Goal: Task Accomplishment & Management: Use online tool/utility

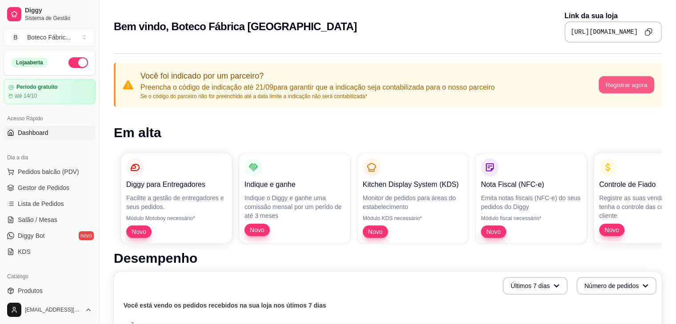
click at [636, 84] on button "Registrar agora" at bounding box center [626, 84] width 56 height 17
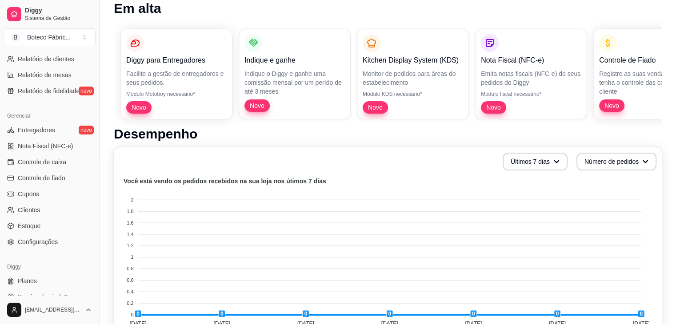
scroll to position [315, 0]
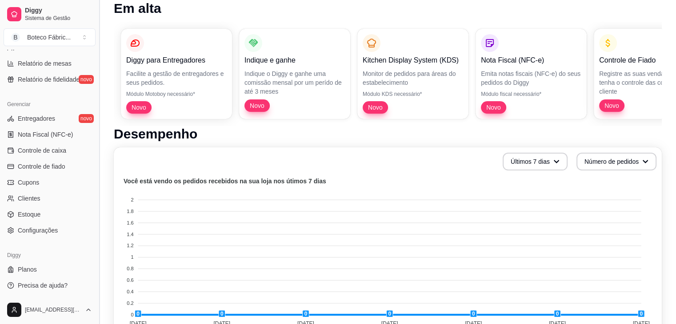
click at [97, 55] on button "Toggle Sidebar" at bounding box center [99, 162] width 7 height 324
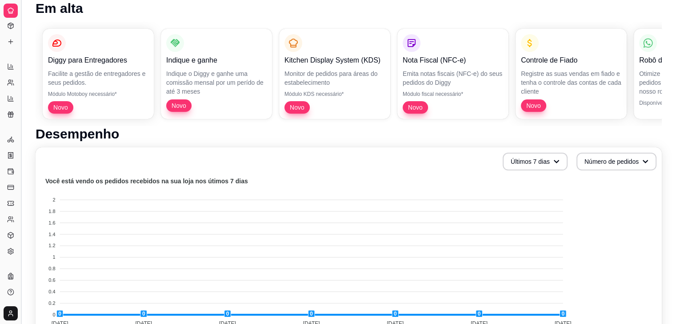
scroll to position [136, 0]
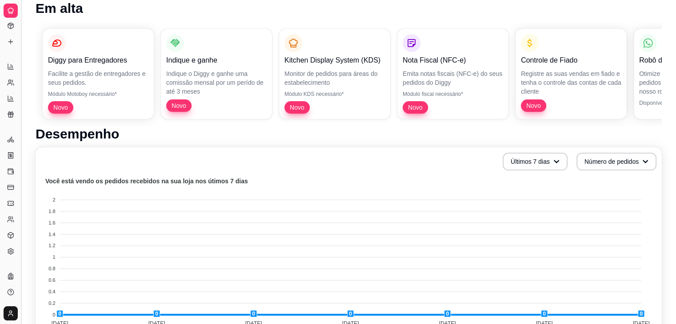
click at [19, 54] on div "Diggy Sistema de Gestão B Boteco Fábric ... Loja aberta Período gratuito até 14…" at bounding box center [338, 296] width 676 height 840
click at [19, 43] on button "Toggle Sidebar" at bounding box center [20, 162] width 7 height 324
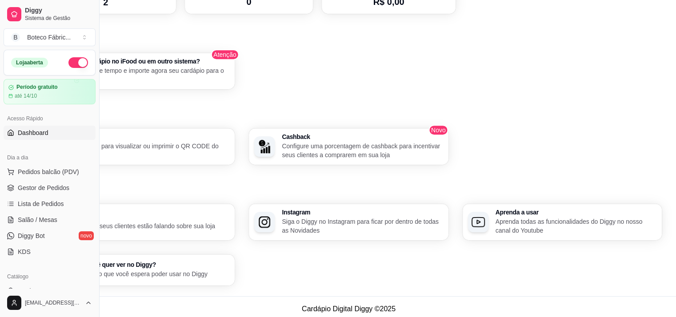
scroll to position [521, 78]
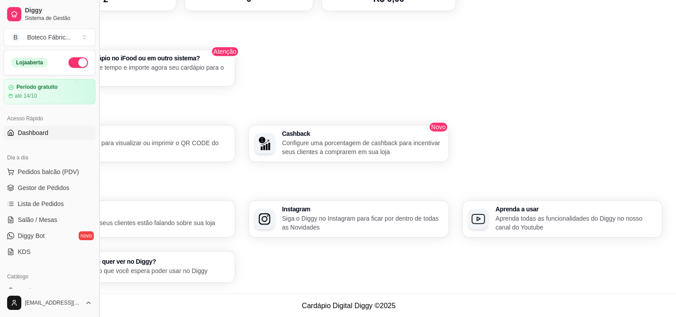
click at [97, 36] on button "Toggle Sidebar" at bounding box center [99, 158] width 7 height 317
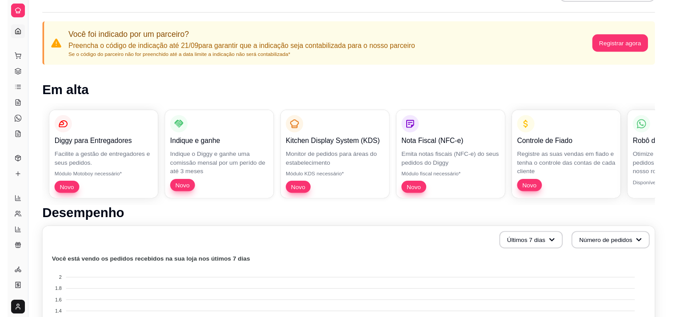
scroll to position [0, 0]
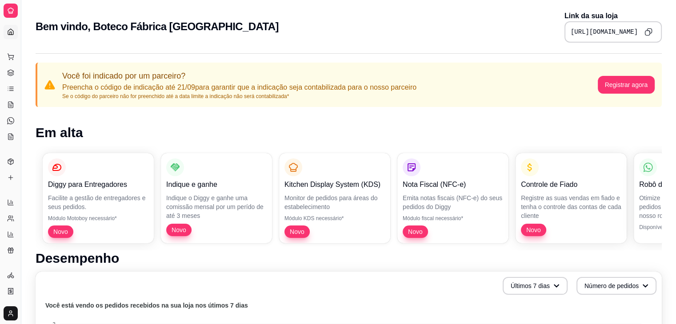
click at [13, 36] on div "Dia a dia" at bounding box center [11, 43] width 14 height 14
click at [24, 39] on button "Toggle Sidebar" at bounding box center [20, 162] width 7 height 324
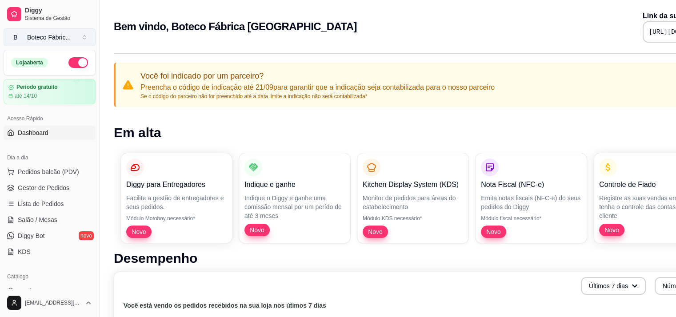
click at [88, 40] on button "B Boteco Fábric ..." at bounding box center [50, 37] width 92 height 18
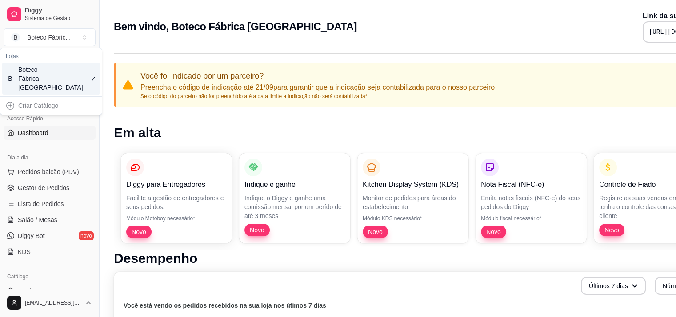
click at [49, 104] on div "Criar Catálogo" at bounding box center [51, 106] width 98 height 14
click at [137, 129] on h1 "Em alta" at bounding box center [427, 133] width 626 height 16
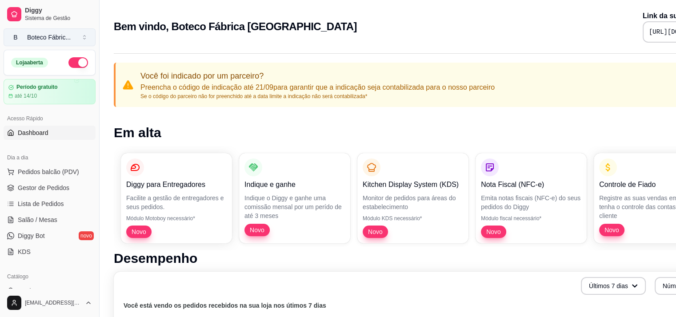
click at [67, 39] on div "Boteco Fábric ..." at bounding box center [49, 37] width 44 height 9
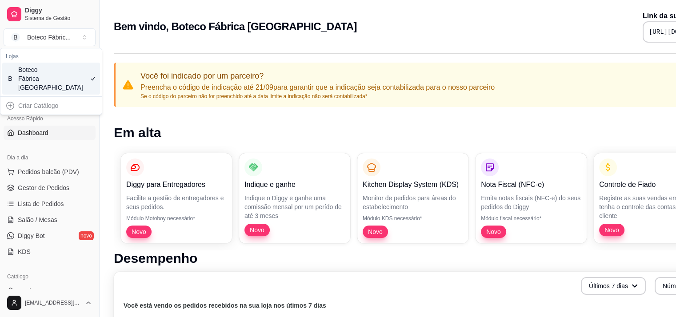
click at [11, 106] on div "Criar Catálogo" at bounding box center [51, 106] width 98 height 14
click at [28, 106] on div "Criar Catálogo" at bounding box center [51, 106] width 98 height 14
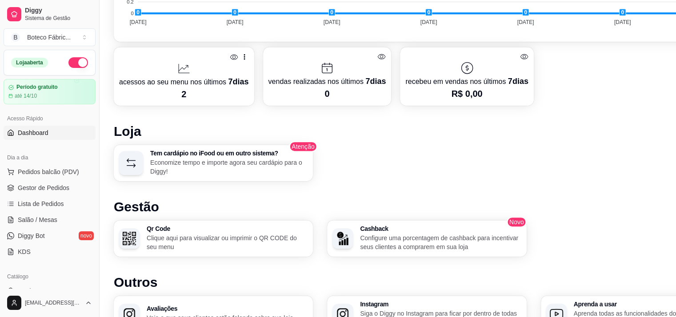
scroll to position [438, 0]
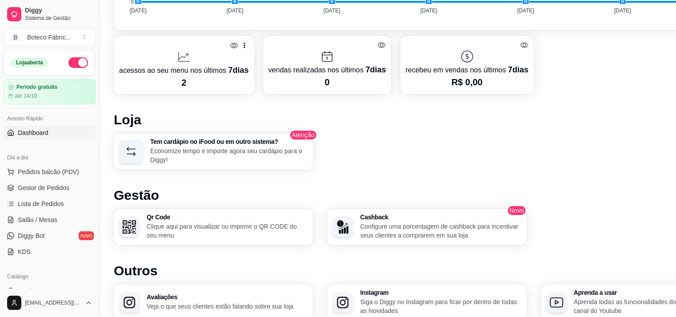
click at [586, 294] on h3 "Aprenda a usar" at bounding box center [654, 293] width 161 height 6
click at [85, 34] on button "B Boteco Fábric ..." at bounding box center [50, 37] width 92 height 18
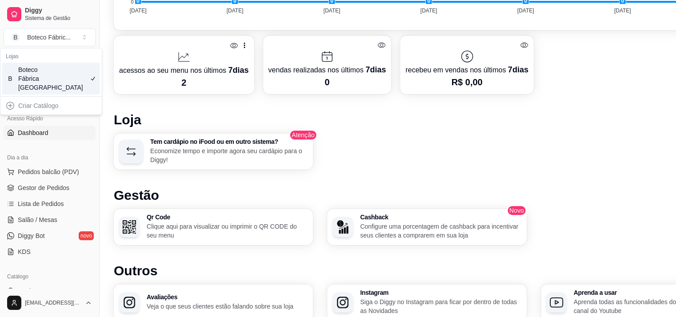
click at [156, 106] on div "Desempenho Últimos 7 dias Número de pedidos Você está vendo os pedidos recebido…" at bounding box center [427, 89] width 626 height 553
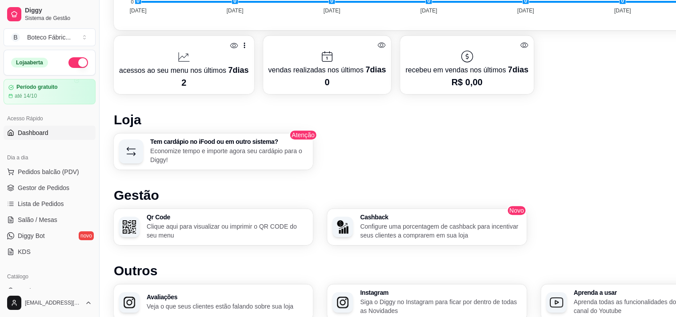
click at [46, 131] on span "Dashboard" at bounding box center [33, 132] width 31 height 9
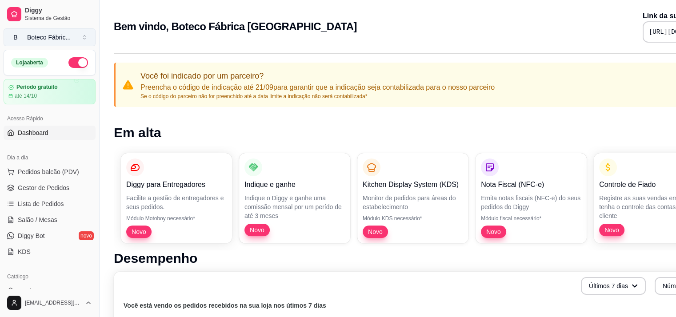
click at [70, 34] on button "B Boteco Fábric ..." at bounding box center [50, 37] width 92 height 18
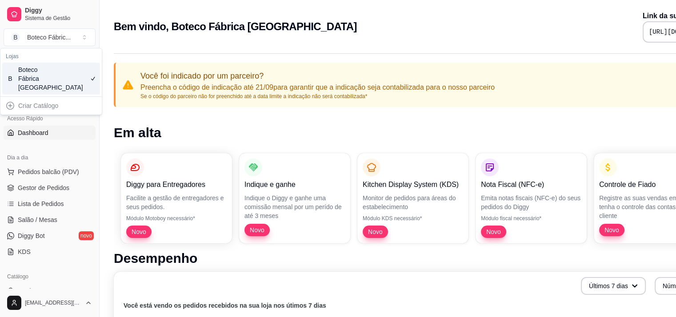
click at [92, 290] on div "Catálogo Produtos Complementos" at bounding box center [49, 292] width 99 height 52
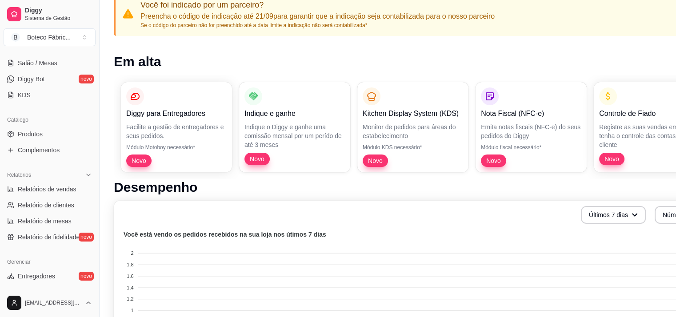
scroll to position [160, 0]
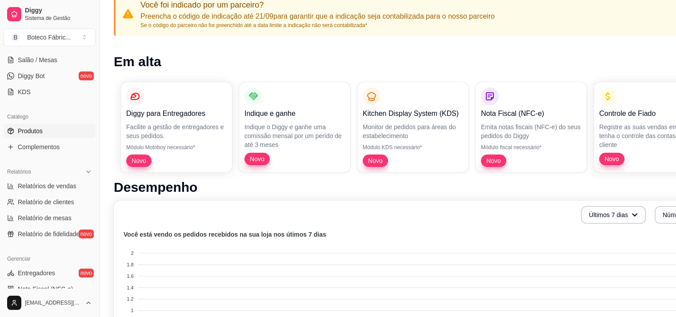
click at [18, 131] on span "Produtos" at bounding box center [30, 131] width 25 height 9
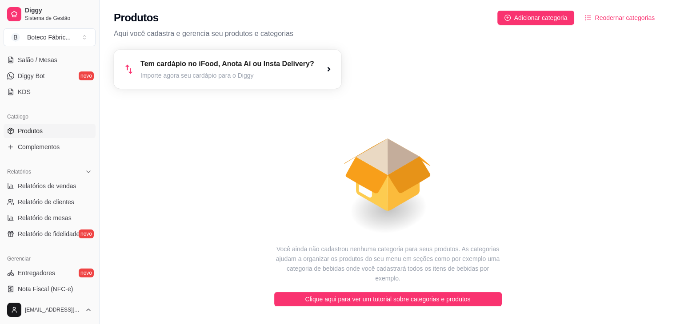
click at [52, 125] on link "Produtos" at bounding box center [50, 131] width 92 height 14
click at [551, 18] on span "Adicionar categoria" at bounding box center [540, 18] width 53 height 10
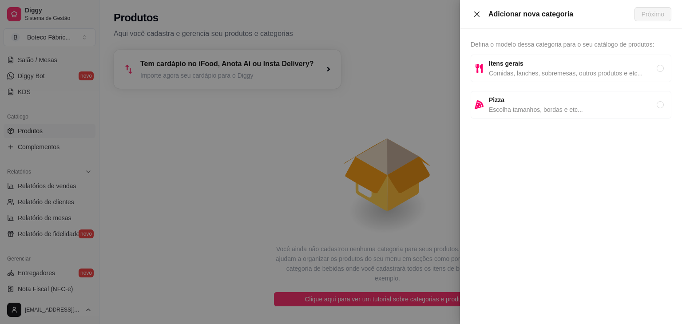
click at [480, 17] on icon "close" at bounding box center [477, 14] width 7 height 7
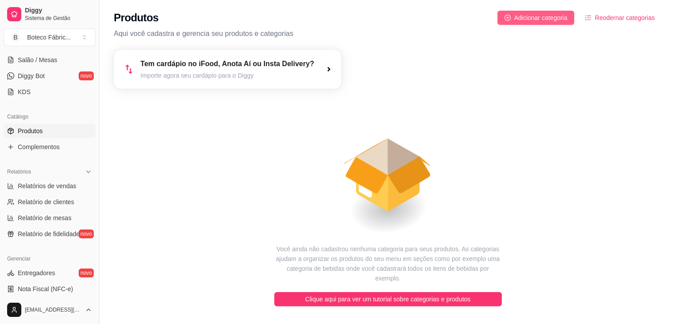
click at [544, 20] on span "Adicionar categoria" at bounding box center [540, 18] width 53 height 10
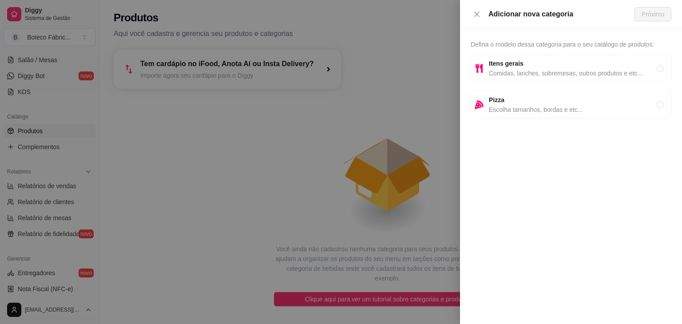
click at [421, 40] on div at bounding box center [341, 162] width 682 height 324
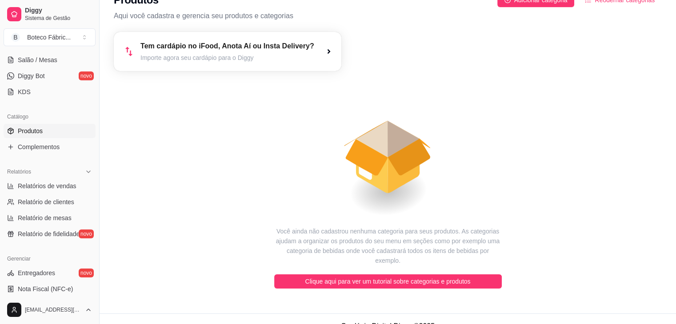
scroll to position [23, 0]
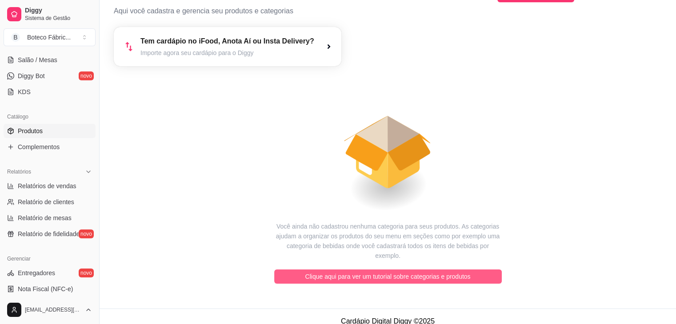
click at [401, 272] on span "Clique aqui para ver um tutorial sobre categorias e produtos" at bounding box center [387, 277] width 165 height 10
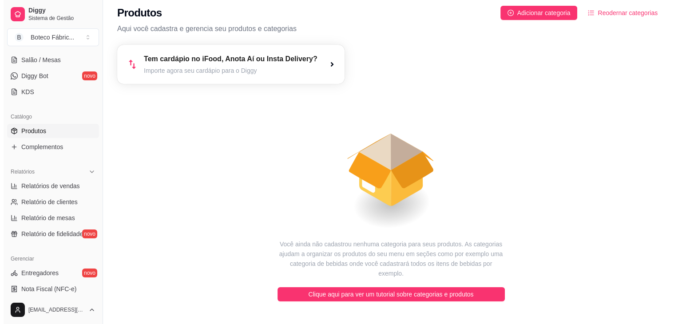
scroll to position [0, 0]
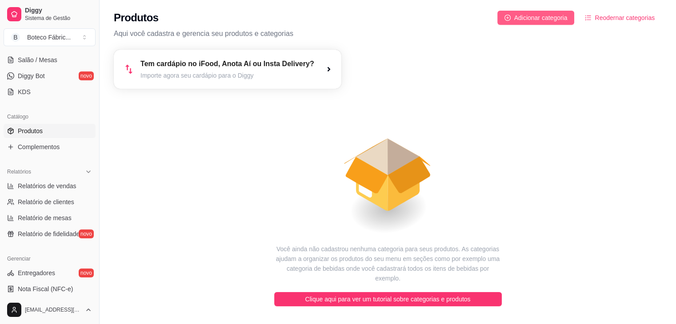
click at [560, 16] on span "Adicionar categoria" at bounding box center [540, 18] width 53 height 10
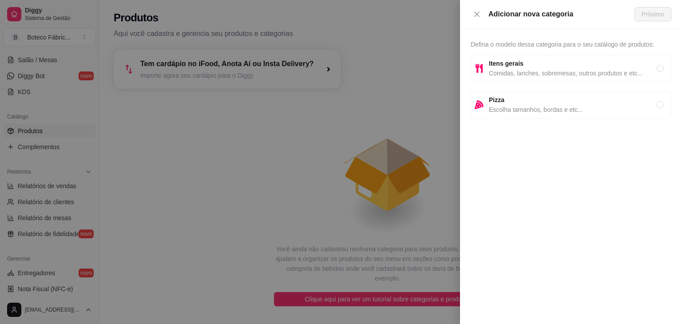
click at [429, 92] on div at bounding box center [341, 162] width 682 height 324
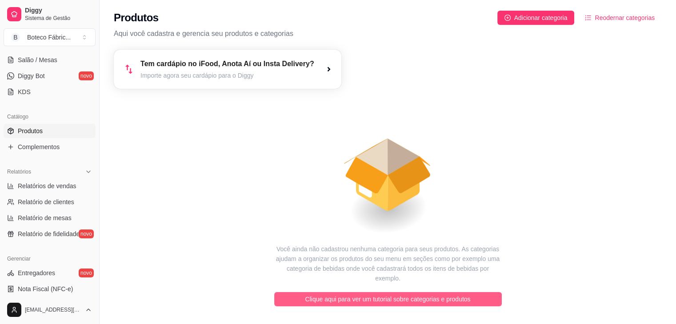
click at [339, 295] on span "Clique aqui para ver um tutorial sobre categorias e produtos" at bounding box center [387, 300] width 165 height 10
click at [454, 295] on span "Clique aqui para ver um tutorial sobre categorias e produtos" at bounding box center [387, 300] width 165 height 10
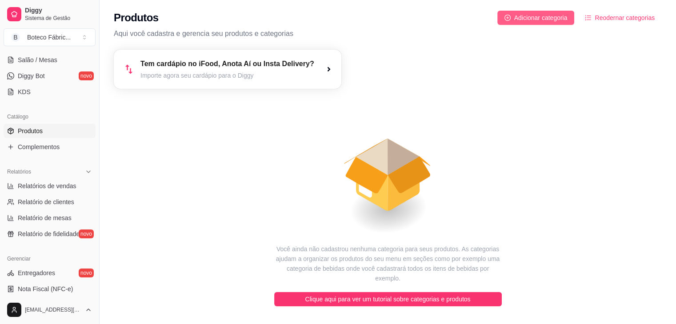
click at [558, 19] on span "Adicionar categoria" at bounding box center [540, 18] width 53 height 10
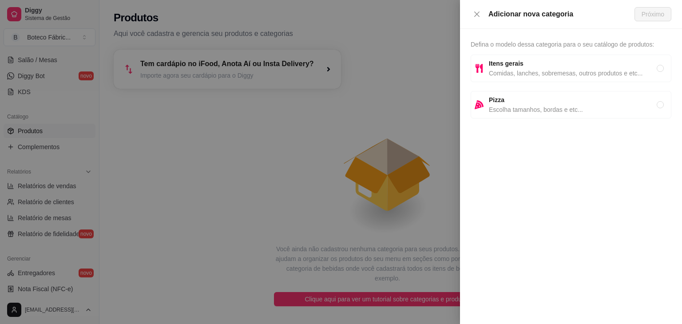
click at [514, 64] on strong "Itens gerais" at bounding box center [506, 63] width 35 height 7
radio input "true"
click at [650, 13] on span "Próximo" at bounding box center [653, 14] width 23 height 10
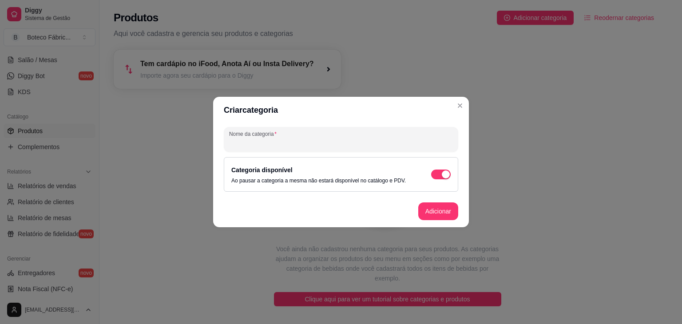
click at [334, 141] on input "Nome da categoria" at bounding box center [341, 143] width 224 height 9
type input "b"
type input "BEBIDAS"
click at [438, 210] on button "Adicionar" at bounding box center [439, 212] width 40 height 18
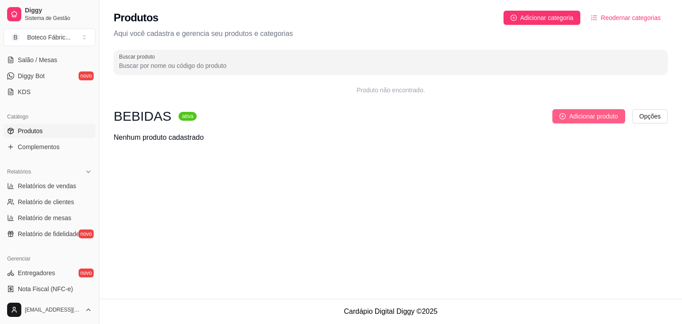
click at [581, 115] on span "Adicionar produto" at bounding box center [594, 117] width 49 height 10
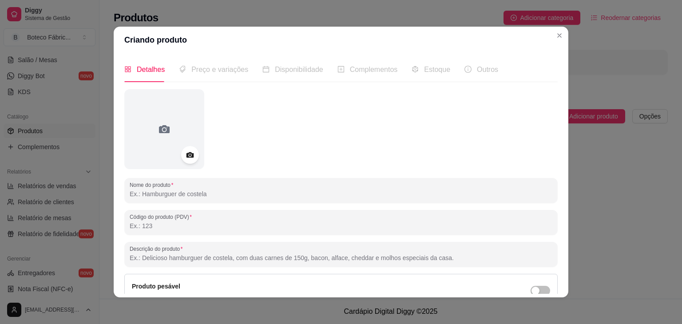
click at [204, 195] on input "Nome do produto" at bounding box center [341, 194] width 423 height 9
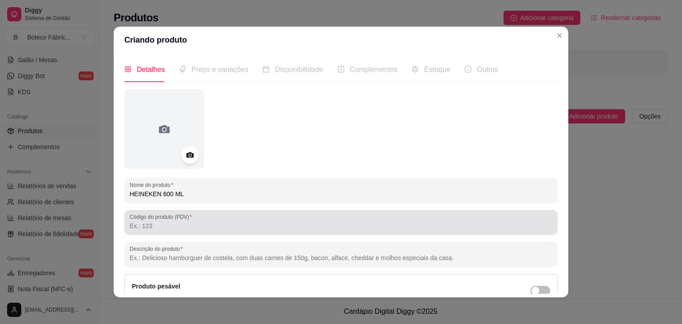
type input "HEINEKEN 600 ML"
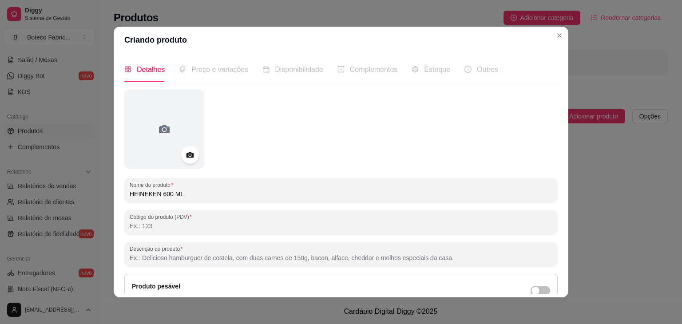
click at [176, 228] on input "Código do produto (PDV)" at bounding box center [341, 226] width 423 height 9
type input "01"
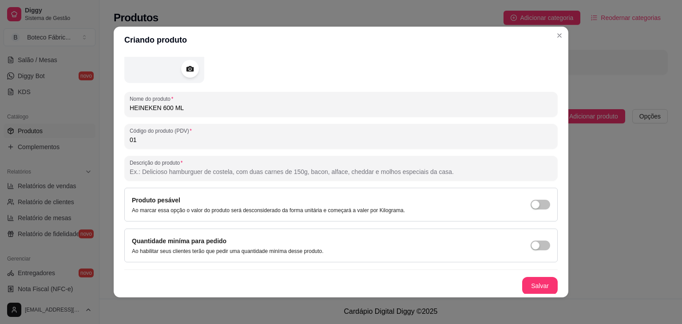
scroll to position [87, 0]
click at [188, 71] on icon at bounding box center [190, 69] width 10 height 10
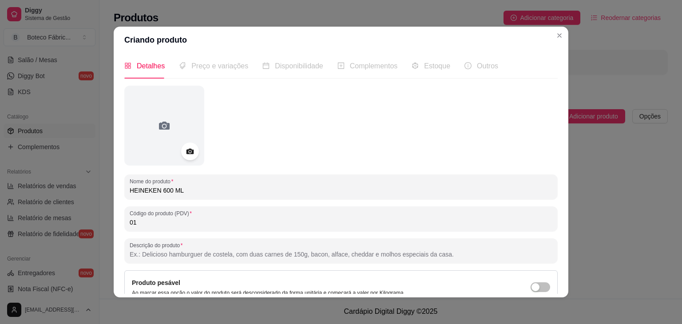
scroll to position [0, 0]
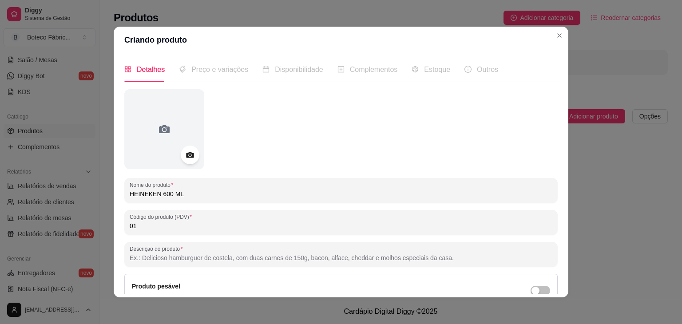
click at [189, 154] on circle at bounding box center [190, 155] width 2 height 2
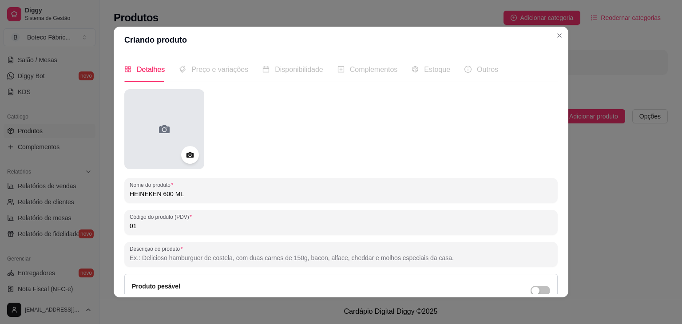
click at [160, 132] on icon at bounding box center [164, 129] width 14 height 14
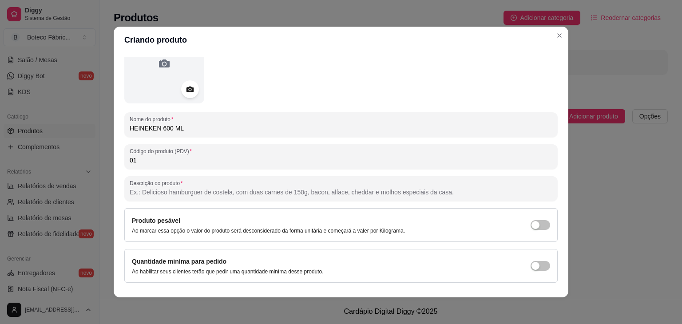
scroll to position [87, 0]
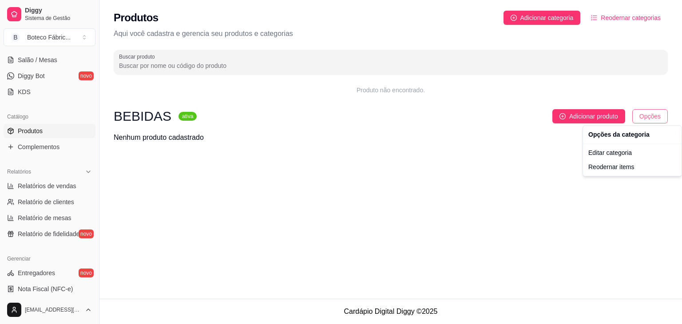
click at [649, 113] on html "Diggy Sistema de Gestão B Boteco Fábric ... Loja aberta Período gratuito até 14…" at bounding box center [341, 162] width 682 height 324
click at [587, 114] on html "Diggy Sistema de Gestão B Boteco Fábric ... Loja aberta Período gratuito até 14…" at bounding box center [341, 162] width 682 height 324
click at [587, 114] on span "Adicionar produto" at bounding box center [594, 117] width 49 height 10
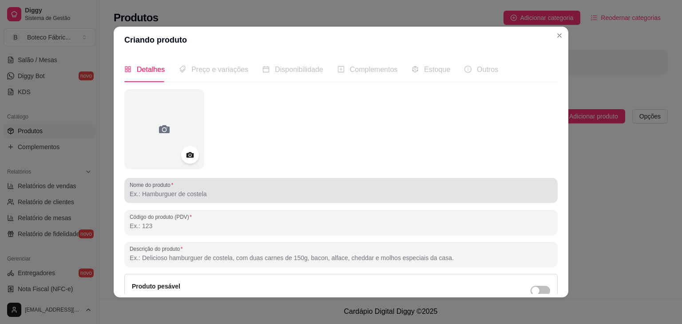
click at [213, 197] on input "Nome do produto" at bounding box center [341, 194] width 423 height 9
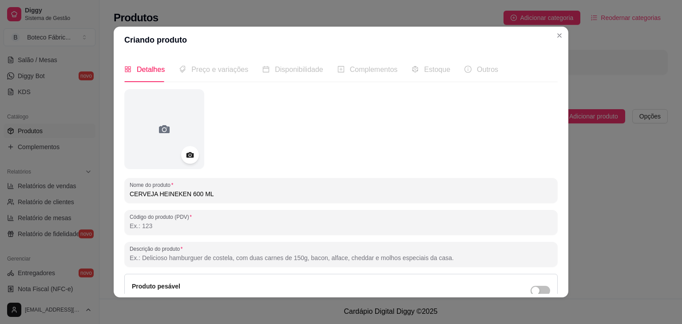
type input "CERVEJA HEINEKEN 600 ML"
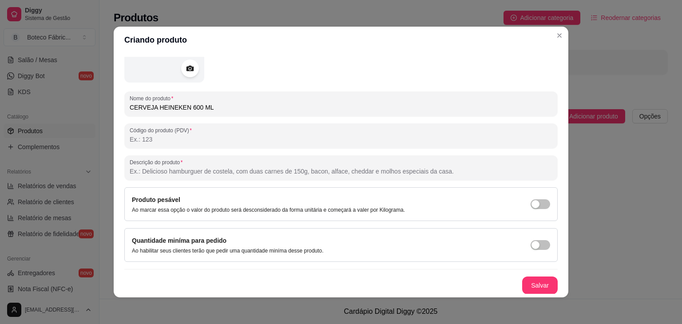
click at [207, 139] on input "Código do produto (PDV)" at bounding box center [341, 139] width 423 height 9
type input "0"
type input "1"
click at [528, 285] on button "Salvar" at bounding box center [540, 285] width 35 height 17
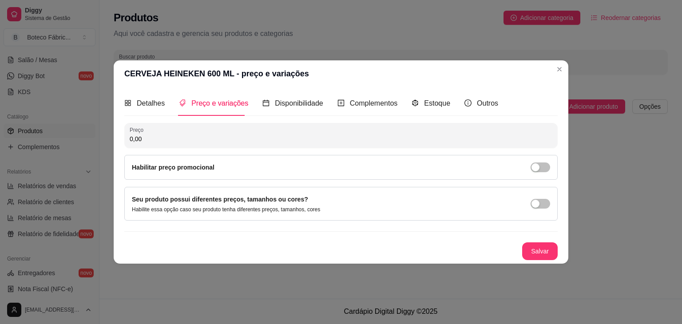
click at [235, 140] on input "0,00" at bounding box center [341, 139] width 423 height 9
type input "17,00"
click at [537, 168] on div "button" at bounding box center [536, 168] width 8 height 8
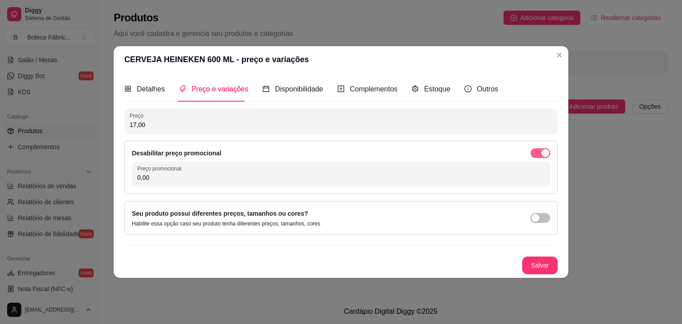
click at [548, 151] on div "button" at bounding box center [546, 153] width 8 height 8
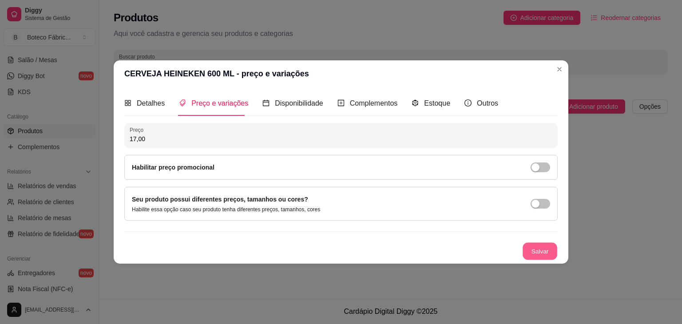
click at [547, 252] on button "Salvar" at bounding box center [540, 251] width 35 height 17
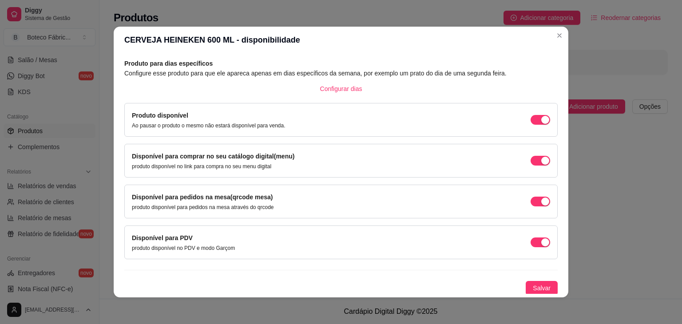
scroll to position [40, 0]
click at [526, 281] on button "Salvar" at bounding box center [542, 288] width 32 height 14
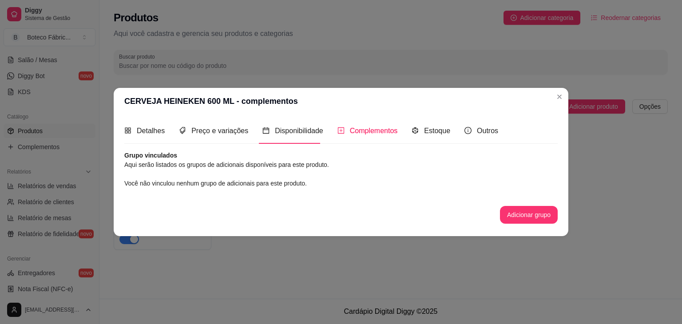
scroll to position [0, 0]
click at [526, 216] on button "Adicionar grupo" at bounding box center [529, 214] width 56 height 17
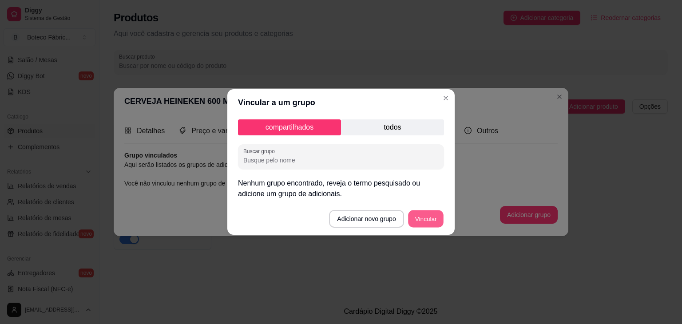
click at [435, 220] on button "Vincular" at bounding box center [426, 219] width 36 height 17
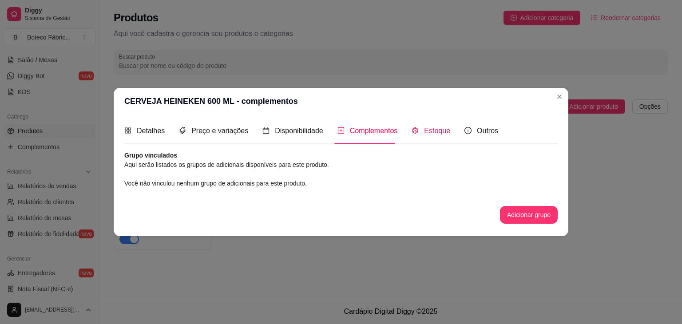
click at [433, 134] on span "Estoque" at bounding box center [437, 131] width 26 height 8
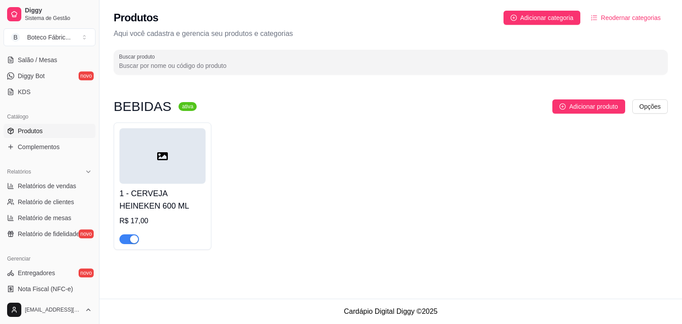
click at [134, 237] on div "button" at bounding box center [134, 239] width 8 height 8
click at [126, 239] on div "button" at bounding box center [124, 239] width 8 height 8
click at [160, 153] on icon at bounding box center [162, 156] width 11 height 8
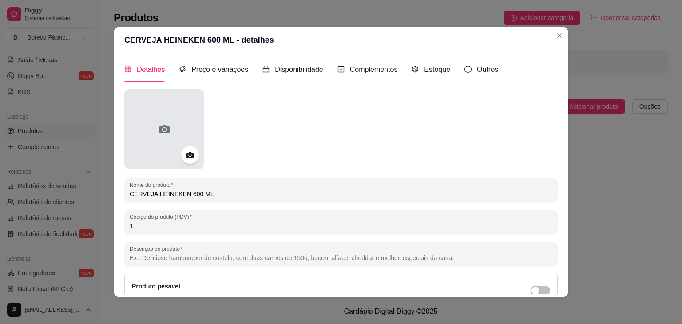
click at [176, 124] on div at bounding box center [164, 129] width 80 height 80
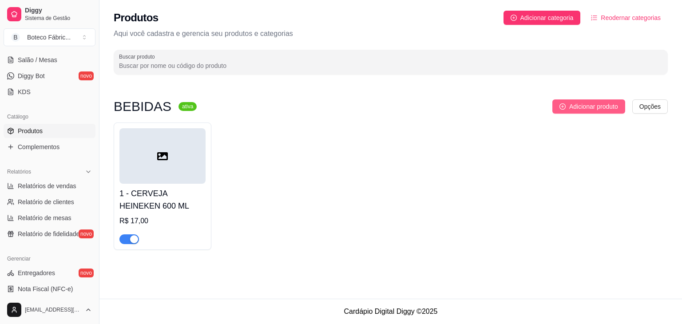
click at [576, 109] on span "Adicionar produto" at bounding box center [594, 107] width 49 height 10
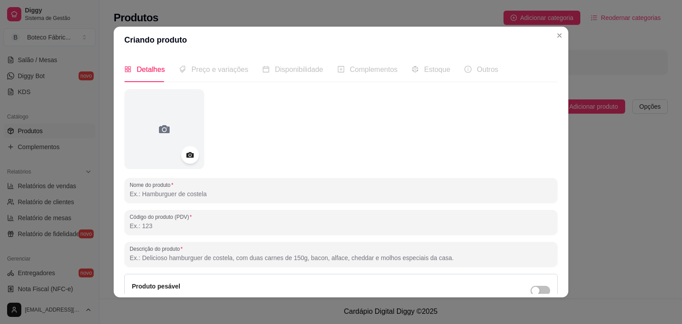
click at [193, 193] on input "Nome do produto" at bounding box center [341, 194] width 423 height 9
type input "CERVEJA HEINEKEN LONG NECK"
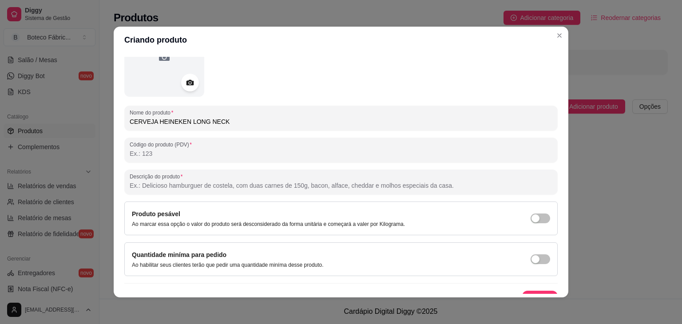
scroll to position [87, 0]
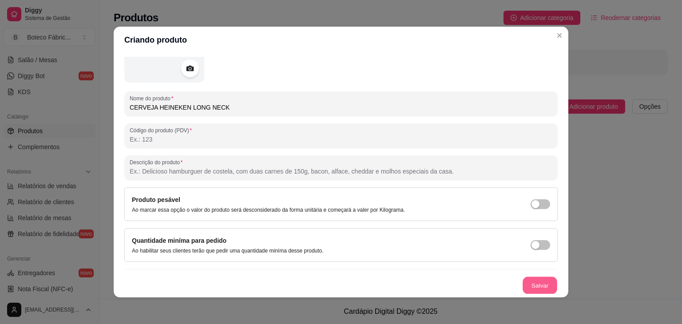
click at [529, 289] on button "Salvar" at bounding box center [540, 285] width 35 height 17
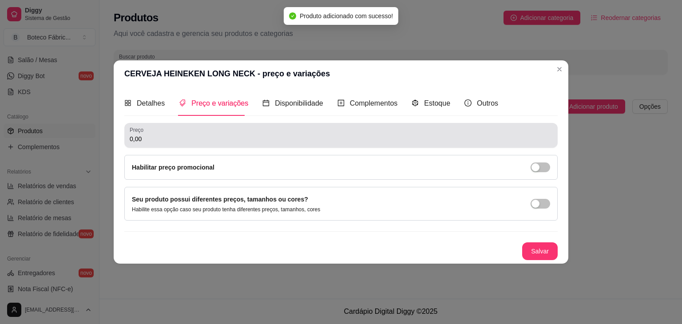
click at [250, 136] on input "0,00" at bounding box center [341, 139] width 423 height 9
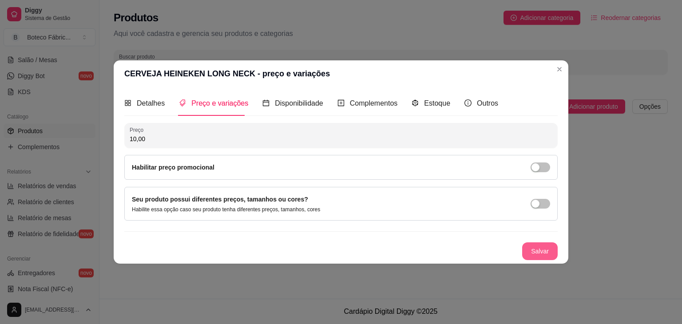
type input "10,00"
click at [543, 251] on button "Salvar" at bounding box center [540, 251] width 35 height 17
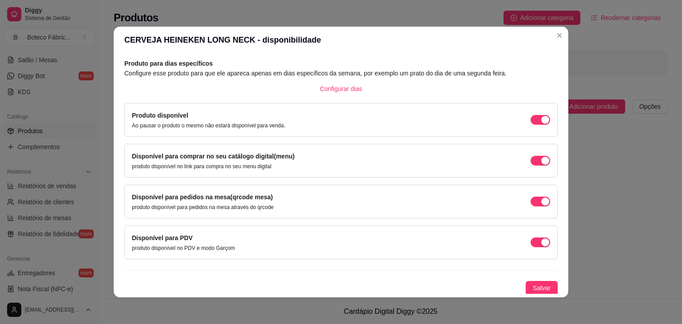
scroll to position [40, 0]
click at [534, 287] on span "Salvar" at bounding box center [542, 288] width 18 height 10
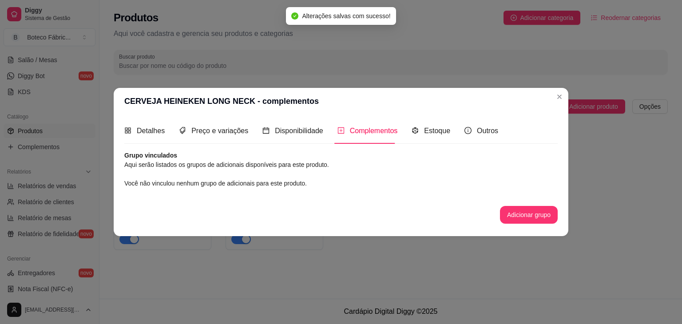
scroll to position [0, 0]
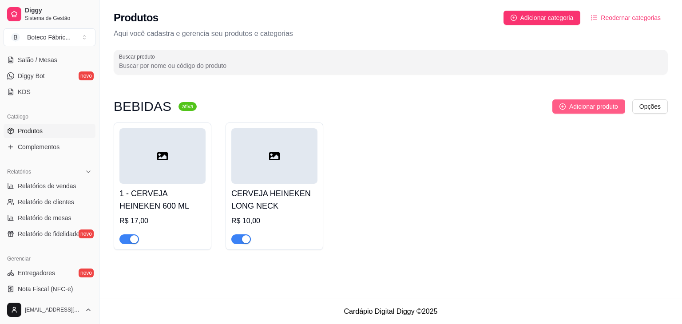
click at [560, 107] on icon "plus-circle" at bounding box center [563, 107] width 6 height 6
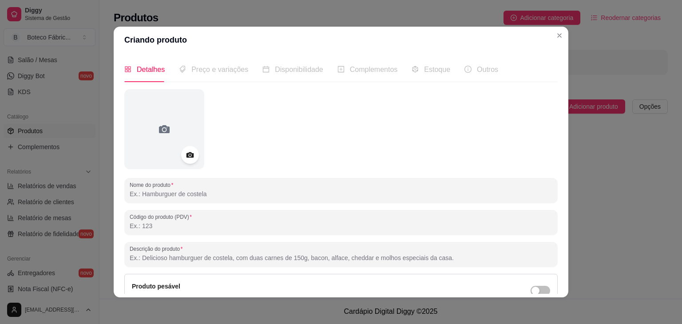
click at [209, 194] on input "Nome do produto" at bounding box center [341, 194] width 423 height 9
type input "CERVEJA AMSTEL 600ML"
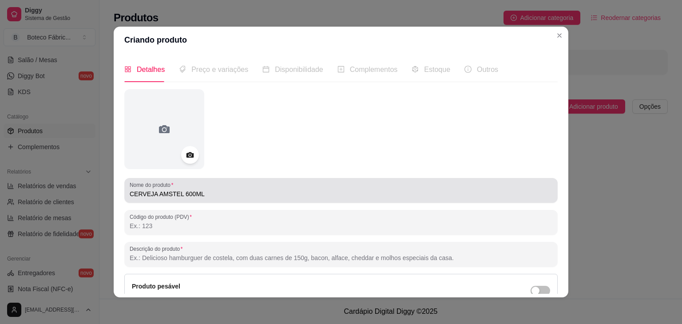
drag, startPoint x: 126, startPoint y: 191, endPoint x: 181, endPoint y: 194, distance: 55.6
click at [181, 194] on div "Nome do produto CERVEJA AMSTEL 600ML" at bounding box center [341, 190] width 434 height 25
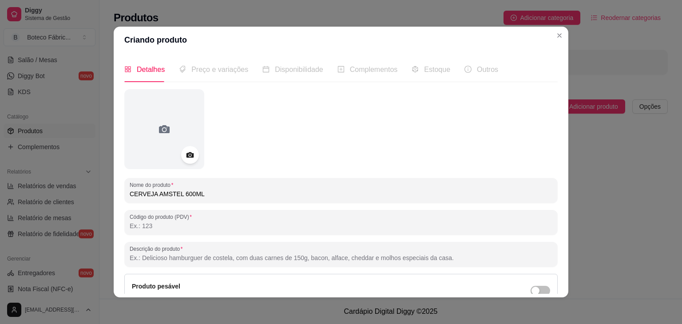
drag, startPoint x: 126, startPoint y: 195, endPoint x: 204, endPoint y: 192, distance: 78.3
click at [204, 192] on input "CERVEJA AMSTEL 600ML" at bounding box center [341, 194] width 423 height 9
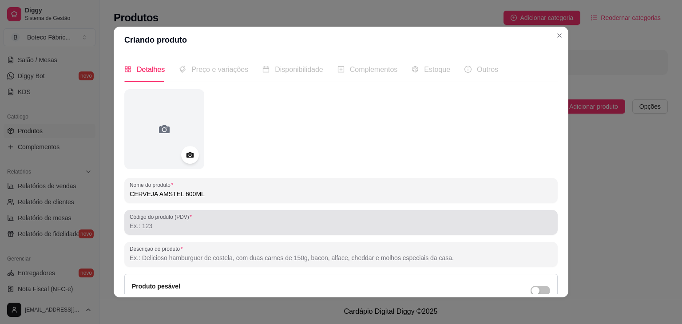
click at [192, 231] on div at bounding box center [341, 223] width 423 height 18
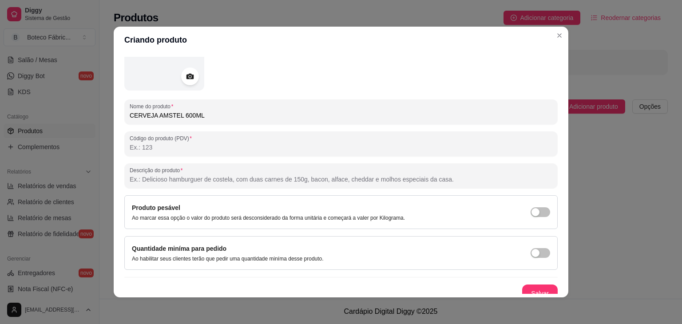
scroll to position [87, 0]
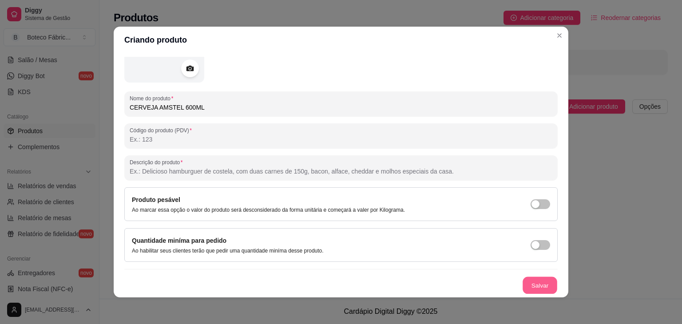
click at [534, 288] on button "Salvar" at bounding box center [540, 285] width 35 height 17
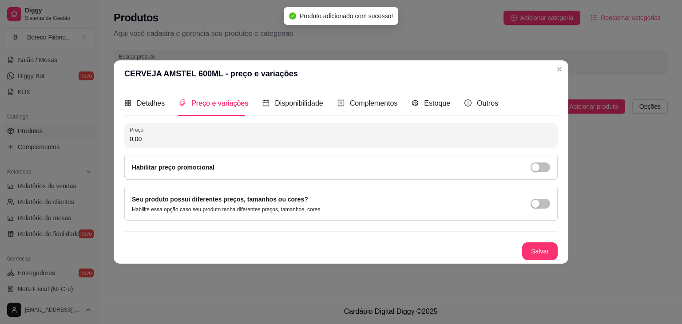
scroll to position [0, 0]
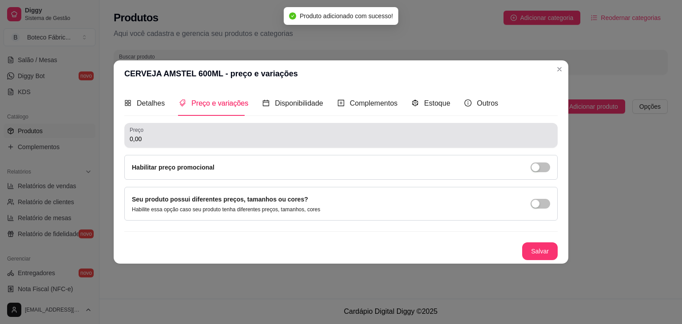
click at [337, 142] on input "0,00" at bounding box center [341, 139] width 423 height 9
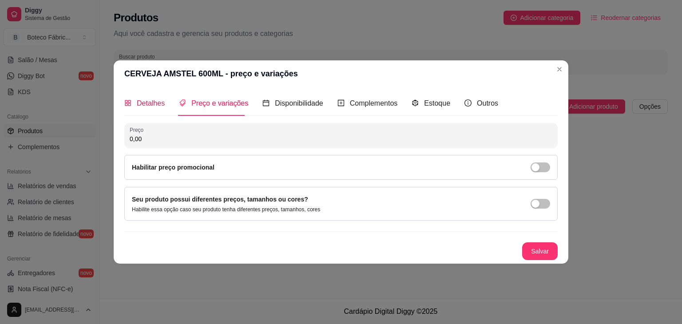
click at [157, 98] on div "Detalhes" at bounding box center [144, 103] width 40 height 11
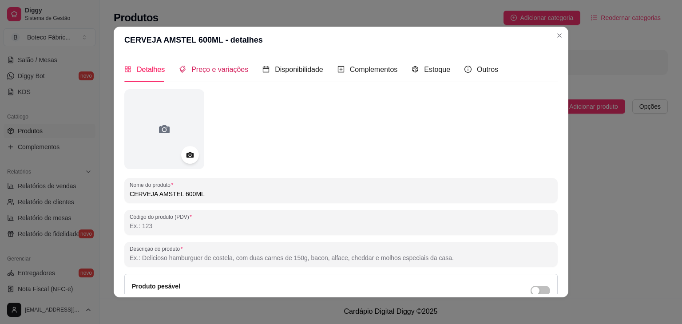
click at [218, 69] on span "Preço e variações" at bounding box center [220, 70] width 57 height 8
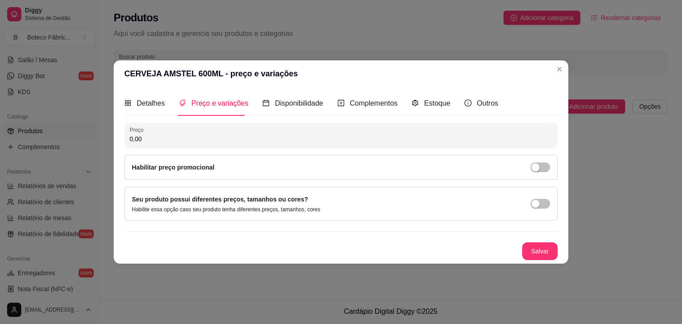
click at [324, 140] on input "0,00" at bounding box center [341, 139] width 423 height 9
type input "11,00"
click at [535, 246] on button "Salvar" at bounding box center [540, 251] width 35 height 17
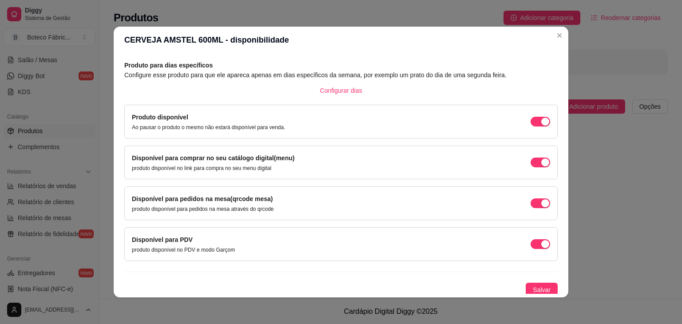
scroll to position [40, 0]
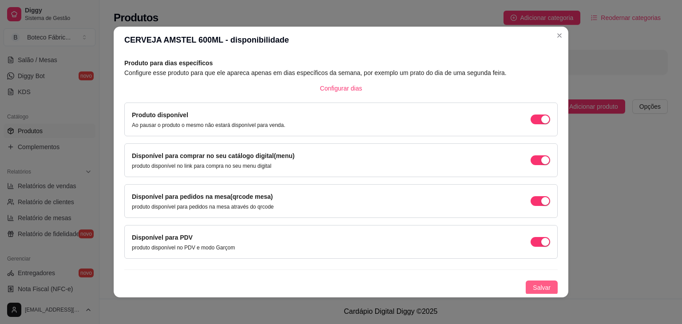
click at [540, 286] on span "Salvar" at bounding box center [542, 288] width 18 height 10
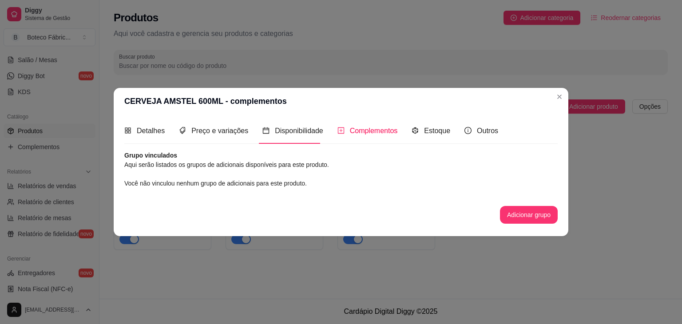
scroll to position [0, 0]
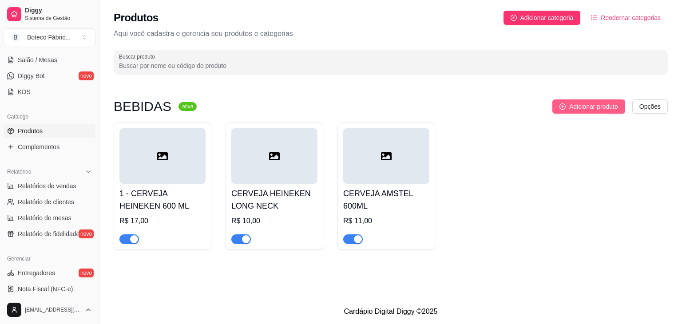
click at [595, 110] on span "Adicionar produto" at bounding box center [594, 107] width 49 height 10
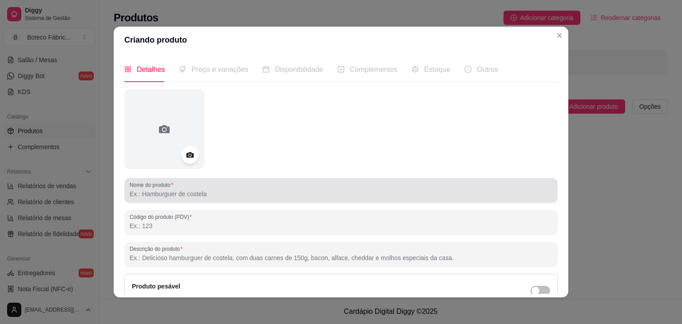
click at [206, 192] on input "Nome do produto" at bounding box center [341, 194] width 423 height 9
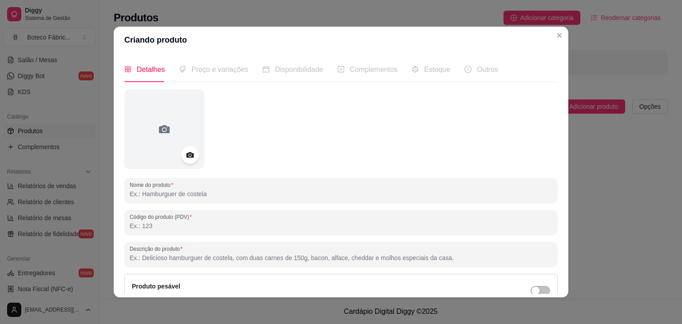
paste input "CERVEJA AMSTEL 600ML"
type input "CERVEJA AMSTEL LITRINHO 300 ML"
click at [379, 236] on div "Nome do produto CERVEJA AMSTEL LITRINHO 300 ML Código do produto (PDV) Descriçã…" at bounding box center [341, 235] width 434 height 292
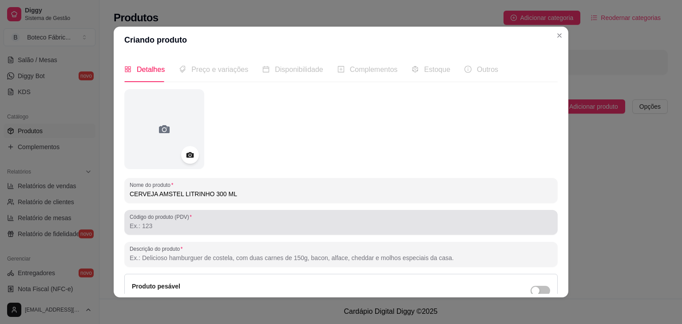
drag, startPoint x: 379, startPoint y: 236, endPoint x: 428, endPoint y: 198, distance: 62.4
click at [428, 198] on div "Nome do produto CERVEJA AMSTEL LITRINHO 300 ML Código do produto (PDV) Descriçã…" at bounding box center [341, 235] width 434 height 292
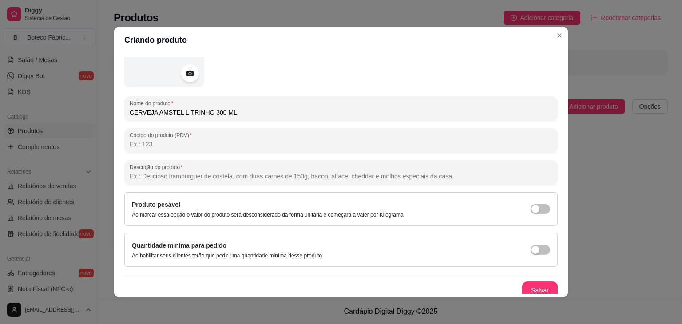
scroll to position [87, 0]
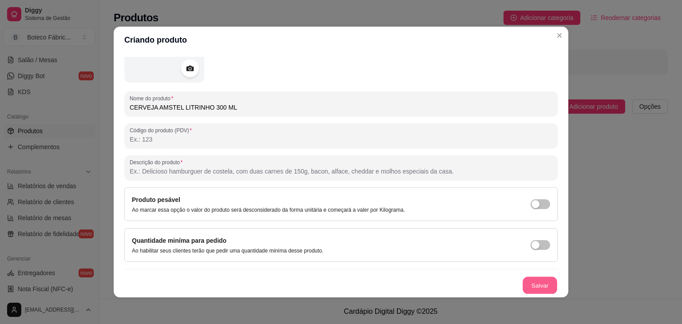
click at [528, 283] on button "Salvar" at bounding box center [540, 285] width 35 height 17
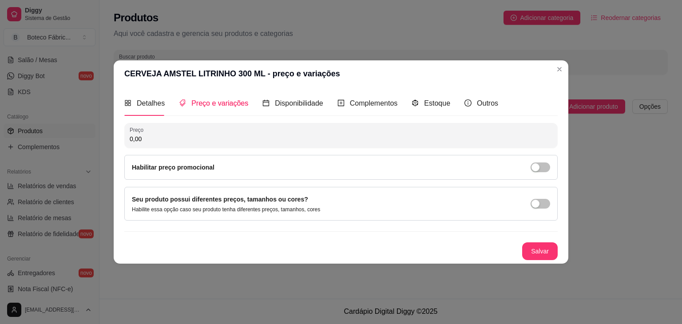
scroll to position [0, 0]
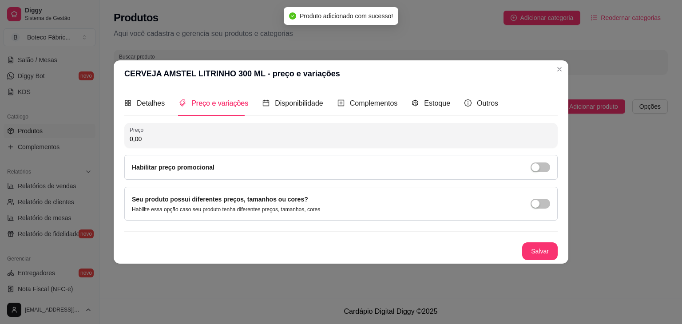
click at [453, 140] on input "0,00" at bounding box center [341, 139] width 423 height 9
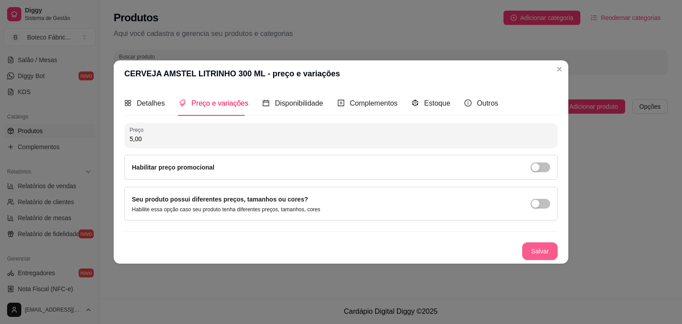
type input "5,00"
click at [533, 254] on button "Salvar" at bounding box center [541, 252] width 36 height 18
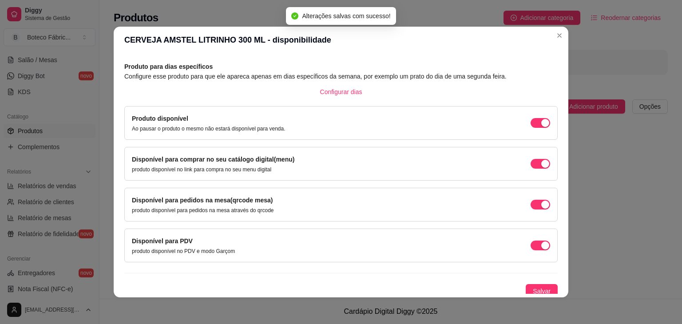
scroll to position [40, 0]
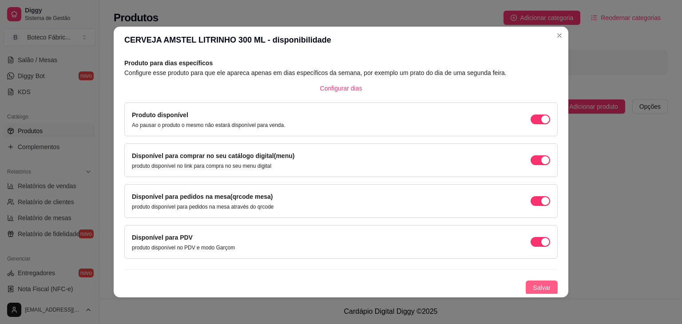
click at [533, 285] on span "Salvar" at bounding box center [542, 288] width 18 height 10
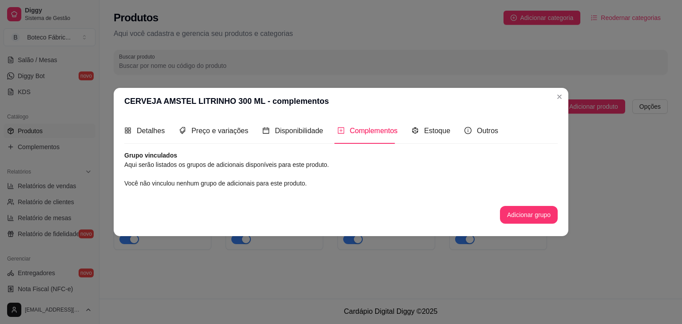
scroll to position [0, 0]
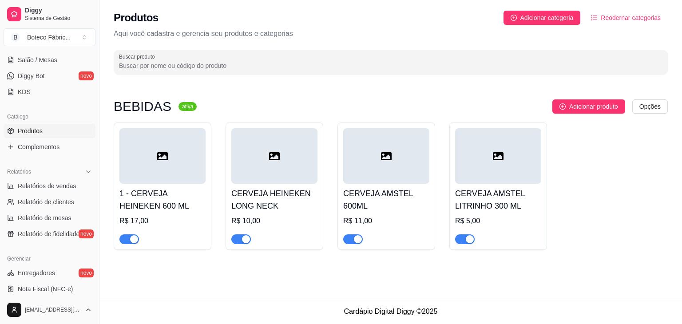
click at [495, 205] on h4 "CERVEJA AMSTEL LITRINHO 300 ML" at bounding box center [498, 200] width 86 height 25
click at [574, 105] on span "Adicionar produto" at bounding box center [594, 107] width 49 height 10
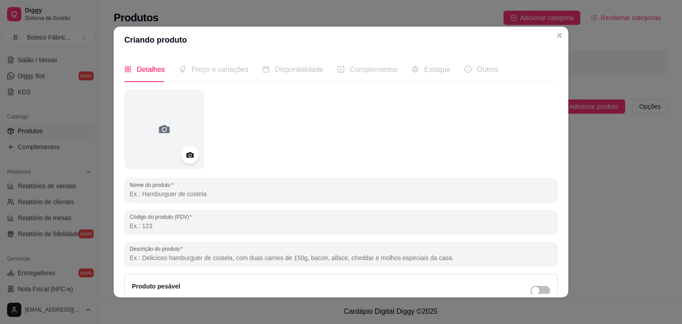
click at [256, 196] on input "Nome do produto" at bounding box center [341, 194] width 423 height 9
paste input "CERVEJA AMSTEL 600ML"
click at [176, 196] on input "CERVEJA AMSTEL 600ML" at bounding box center [341, 194] width 423 height 9
click at [175, 196] on input "CERVEJA AMSTEL 600ML" at bounding box center [341, 194] width 423 height 9
type input "CERVEJA DEVASSA 600ML"
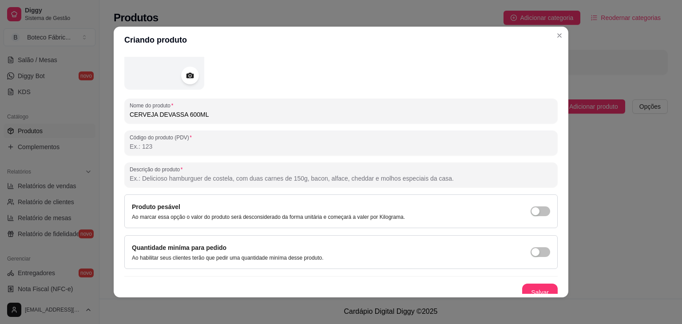
scroll to position [87, 0]
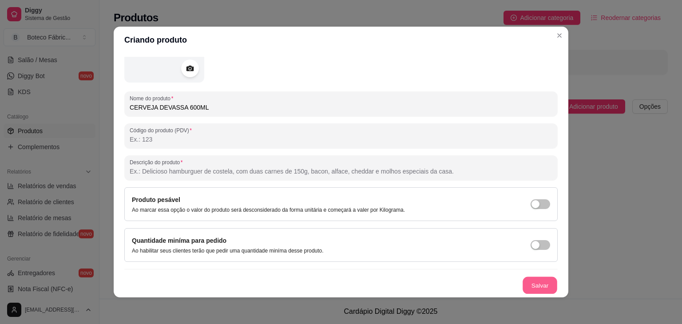
click at [532, 282] on button "Salvar" at bounding box center [540, 285] width 35 height 17
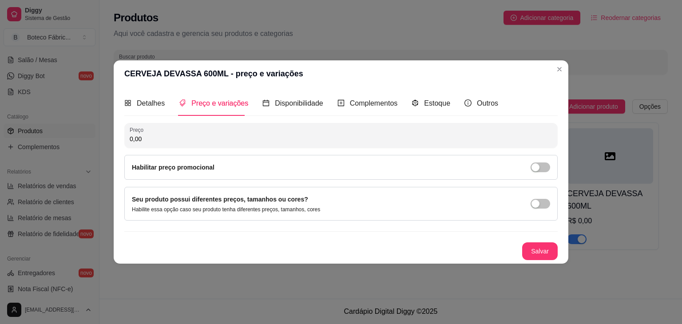
scroll to position [0, 0]
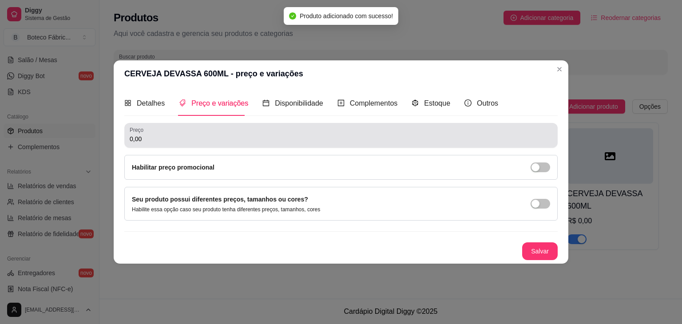
click at [382, 134] on div "0,00" at bounding box center [341, 136] width 423 height 18
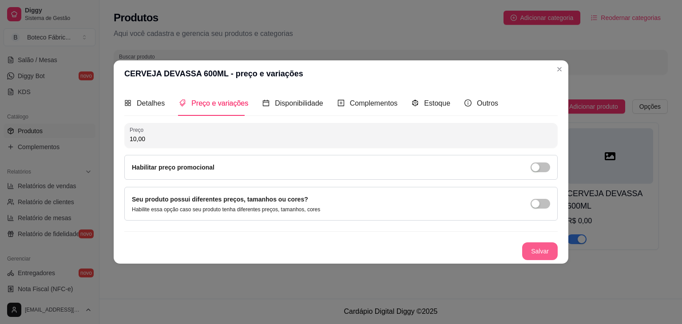
type input "10,00"
click at [528, 250] on button "Salvar" at bounding box center [540, 251] width 35 height 17
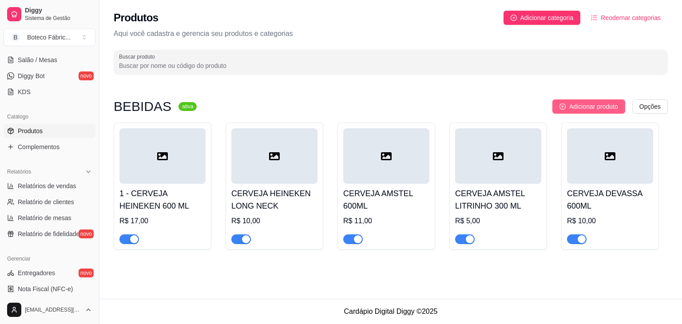
click at [580, 105] on span "Adicionar produto" at bounding box center [594, 107] width 49 height 10
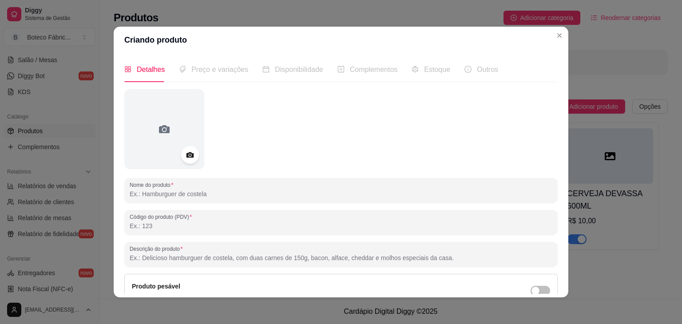
click at [248, 191] on input "Nome do produto" at bounding box center [341, 194] width 423 height 9
paste input "CERVEJA AMSTEL 600ML"
click at [175, 197] on input "CERVEJA AMSTEL 600ML" at bounding box center [341, 194] width 423 height 9
type input "CERVEJA STELLA ARTOIS 600ML"
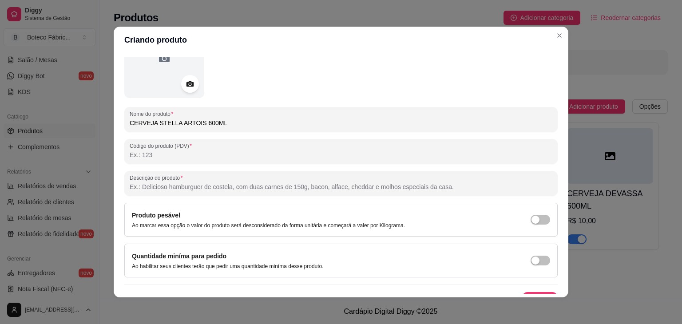
scroll to position [87, 0]
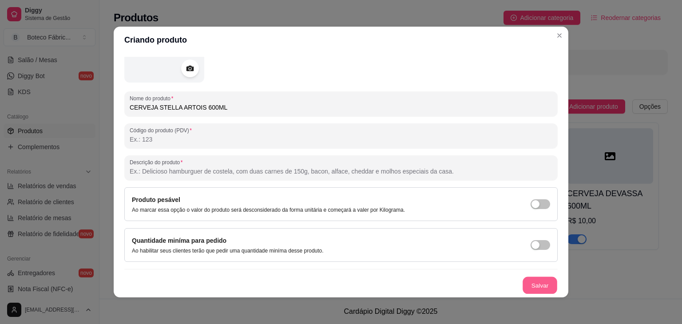
click at [531, 283] on button "Salvar" at bounding box center [540, 285] width 35 height 17
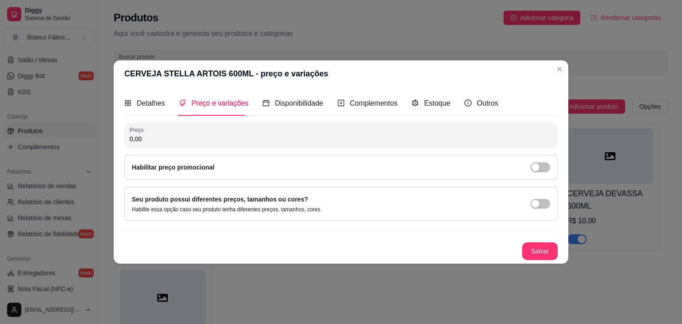
scroll to position [0, 0]
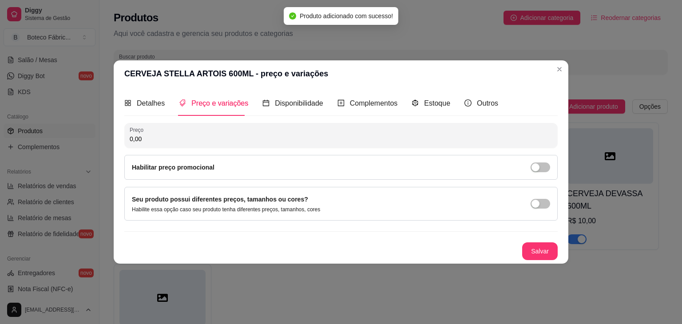
click at [234, 137] on input "0,00" at bounding box center [341, 139] width 423 height 9
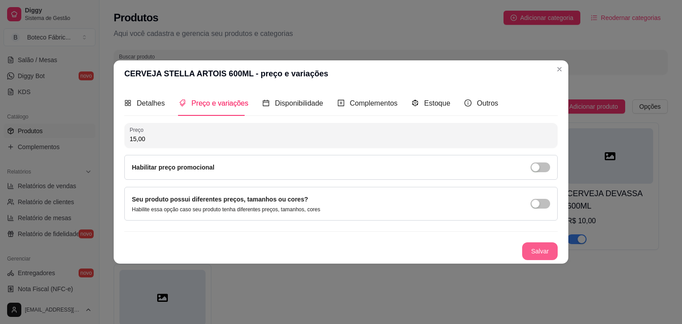
type input "15,00"
click at [544, 251] on button "Salvar" at bounding box center [540, 251] width 35 height 17
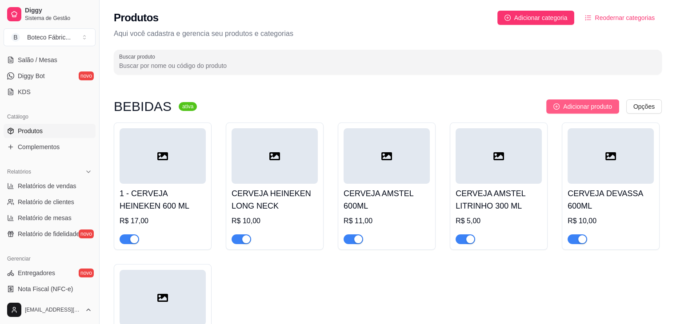
click at [582, 104] on span "Adicionar produto" at bounding box center [587, 107] width 49 height 10
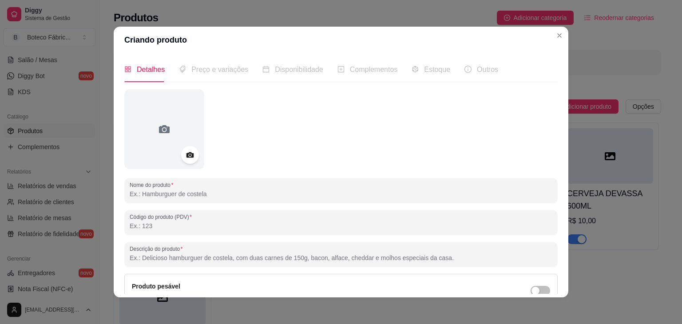
click at [179, 195] on input "Nome do produto" at bounding box center [341, 194] width 423 height 9
paste input "CERVEJA AMSTEL 600ML"
click at [173, 196] on input "CERVEJA AMSTEL 600ML" at bounding box center [341, 194] width 423 height 9
type input "CERVEJA ORIGINAL 600ML"
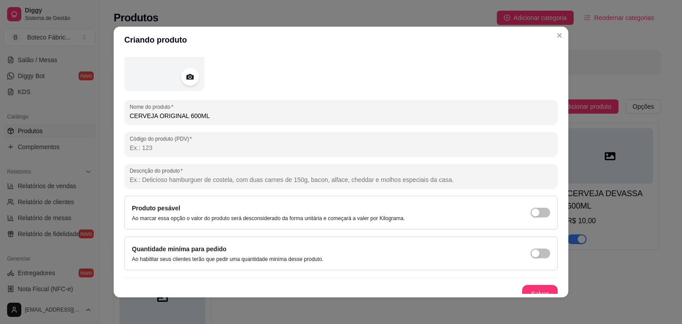
scroll to position [87, 0]
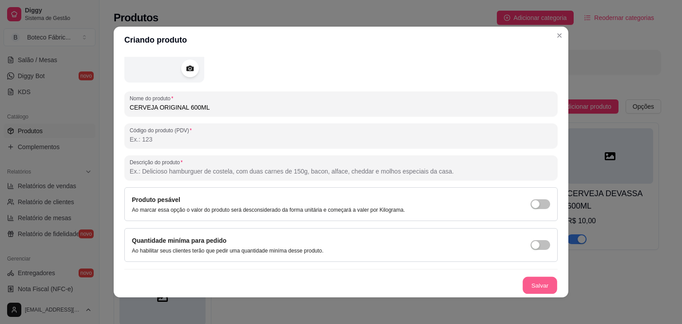
click at [536, 286] on button "Salvar" at bounding box center [540, 285] width 35 height 17
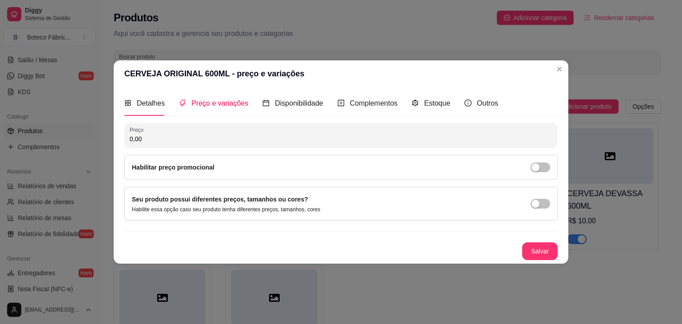
scroll to position [0, 0]
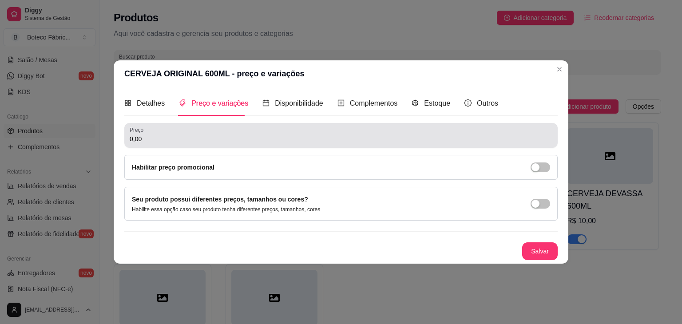
click at [384, 133] on div "0,00" at bounding box center [341, 136] width 423 height 18
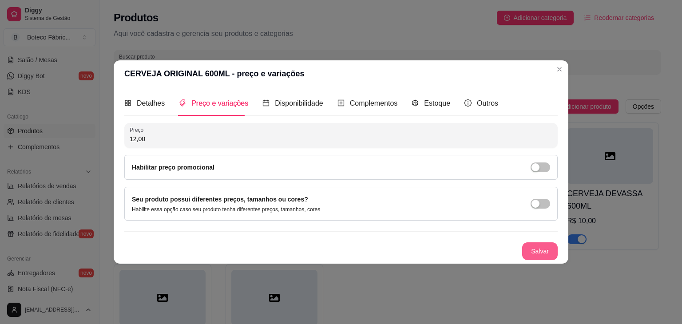
type input "12,00"
click at [532, 254] on button "Salvar" at bounding box center [540, 251] width 35 height 17
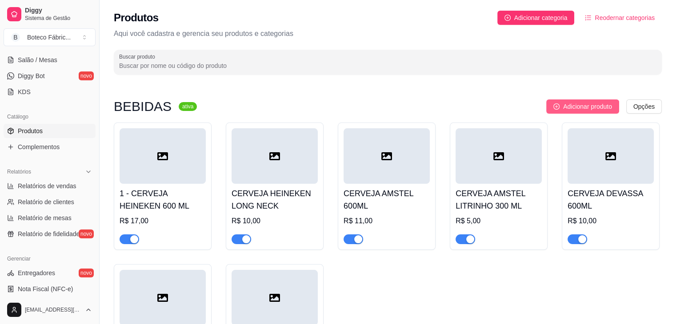
click at [571, 106] on span "Adicionar produto" at bounding box center [587, 107] width 49 height 10
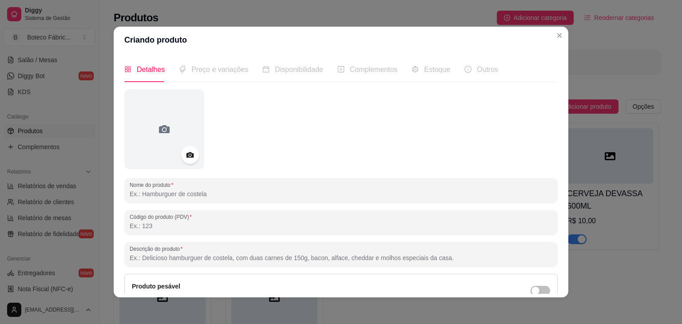
click at [191, 191] on input "Nome do produto" at bounding box center [341, 194] width 423 height 9
paste input "CERVEJA AMSTEL 600ML"
click at [172, 196] on input "CERVEJA AMSTEL 600ML" at bounding box center [341, 194] width 423 height 9
click at [213, 198] on input "CERVEJA ORIGINAL LITRINHO 600ML" at bounding box center [341, 194] width 423 height 9
type input "CERVEJA ORIGINAL LITRINHO 300ML"
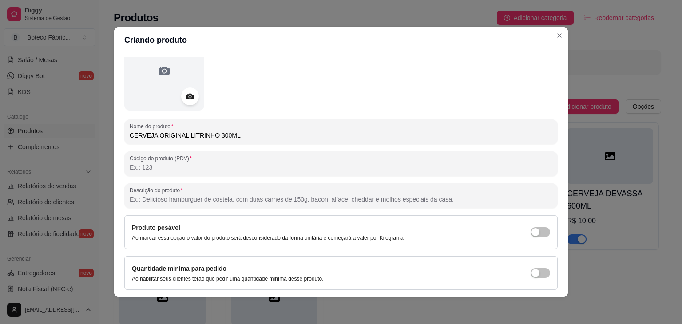
scroll to position [87, 0]
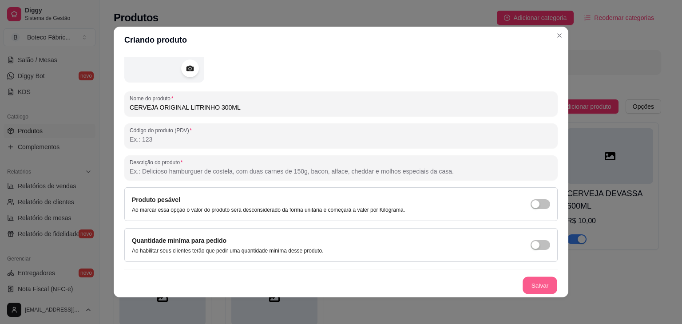
click at [535, 284] on button "Salvar" at bounding box center [540, 285] width 35 height 17
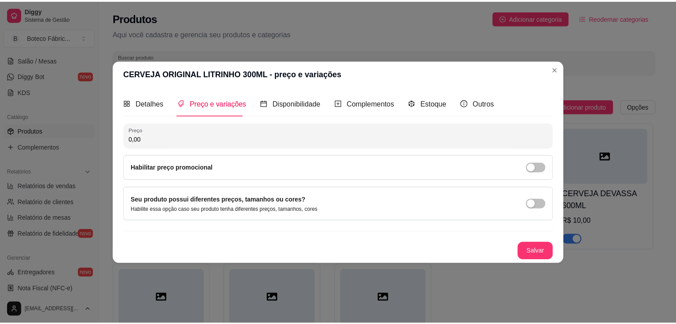
scroll to position [0, 0]
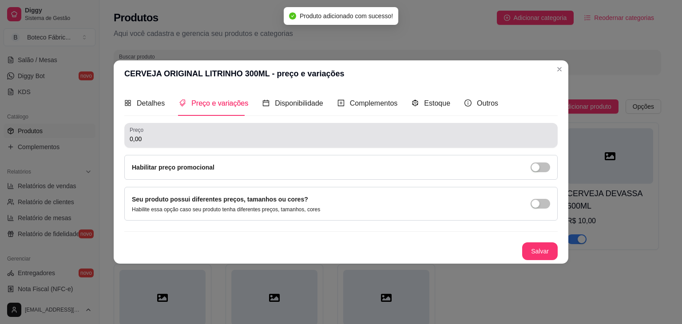
click at [304, 144] on div "0,00" at bounding box center [341, 136] width 423 height 18
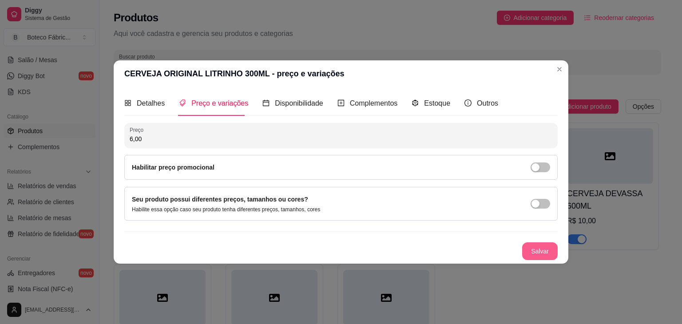
type input "6,00"
click at [535, 251] on button "Salvar" at bounding box center [540, 251] width 35 height 17
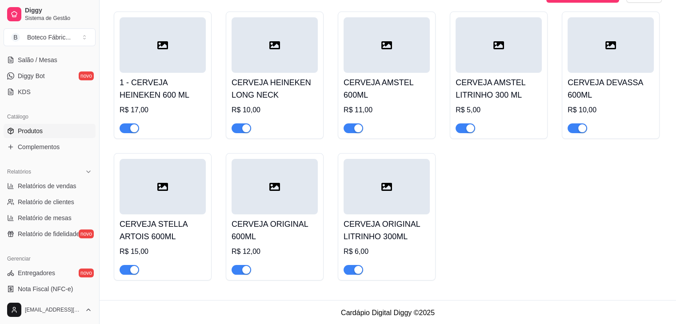
scroll to position [113, 0]
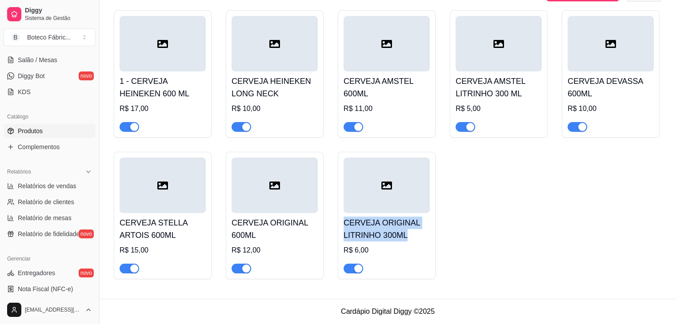
drag, startPoint x: 343, startPoint y: 224, endPoint x: 408, endPoint y: 236, distance: 65.9
click at [408, 236] on div "CERVEJA ORIGINAL LITRINHO 300ML R$ 6,00" at bounding box center [387, 216] width 98 height 128
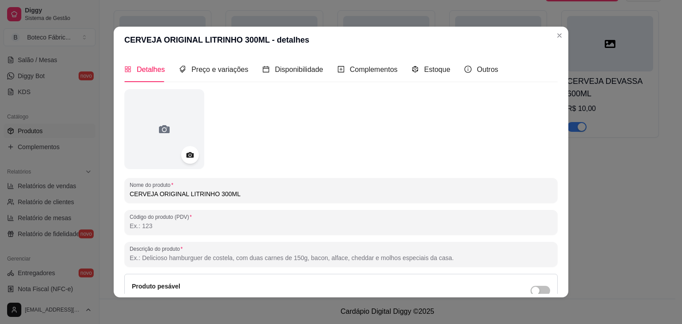
drag, startPoint x: 126, startPoint y: 195, endPoint x: 263, endPoint y: 198, distance: 137.3
click at [263, 198] on input "CERVEJA ORIGINAL LITRINHO 300ML" at bounding box center [341, 194] width 423 height 9
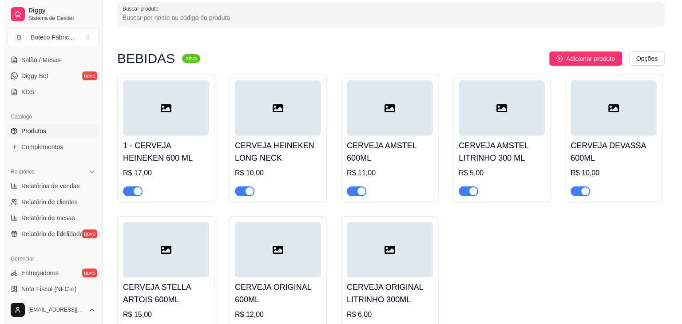
scroll to position [42, 0]
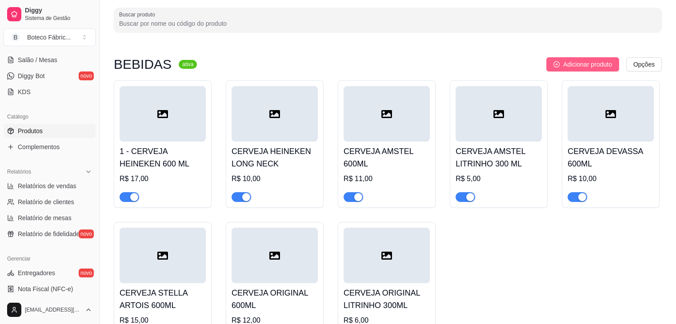
click at [565, 64] on span "Adicionar produto" at bounding box center [587, 65] width 49 height 10
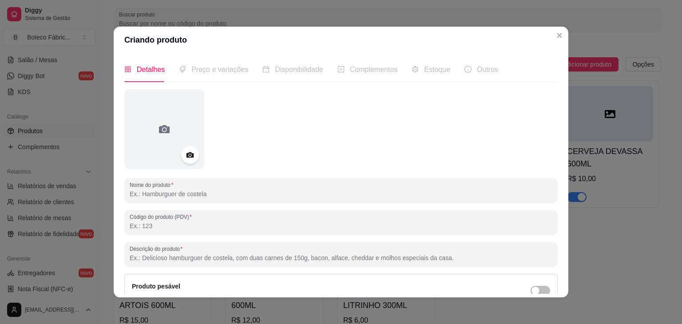
click at [267, 197] on input "Nome do produto" at bounding box center [341, 194] width 423 height 9
paste input "CERVEJA ORIGINAL LITRINHO 300ML"
click at [180, 196] on input "CERVEJA ORIGINAL LITRINHO 300ML" at bounding box center [341, 194] width 423 height 9
type input "CERVEJA BRAHMA LITRINHO 300ML"
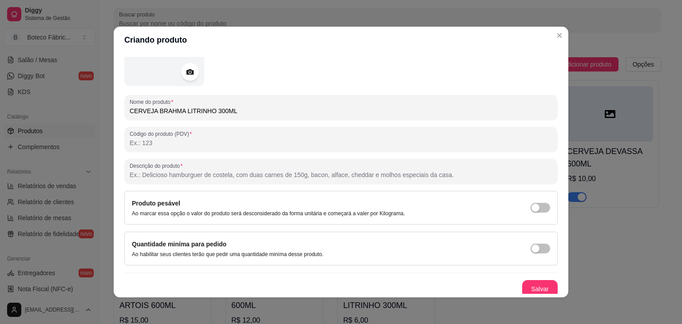
scroll to position [87, 0]
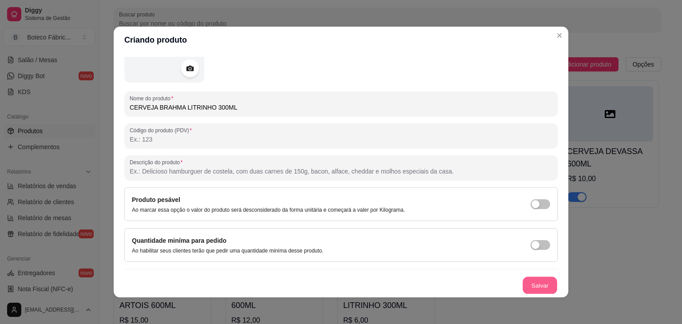
click at [543, 288] on button "Salvar" at bounding box center [540, 285] width 35 height 17
click at [543, 288] on div "Salvar" at bounding box center [341, 286] width 434 height 18
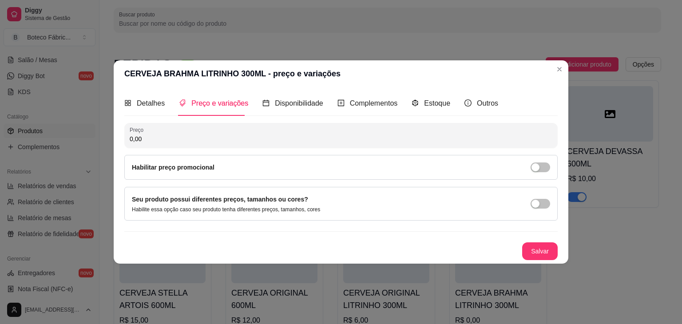
scroll to position [0, 0]
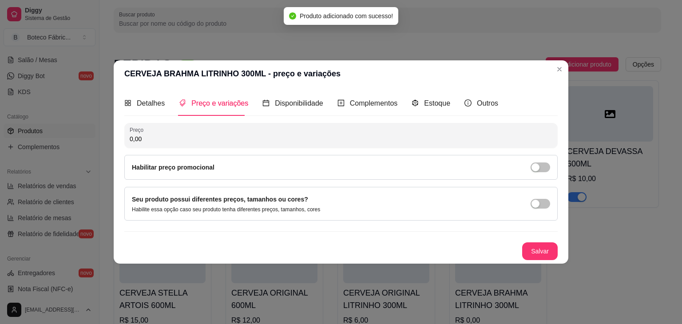
click at [299, 141] on input "0,00" at bounding box center [341, 139] width 423 height 9
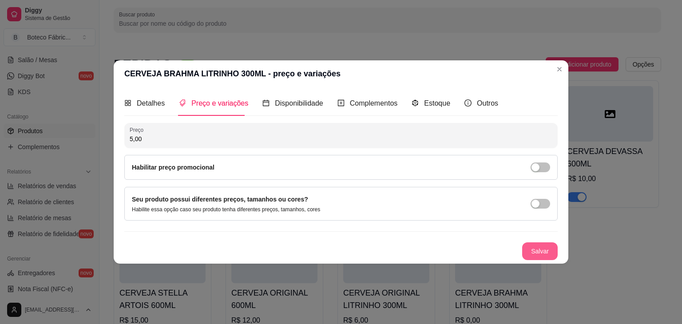
type input "5,00"
click at [539, 249] on button "Salvar" at bounding box center [540, 251] width 35 height 17
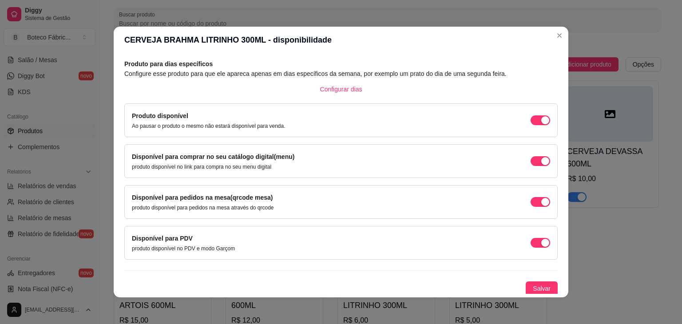
scroll to position [40, 0]
click at [539, 286] on span "Salvar" at bounding box center [542, 288] width 18 height 10
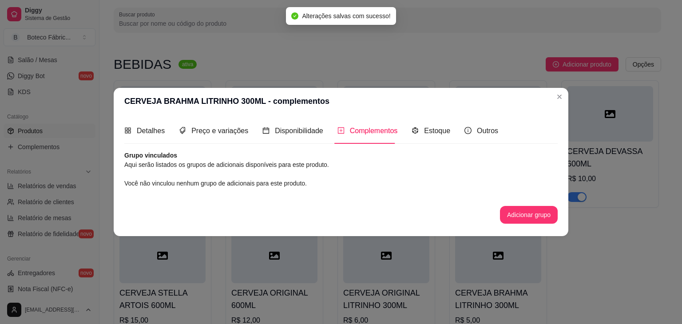
scroll to position [0, 0]
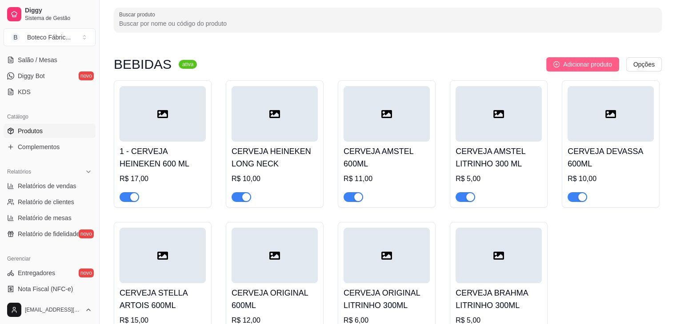
click at [576, 63] on span "Adicionar produto" at bounding box center [587, 65] width 49 height 10
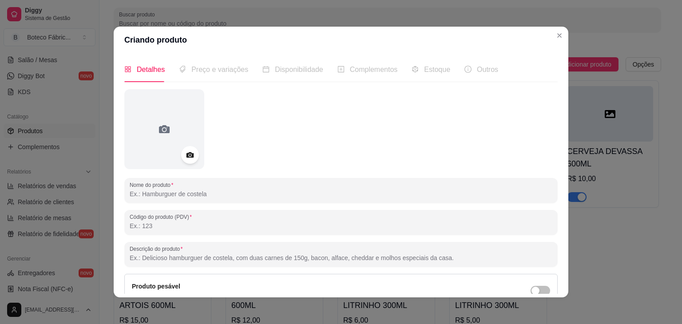
click at [308, 195] on input "Nome do produto" at bounding box center [341, 194] width 423 height 9
type input "SMIRNOFF ICE LONG NECK"
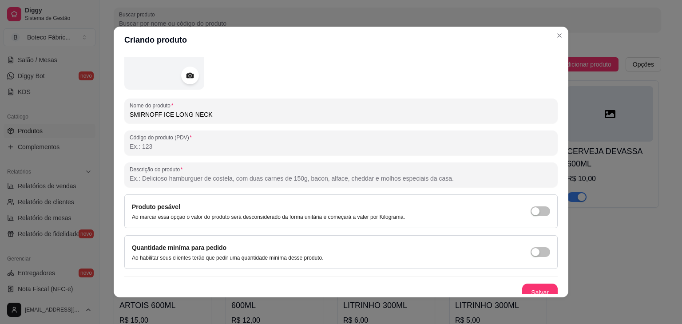
scroll to position [87, 0]
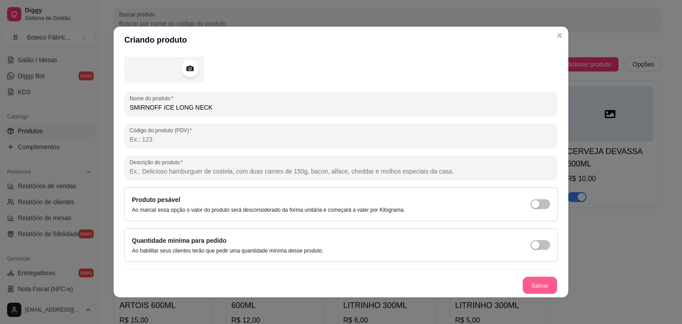
click at [523, 279] on button "Salvar" at bounding box center [540, 285] width 35 height 17
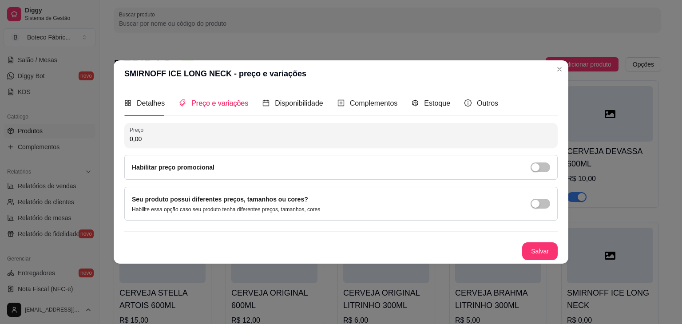
scroll to position [0, 0]
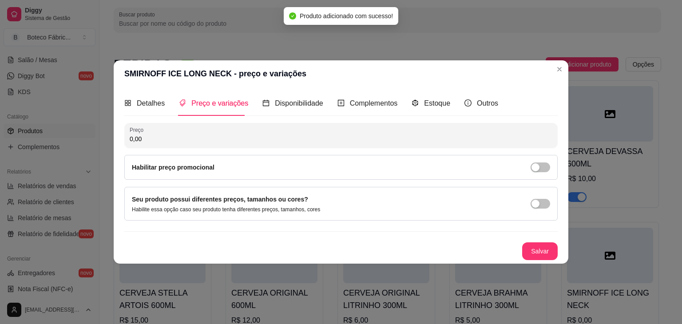
click at [292, 135] on input "0,00" at bounding box center [341, 139] width 423 height 9
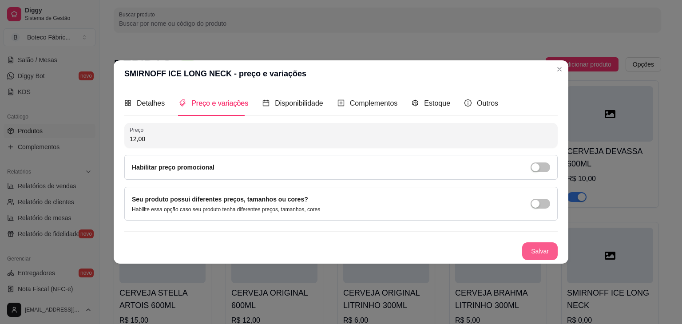
type input "12,00"
click at [539, 252] on button "Salvar" at bounding box center [540, 251] width 35 height 17
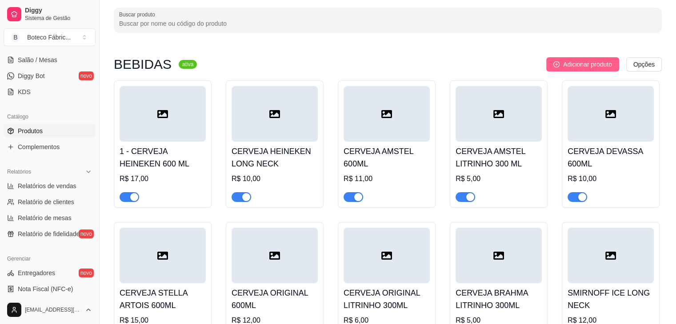
click at [560, 60] on button "Adicionar produto" at bounding box center [582, 64] width 73 height 14
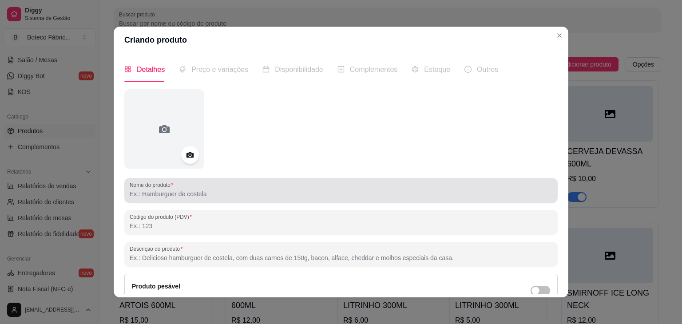
click at [156, 199] on div at bounding box center [341, 191] width 423 height 18
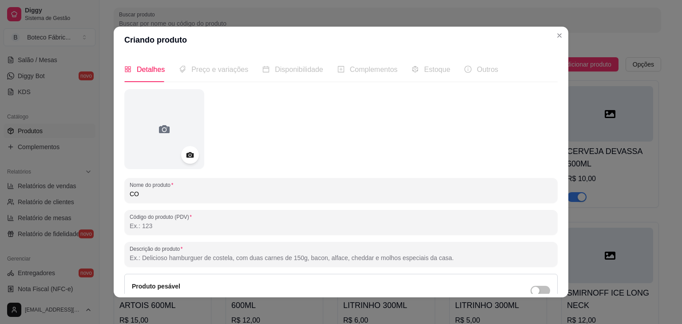
type input "C"
type input "CERVEJA CORONA LONG NECK"
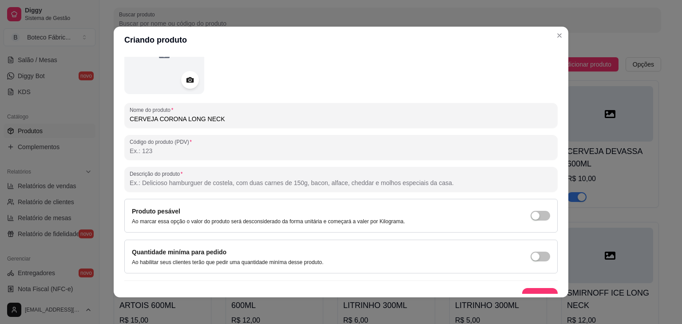
scroll to position [87, 0]
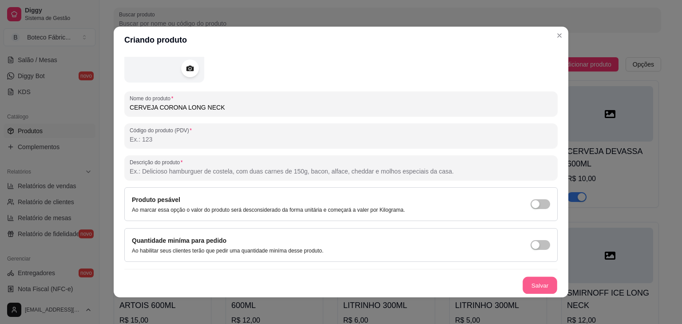
click at [524, 284] on button "Salvar" at bounding box center [540, 285] width 35 height 17
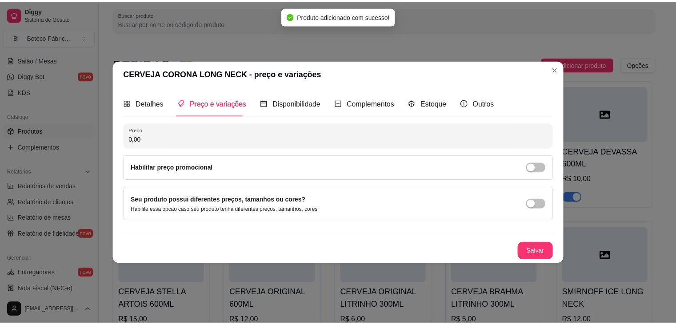
scroll to position [0, 0]
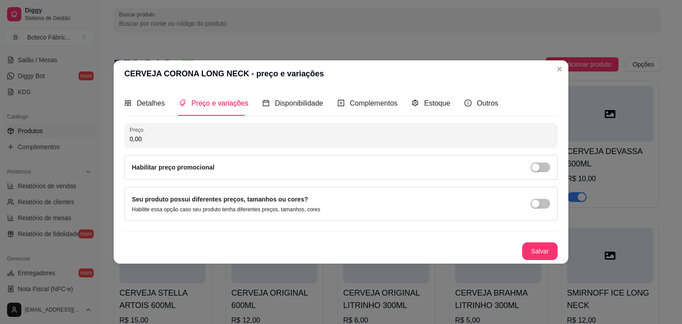
click at [148, 138] on input "0,00" at bounding box center [341, 139] width 423 height 9
type input "11,00"
click at [535, 252] on button "Salvar" at bounding box center [541, 252] width 36 height 18
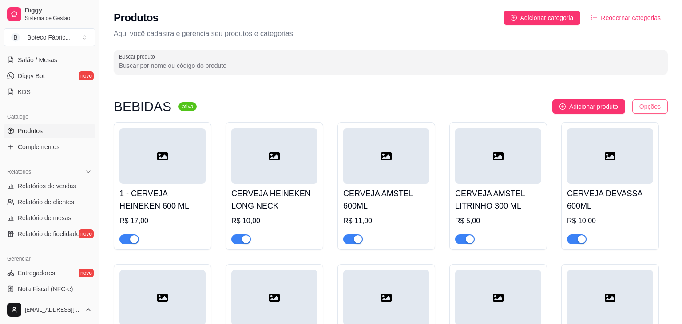
click at [642, 110] on html "Diggy Sistema de Gestão B Boteco Fábric ... Loja aberta Período gratuito até 14…" at bounding box center [341, 162] width 682 height 324
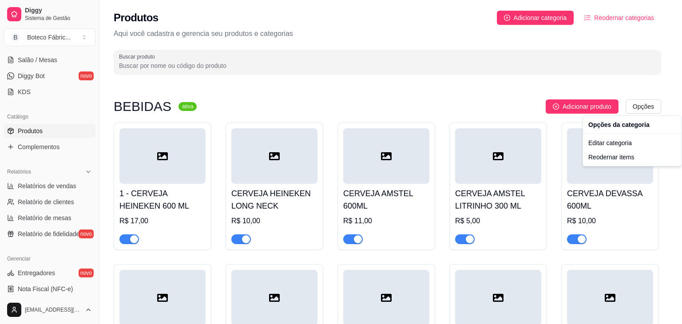
click at [467, 107] on html "Diggy Sistema de Gestão B Boteco Fábric ... Loja aberta Período gratuito até 14…" at bounding box center [341, 162] width 682 height 324
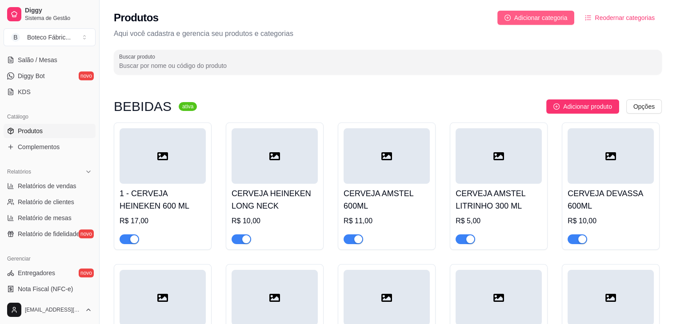
click at [528, 20] on span "Adicionar categoria" at bounding box center [540, 18] width 53 height 10
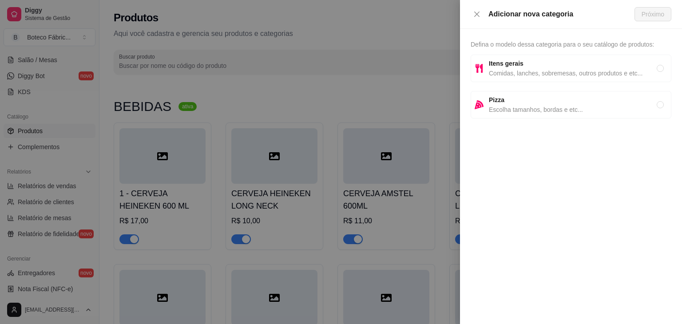
click at [526, 75] on span "Comidas, lanches, sobremesas, outros produtos e etc..." at bounding box center [573, 73] width 168 height 10
radio input "true"
click at [652, 18] on span "Próximo" at bounding box center [653, 14] width 23 height 10
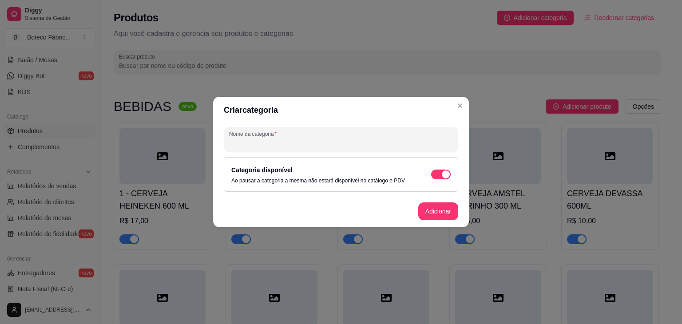
click at [380, 139] on input "Nome da categoria" at bounding box center [341, 143] width 224 height 9
type input "CALDINHOS"
click at [434, 208] on button "Adicionar" at bounding box center [438, 211] width 39 height 17
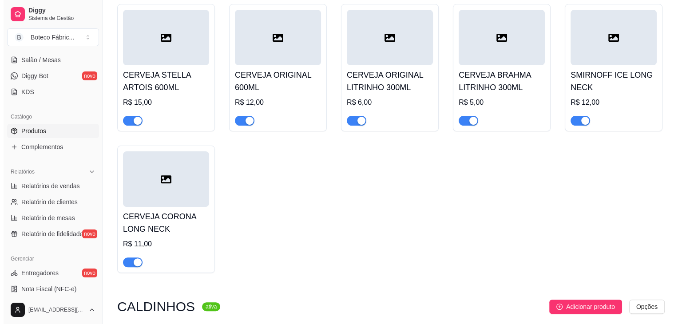
scroll to position [316, 0]
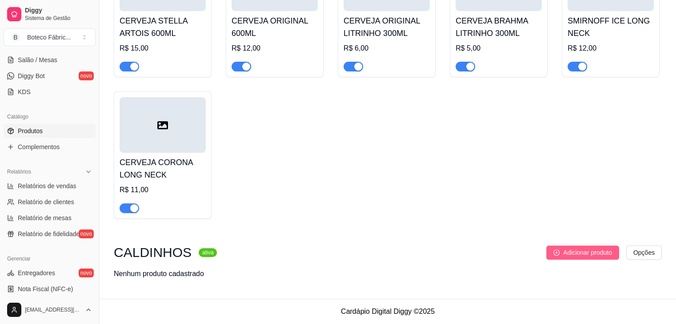
click at [569, 247] on button "Adicionar produto" at bounding box center [582, 253] width 73 height 14
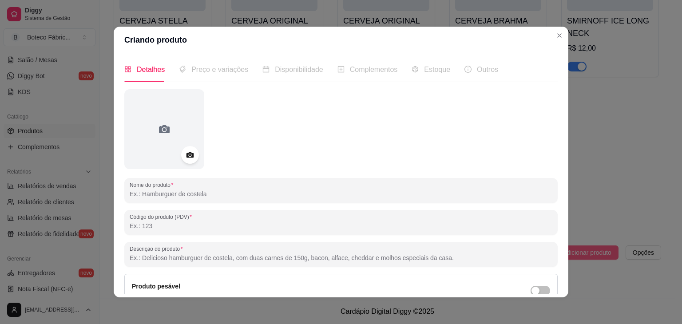
scroll to position [2, 0]
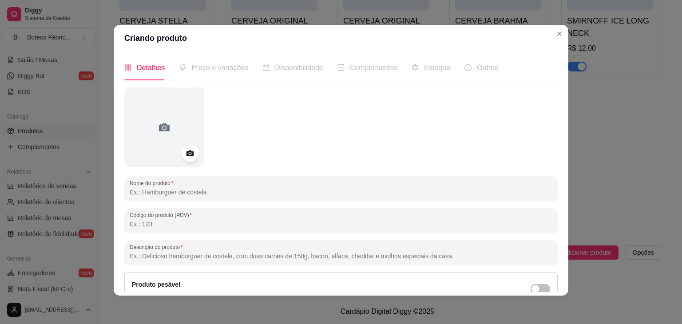
click at [418, 194] on input "Nome do produto" at bounding box center [341, 192] width 423 height 9
type input "CALDINHO DE FEIJÃO"
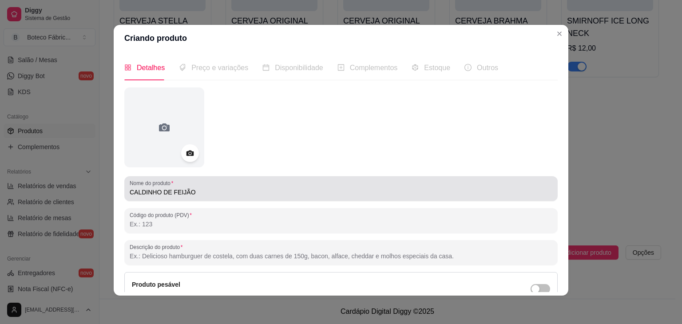
drag, startPoint x: 124, startPoint y: 193, endPoint x: 150, endPoint y: 191, distance: 26.3
click at [150, 191] on div "Nome do produto CALDINHO DE FEIJÃO" at bounding box center [341, 188] width 434 height 25
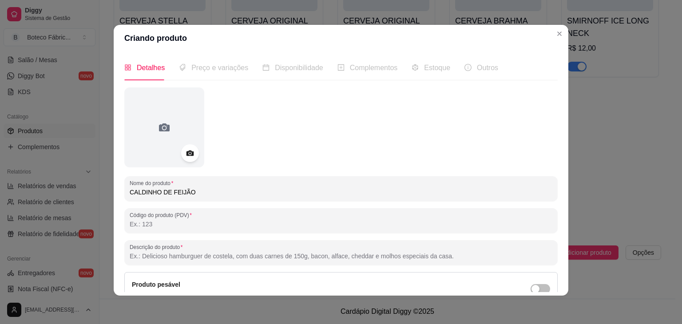
drag, startPoint x: 126, startPoint y: 195, endPoint x: 169, endPoint y: 193, distance: 43.1
click at [169, 193] on input "CALDINHO DE FEIJÃO" at bounding box center [341, 192] width 423 height 9
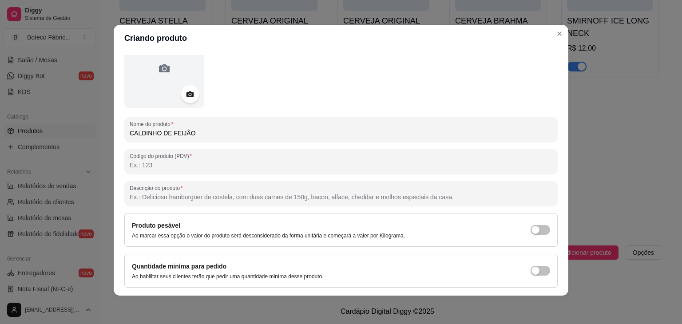
scroll to position [87, 0]
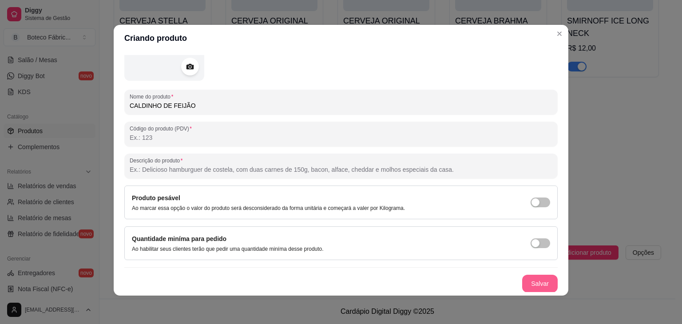
click at [534, 279] on button "Salvar" at bounding box center [541, 284] width 36 height 18
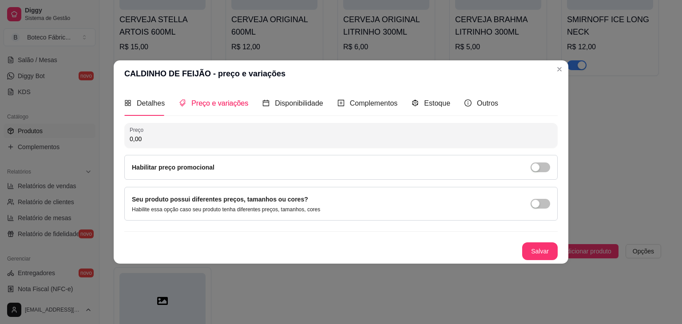
scroll to position [0, 0]
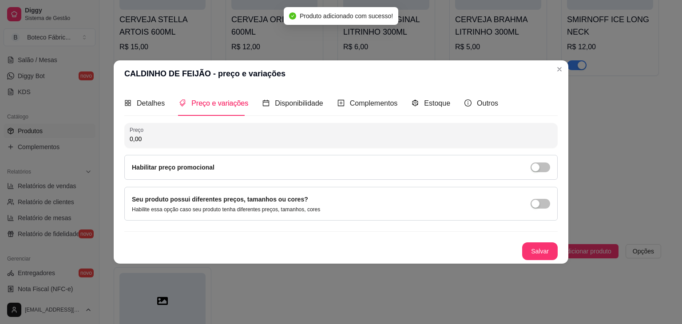
click at [295, 137] on input "0,00" at bounding box center [341, 139] width 423 height 9
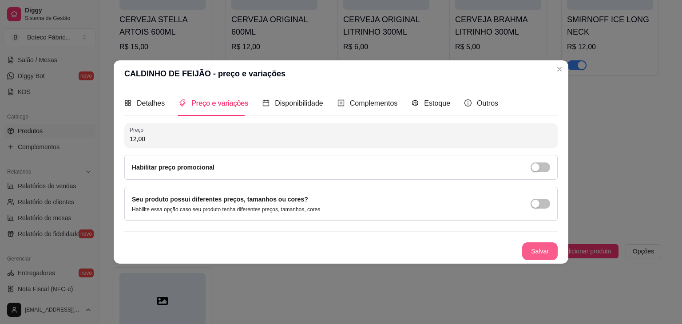
type input "12,00"
click at [542, 246] on button "Salvar" at bounding box center [540, 251] width 35 height 17
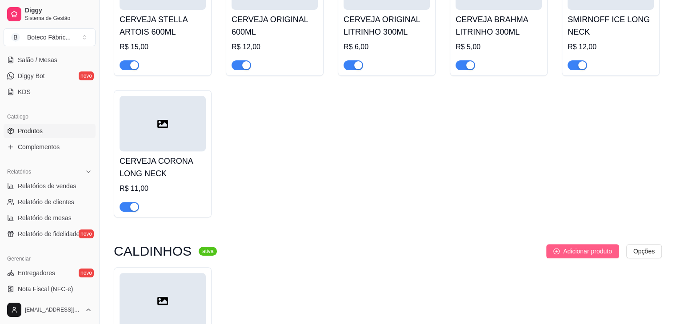
click at [578, 254] on span "Adicionar produto" at bounding box center [587, 252] width 49 height 10
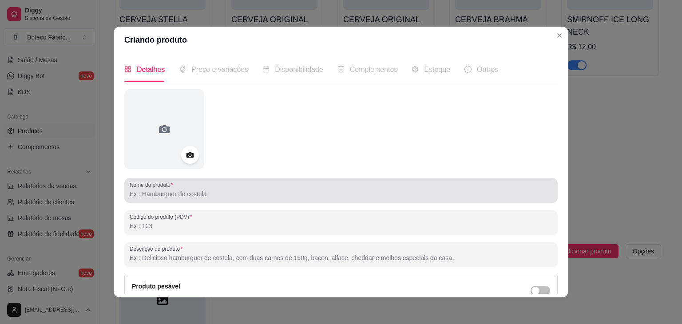
click at [229, 188] on div at bounding box center [341, 191] width 423 height 18
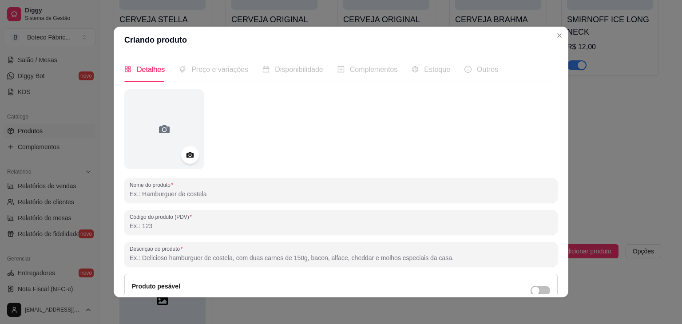
paste input "CALDINHO DE"
type input "CALDINHO MOCOTÓ"
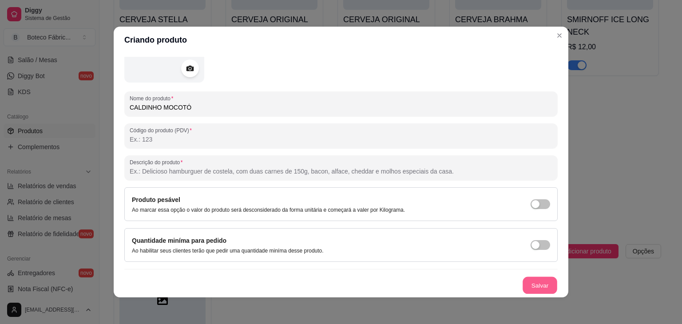
click at [527, 281] on button "Salvar" at bounding box center [540, 285] width 35 height 17
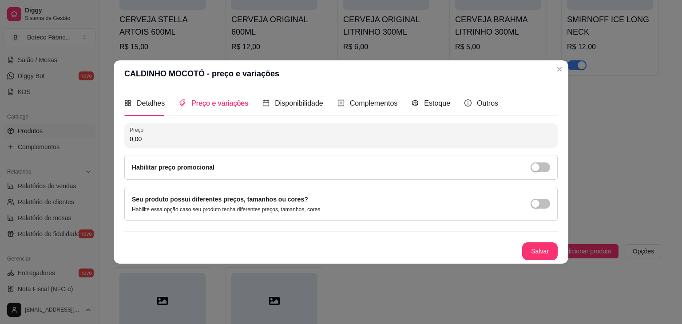
scroll to position [0, 0]
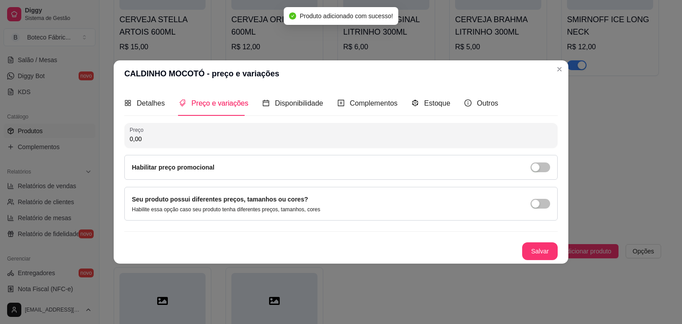
click at [270, 141] on input "0,00" at bounding box center [341, 139] width 423 height 9
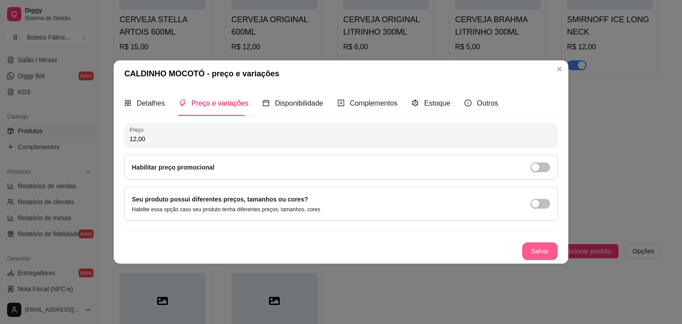
type input "12,00"
click at [547, 255] on button "Salvar" at bounding box center [540, 251] width 35 height 17
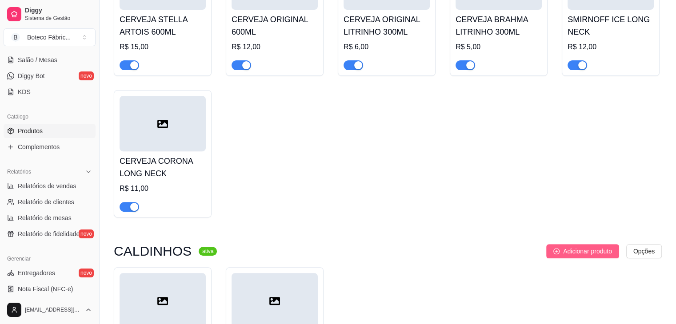
click at [563, 248] on span "Adicionar produto" at bounding box center [587, 252] width 49 height 10
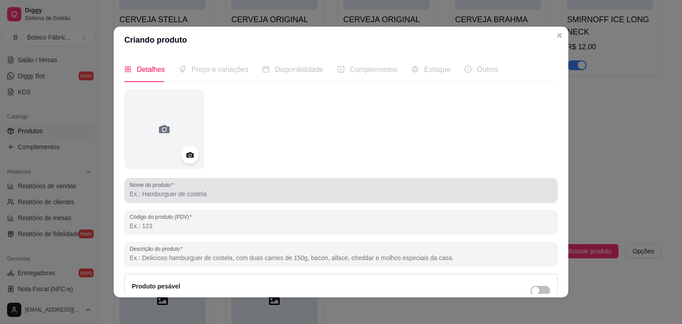
click at [288, 187] on div at bounding box center [341, 191] width 423 height 18
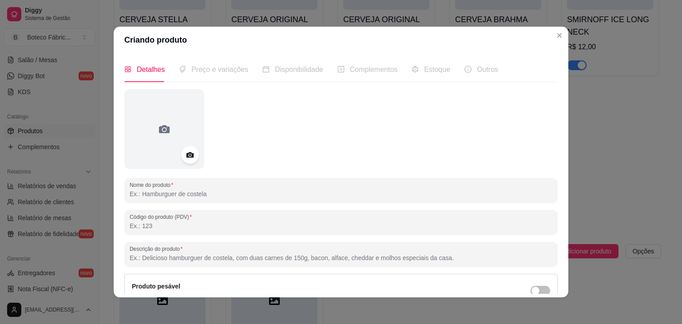
paste input "CALDINHO DE"
type input "CALDINHO VERDE"
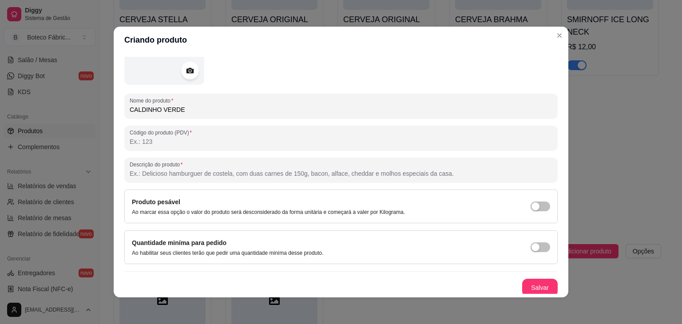
scroll to position [87, 0]
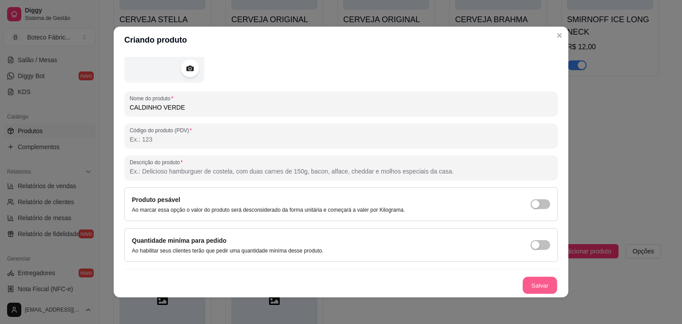
click at [537, 288] on button "Salvar" at bounding box center [540, 285] width 35 height 17
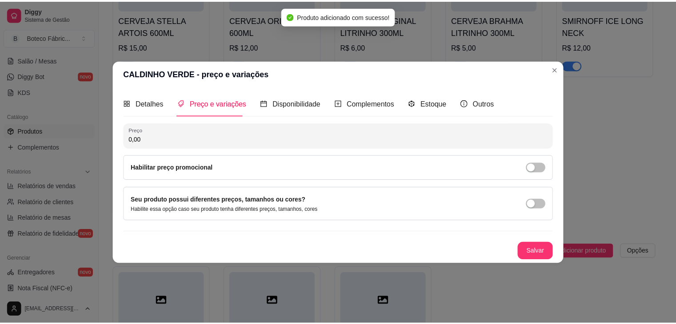
scroll to position [0, 0]
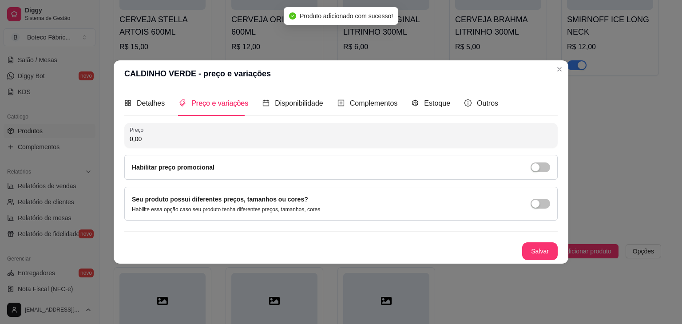
click at [279, 136] on input "0,00" at bounding box center [341, 139] width 423 height 9
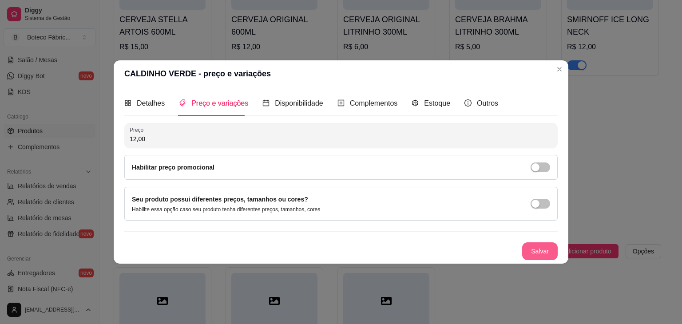
type input "12,00"
click at [552, 251] on button "Salvar" at bounding box center [540, 251] width 35 height 17
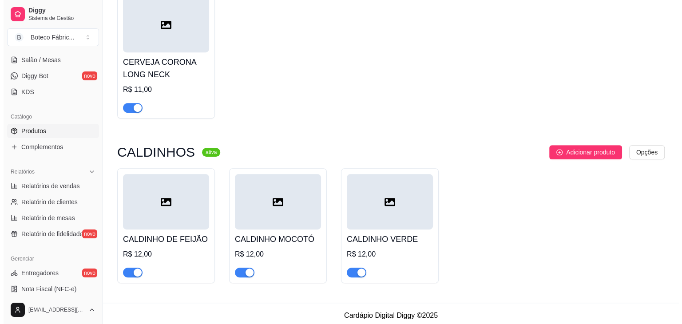
scroll to position [421, 0]
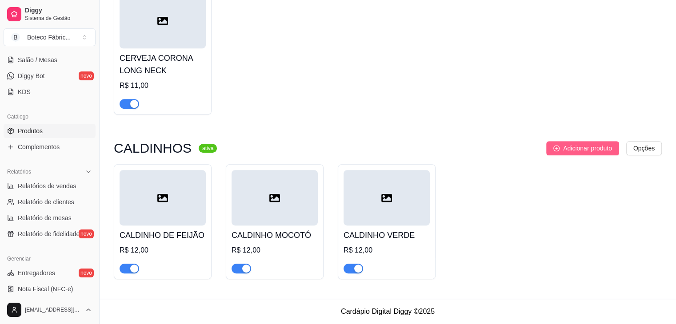
click at [571, 145] on span "Adicionar produto" at bounding box center [587, 149] width 49 height 10
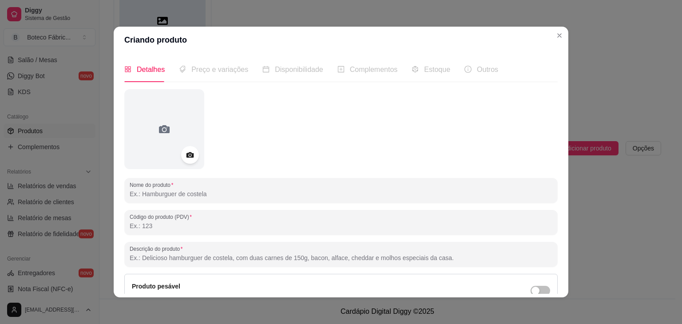
click at [249, 195] on input "Nome do produto" at bounding box center [341, 194] width 423 height 9
paste input "CALDINHO DE"
type input "[PERSON_NAME]"
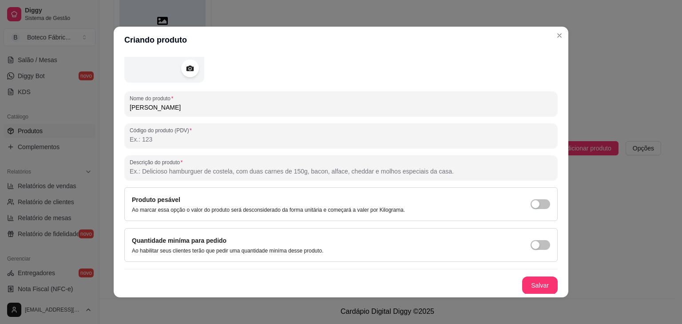
click at [257, 137] on input "Código do produto (PDV)" at bounding box center [341, 139] width 423 height 9
click at [533, 277] on button "Salvar" at bounding box center [540, 285] width 35 height 17
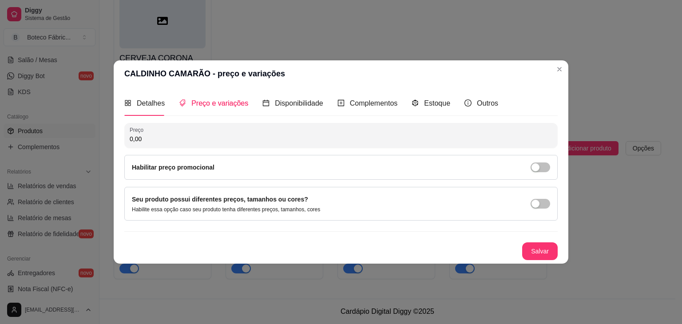
scroll to position [0, 0]
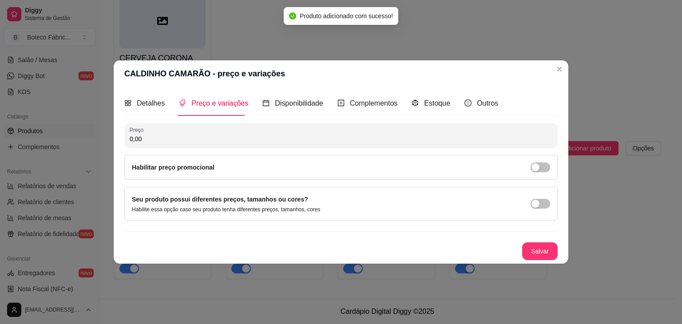
click at [217, 135] on input "0,00" at bounding box center [341, 139] width 423 height 9
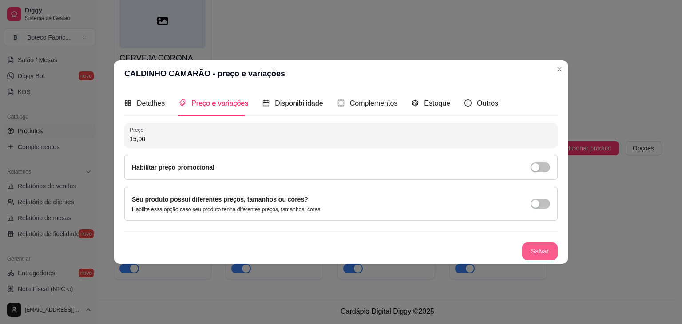
type input "15,00"
click at [538, 251] on button "Salvar" at bounding box center [540, 251] width 35 height 17
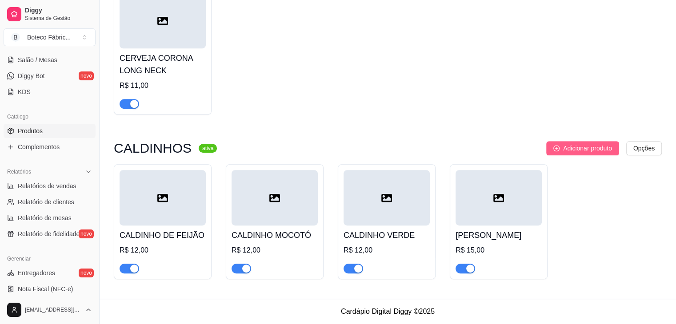
click at [573, 145] on span "Adicionar produto" at bounding box center [587, 149] width 49 height 10
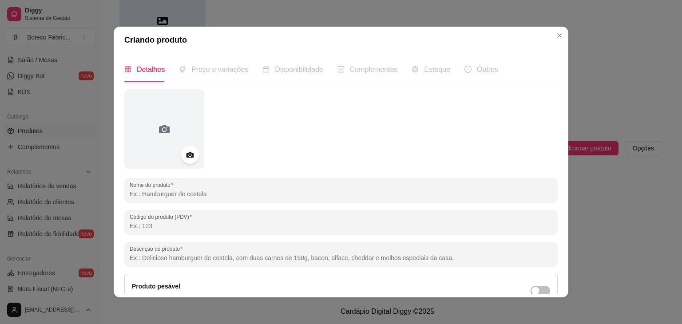
click at [219, 195] on input "Nome do produto" at bounding box center [341, 194] width 423 height 9
paste input "CALDINHO DE"
type input "CALDINHO MARISCADA"
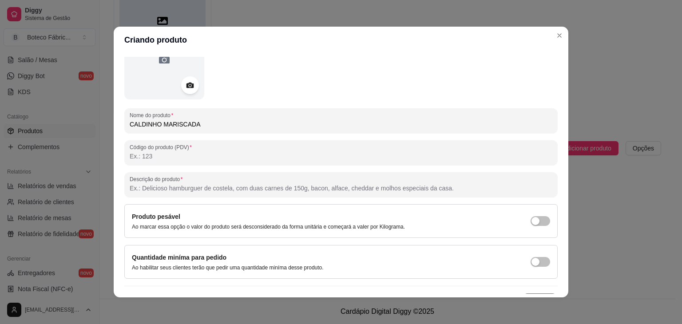
scroll to position [87, 0]
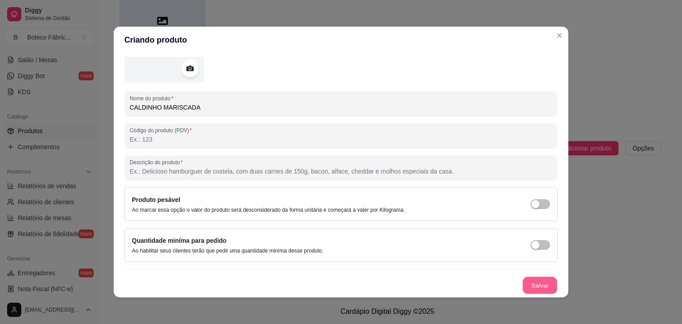
click at [534, 290] on button "Salvar" at bounding box center [540, 285] width 35 height 17
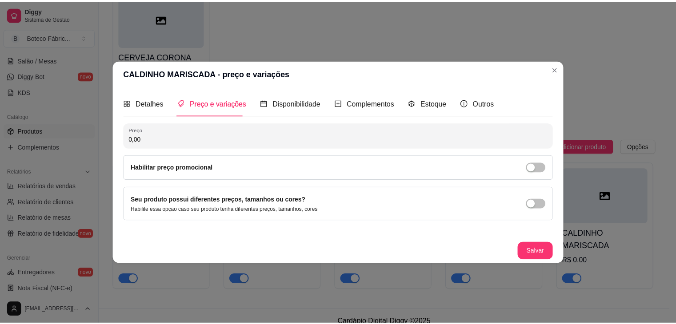
scroll to position [0, 0]
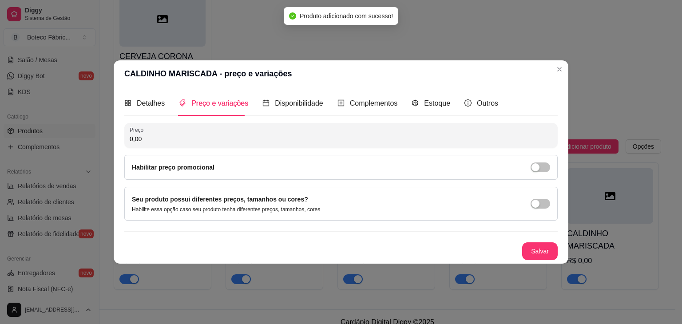
click at [276, 136] on input "0,00" at bounding box center [341, 139] width 423 height 9
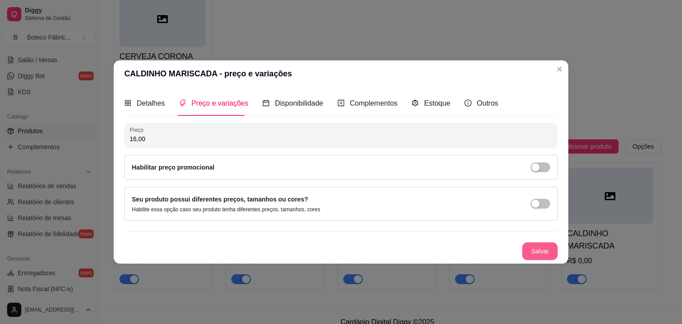
type input "16,00"
click at [532, 255] on button "Salvar" at bounding box center [540, 251] width 35 height 17
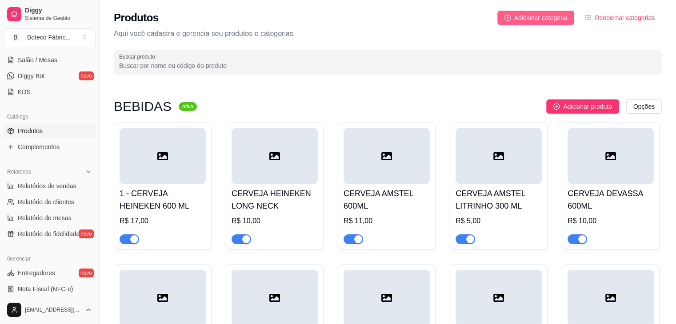
click at [550, 17] on span "Adicionar categoria" at bounding box center [540, 18] width 53 height 10
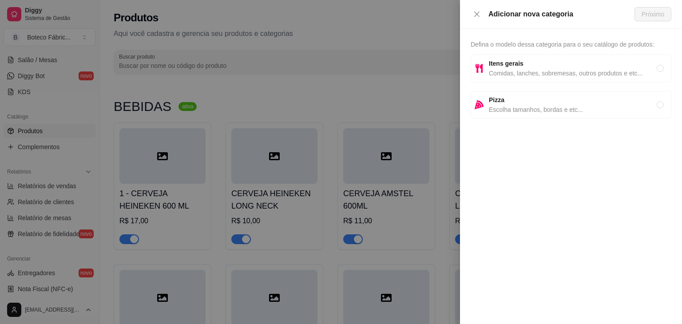
click at [517, 70] on span "Comidas, lanches, sobremesas, outros produtos e etc..." at bounding box center [573, 73] width 168 height 10
radio input "true"
click at [647, 15] on span "Próximo" at bounding box center [653, 14] width 23 height 10
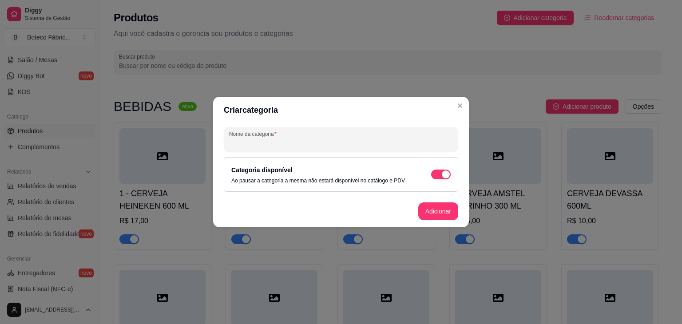
click at [356, 140] on input "Nome da categoria" at bounding box center [341, 143] width 224 height 9
type input "BOLINHOS"
click at [434, 214] on button "Adicionar" at bounding box center [438, 211] width 39 height 17
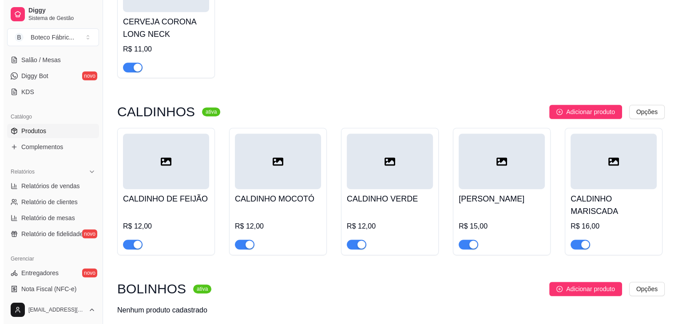
scroll to position [494, 0]
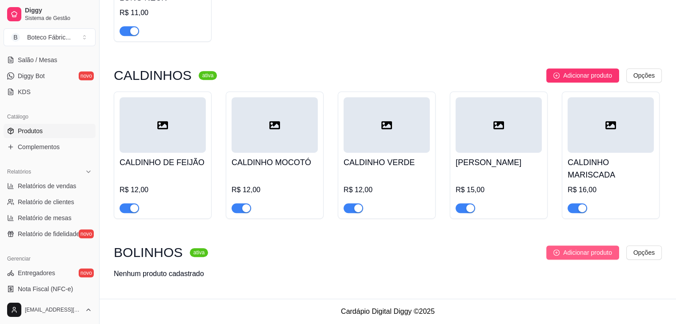
click at [569, 253] on span "Adicionar produto" at bounding box center [587, 253] width 49 height 10
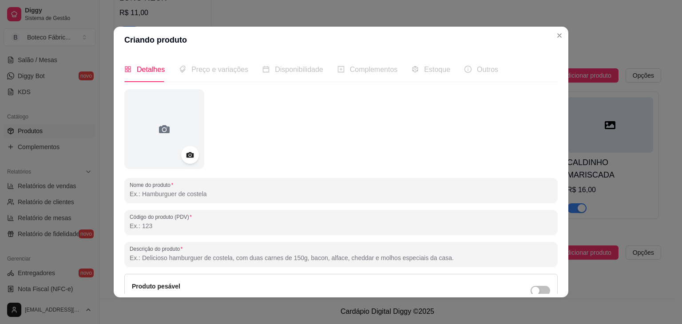
click at [271, 193] on input "Nome do produto" at bounding box center [341, 194] width 423 height 9
type input "BOLINHO DE COSTELA (05 UNIDADES)"
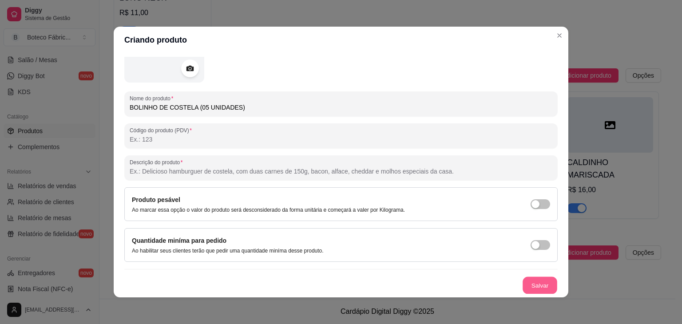
click at [526, 281] on button "Salvar" at bounding box center [540, 285] width 35 height 17
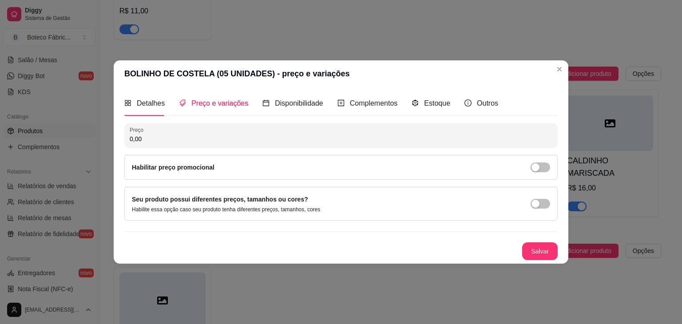
scroll to position [0, 0]
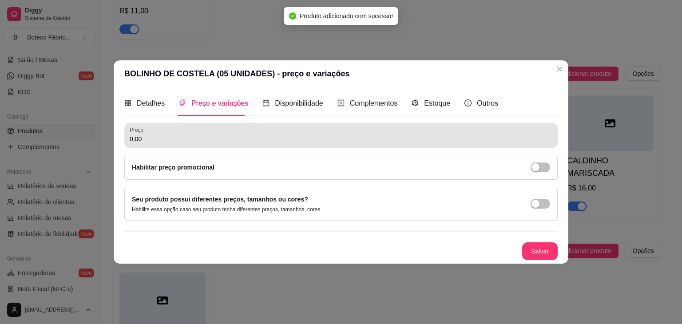
click at [280, 146] on div "Preço 0,00" at bounding box center [341, 135] width 434 height 25
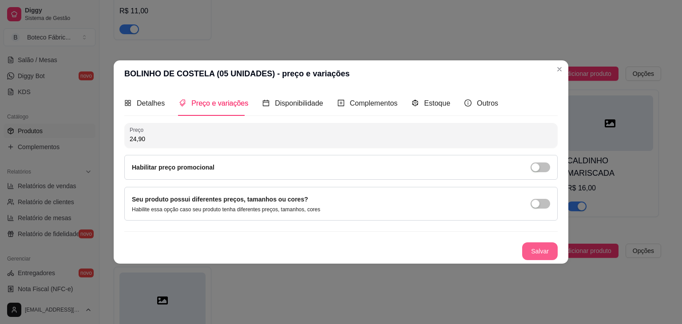
type input "24,90"
click at [535, 246] on button "Salvar" at bounding box center [540, 251] width 35 height 17
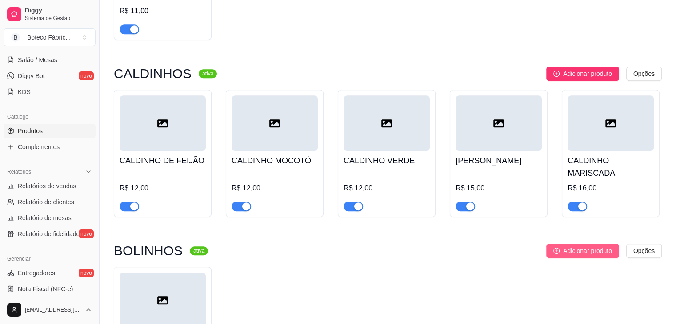
click at [576, 247] on span "Adicionar produto" at bounding box center [587, 251] width 49 height 10
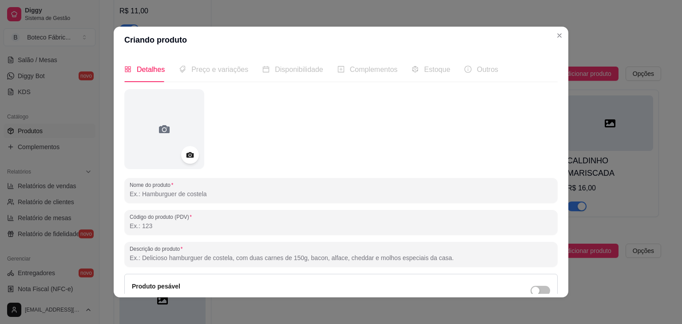
click at [255, 191] on input "Nome do produto" at bounding box center [341, 194] width 423 height 9
paste input "BOLINHO DE COSTELA (05 UNIDADES)"
click at [190, 195] on input "BOLINHO DE COSTELA (05 UNIDADES)" at bounding box center [341, 194] width 423 height 9
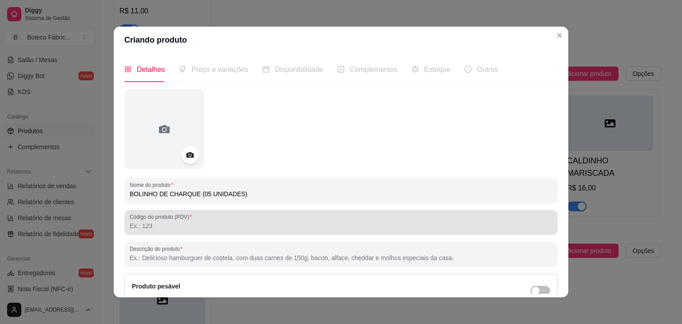
type input "BOLINHO DE CHARQUE (05 UNIDADES)"
click at [235, 219] on div at bounding box center [341, 223] width 423 height 18
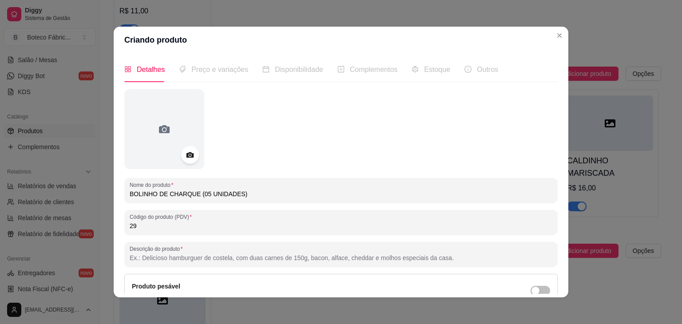
type input "2"
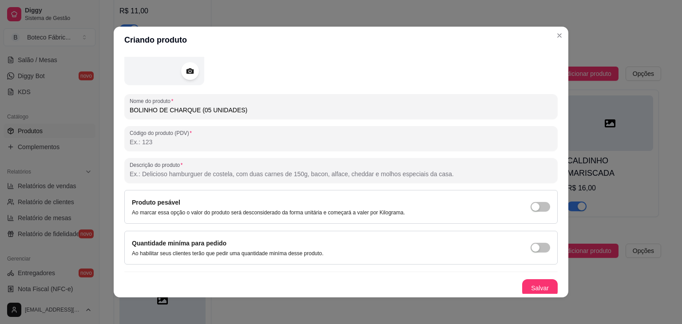
scroll to position [87, 0]
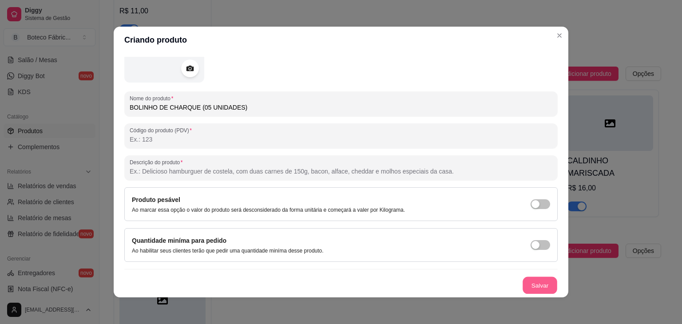
click at [535, 284] on button "Salvar" at bounding box center [540, 285] width 35 height 17
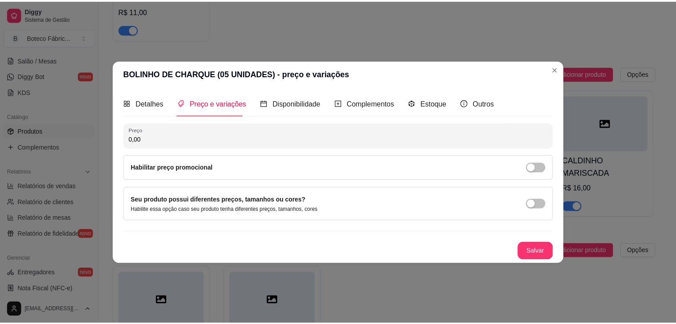
scroll to position [0, 0]
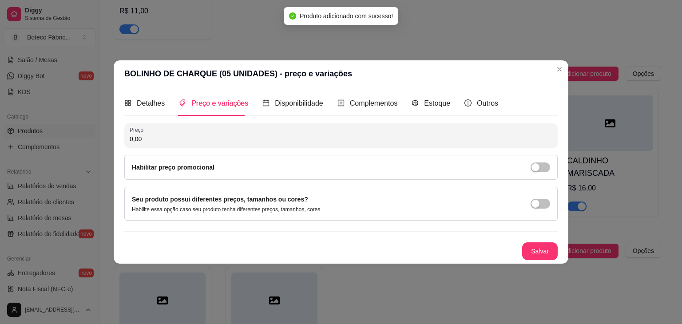
click at [225, 139] on input "0,00" at bounding box center [341, 139] width 423 height 9
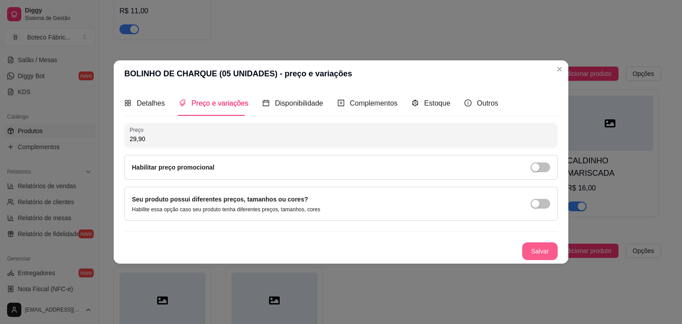
type input "29,90"
click at [545, 249] on button "Salvar" at bounding box center [540, 251] width 35 height 17
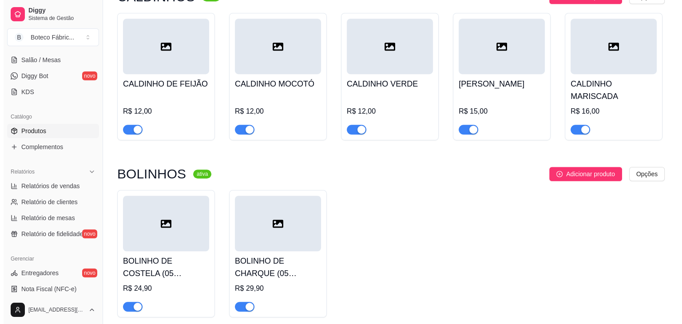
scroll to position [611, 0]
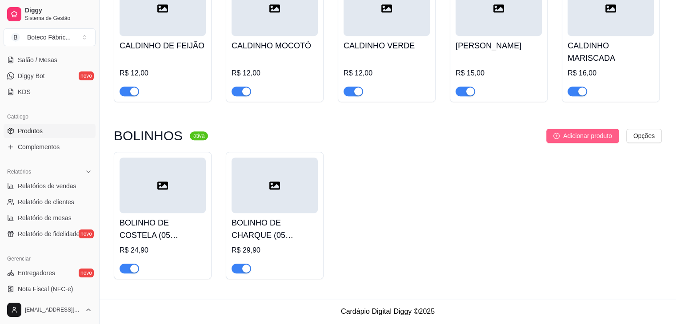
click at [587, 140] on span "Adicionar produto" at bounding box center [587, 136] width 49 height 10
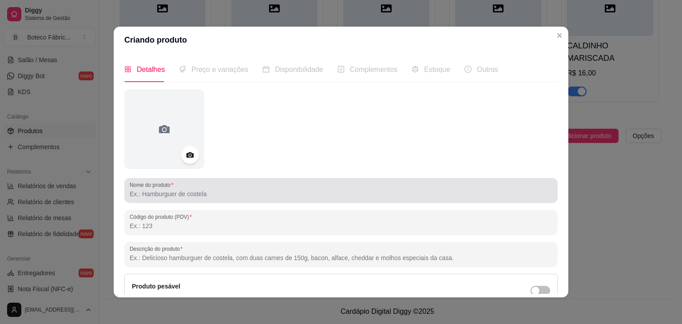
click at [302, 202] on div "Nome do produto" at bounding box center [341, 190] width 434 height 25
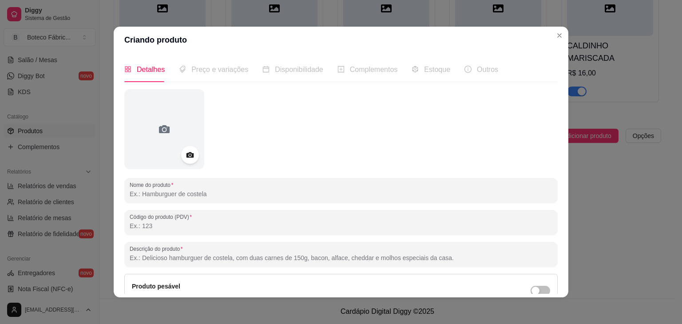
paste input "BOLINHO DE COSTELA (05 UNIDADES)"
click at [190, 196] on input "BOLINHO DE COSTELA (05 UNIDADES)" at bounding box center [341, 194] width 423 height 9
type input "BOLINHO DE CARANGUEJO (05 UNIDADES)"
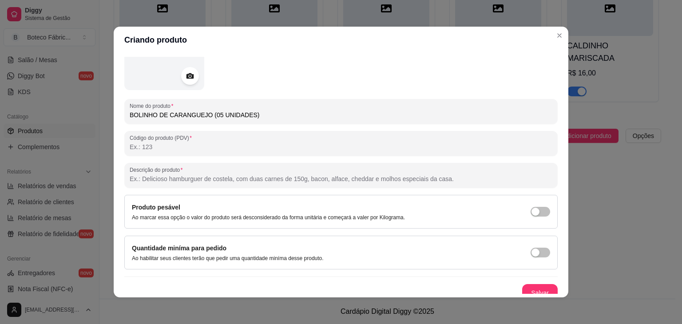
scroll to position [87, 0]
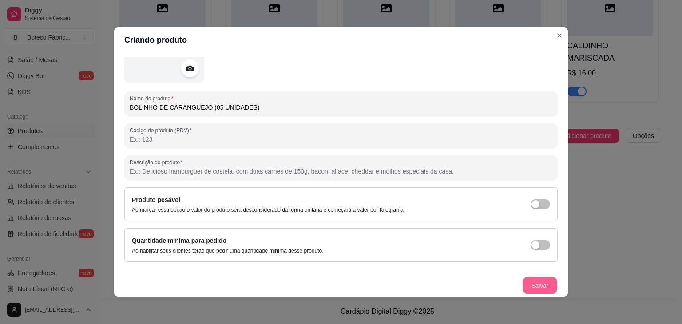
click at [532, 283] on button "Salvar" at bounding box center [540, 285] width 35 height 17
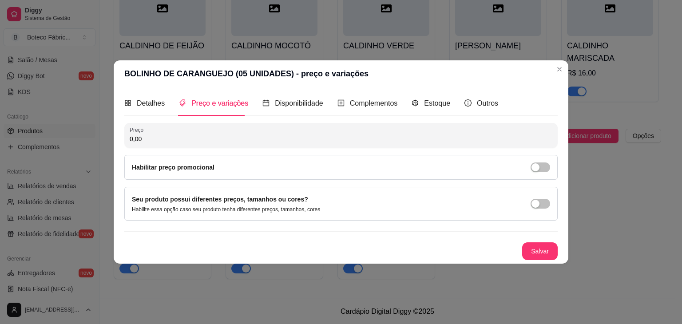
scroll to position [0, 0]
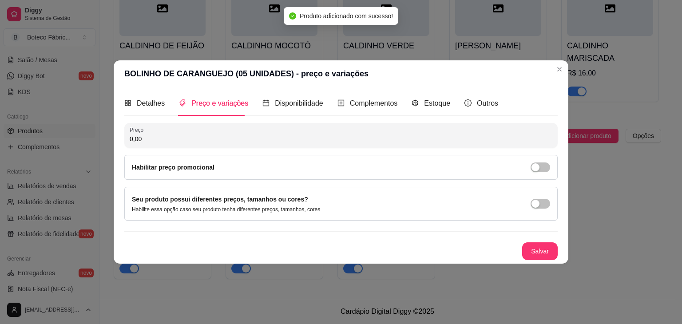
click at [261, 137] on input "0,00" at bounding box center [341, 139] width 423 height 9
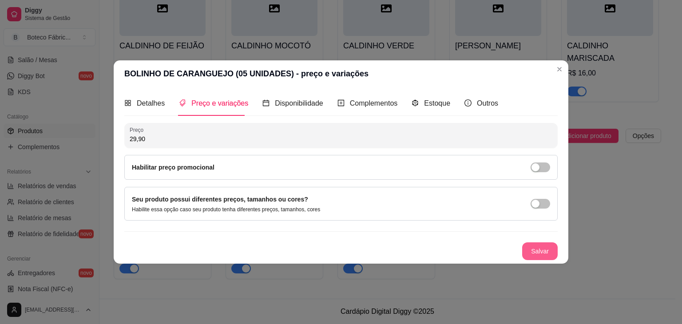
type input "29,90"
click at [538, 251] on button "Salvar" at bounding box center [540, 251] width 35 height 17
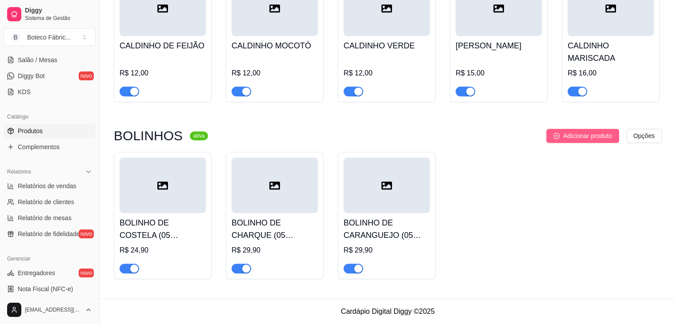
click at [577, 134] on span "Adicionar produto" at bounding box center [587, 136] width 49 height 10
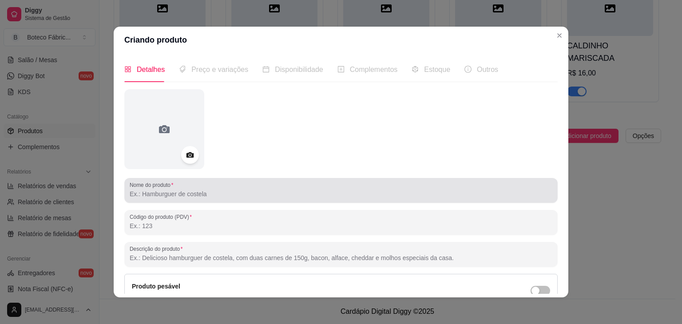
click at [287, 188] on div at bounding box center [341, 191] width 423 height 18
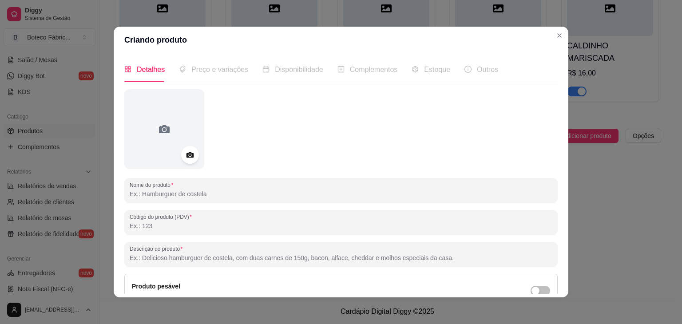
paste input "BOLINHO DE COSTELA (05 UNIDADES)"
click at [188, 193] on input "BOLINHO DE COSTELA (05 UNIDADES)" at bounding box center [341, 194] width 423 height 9
type input "BOLINHO DE BACALHAU (05 UNIDADES)"
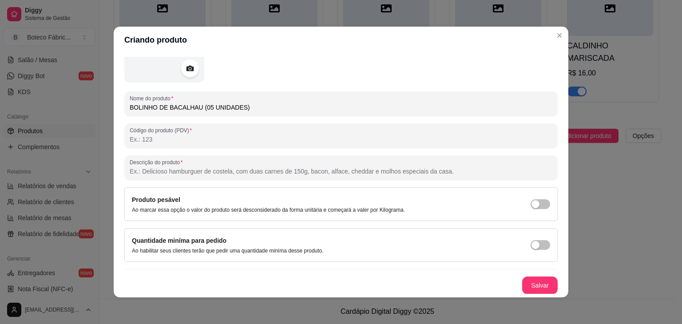
scroll to position [87, 0]
click at [524, 281] on button "Salvar" at bounding box center [540, 285] width 35 height 17
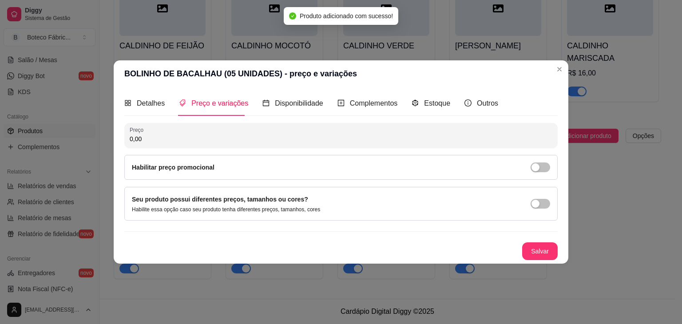
scroll to position [0, 0]
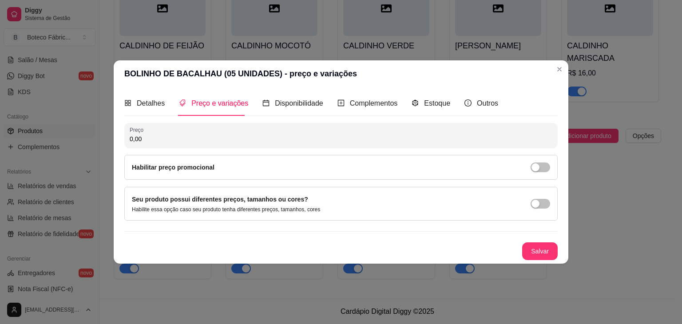
click at [195, 143] on input "0,00" at bounding box center [341, 139] width 423 height 9
type input "29,00"
click at [537, 252] on button "Salvar" at bounding box center [540, 251] width 35 height 17
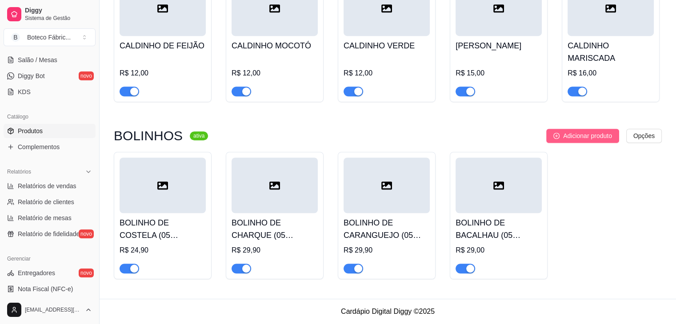
click at [578, 136] on span "Adicionar produto" at bounding box center [587, 136] width 49 height 10
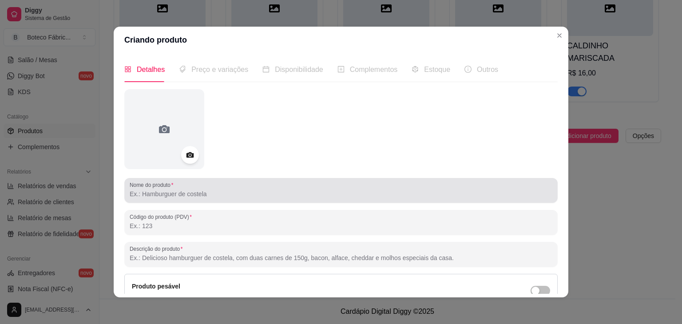
click at [162, 199] on div at bounding box center [341, 191] width 423 height 18
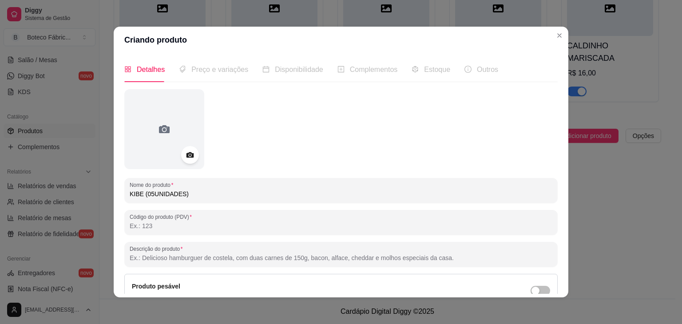
type input "KIBE (05UNIDADES)"
click at [547, 273] on div "Nome do produto KIBE (05UNIDADES) Código do produto (PDV) Descrição do produto …" at bounding box center [341, 235] width 434 height 292
click at [550, 274] on div "Detalhes Preço e variações Disponibilidade Complementos Estoque Outros Nome do …" at bounding box center [341, 175] width 434 height 237
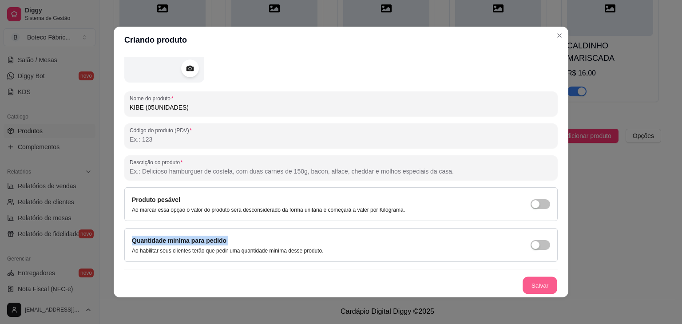
click at [523, 285] on button "Salvar" at bounding box center [540, 285] width 35 height 17
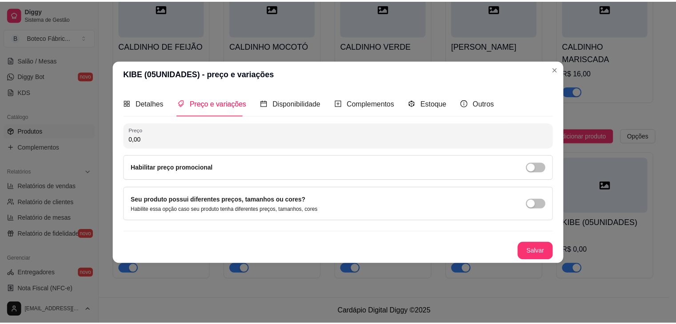
scroll to position [0, 0]
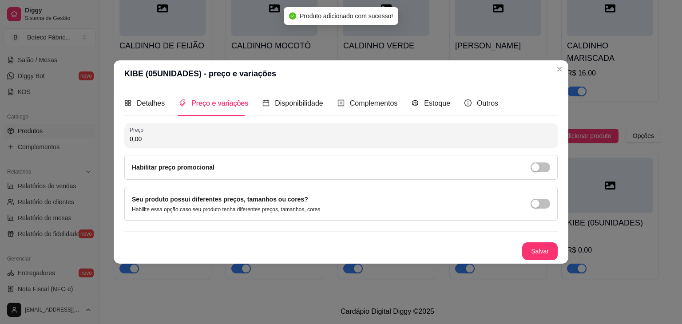
click at [167, 140] on input "0,00" at bounding box center [341, 139] width 423 height 9
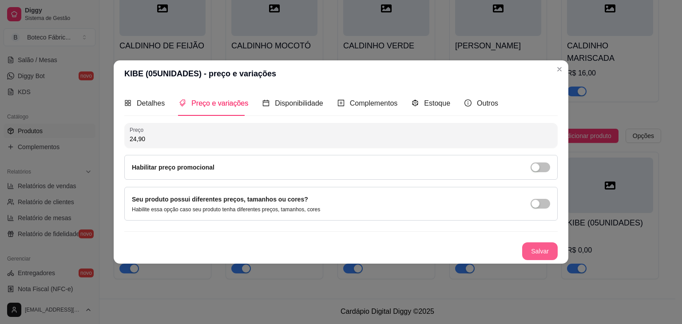
type input "24,90"
click at [534, 255] on button "Salvar" at bounding box center [540, 251] width 35 height 17
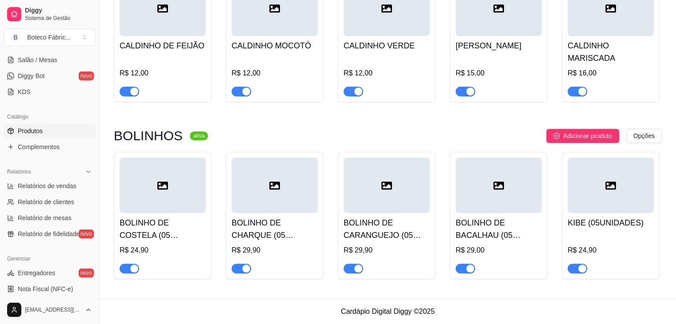
drag, startPoint x: 675, startPoint y: 11, endPoint x: 680, endPoint y: 17, distance: 8.2
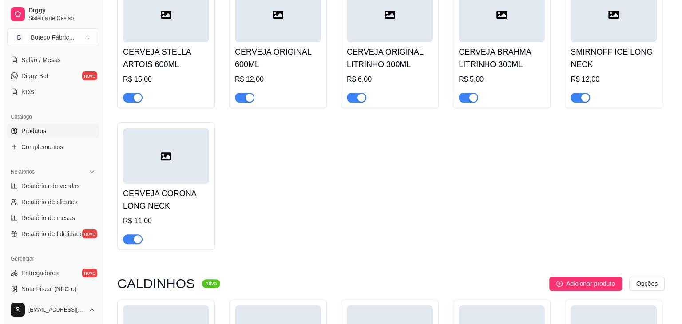
scroll to position [567, 0]
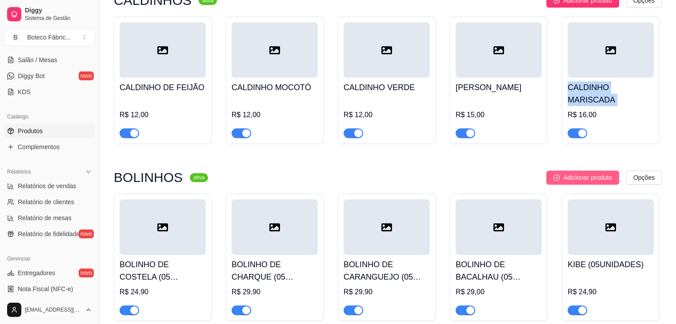
click at [573, 177] on span "Adicionar produto" at bounding box center [587, 178] width 49 height 10
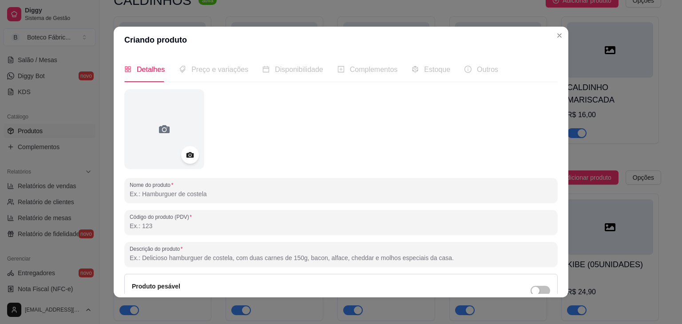
click at [383, 193] on input "Nome do produto" at bounding box center [341, 194] width 423 height 9
paste input "BOLINHO DE COSTELA (05 UNIDADES)"
click at [190, 193] on input "BOLINHO DE COSTELA (05 UNIDADES)" at bounding box center [341, 194] width 423 height 9
click at [188, 192] on input "CAMARÃO EMPANAGO (05 UNIDADES)" at bounding box center [341, 194] width 423 height 9
type input "CAMARÃO EMPANADO COM CATUPIRY (05 UNIDADES)"
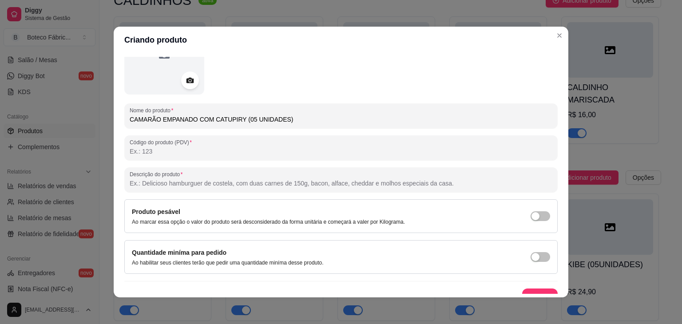
scroll to position [87, 0]
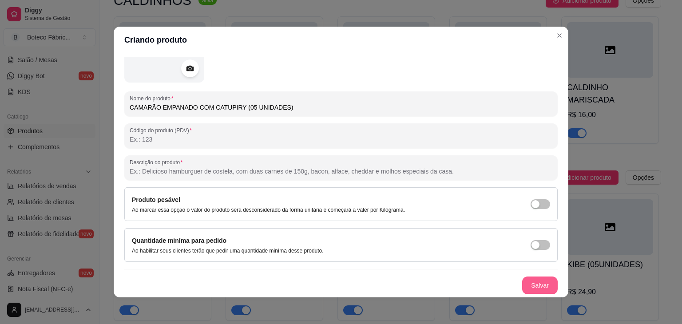
click at [531, 286] on button "Salvar" at bounding box center [541, 286] width 36 height 18
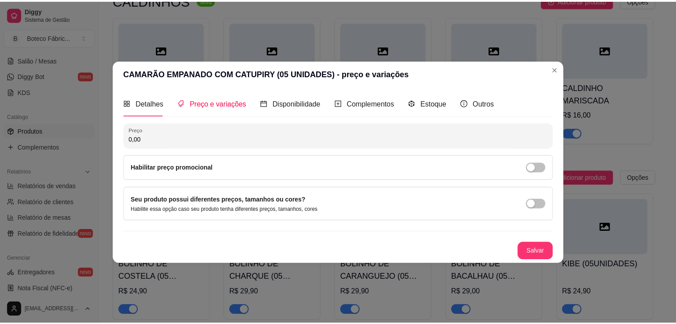
scroll to position [0, 0]
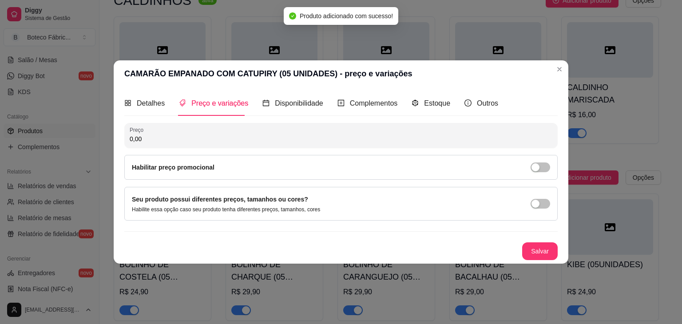
click at [263, 139] on input "0,00" at bounding box center [341, 139] width 423 height 9
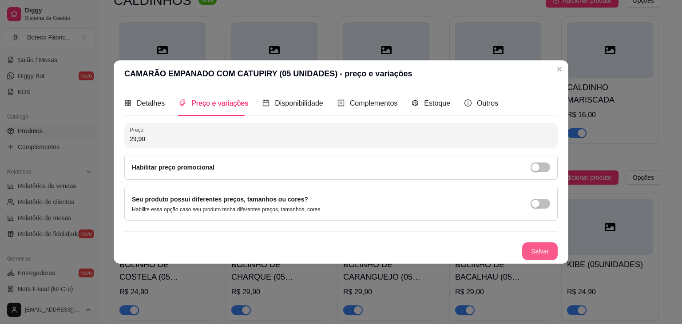
type input "29,90"
click at [537, 246] on button "Salvar" at bounding box center [540, 251] width 35 height 17
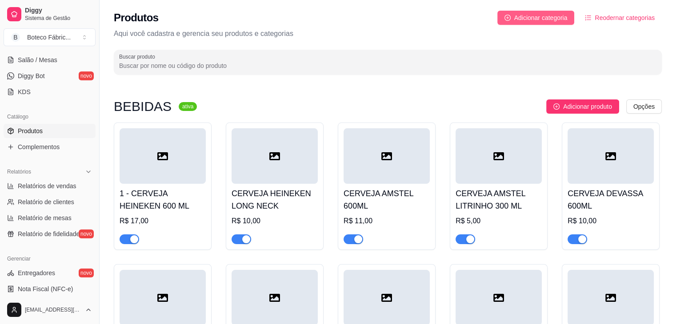
click at [542, 15] on span "Adicionar categoria" at bounding box center [540, 18] width 53 height 10
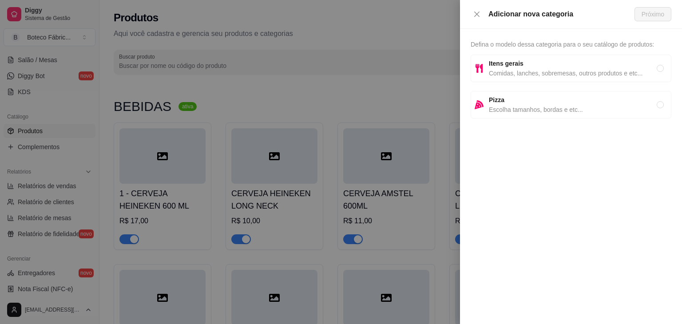
click at [521, 59] on span "Itens gerais" at bounding box center [573, 64] width 168 height 10
radio input "true"
click at [504, 68] on span "Comidas, lanches, sobremesas, outros produtos e etc..." at bounding box center [573, 73] width 168 height 10
click at [649, 10] on span "Próximo" at bounding box center [653, 14] width 23 height 10
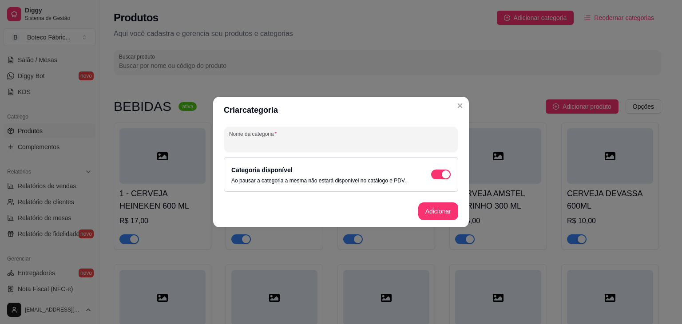
click at [322, 143] on input "Nome da categoria" at bounding box center [341, 143] width 224 height 9
type input "PASTÉIS"
click at [437, 216] on button "Adicionar" at bounding box center [438, 211] width 39 height 17
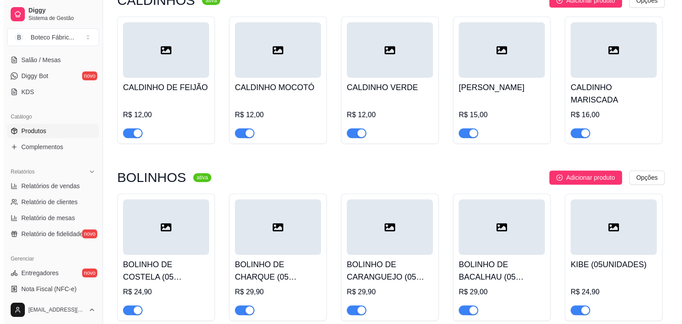
scroll to position [814, 0]
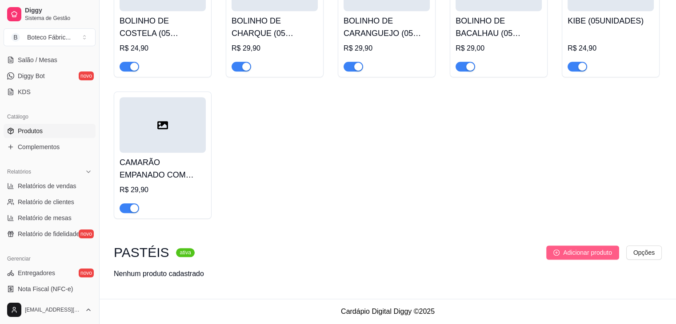
click at [570, 250] on span "Adicionar produto" at bounding box center [587, 253] width 49 height 10
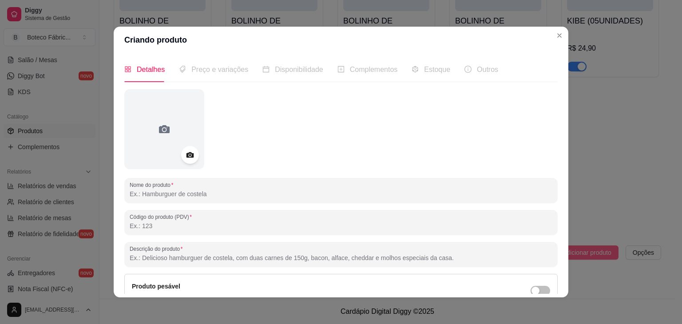
scroll to position [2, 0]
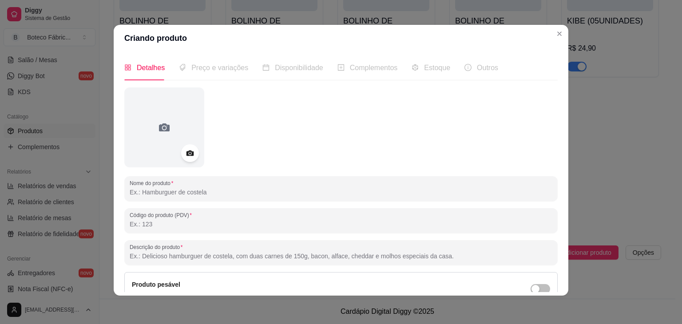
click at [363, 192] on input "Nome do produto" at bounding box center [341, 192] width 423 height 9
drag, startPoint x: 185, startPoint y: 196, endPoint x: 151, endPoint y: 197, distance: 33.8
click at [151, 197] on div "PASTEL DE QUEIJO" at bounding box center [341, 189] width 423 height 18
type input "PASTEL DE QUEIJO"
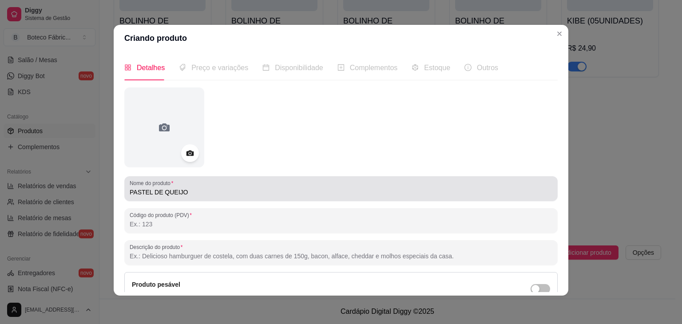
click at [151, 197] on div "PASTEL DE QUEIJO" at bounding box center [341, 189] width 423 height 18
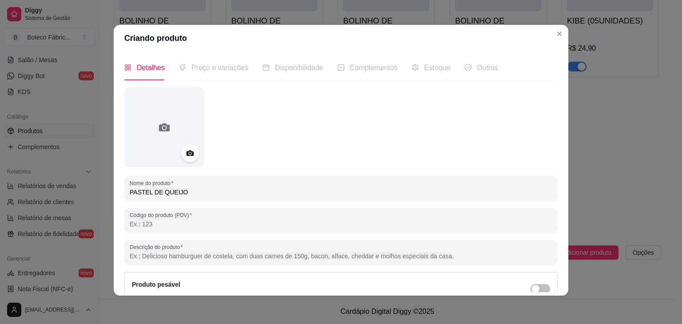
click at [156, 195] on input "PASTEL DE QUEIJO" at bounding box center [341, 192] width 423 height 9
drag, startPoint x: 156, startPoint y: 195, endPoint x: 128, endPoint y: 194, distance: 28.0
click at [130, 194] on input "PASTEL DE QUEIJO" at bounding box center [341, 192] width 423 height 9
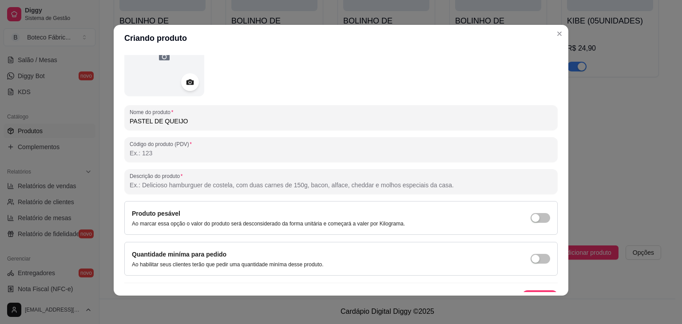
scroll to position [87, 0]
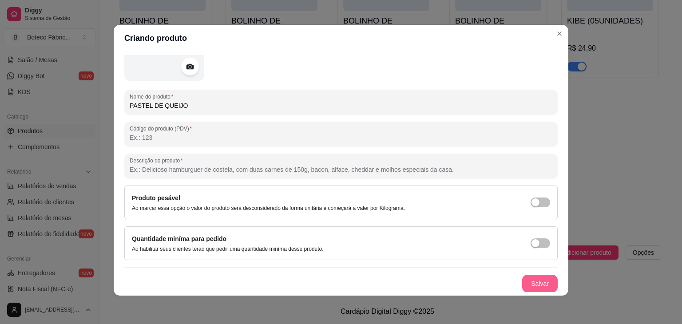
click at [531, 283] on button "Salvar" at bounding box center [541, 284] width 36 height 18
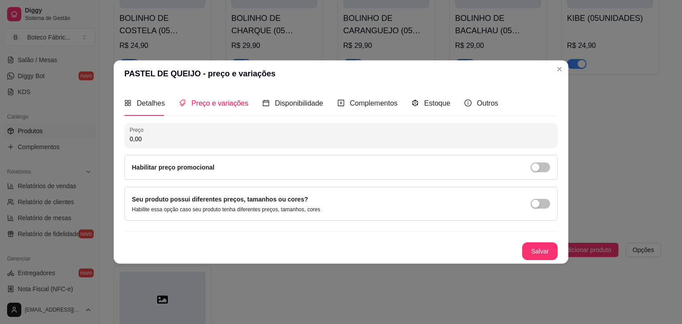
scroll to position [0, 0]
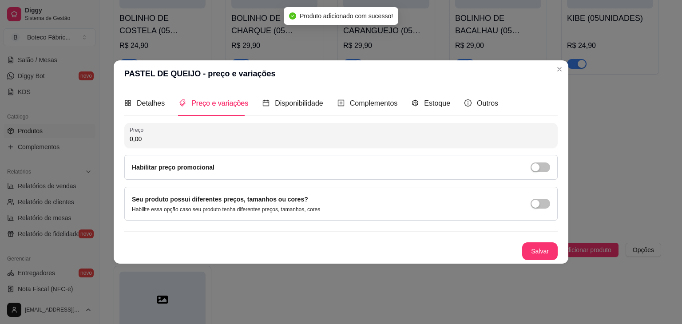
click at [218, 136] on input "0,00" at bounding box center [341, 139] width 423 height 9
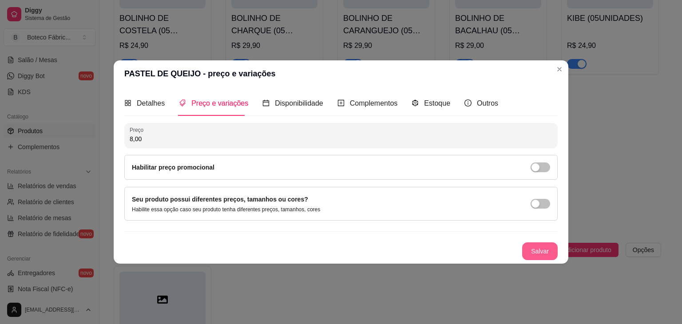
type input "8,00"
click at [546, 249] on button "Salvar" at bounding box center [540, 251] width 35 height 17
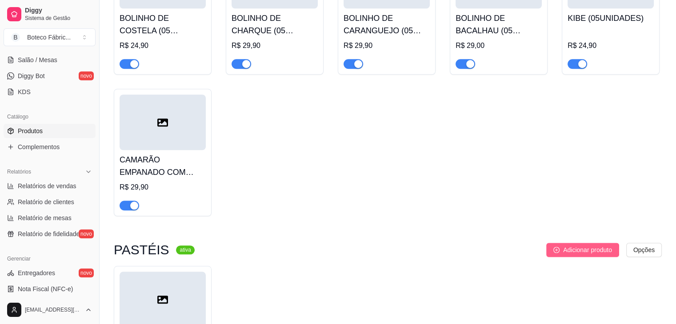
click at [570, 255] on span "Adicionar produto" at bounding box center [587, 250] width 49 height 10
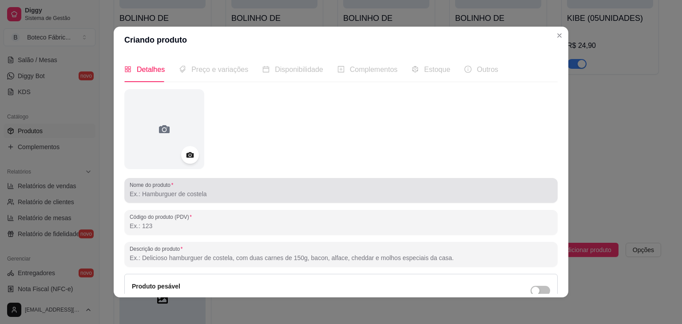
click at [275, 196] on input "Nome do produto" at bounding box center [341, 194] width 423 height 9
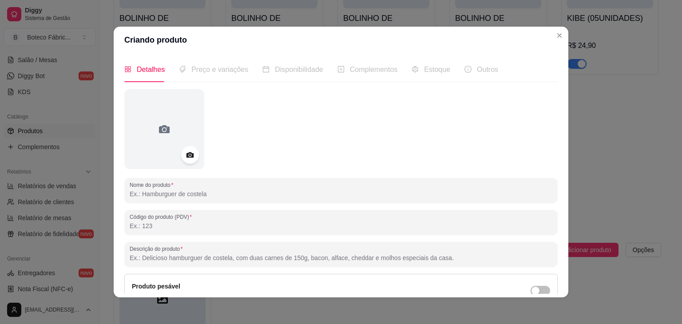
paste input "PASTEL DE"
type input "PASTEL DE FRANGO"
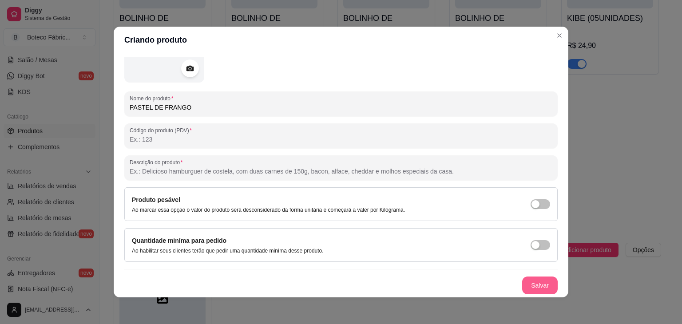
click at [533, 284] on button "Salvar" at bounding box center [541, 286] width 36 height 18
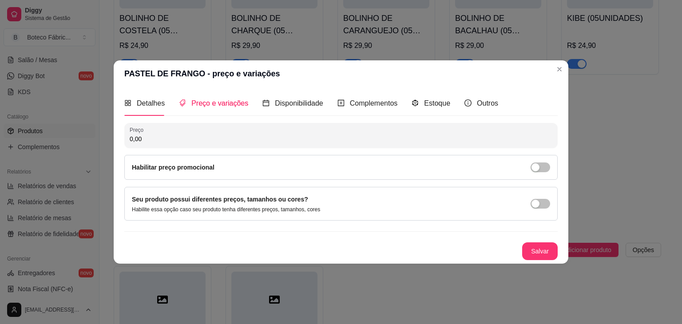
scroll to position [0, 0]
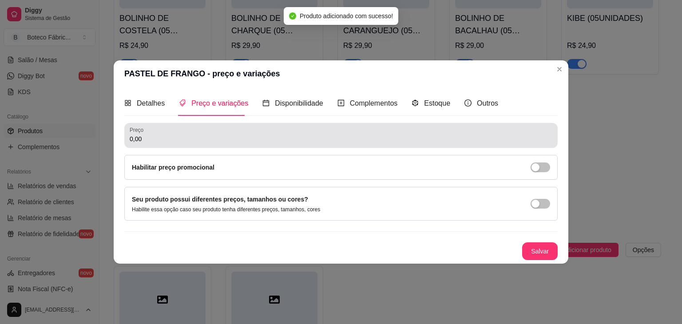
click at [227, 134] on div "0,00" at bounding box center [341, 136] width 423 height 18
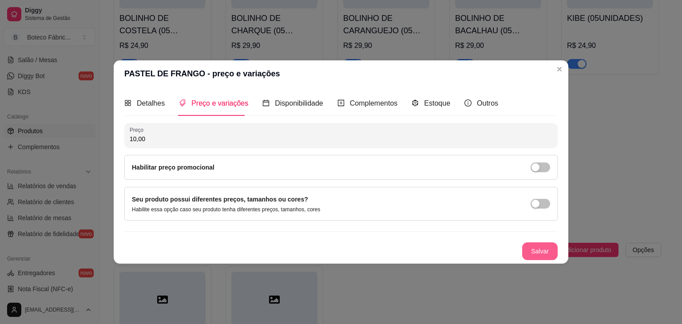
type input "10,00"
click at [527, 254] on button "Salvar" at bounding box center [540, 251] width 35 height 17
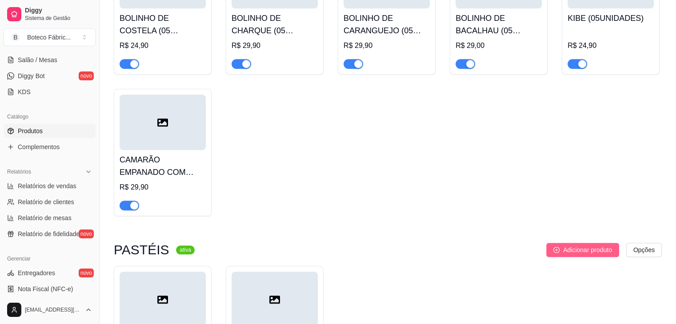
click at [571, 247] on button "Adicionar produto" at bounding box center [582, 250] width 73 height 14
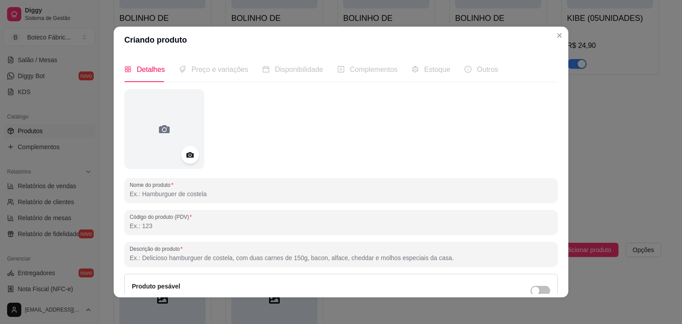
click at [204, 192] on input "Nome do produto" at bounding box center [341, 194] width 423 height 9
paste input "PASTEL DE"
type input "PASTEL DE FRANGO COM [PERSON_NAME]"
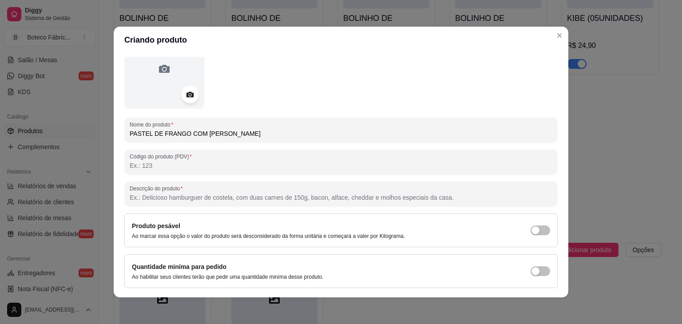
scroll to position [87, 0]
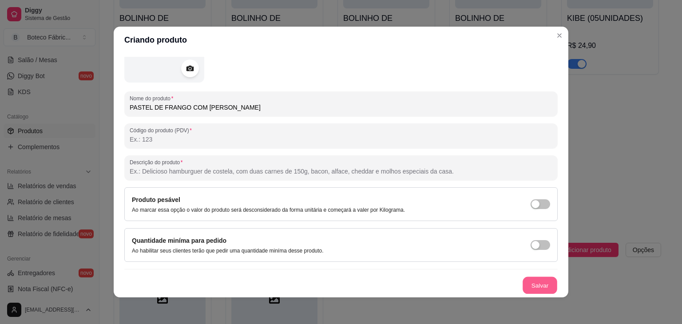
click at [523, 279] on button "Salvar" at bounding box center [540, 285] width 35 height 17
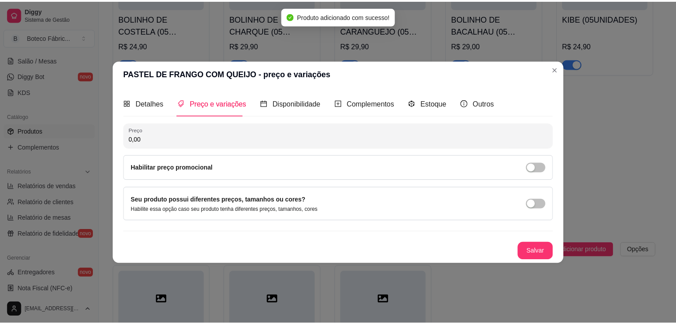
scroll to position [0, 0]
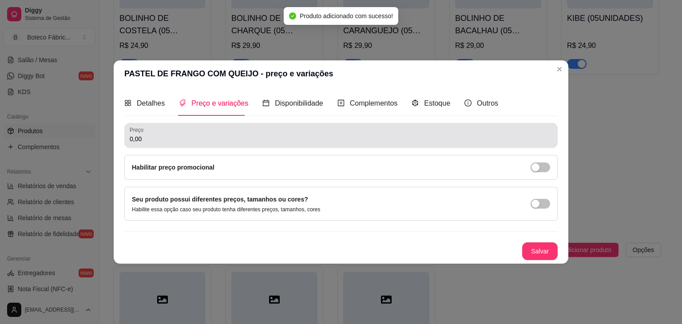
click at [246, 133] on div "0,00" at bounding box center [341, 136] width 423 height 18
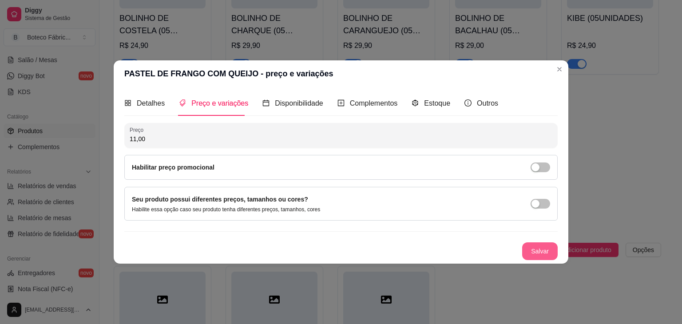
type input "11,00"
click at [543, 251] on button "Salvar" at bounding box center [540, 251] width 35 height 17
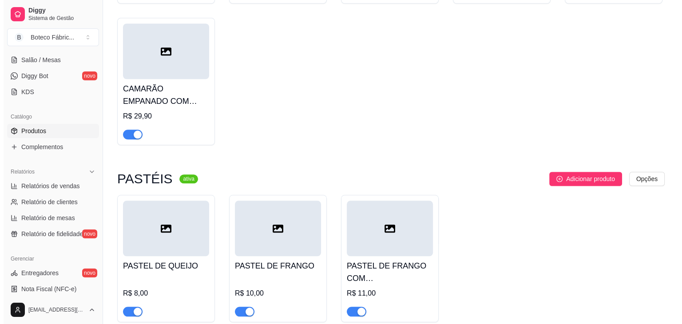
scroll to position [931, 0]
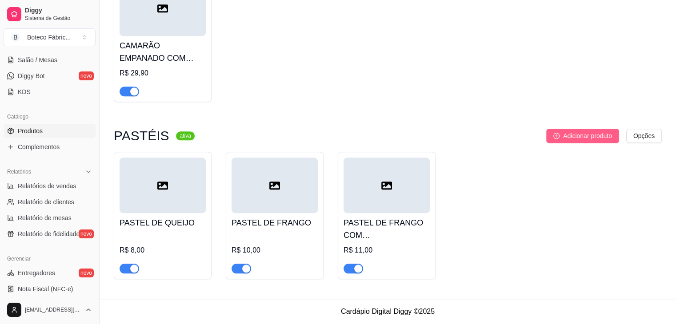
click at [593, 138] on span "Adicionar produto" at bounding box center [587, 136] width 49 height 10
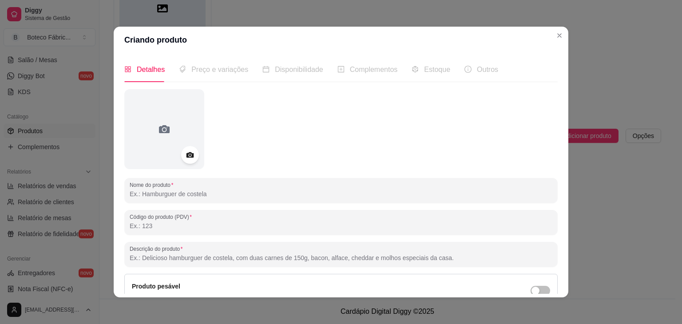
click at [177, 191] on input "Nome do produto" at bounding box center [341, 194] width 423 height 9
paste input "PASTEL DE"
drag, startPoint x: 184, startPoint y: 194, endPoint x: 112, endPoint y: 199, distance: 72.6
click at [114, 199] on div "Detalhes Preço e variações Disponibilidade Complementos Estoque Outros Nome do …" at bounding box center [341, 175] width 455 height 244
type input "PASTEL DE CARNE"
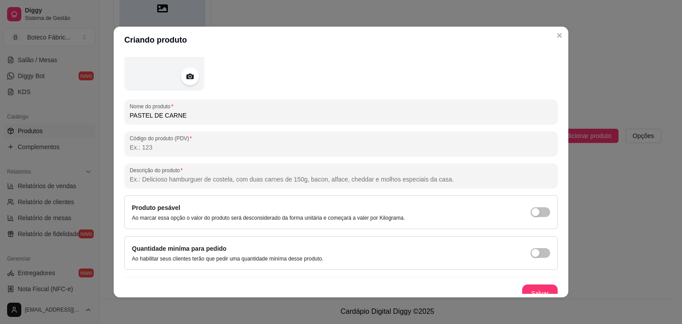
scroll to position [87, 0]
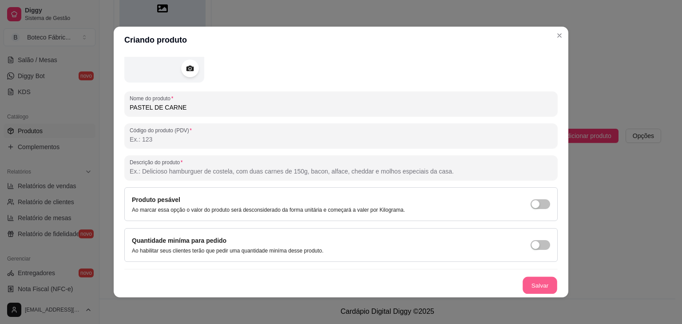
click at [525, 287] on button "Salvar" at bounding box center [540, 285] width 35 height 17
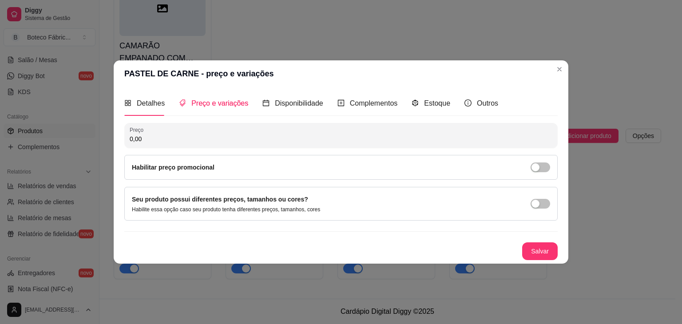
scroll to position [0, 0]
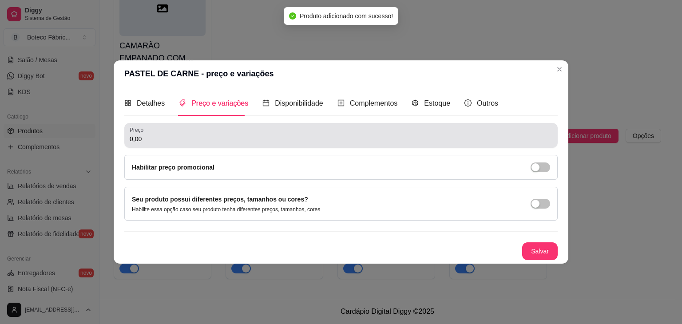
click at [160, 146] on div "Preço 0,00" at bounding box center [341, 135] width 434 height 25
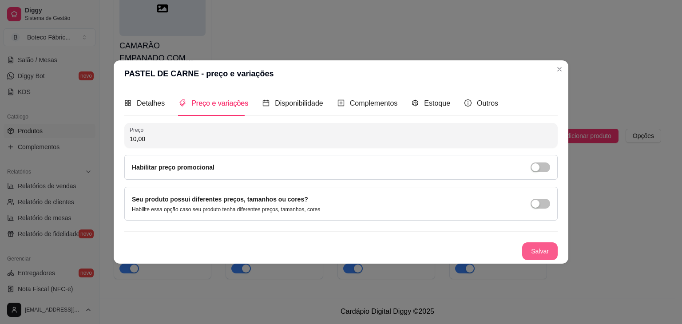
type input "10,00"
click at [540, 254] on button "Salvar" at bounding box center [540, 251] width 35 height 17
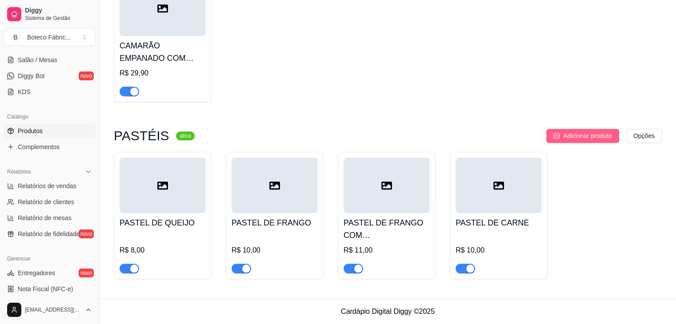
click at [582, 134] on span "Adicionar produto" at bounding box center [587, 136] width 49 height 10
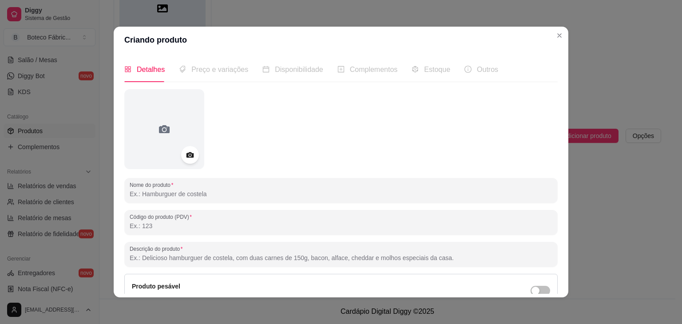
click at [242, 196] on input "Nome do produto" at bounding box center [341, 194] width 423 height 9
paste input "PASTEL DE CARNE"
type input "PASTEL DE CARNE COM QUEIJO"
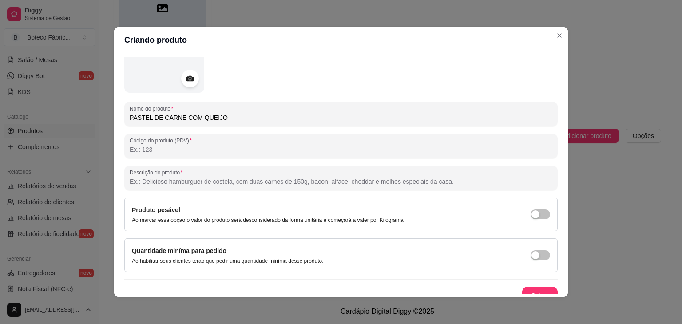
scroll to position [87, 0]
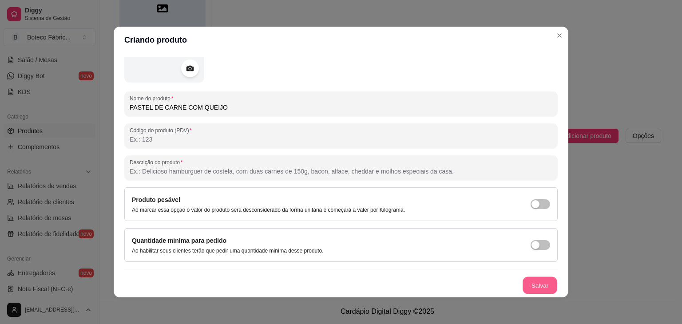
click at [526, 287] on button "Salvar" at bounding box center [540, 285] width 35 height 17
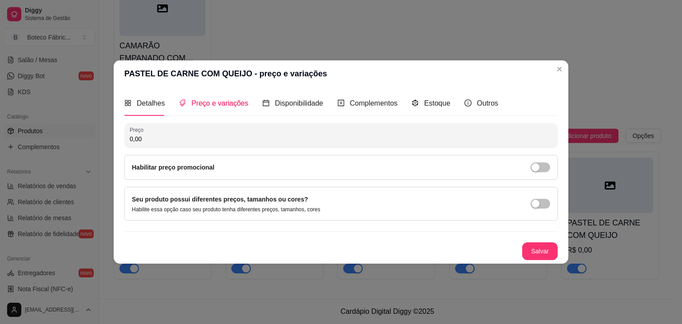
scroll to position [0, 0]
click at [355, 141] on input "0,00" at bounding box center [341, 139] width 423 height 9
type input "11,00"
click at [547, 254] on button "Salvar" at bounding box center [540, 251] width 35 height 17
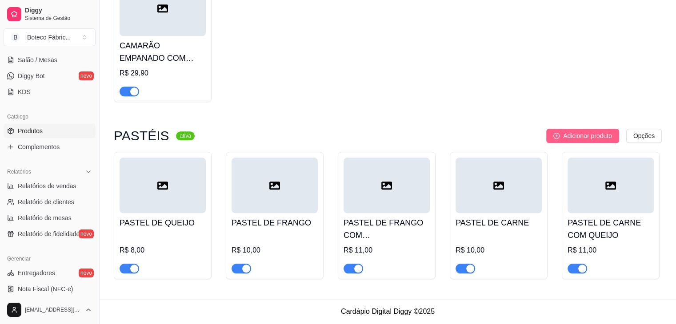
click at [587, 133] on span "Adicionar produto" at bounding box center [587, 136] width 49 height 10
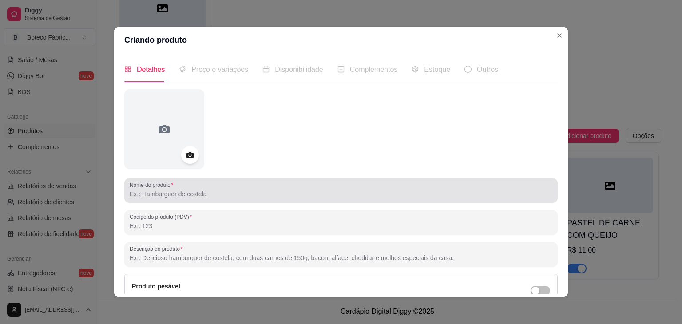
click at [315, 187] on div at bounding box center [341, 191] width 423 height 18
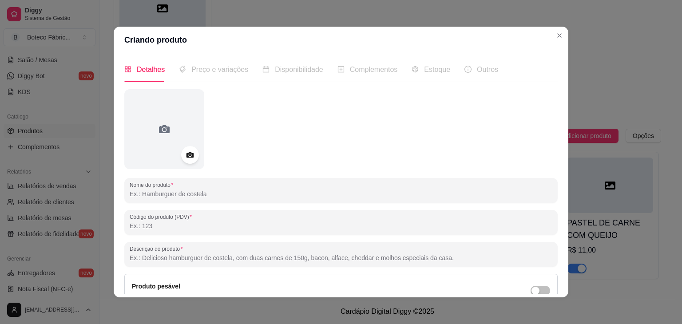
click at [251, 192] on input "Nome do produto" at bounding box center [341, 194] width 423 height 9
paste input "PASTEL DE CARNE"
type input "PASTEL DE CAMARÃO"
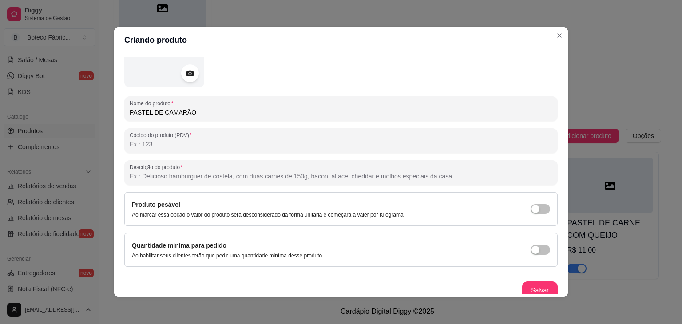
scroll to position [87, 0]
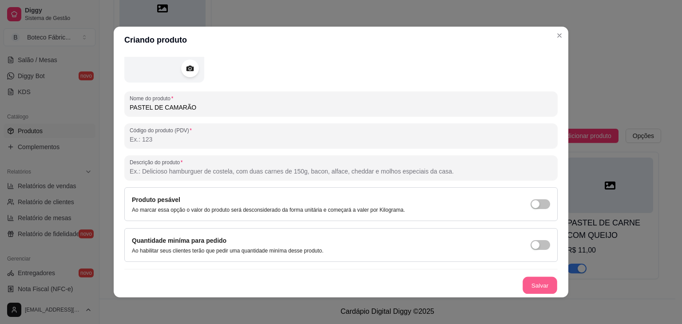
click at [525, 280] on button "Salvar" at bounding box center [540, 285] width 35 height 17
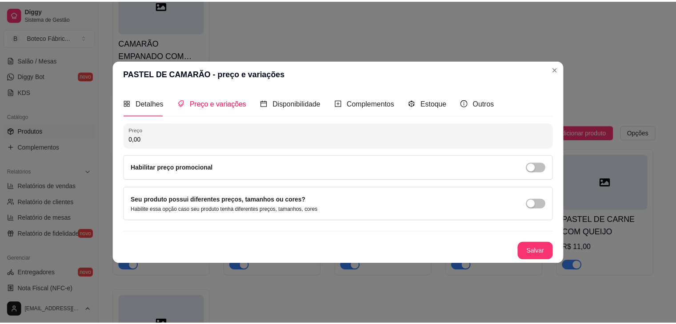
scroll to position [0, 0]
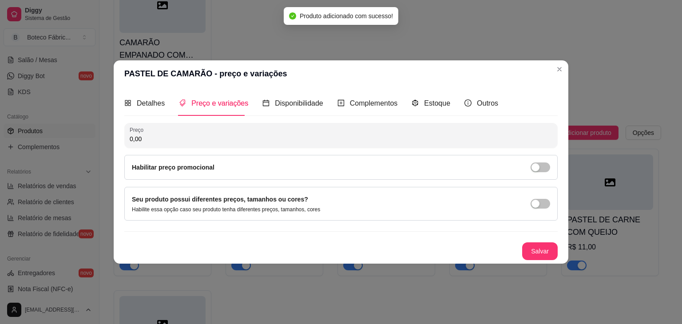
click at [269, 140] on input "0,00" at bounding box center [341, 139] width 423 height 9
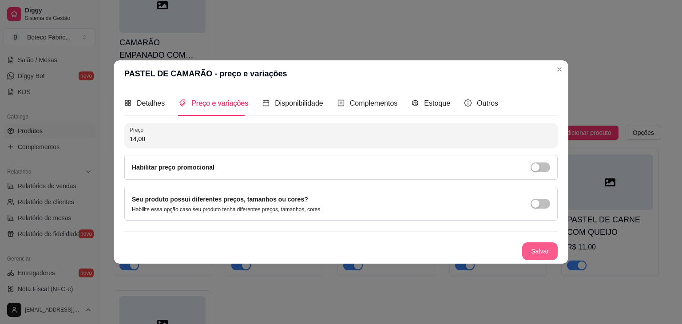
type input "14,00"
click at [547, 251] on button "Salvar" at bounding box center [540, 251] width 35 height 17
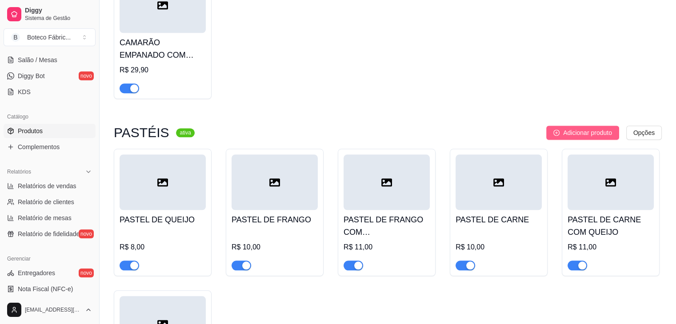
click at [563, 134] on span "Adicionar produto" at bounding box center [587, 133] width 49 height 10
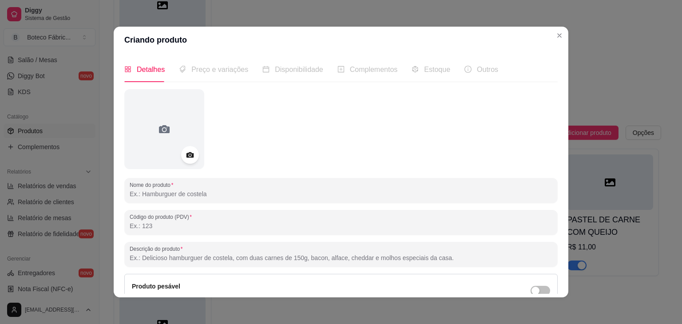
click at [176, 198] on input "Nome do produto" at bounding box center [341, 194] width 423 height 9
type input "PASTEL DE"
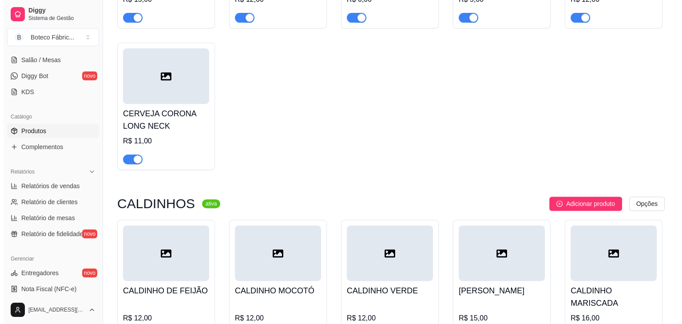
scroll to position [80, 0]
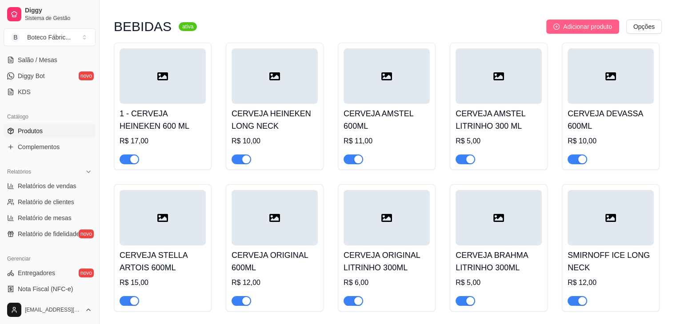
click at [602, 28] on span "Adicionar produto" at bounding box center [587, 27] width 49 height 10
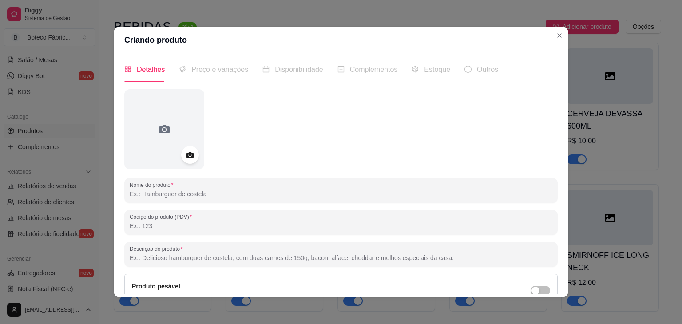
click at [197, 195] on input "Nome do produto" at bounding box center [341, 194] width 423 height 9
type input "MINI PASTÉIS (04 UNIDADES)"
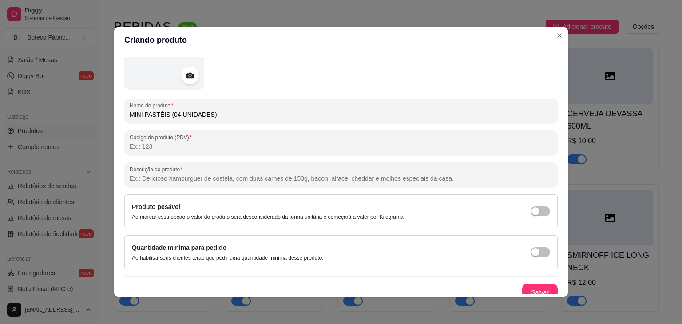
scroll to position [87, 0]
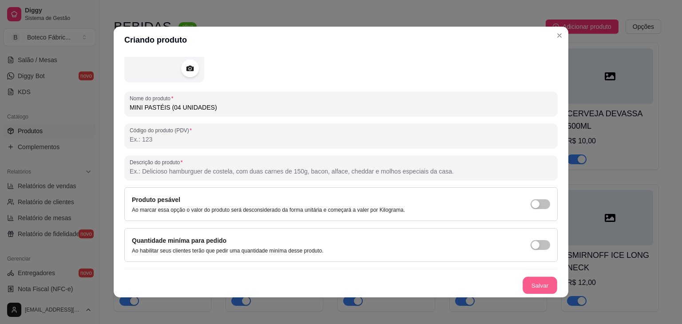
click at [528, 279] on button "Salvar" at bounding box center [540, 285] width 35 height 17
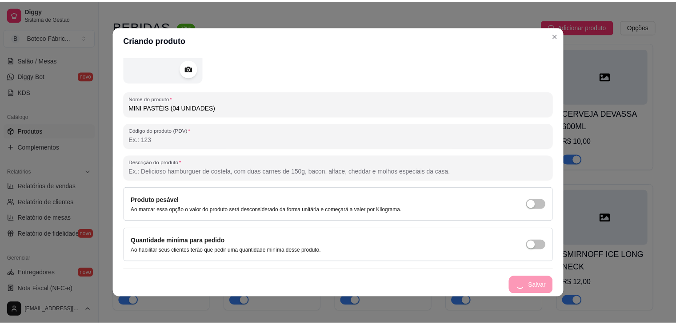
scroll to position [0, 0]
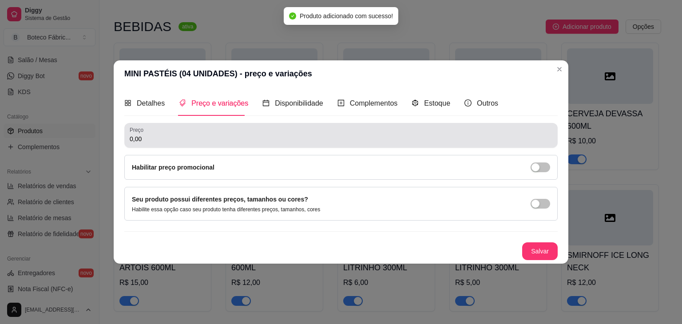
click at [337, 136] on input "0,00" at bounding box center [341, 139] width 423 height 9
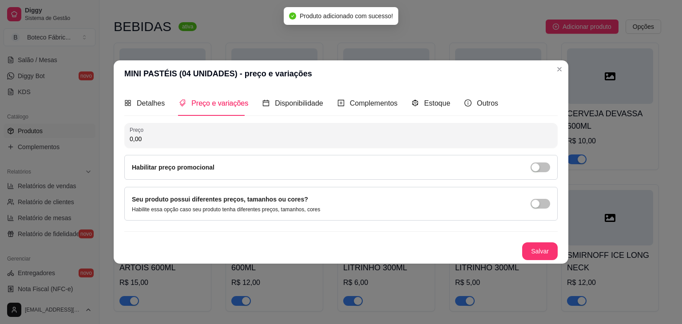
click at [337, 136] on input "0,00" at bounding box center [341, 139] width 423 height 9
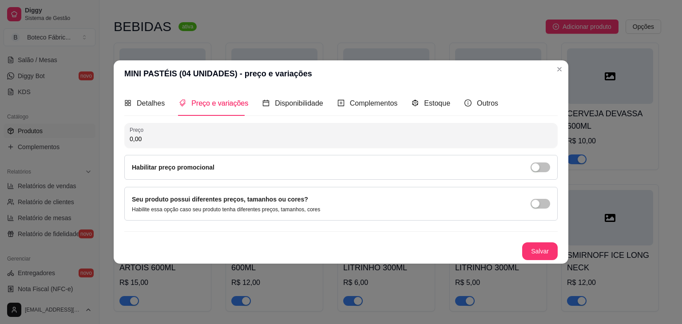
type input "0,00"
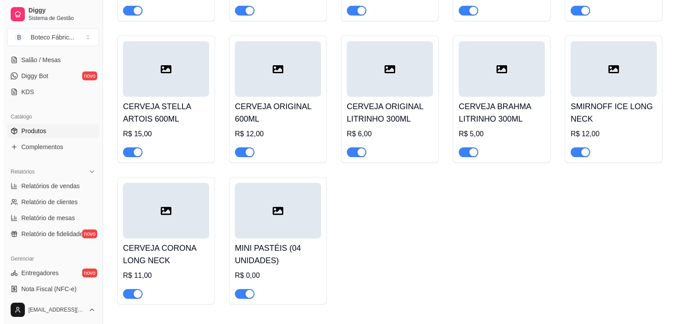
scroll to position [240, 0]
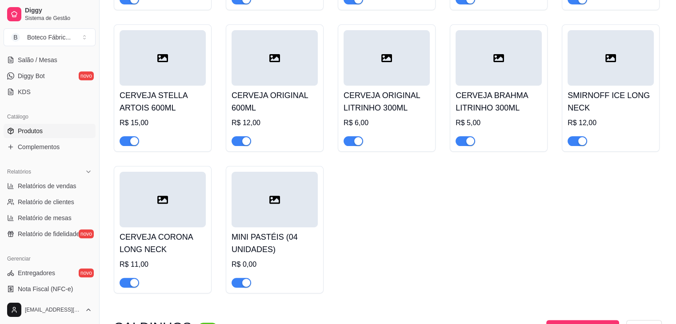
click at [275, 212] on div at bounding box center [274, 200] width 86 height 56
drag, startPoint x: 258, startPoint y: 222, endPoint x: 244, endPoint y: 284, distance: 63.7
click at [244, 284] on div "MINI PASTÉIS (04 UNIDADES) R$ 0,00" at bounding box center [275, 230] width 98 height 128
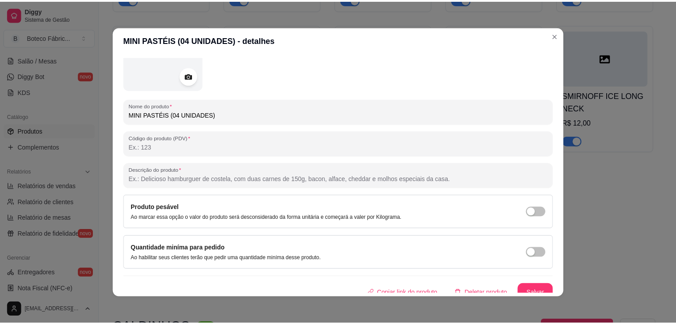
scroll to position [87, 0]
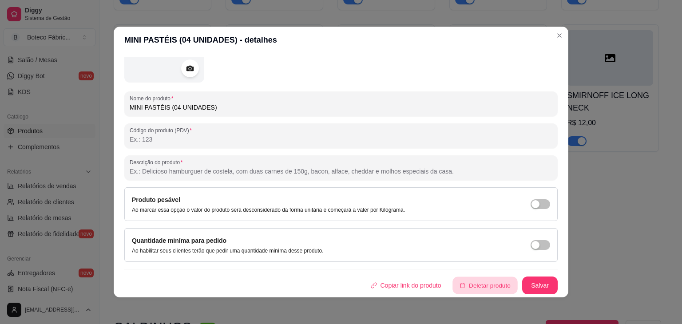
click at [482, 288] on button "Deletar produto" at bounding box center [485, 285] width 65 height 17
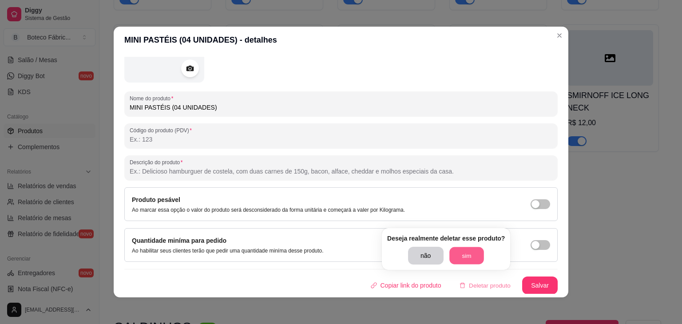
click at [467, 258] on button "sim" at bounding box center [467, 255] width 35 height 17
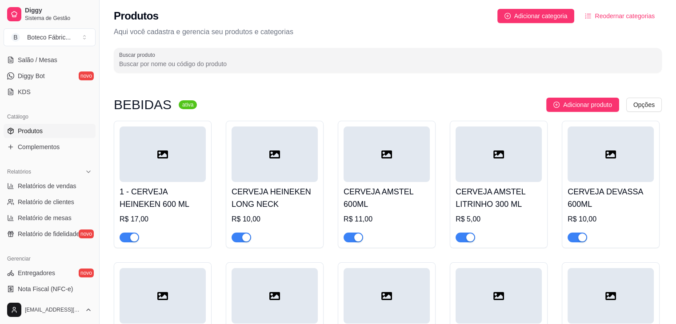
scroll to position [0, 0]
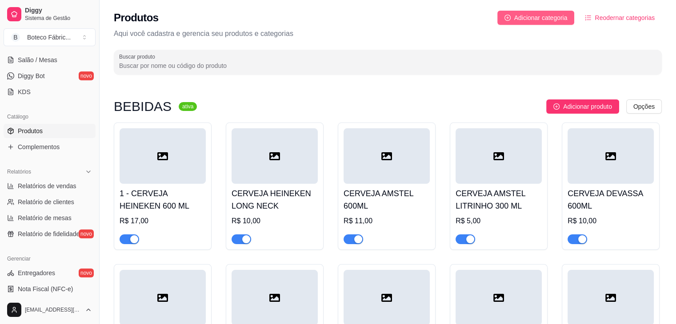
click at [551, 11] on button "Adicionar categoria" at bounding box center [535, 18] width 77 height 14
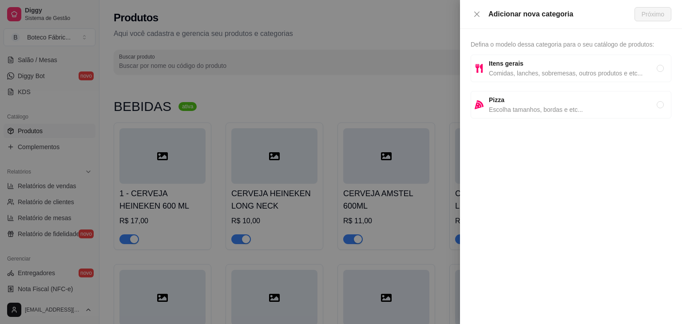
click at [513, 70] on span "Comidas, lanches, sobremesas, outros produtos e etc..." at bounding box center [573, 73] width 168 height 10
radio input "true"
click at [513, 70] on span "Comidas, lanches, sobremesas, outros produtos e etc..." at bounding box center [573, 73] width 168 height 10
click at [654, 19] on button "Próximo" at bounding box center [653, 14] width 37 height 14
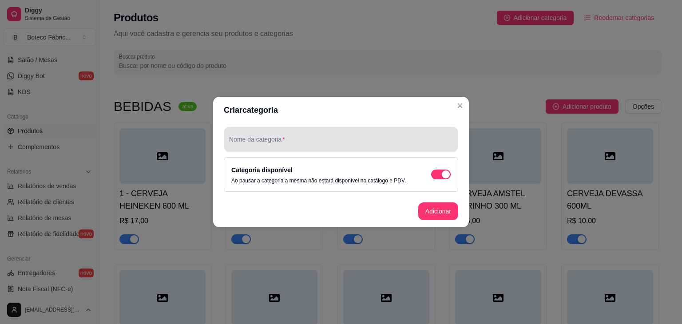
click at [352, 133] on div at bounding box center [341, 140] width 224 height 18
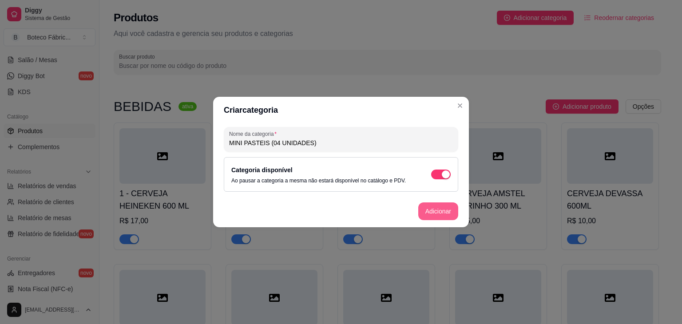
type input "MINI PASTEIS (04 UNIDADES)"
click at [438, 207] on button "Adicionar" at bounding box center [439, 212] width 40 height 18
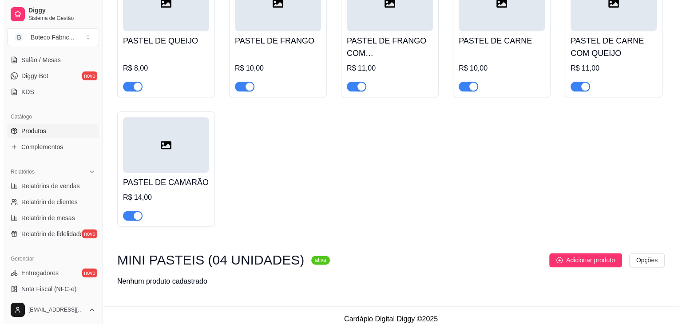
scroll to position [1121, 0]
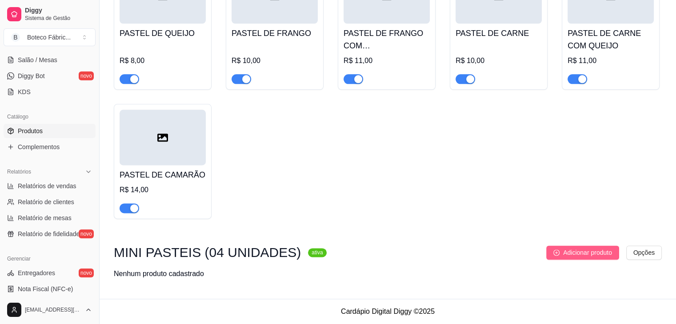
click at [577, 253] on span "Adicionar produto" at bounding box center [587, 253] width 49 height 10
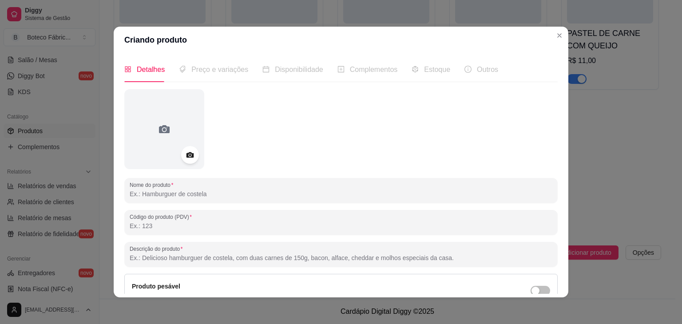
click at [393, 198] on input "Nome do produto" at bounding box center [341, 194] width 423 height 9
type input "FRANGO CATUPIRY"
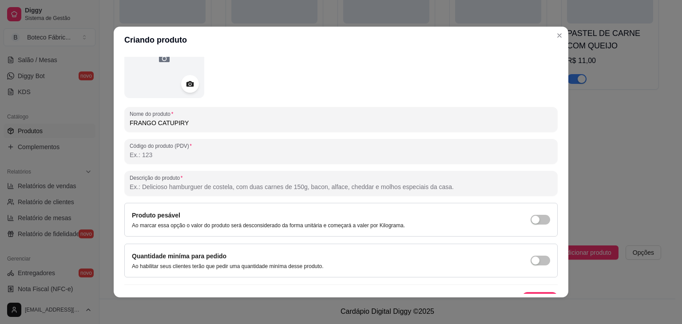
scroll to position [87, 0]
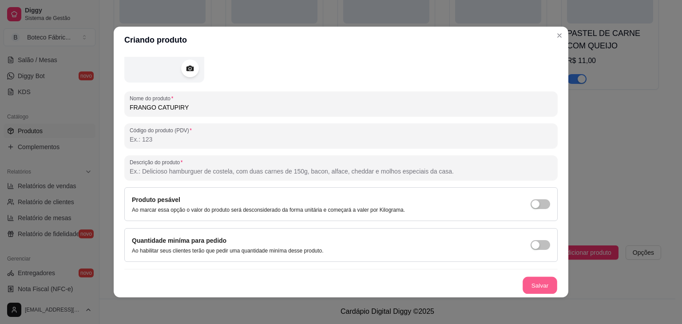
click at [524, 283] on button "Salvar" at bounding box center [540, 285] width 35 height 17
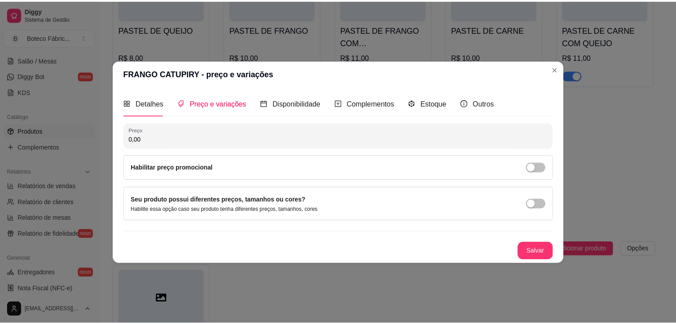
scroll to position [0, 0]
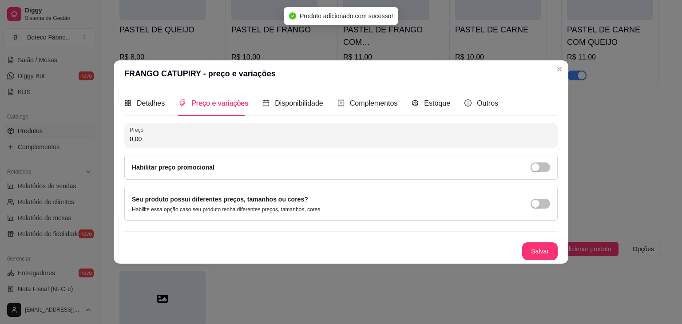
click at [289, 139] on input "0,00" at bounding box center [341, 139] width 423 height 9
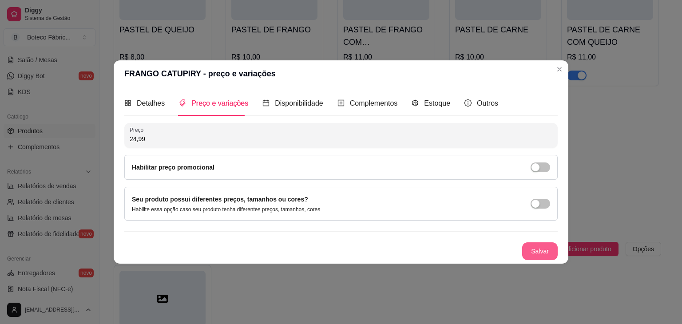
type input "24,99"
click at [540, 257] on button "Salvar" at bounding box center [540, 251] width 35 height 17
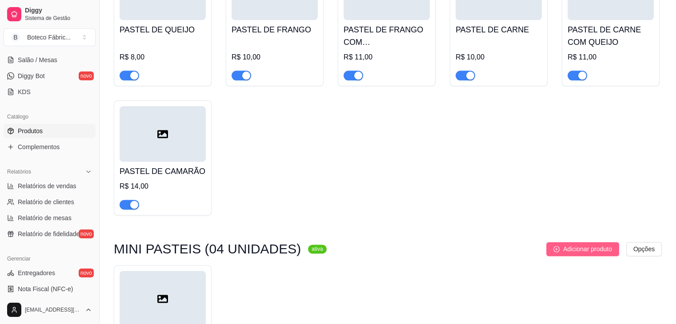
click at [590, 252] on span "Adicionar produto" at bounding box center [587, 249] width 49 height 10
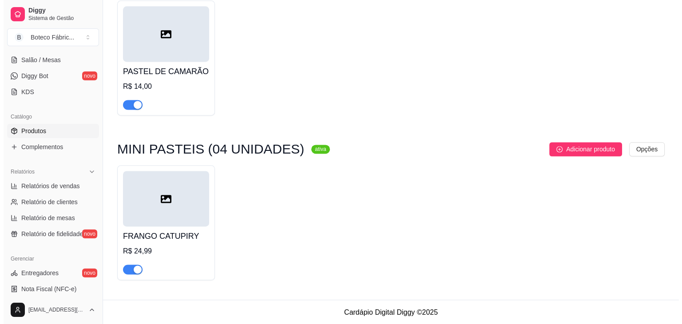
scroll to position [1226, 0]
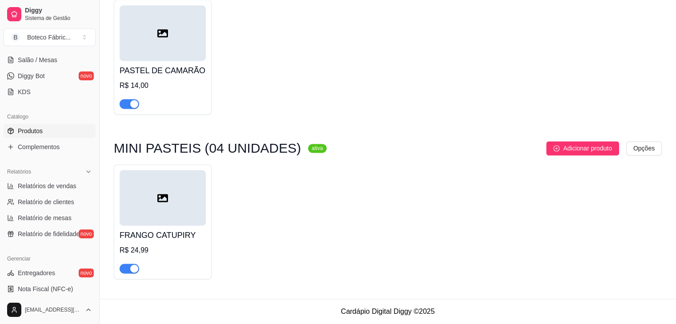
click at [161, 200] on icon at bounding box center [162, 198] width 11 height 11
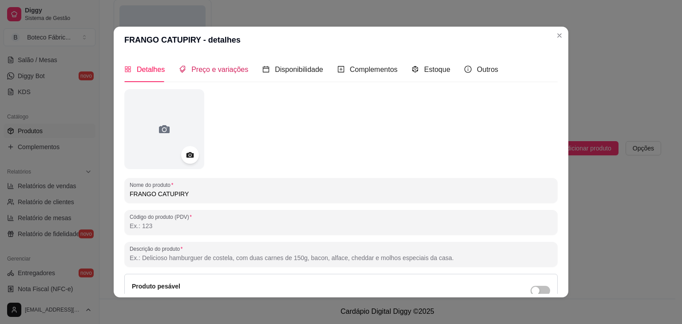
click at [215, 68] on span "Preço e variações" at bounding box center [220, 70] width 57 height 8
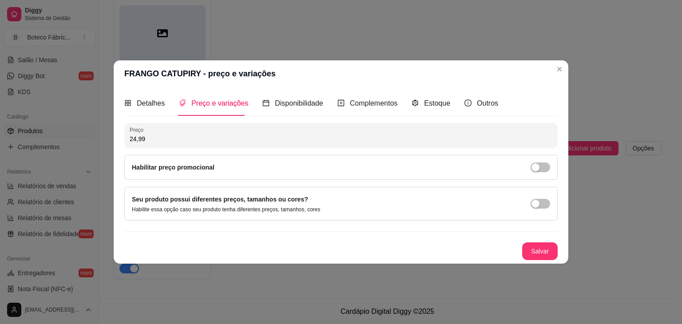
click at [160, 142] on input "24,99" at bounding box center [341, 139] width 423 height 9
type input "25,00"
click at [532, 244] on button "Salvar" at bounding box center [540, 251] width 35 height 17
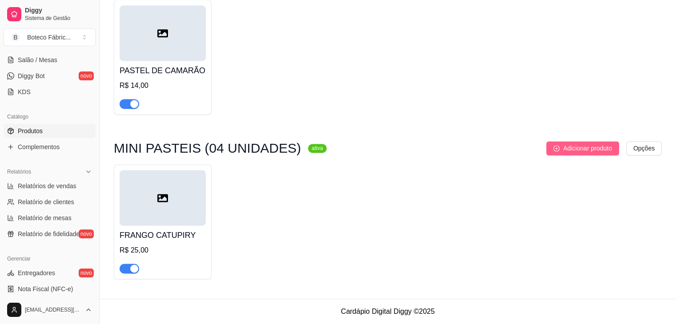
click at [579, 147] on span "Adicionar produto" at bounding box center [587, 149] width 49 height 10
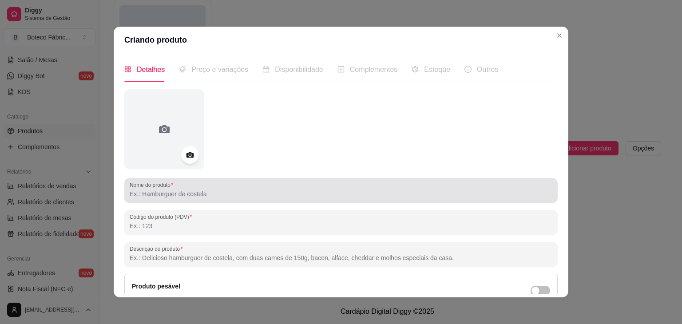
click at [231, 188] on div at bounding box center [341, 191] width 423 height 18
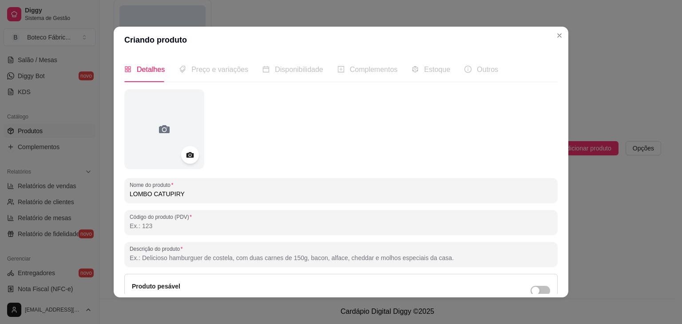
type input "LOMBO CATUPIRY"
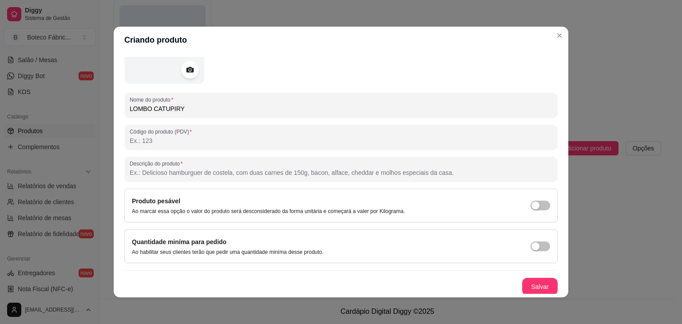
scroll to position [87, 0]
click at [532, 285] on button "Salvar" at bounding box center [540, 285] width 35 height 17
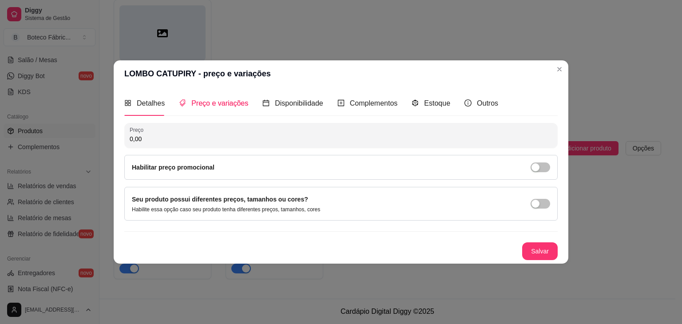
scroll to position [0, 0]
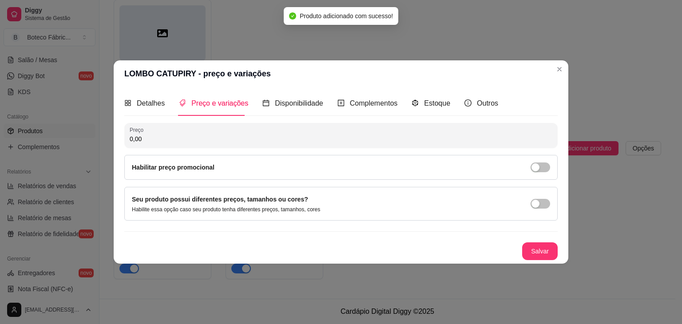
click at [270, 135] on input "0,00" at bounding box center [341, 139] width 423 height 9
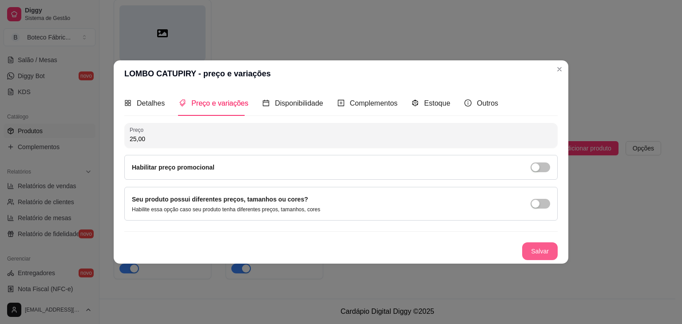
type input "25,00"
click at [551, 259] on button "Salvar" at bounding box center [540, 251] width 35 height 17
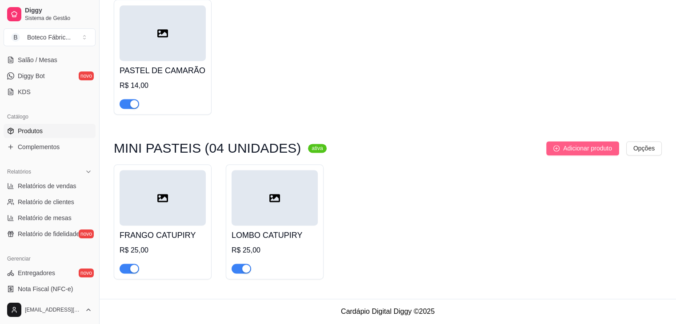
click at [579, 149] on span "Adicionar produto" at bounding box center [587, 149] width 49 height 10
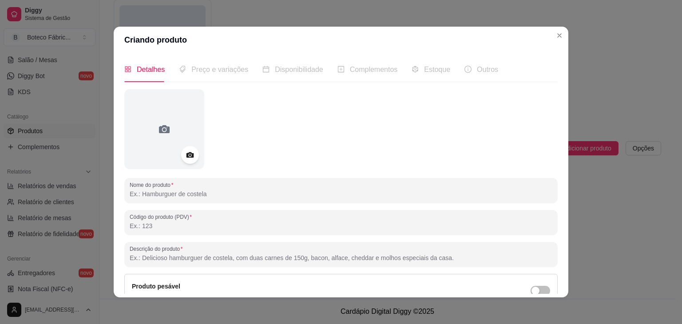
click at [306, 192] on input "Nome do produto" at bounding box center [341, 194] width 423 height 9
type input "CAMARÃO CATUPIRY"
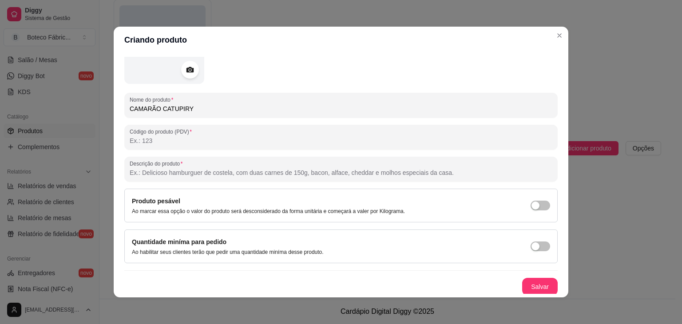
scroll to position [87, 0]
click at [523, 283] on button "Salvar" at bounding box center [540, 285] width 35 height 17
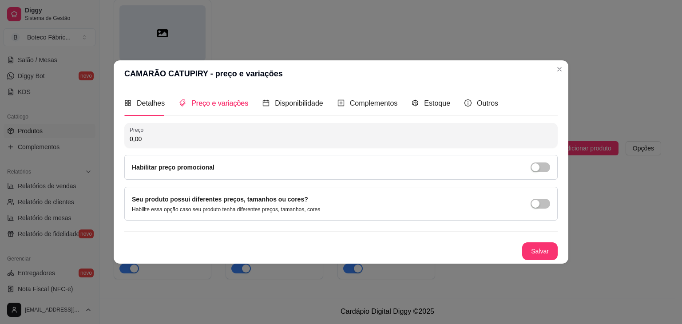
scroll to position [0, 0]
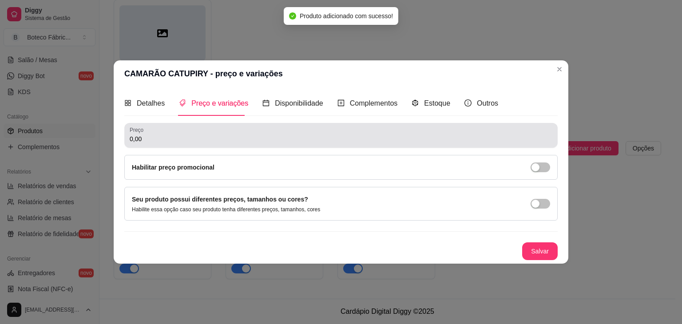
click at [325, 132] on div "0,00" at bounding box center [341, 136] width 423 height 18
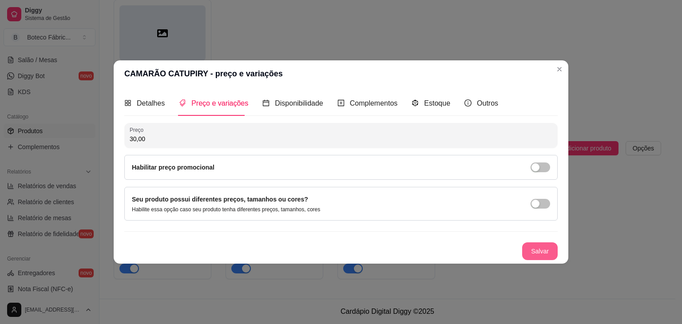
type input "30,00"
click at [546, 245] on button "Salvar" at bounding box center [540, 251] width 35 height 17
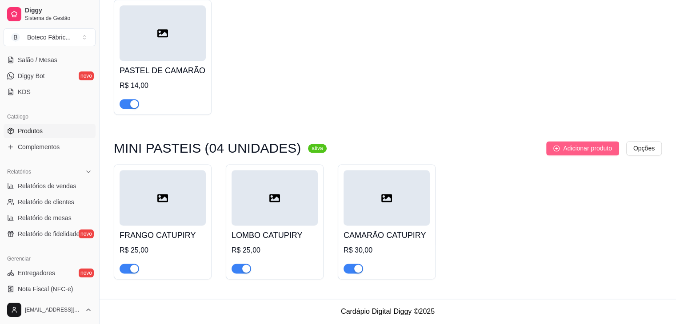
click at [571, 142] on button "Adicionar produto" at bounding box center [582, 148] width 73 height 14
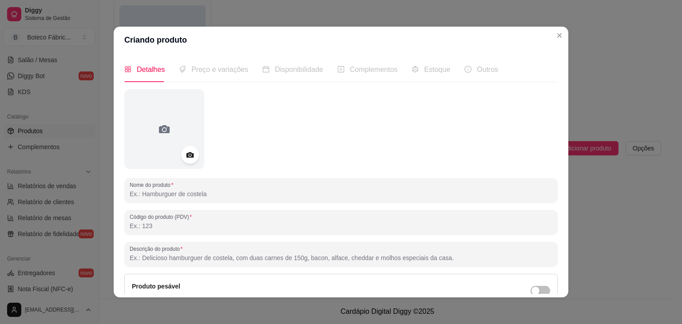
click at [258, 191] on input "Nome do produto" at bounding box center [341, 194] width 423 height 9
type input "ARATU"
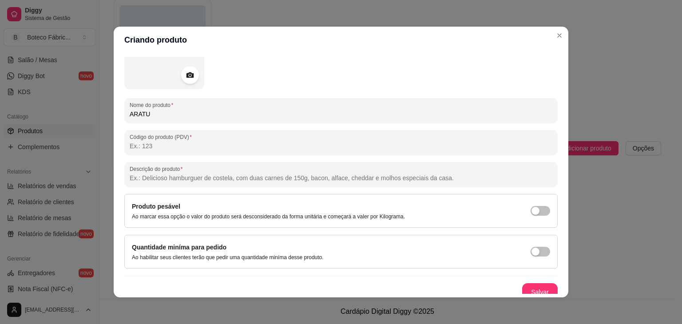
scroll to position [87, 0]
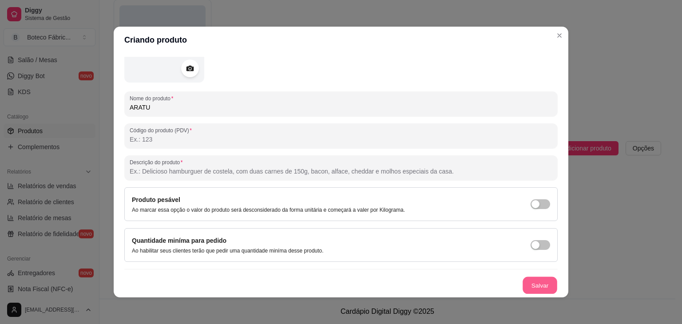
click at [523, 291] on button "Salvar" at bounding box center [540, 285] width 35 height 17
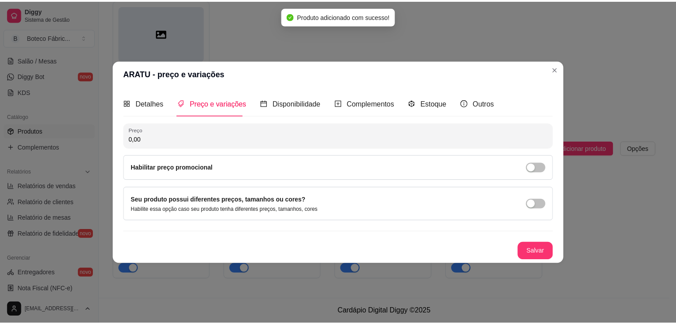
scroll to position [0, 0]
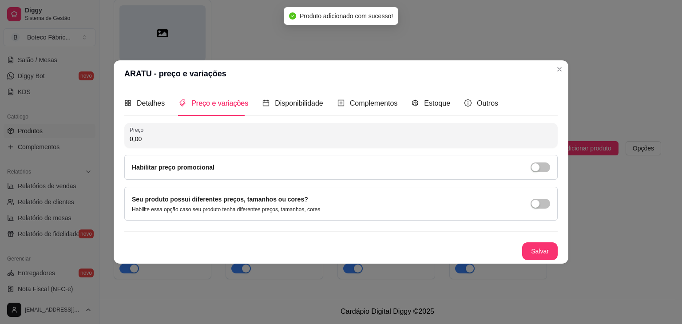
click at [211, 135] on input "0,00" at bounding box center [341, 139] width 423 height 9
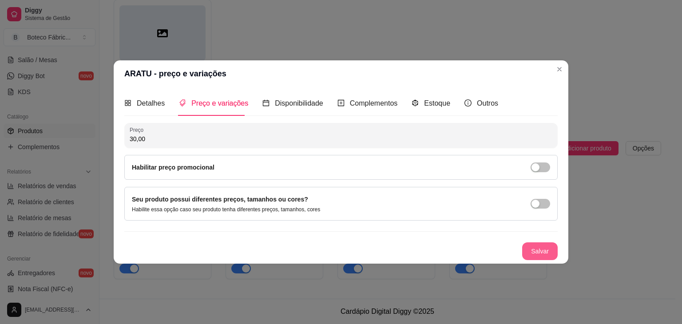
type input "30,00"
click at [546, 246] on button "Salvar" at bounding box center [540, 251] width 35 height 17
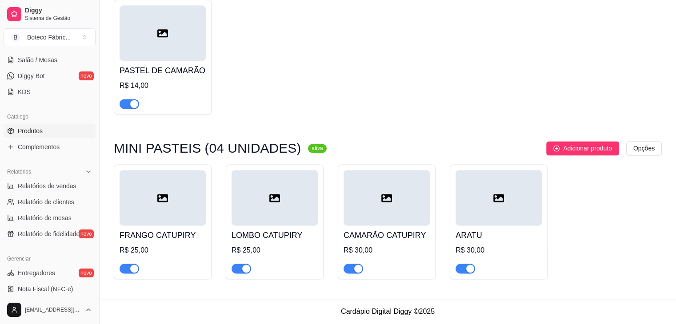
drag, startPoint x: 675, startPoint y: 20, endPoint x: 682, endPoint y: 22, distance: 6.5
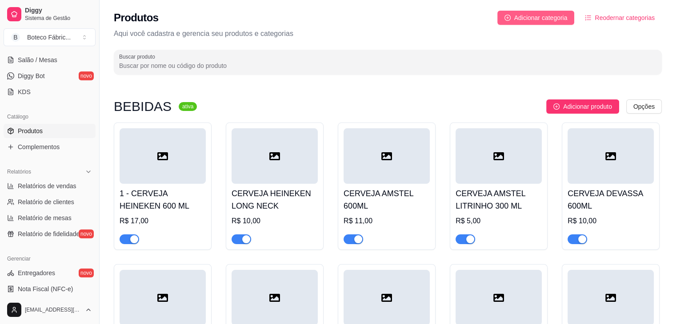
click at [553, 13] on span "Adicionar categoria" at bounding box center [540, 18] width 53 height 10
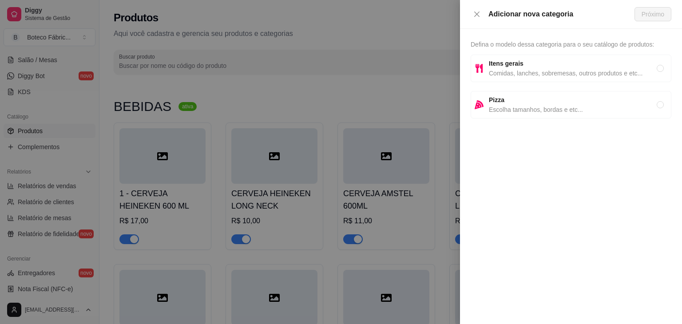
click at [505, 67] on strong "Itens gerais" at bounding box center [506, 63] width 35 height 7
radio input "true"
click at [657, 12] on span "Próximo" at bounding box center [653, 14] width 23 height 10
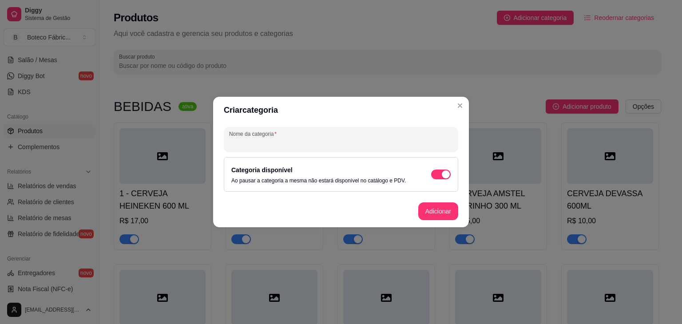
click at [419, 144] on input "Nome da categoria" at bounding box center [341, 143] width 224 height 9
type input "ESPETINHOS"
click at [434, 213] on button "Adicionar" at bounding box center [438, 211] width 39 height 17
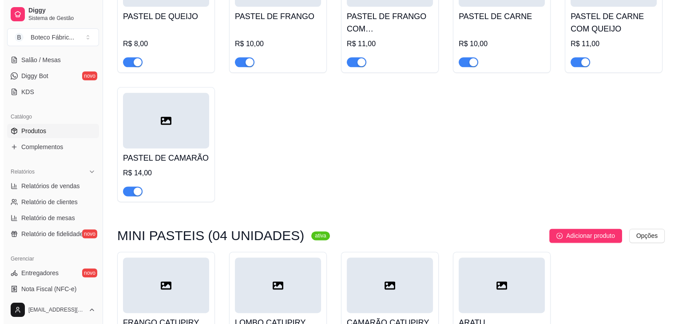
scroll to position [1286, 0]
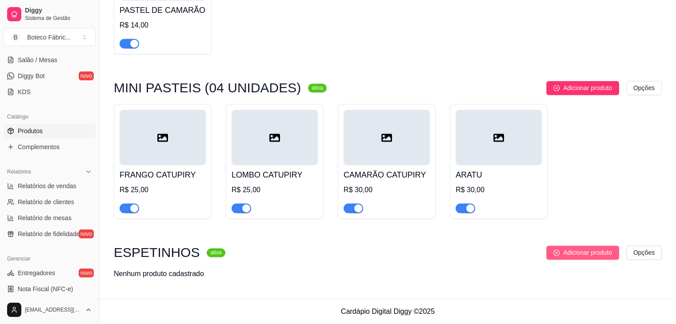
click at [581, 252] on span "Adicionar produto" at bounding box center [587, 253] width 49 height 10
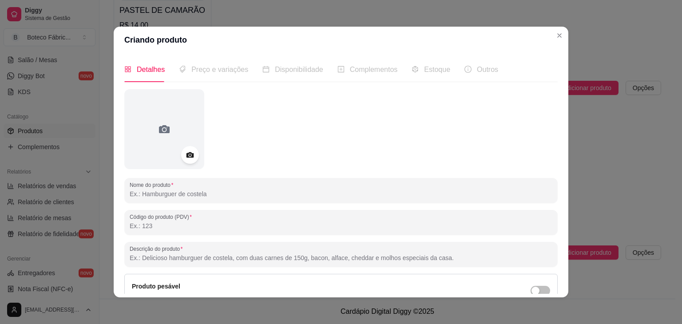
click at [239, 192] on input "Nome do produto" at bounding box center [341, 194] width 423 height 9
type input "C"
type input "FRANGO"
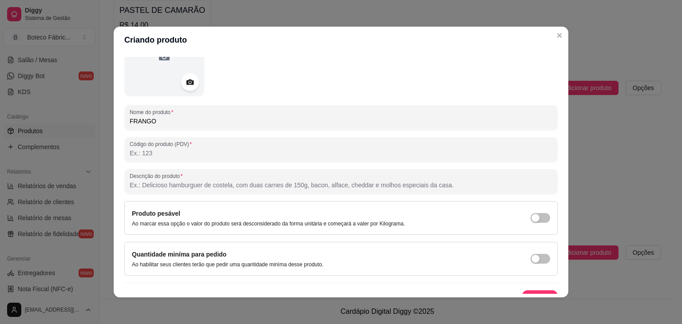
scroll to position [87, 0]
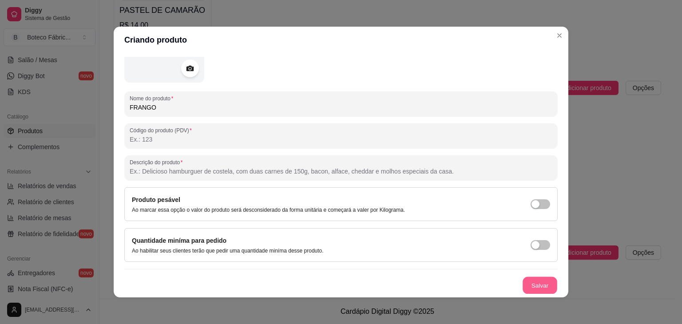
click at [531, 286] on button "Salvar" at bounding box center [540, 285] width 35 height 17
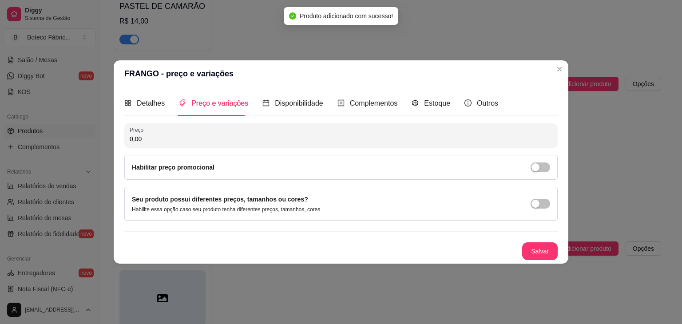
scroll to position [0, 0]
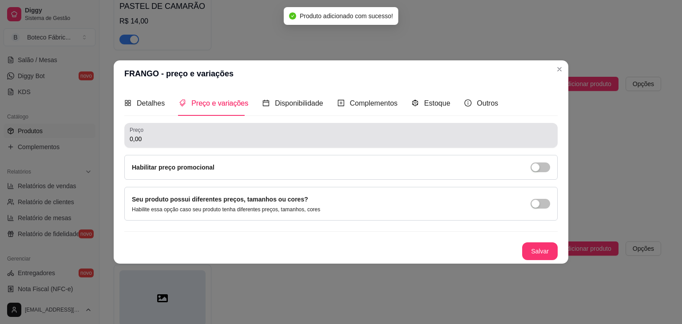
click at [271, 144] on div "0,00" at bounding box center [341, 136] width 423 height 18
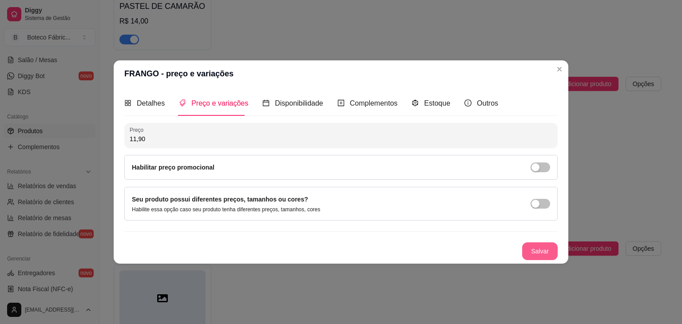
type input "11,90"
click at [543, 253] on button "Salvar" at bounding box center [540, 251] width 35 height 17
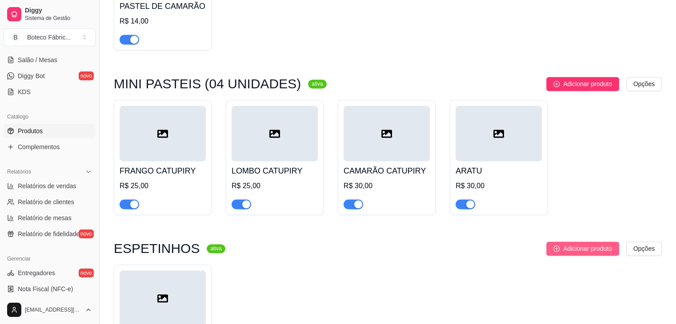
click at [581, 250] on span "Adicionar produto" at bounding box center [587, 249] width 49 height 10
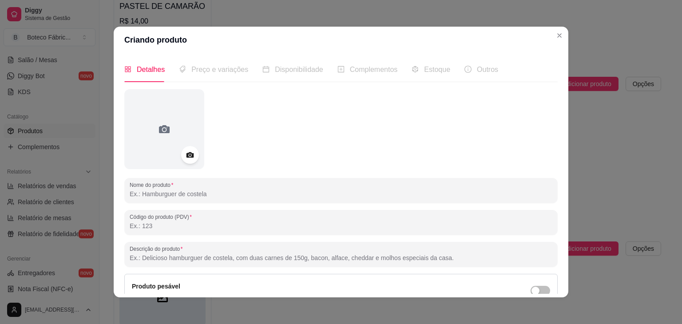
click at [257, 196] on input "Nome do produto" at bounding box center [341, 194] width 423 height 9
type input "BOVINO"
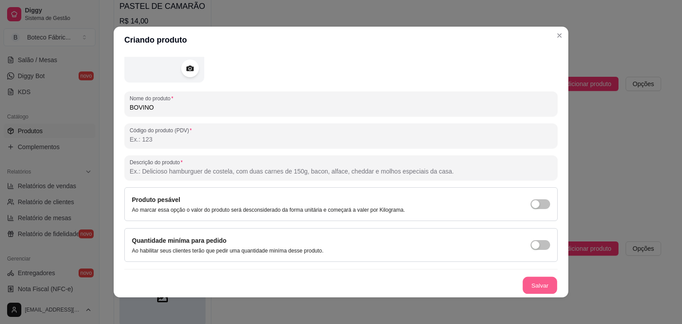
click at [525, 280] on button "Salvar" at bounding box center [540, 285] width 35 height 17
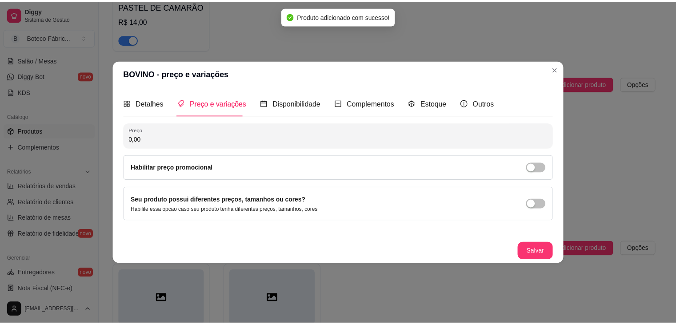
scroll to position [0, 0]
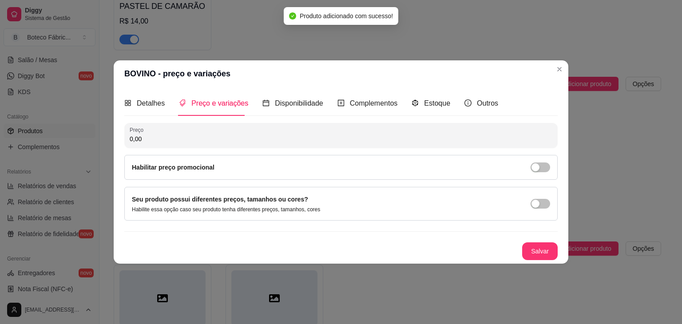
click at [251, 135] on input "0,00" at bounding box center [341, 139] width 423 height 9
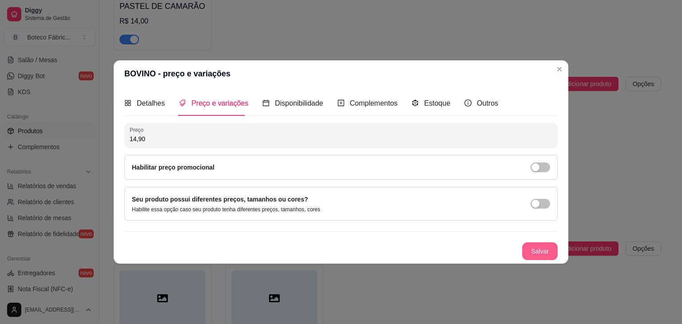
type input "14,90"
click at [539, 249] on button "Salvar" at bounding box center [540, 251] width 35 height 17
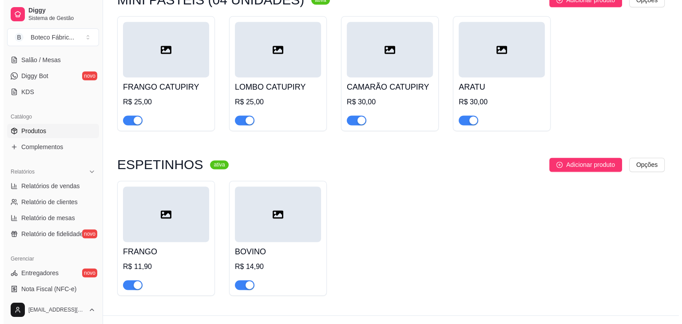
scroll to position [1375, 0]
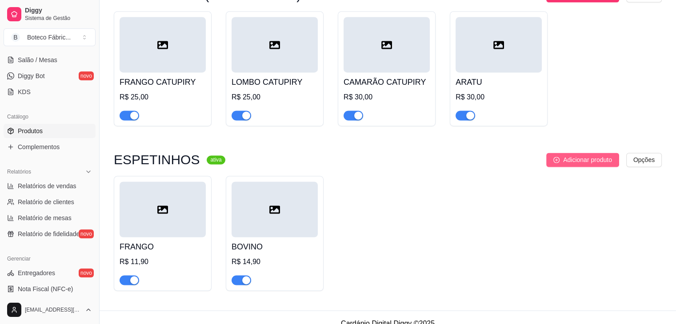
click at [582, 160] on span "Adicionar produto" at bounding box center [587, 160] width 49 height 10
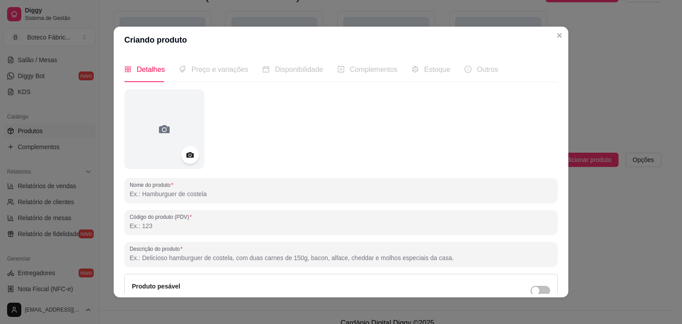
click at [315, 193] on input "Nome do produto" at bounding box center [341, 194] width 423 height 9
type input "CORAÇÃO"
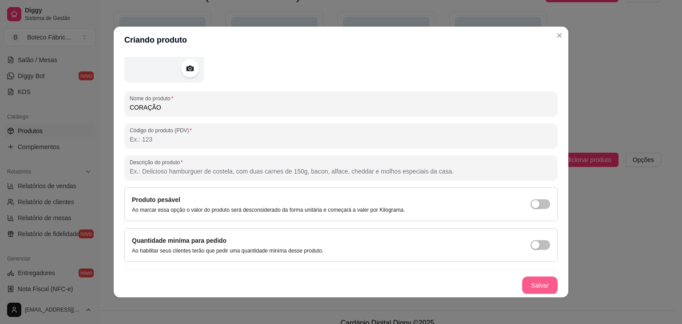
click at [533, 283] on button "Salvar" at bounding box center [541, 286] width 36 height 18
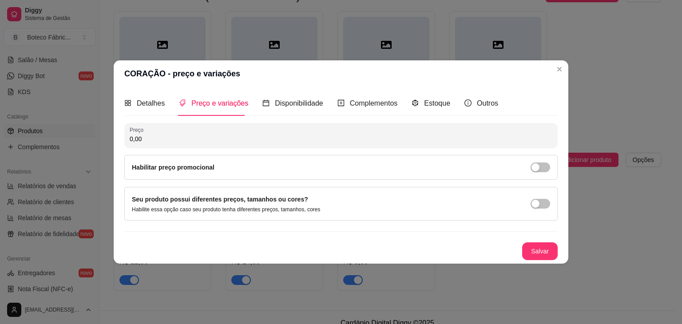
scroll to position [0, 0]
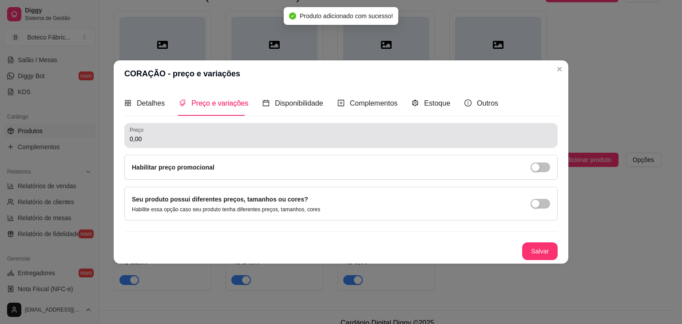
click at [296, 136] on input "0,00" at bounding box center [341, 139] width 423 height 9
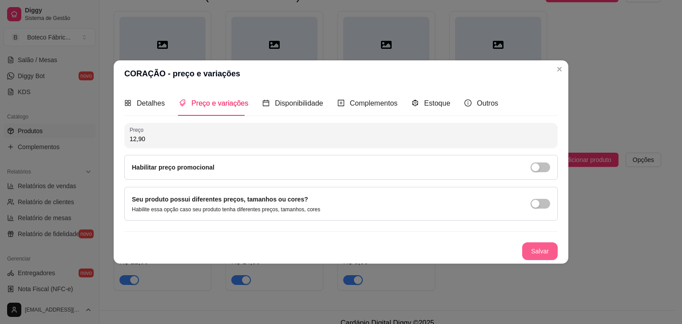
type input "12,90"
click at [545, 251] on button "Salvar" at bounding box center [540, 251] width 35 height 17
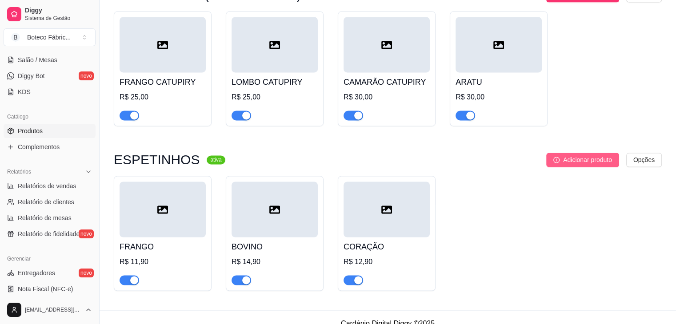
click at [581, 164] on span "Adicionar produto" at bounding box center [587, 160] width 49 height 10
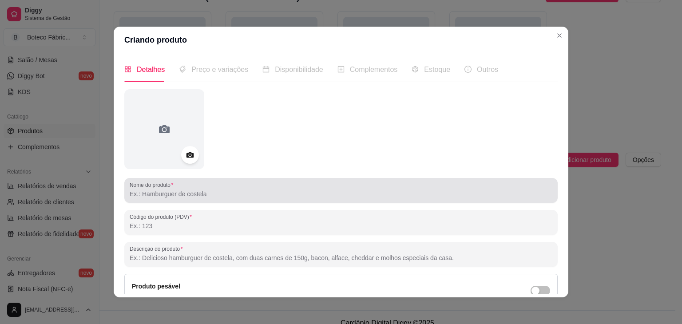
click at [285, 187] on div at bounding box center [341, 191] width 423 height 18
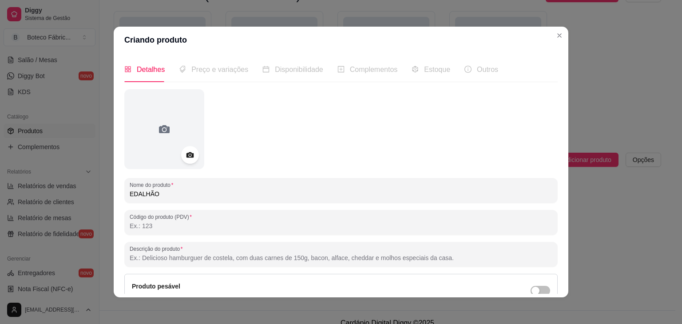
click at [130, 195] on input "EDALHÃO" at bounding box center [341, 194] width 423 height 9
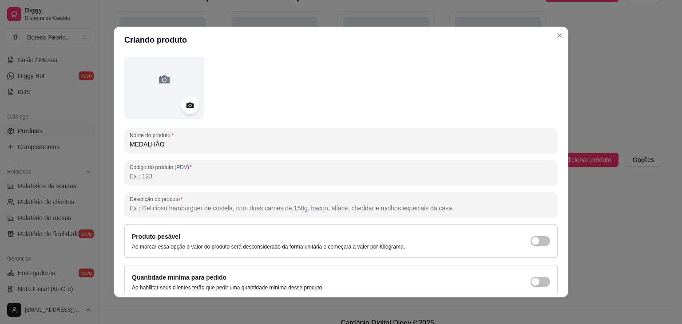
scroll to position [87, 0]
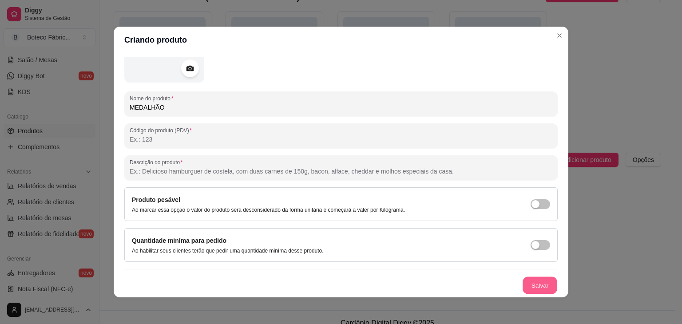
click at [528, 287] on button "Salvar" at bounding box center [540, 285] width 35 height 17
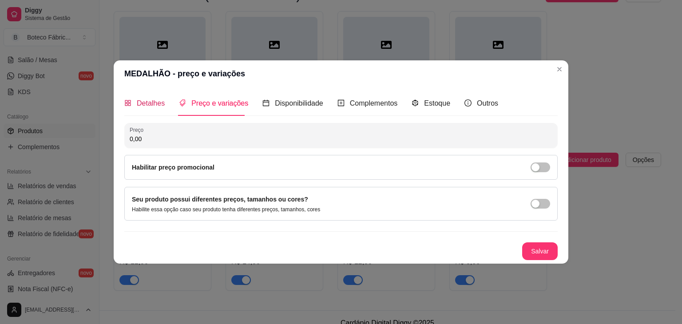
click at [150, 105] on span "Detalhes" at bounding box center [151, 104] width 28 height 8
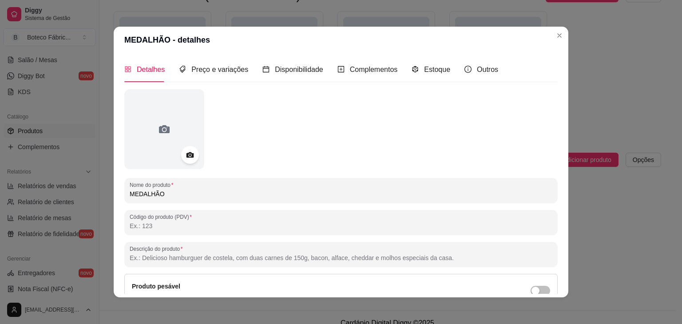
click at [189, 196] on input "MEDALHÃO" at bounding box center [341, 194] width 423 height 9
type input "MEDALHÃO DE FRANGO"
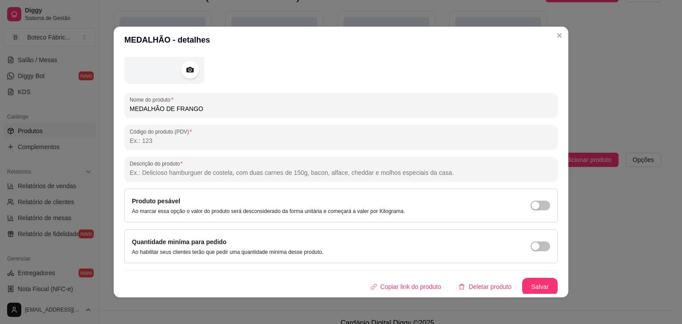
scroll to position [87, 0]
click at [538, 285] on button "Salvar" at bounding box center [540, 285] width 35 height 17
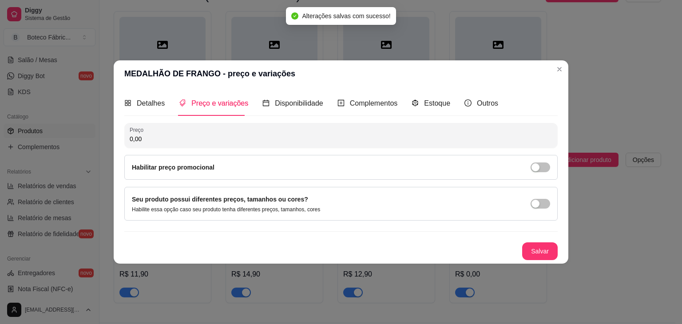
scroll to position [0, 0]
click at [284, 135] on input "0,00" at bounding box center [341, 139] width 423 height 9
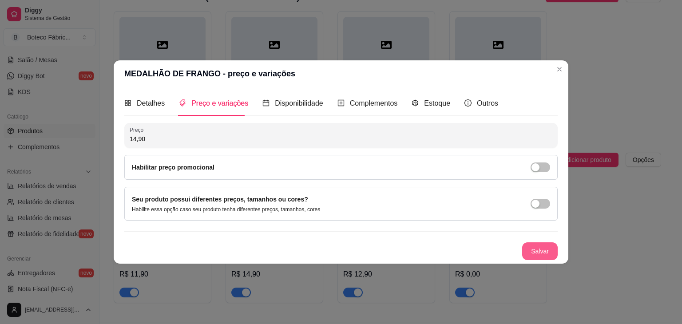
type input "14,90"
click at [546, 251] on button "Salvar" at bounding box center [540, 251] width 35 height 17
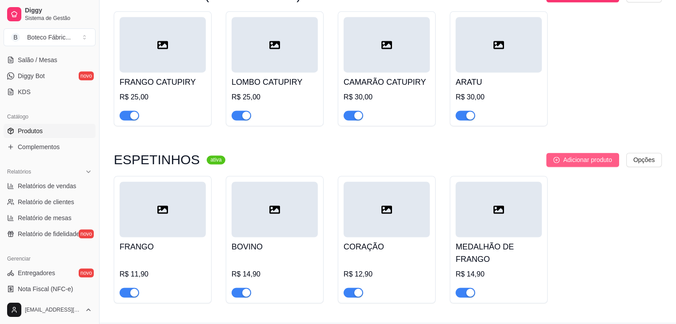
click at [576, 165] on span "Adicionar produto" at bounding box center [587, 160] width 49 height 10
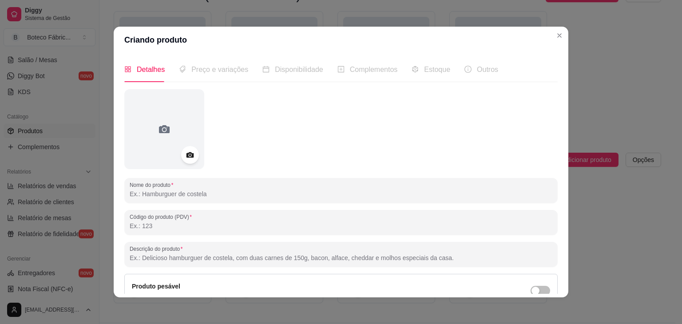
click at [217, 198] on input "Nome do produto" at bounding box center [341, 194] width 423 height 9
type input "MEDALHÃO DE CARNE"
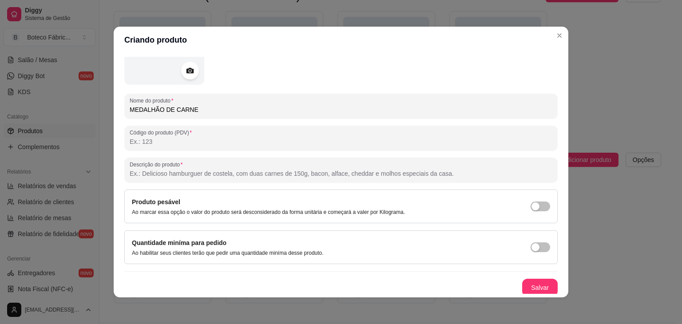
scroll to position [87, 0]
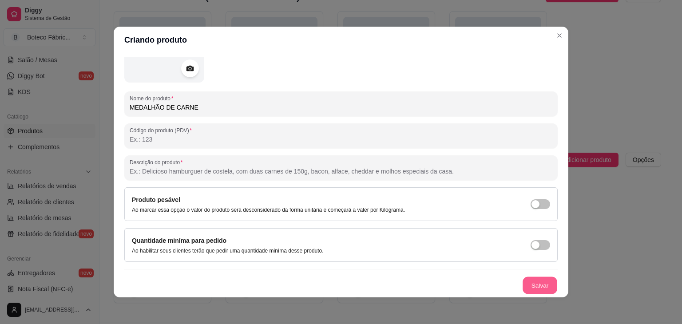
click at [527, 283] on button "Salvar" at bounding box center [540, 285] width 35 height 17
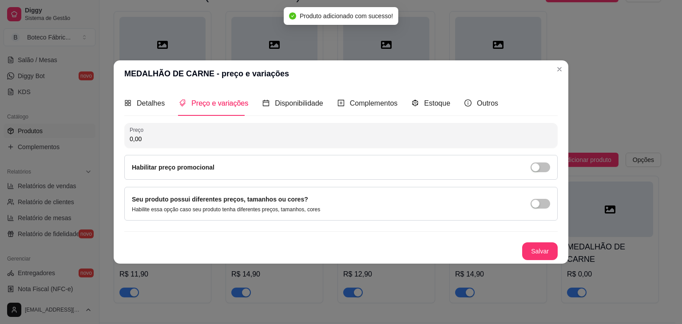
click at [343, 140] on input "0,00" at bounding box center [341, 139] width 423 height 9
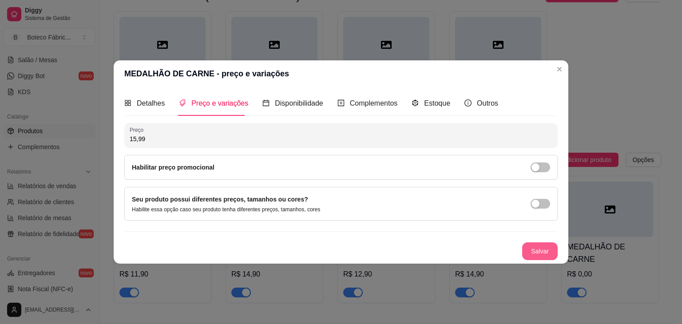
type input "15,99"
click at [531, 250] on button "Salvar" at bounding box center [540, 251] width 35 height 17
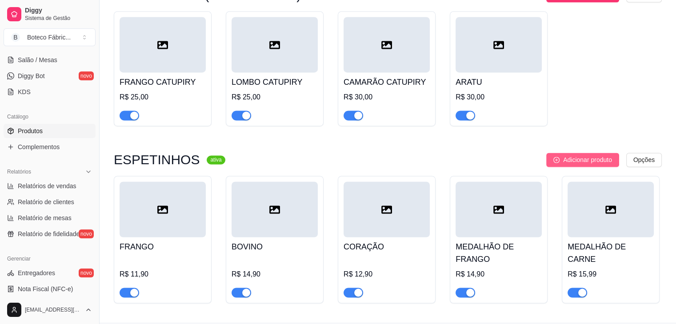
click at [599, 163] on span "Adicionar produto" at bounding box center [587, 160] width 49 height 10
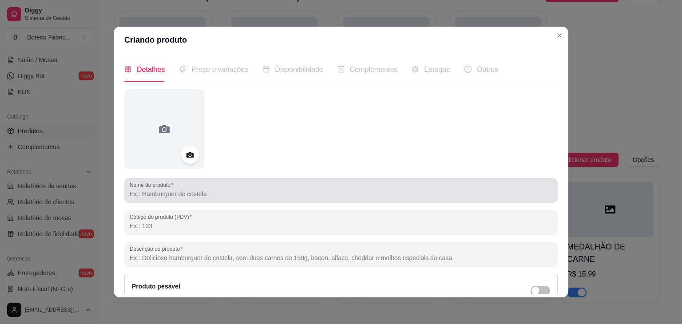
click at [259, 201] on div "Nome do produto" at bounding box center [341, 190] width 434 height 25
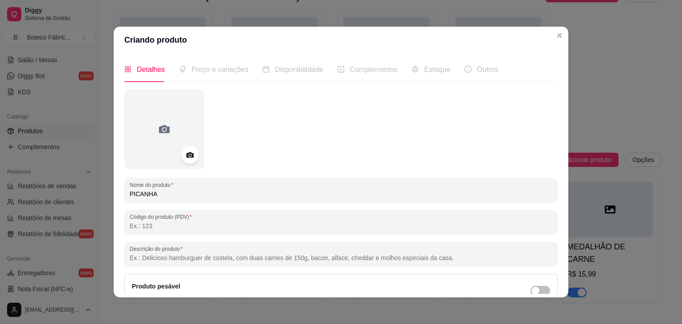
type input "PICANHA"
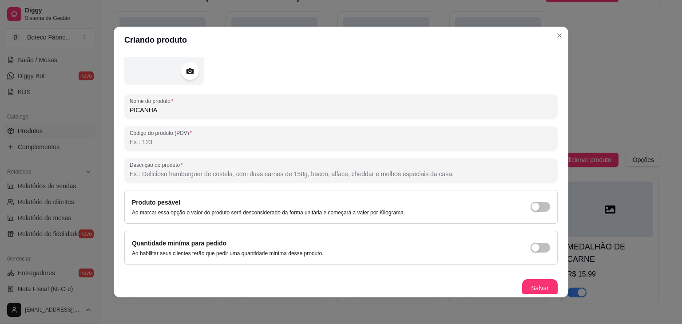
scroll to position [87, 0]
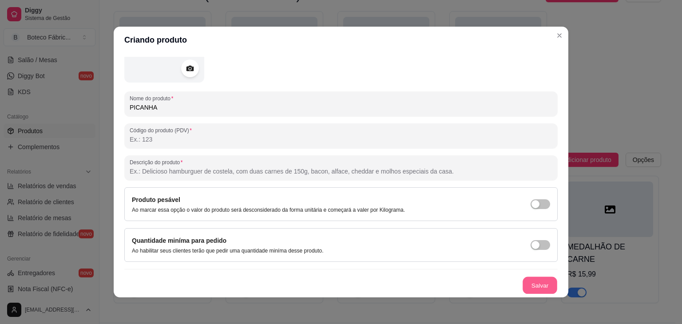
click at [539, 287] on button "Salvar" at bounding box center [540, 285] width 35 height 17
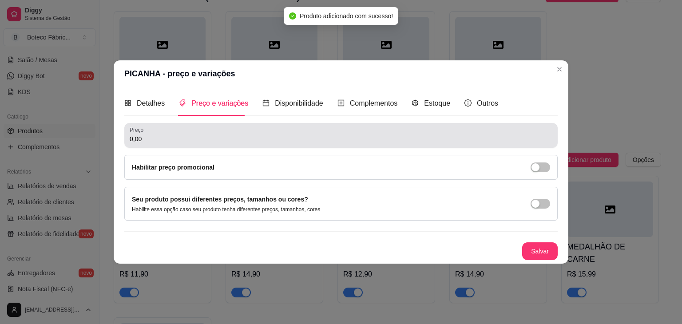
click at [363, 129] on div "0,00" at bounding box center [341, 136] width 423 height 18
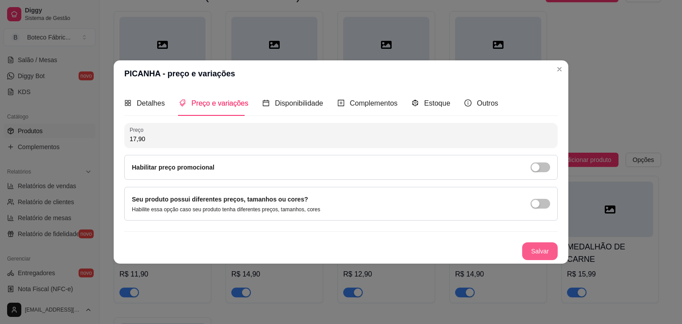
type input "17,90"
click at [536, 247] on button "Salvar" at bounding box center [541, 252] width 36 height 18
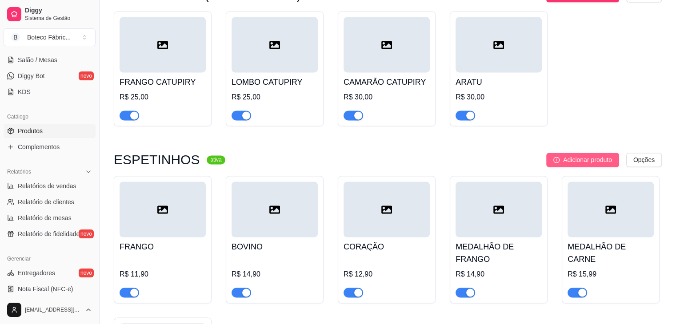
click at [587, 160] on span "Adicionar produto" at bounding box center [587, 160] width 49 height 10
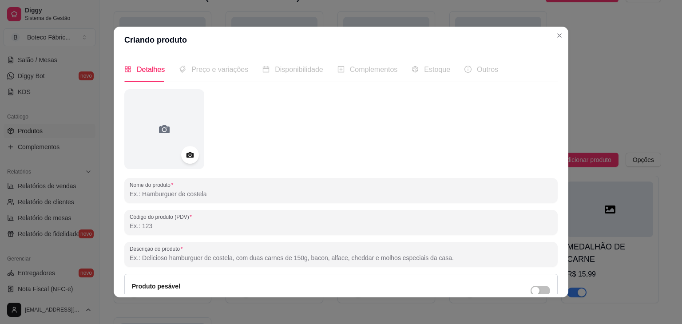
click at [296, 194] on input "Nome do produto" at bounding box center [341, 194] width 423 height 9
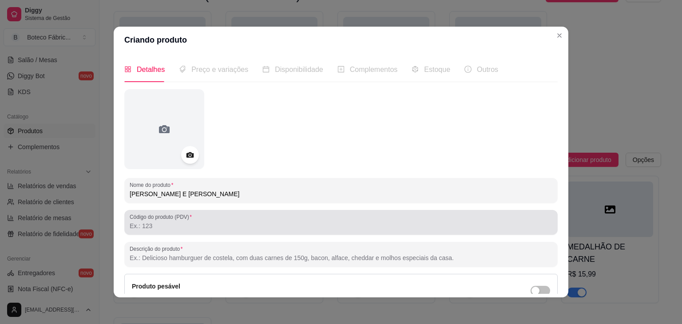
type input "[PERSON_NAME] E [PERSON_NAME]"
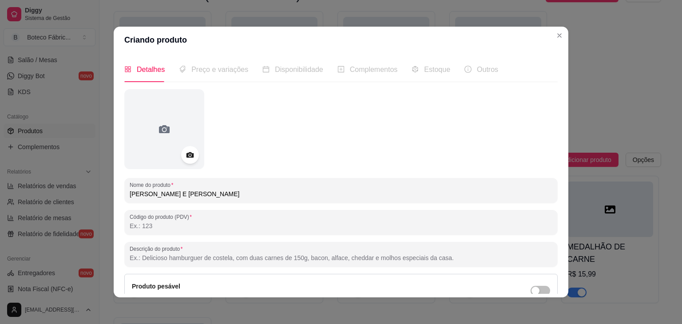
click at [494, 222] on input "Código do produto (PDV)" at bounding box center [341, 226] width 423 height 9
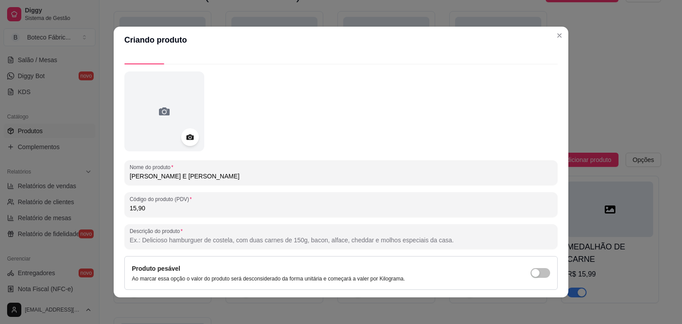
click at [151, 212] on input "15,90" at bounding box center [341, 208] width 423 height 9
type input "1"
type input "12,90"
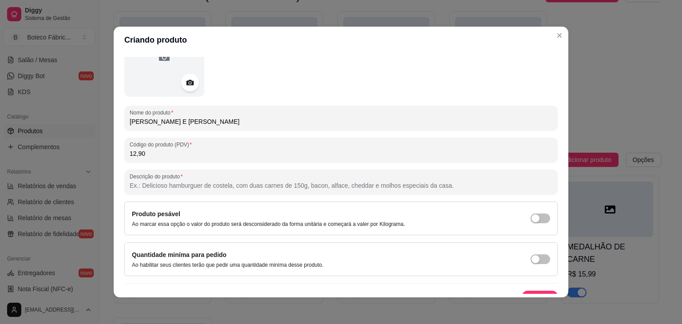
scroll to position [87, 0]
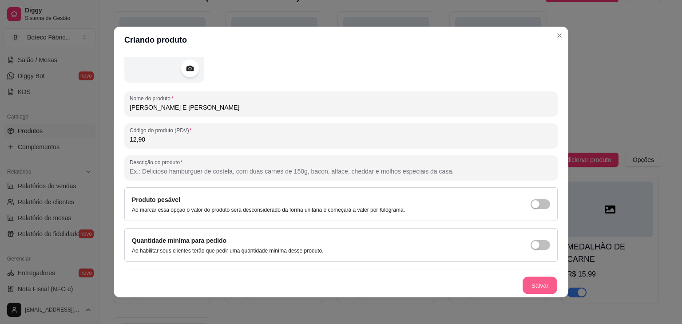
click at [534, 287] on button "Salvar" at bounding box center [540, 285] width 35 height 17
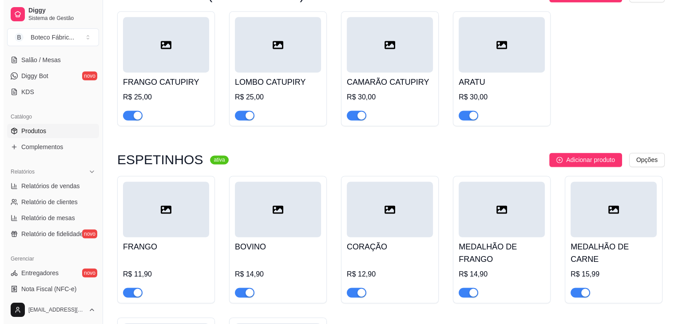
scroll to position [1546, 0]
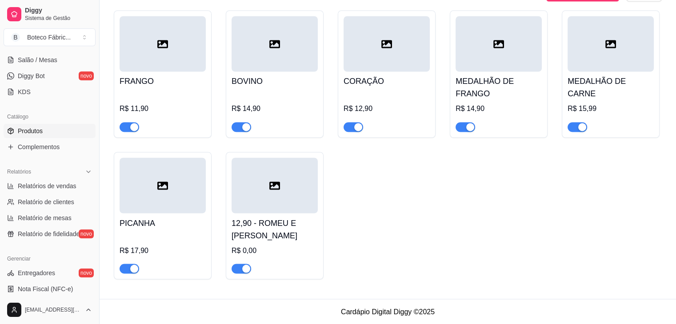
click at [247, 218] on h4 "12,90 - ROMEU E [PERSON_NAME]" at bounding box center [274, 229] width 86 height 25
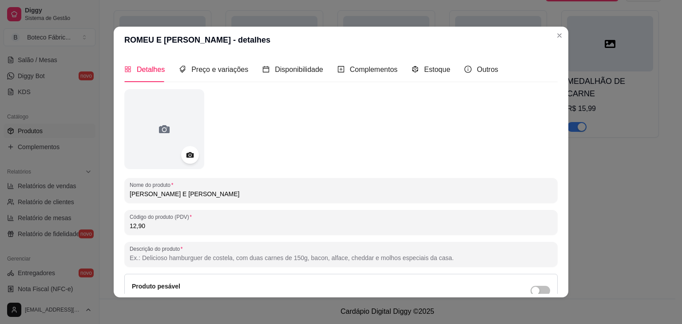
click at [204, 226] on input "12,90" at bounding box center [341, 226] width 423 height 9
type input "1"
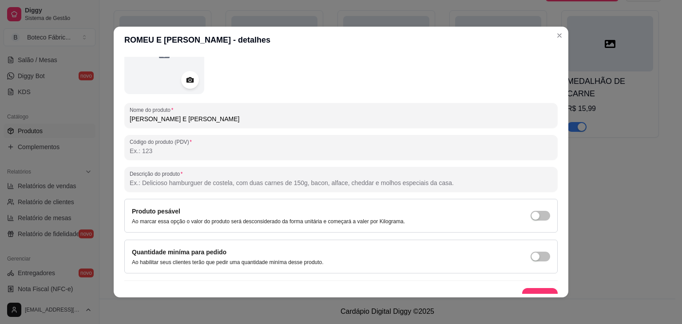
scroll to position [87, 0]
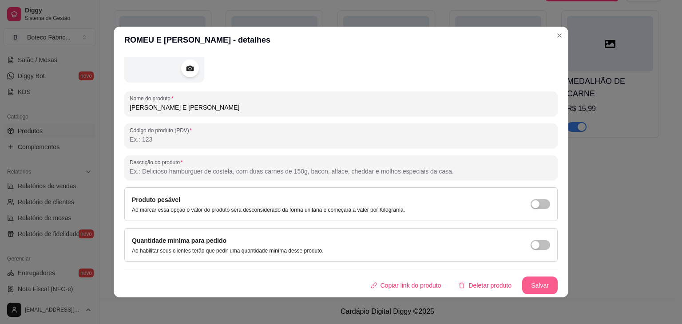
click at [527, 281] on button "Salvar" at bounding box center [541, 286] width 36 height 18
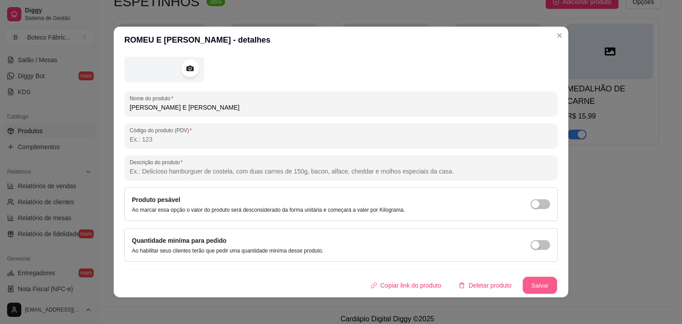
click at [531, 287] on button "Salvar" at bounding box center [540, 285] width 35 height 17
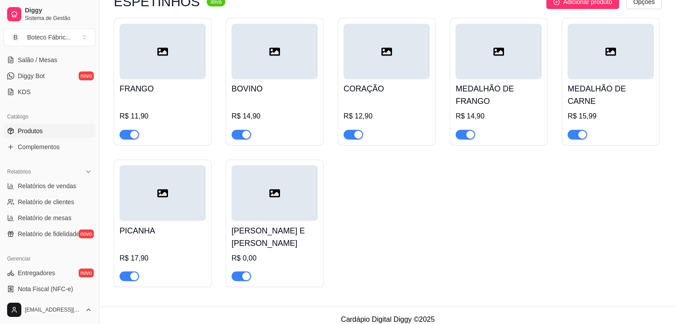
click at [282, 216] on div at bounding box center [274, 193] width 86 height 56
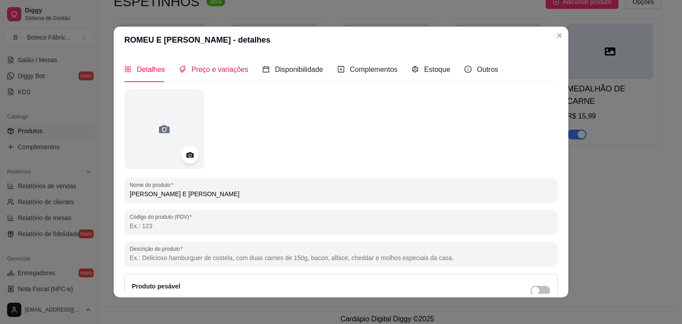
click at [217, 66] on span "Preço e variações" at bounding box center [220, 70] width 57 height 8
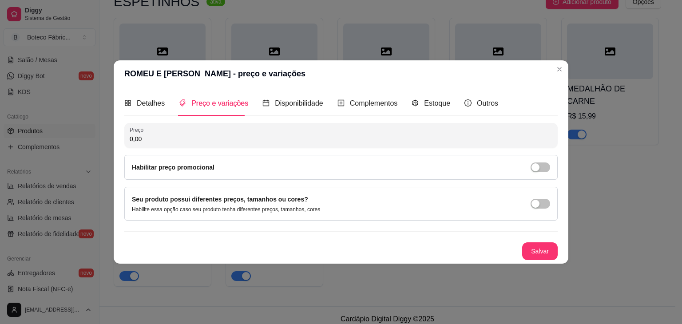
click at [175, 135] on input "0,00" at bounding box center [341, 139] width 423 height 9
type input "12,90"
click at [535, 253] on button "Salvar" at bounding box center [540, 251] width 35 height 17
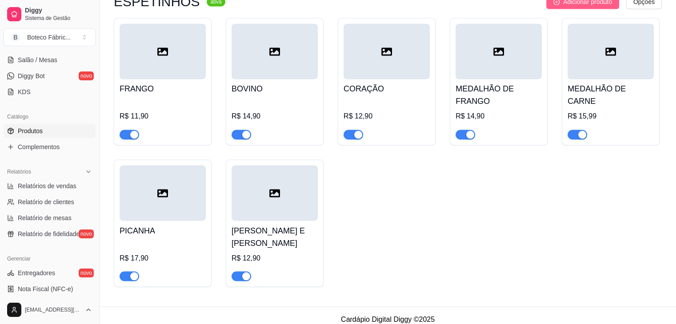
click at [603, 3] on span "Adicionar produto" at bounding box center [587, 2] width 49 height 10
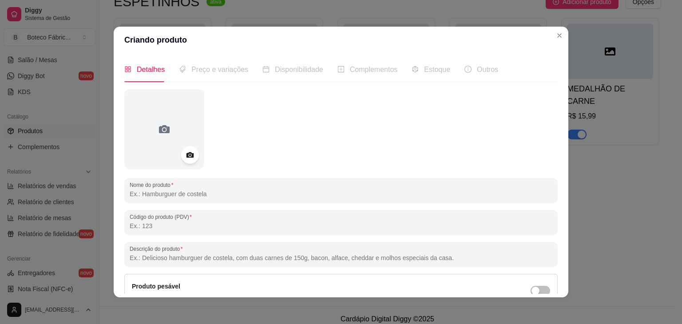
click at [292, 193] on input "Nome do produto" at bounding box center [341, 194] width 423 height 9
type input "TULIPA"
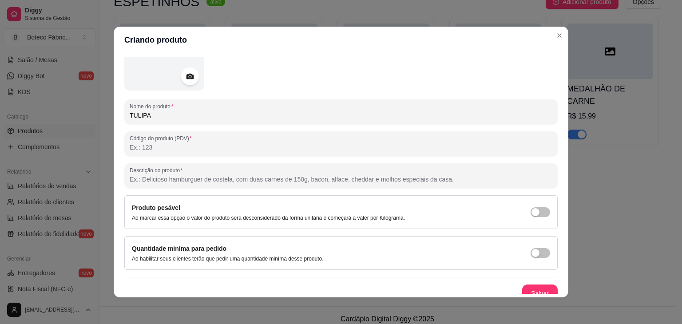
scroll to position [87, 0]
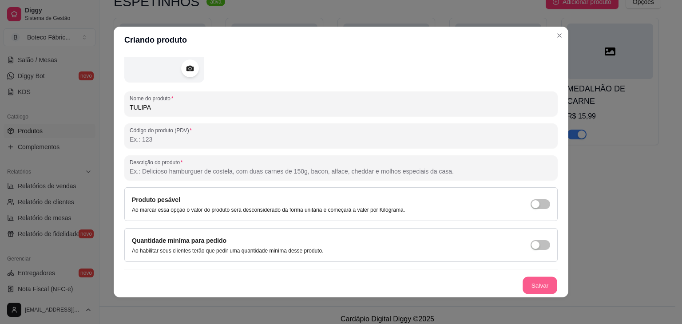
click at [532, 284] on button "Salvar" at bounding box center [540, 285] width 35 height 17
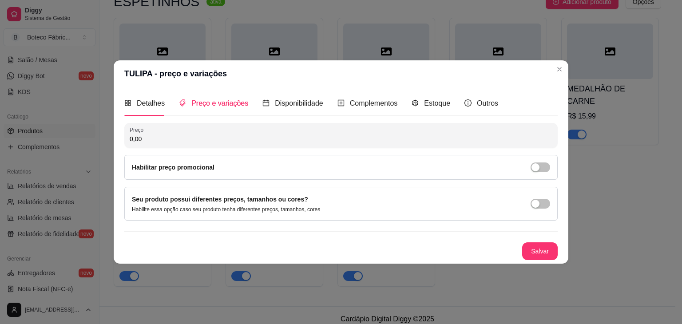
scroll to position [0, 0]
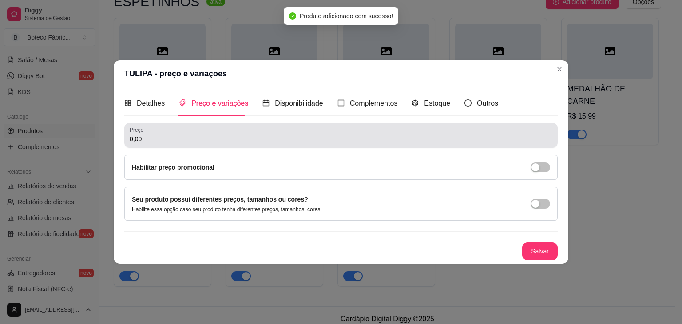
click at [223, 132] on div "0,00" at bounding box center [341, 136] width 423 height 18
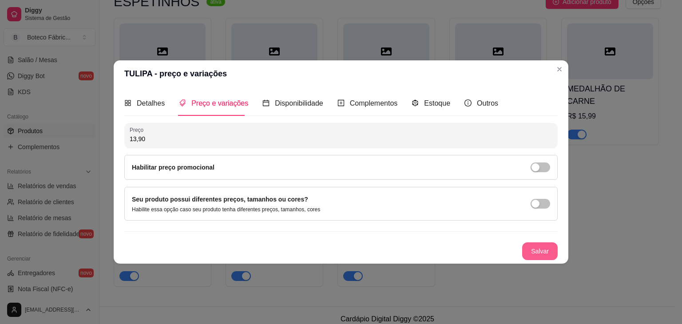
type input "13,90"
click at [535, 246] on button "Salvar" at bounding box center [541, 252] width 36 height 18
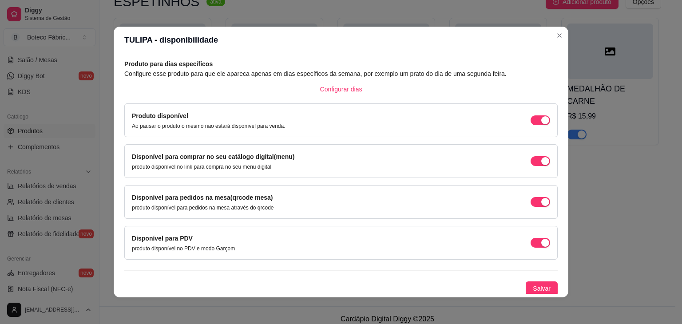
scroll to position [40, 0]
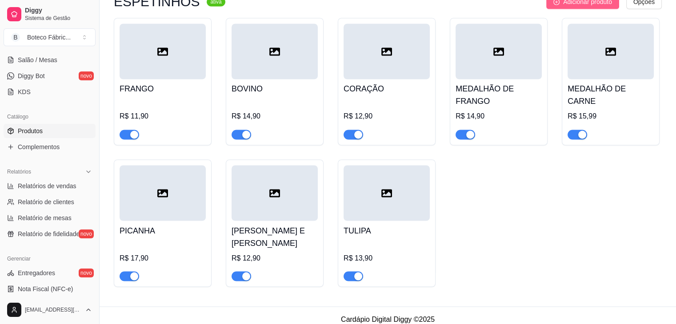
click at [594, 4] on span "Adicionar produto" at bounding box center [587, 2] width 49 height 10
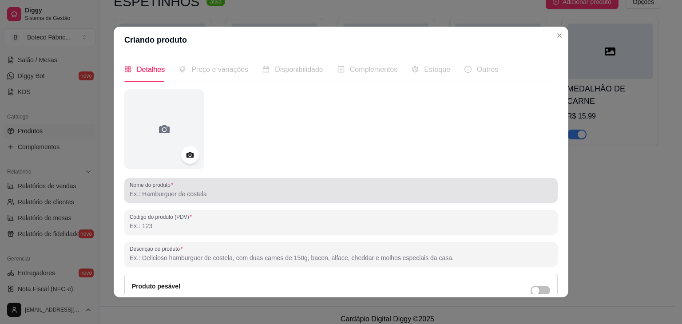
click at [334, 188] on div at bounding box center [341, 191] width 423 height 18
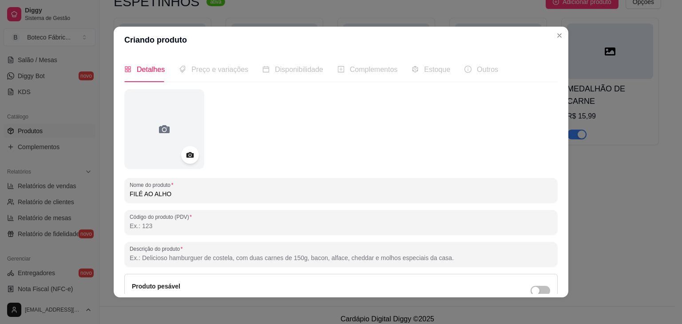
type input "FILÉ AO ALHO"
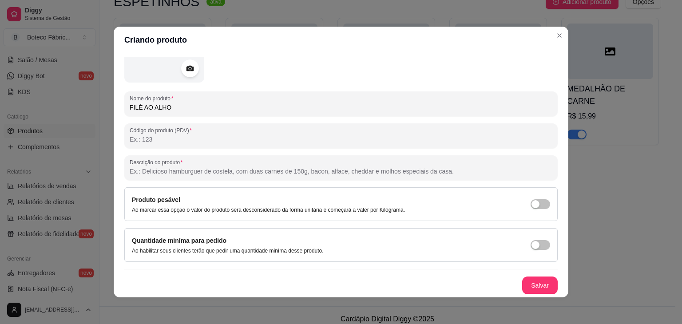
scroll to position [87, 0]
click at [523, 285] on button "Salvar" at bounding box center [540, 285] width 35 height 17
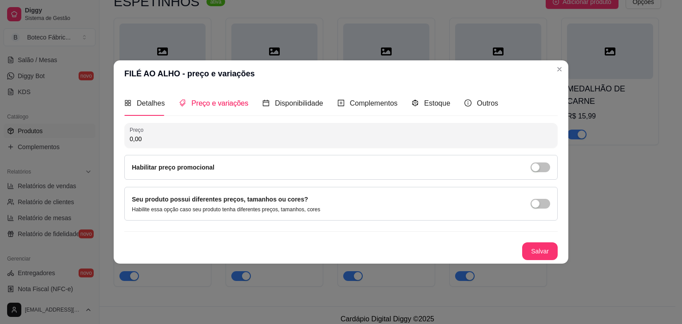
scroll to position [0, 0]
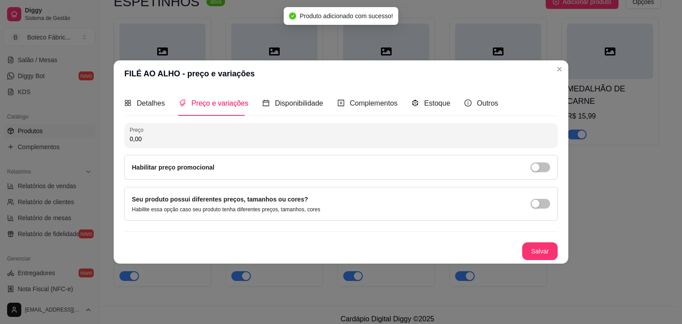
click at [195, 137] on input "0,00" at bounding box center [341, 139] width 423 height 9
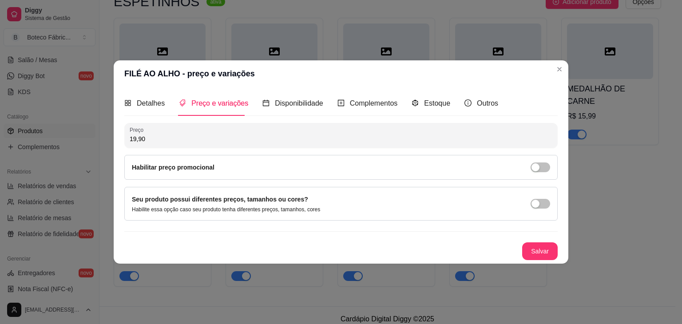
click at [139, 141] on input "19,90" at bounding box center [341, 139] width 423 height 9
click at [274, 148] on div "Preço 17,99 Habilitar preço promocional" at bounding box center [341, 151] width 434 height 57
click at [271, 139] on input "17,99" at bounding box center [341, 139] width 423 height 9
type input "1,79"
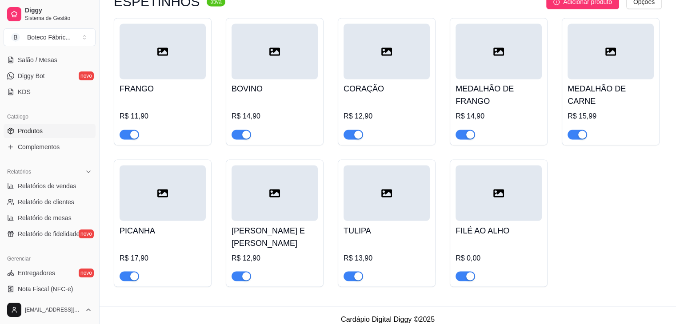
click at [499, 235] on h4 "FILÉ AO ALHO" at bounding box center [498, 230] width 86 height 12
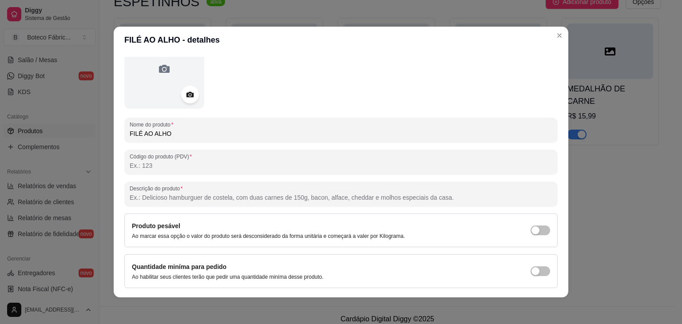
scroll to position [87, 0]
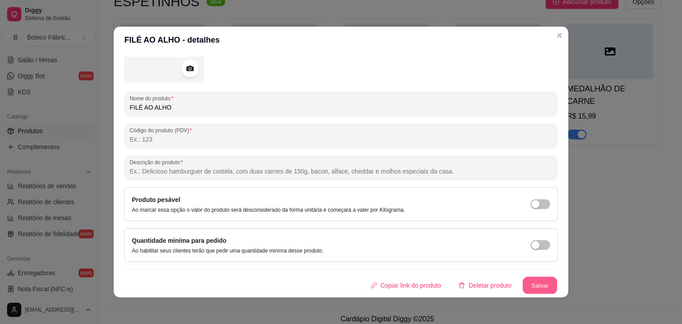
click at [531, 283] on button "Salvar" at bounding box center [540, 285] width 35 height 17
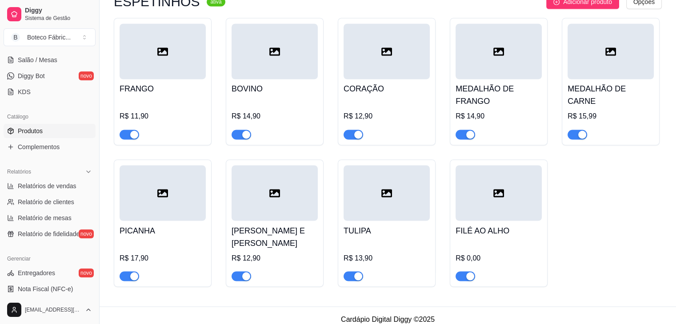
click at [495, 221] on div at bounding box center [498, 193] width 86 height 56
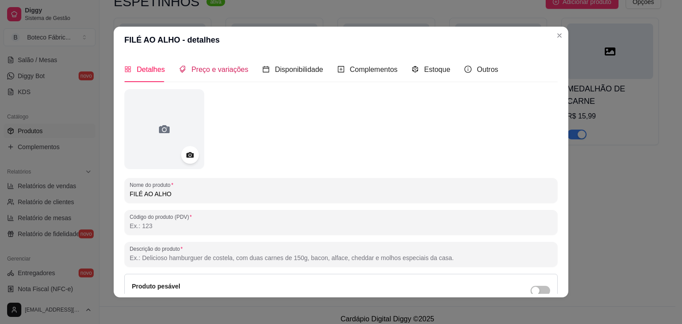
click at [224, 66] on span "Preço e variações" at bounding box center [220, 70] width 57 height 8
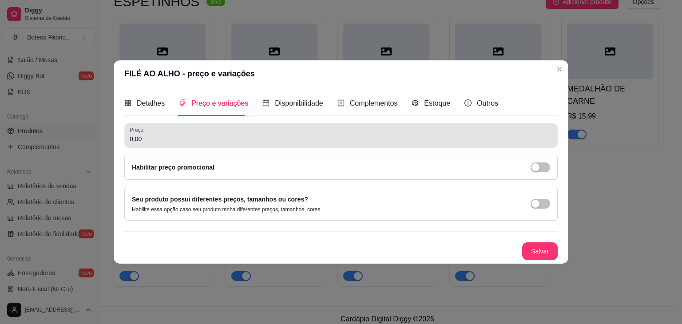
click at [196, 133] on div "0,00" at bounding box center [341, 136] width 423 height 18
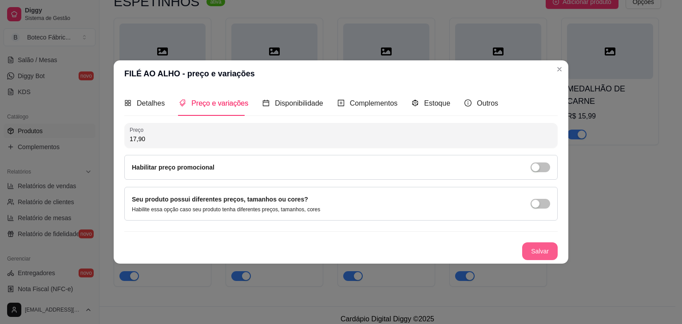
type input "17,90"
click at [540, 256] on button "Salvar" at bounding box center [540, 251] width 35 height 17
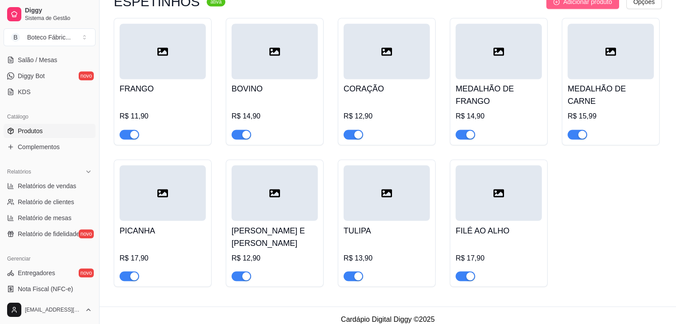
click at [579, 7] on span "Adicionar produto" at bounding box center [587, 2] width 49 height 10
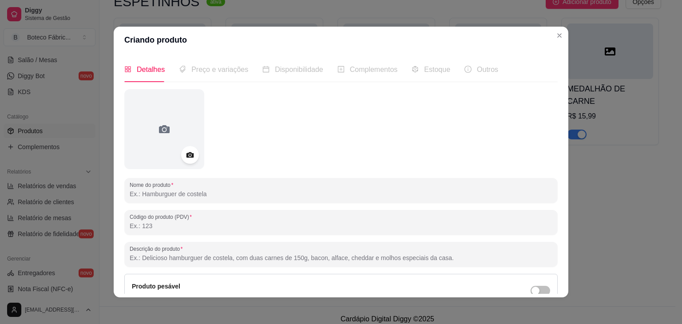
click at [228, 190] on input "Nome do produto" at bounding box center [341, 194] width 423 height 9
type input "KAFTA"
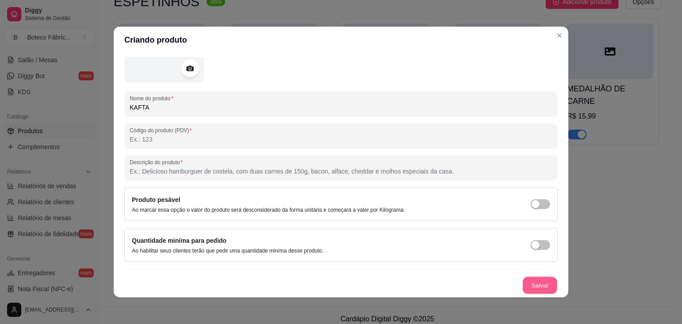
click at [530, 282] on button "Salvar" at bounding box center [540, 285] width 35 height 17
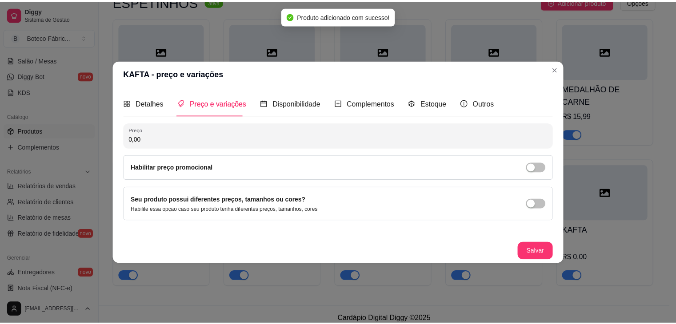
scroll to position [0, 0]
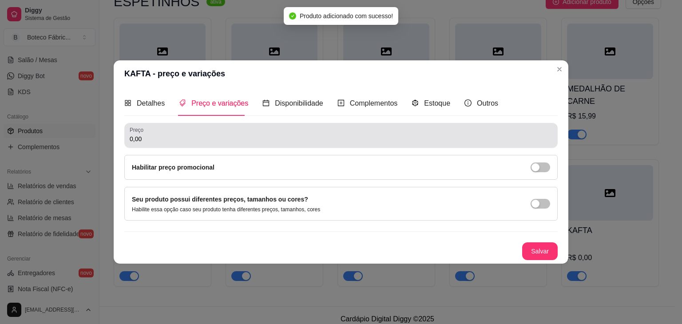
click at [379, 139] on input "0,00" at bounding box center [341, 139] width 423 height 9
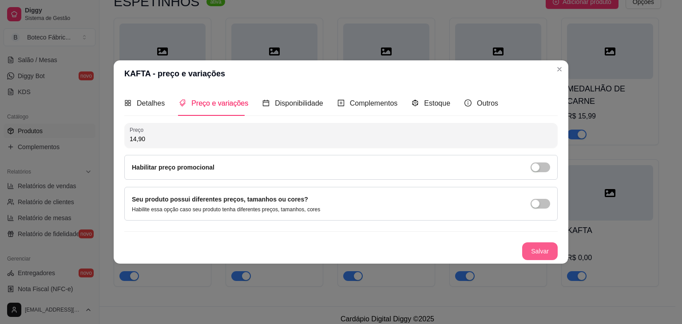
type input "14,90"
click at [553, 251] on button "Salvar" at bounding box center [540, 251] width 35 height 17
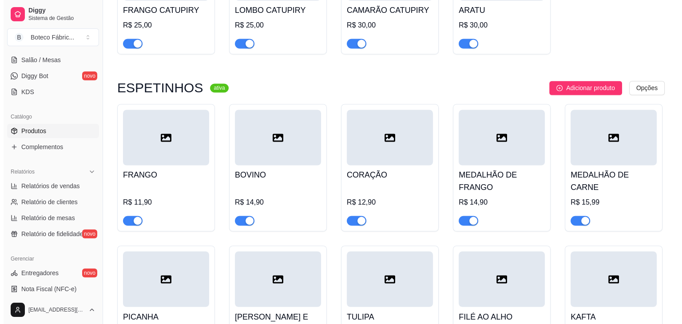
scroll to position [1445, 0]
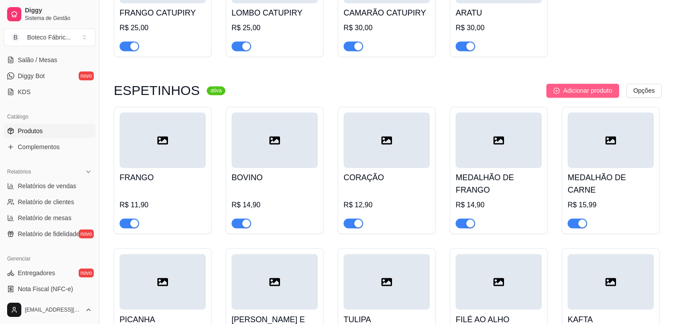
click at [591, 94] on span "Adicionar produto" at bounding box center [587, 91] width 49 height 10
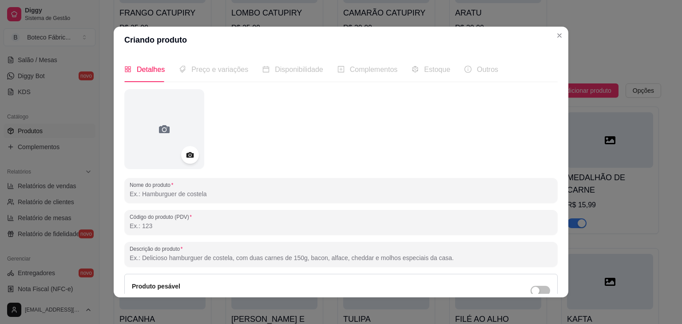
click at [279, 194] on input "Nome do produto" at bounding box center [341, 194] width 423 height 9
type input "CUPIM"
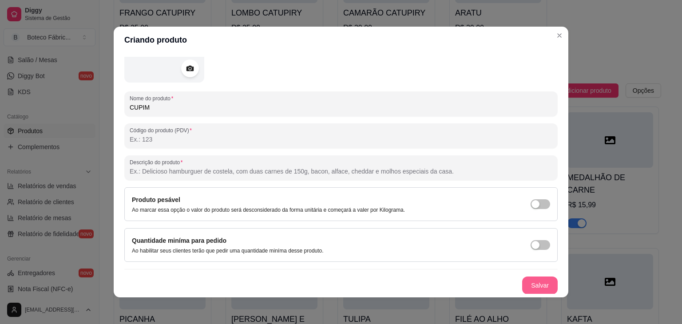
click at [526, 283] on button "Salvar" at bounding box center [541, 286] width 36 height 18
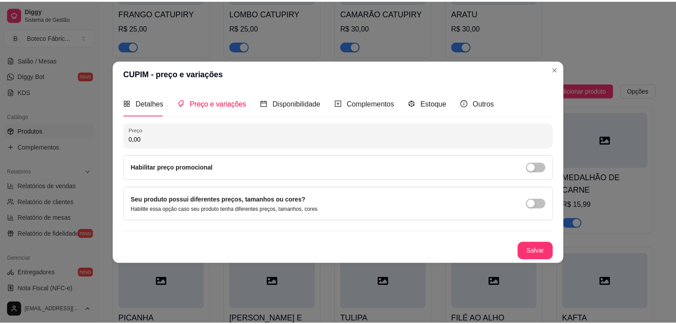
scroll to position [0, 0]
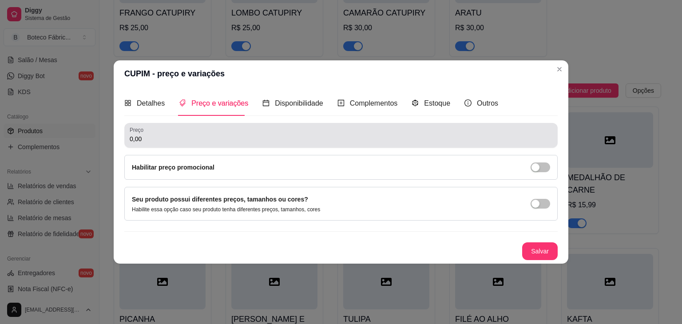
click at [209, 147] on div "Preço 0,00" at bounding box center [341, 135] width 434 height 25
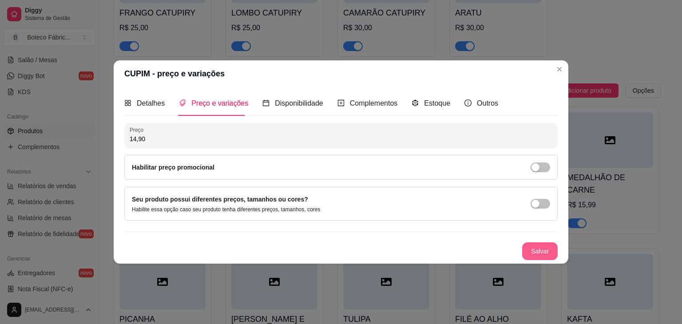
type input "14,90"
click at [530, 247] on button "Salvar" at bounding box center [540, 251] width 35 height 17
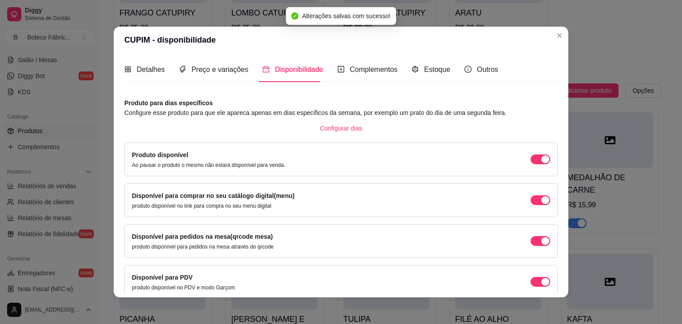
click at [555, 281] on div "Detalhes Preço e variações Disponibilidade Complementos Estoque Outros Nome do …" at bounding box center [341, 175] width 455 height 244
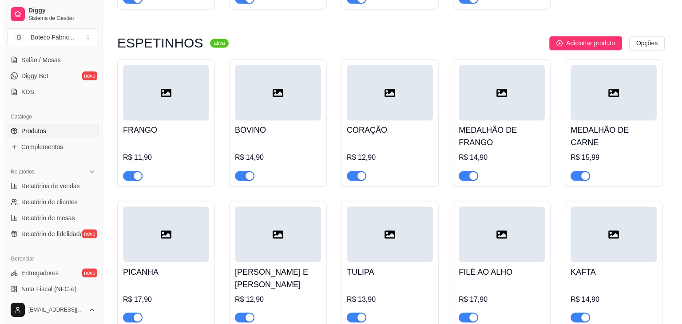
scroll to position [1480, 0]
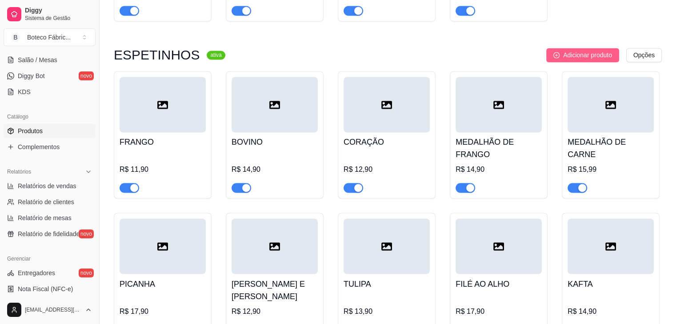
click at [590, 57] on span "Adicionar produto" at bounding box center [587, 55] width 49 height 10
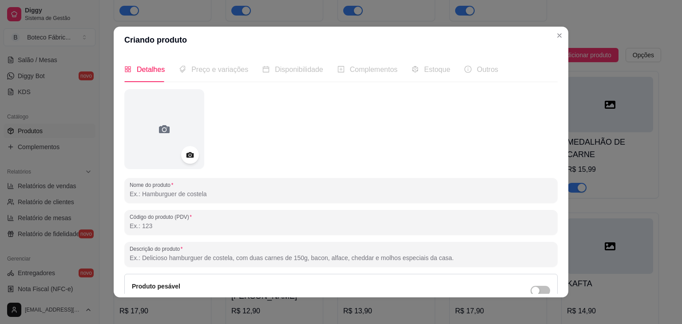
click at [302, 196] on input "Nome do produto" at bounding box center [341, 194] width 423 height 9
type input "SUINO"
click at [351, 151] on div at bounding box center [341, 129] width 434 height 80
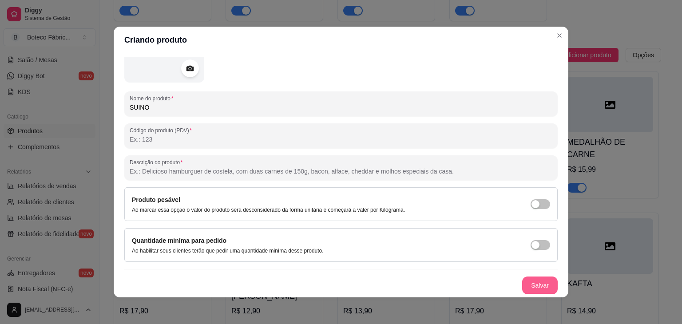
click at [531, 281] on button "Salvar" at bounding box center [541, 286] width 36 height 18
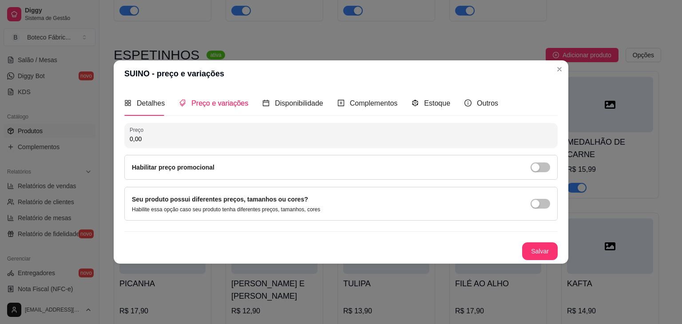
scroll to position [0, 0]
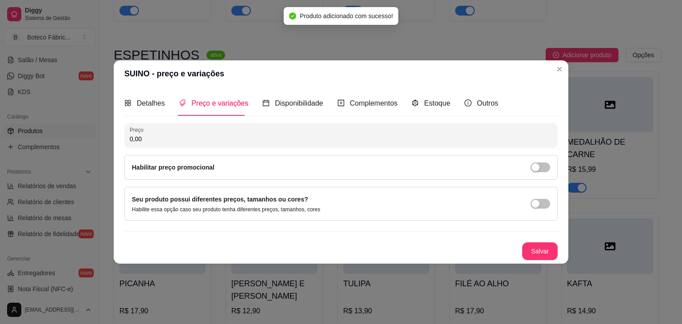
click at [227, 136] on input "0,00" at bounding box center [341, 139] width 423 height 9
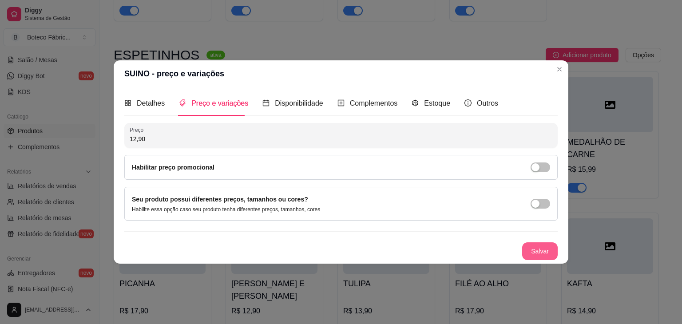
type input "12,90"
click at [543, 251] on button "Salvar" at bounding box center [541, 252] width 36 height 18
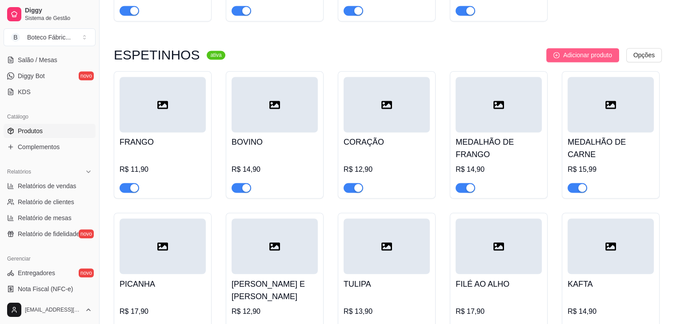
click at [591, 58] on span "Adicionar produto" at bounding box center [587, 55] width 49 height 10
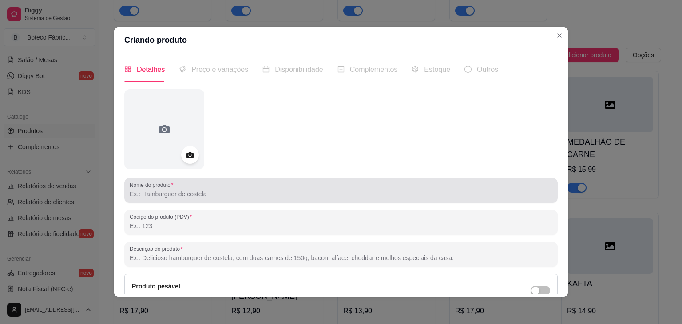
click at [288, 187] on div at bounding box center [341, 191] width 423 height 18
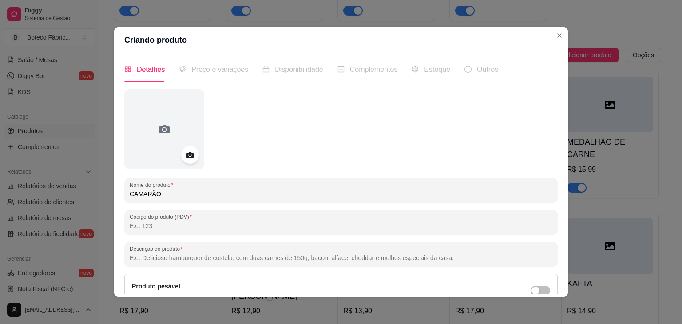
type input "CAMARÃO"
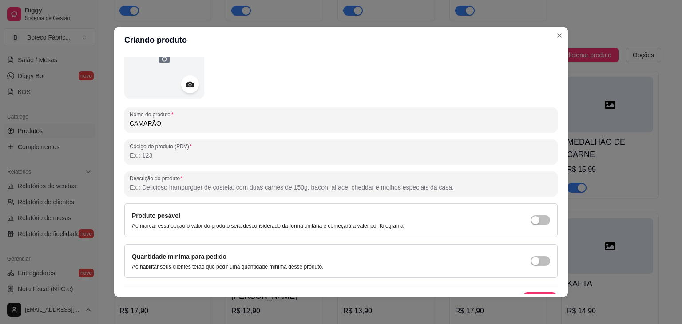
scroll to position [87, 0]
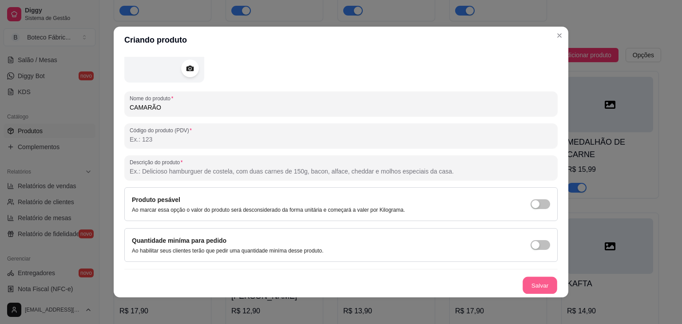
click at [539, 288] on button "Salvar" at bounding box center [540, 285] width 35 height 17
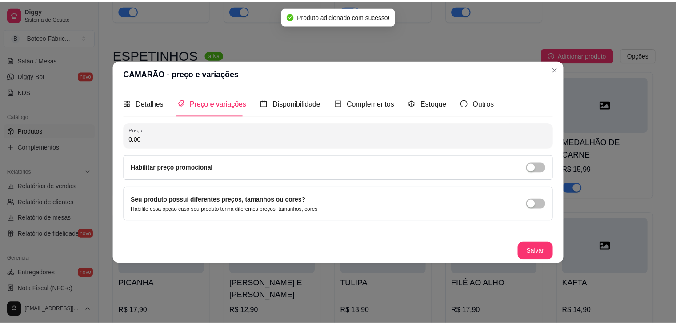
scroll to position [0, 0]
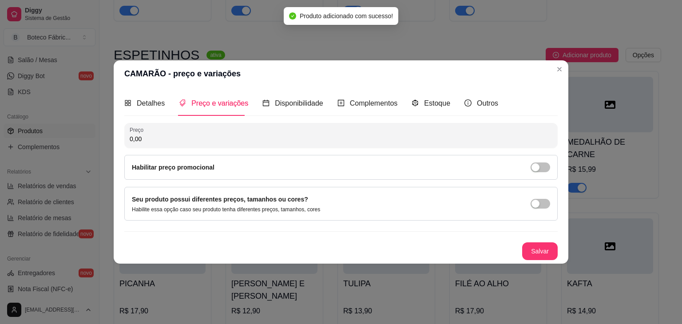
click at [389, 135] on input "0,00" at bounding box center [341, 139] width 423 height 9
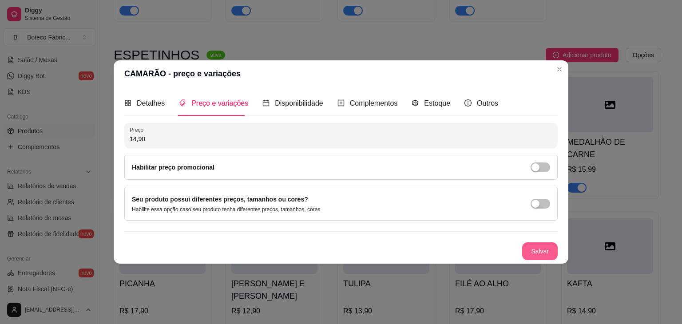
type input "14,90"
click at [537, 252] on button "Salvar" at bounding box center [541, 252] width 36 height 18
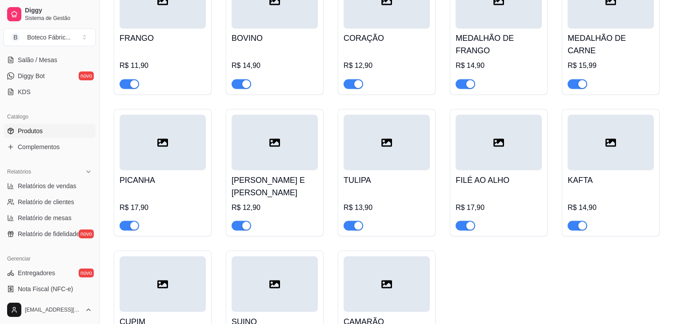
scroll to position [1574, 0]
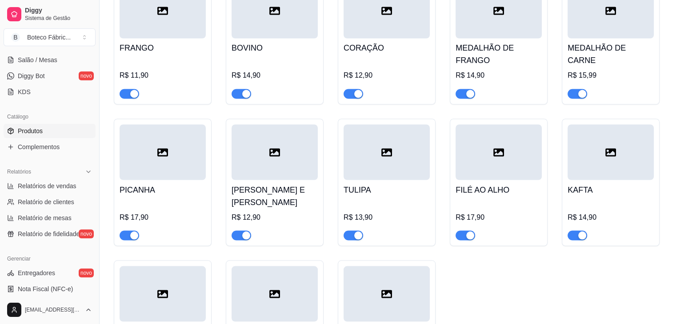
click at [599, 81] on div "R$ 15,99" at bounding box center [610, 75] width 86 height 11
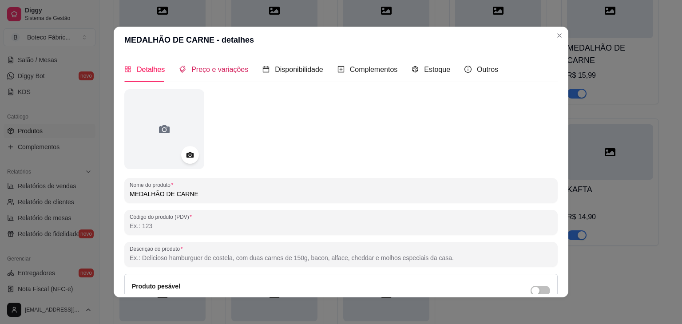
click at [233, 66] on span "Preço e variações" at bounding box center [220, 70] width 57 height 8
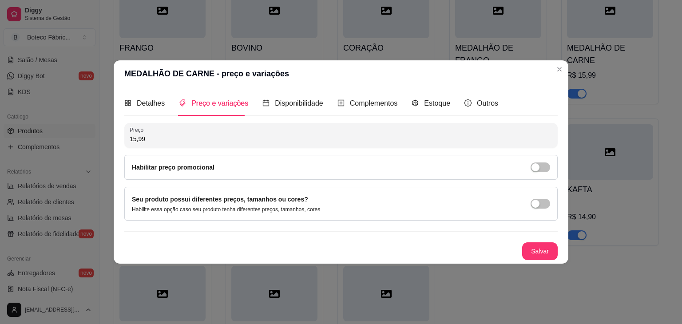
click at [179, 139] on input "15,99" at bounding box center [341, 139] width 423 height 9
type input "15,90"
click at [548, 255] on button "Salvar" at bounding box center [540, 251] width 35 height 17
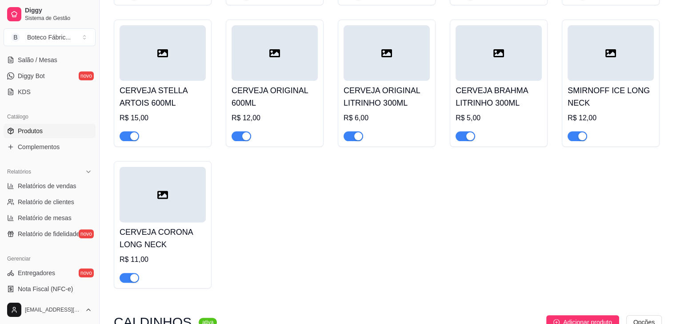
scroll to position [0, 0]
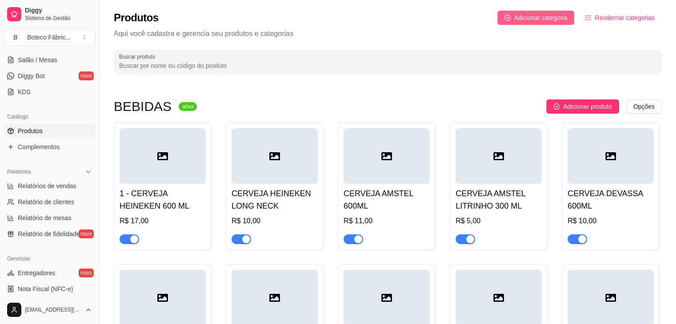
click at [557, 14] on span "Adicionar categoria" at bounding box center [540, 18] width 53 height 10
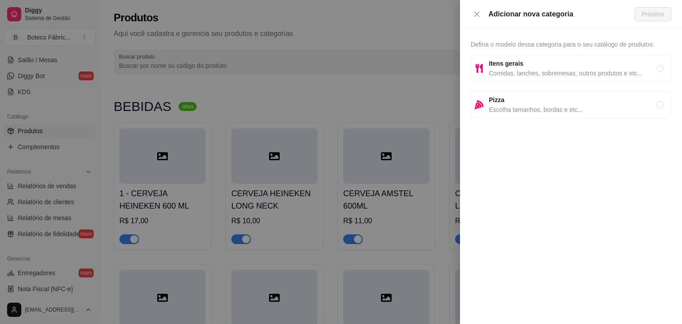
click at [503, 70] on span "Comidas, lanches, sobremesas, outros produtos e etc..." at bounding box center [573, 73] width 168 height 10
radio input "true"
click at [503, 70] on span "Comidas, lanches, sobremesas, outros produtos e etc..." at bounding box center [573, 73] width 168 height 10
click at [659, 15] on span "Próximo" at bounding box center [653, 14] width 23 height 10
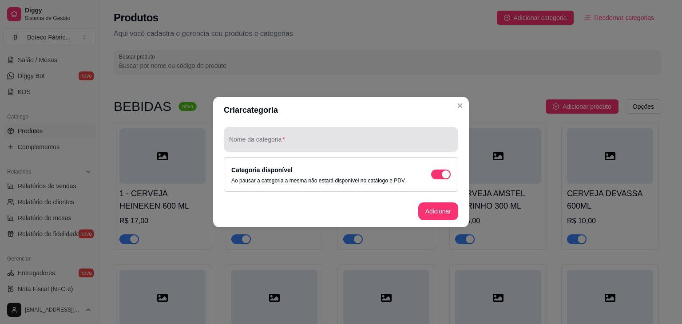
click at [344, 137] on div at bounding box center [341, 140] width 224 height 18
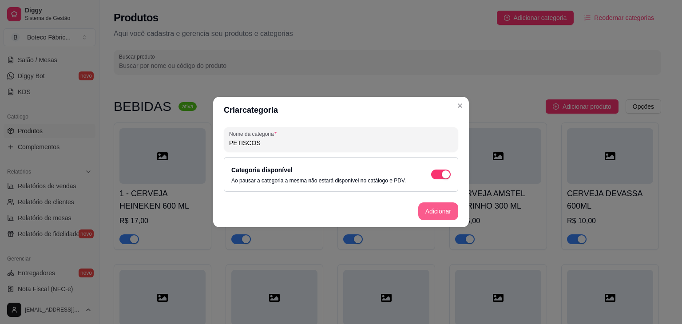
type input "PETISCOS"
click at [434, 208] on button "Adicionar" at bounding box center [438, 211] width 39 height 17
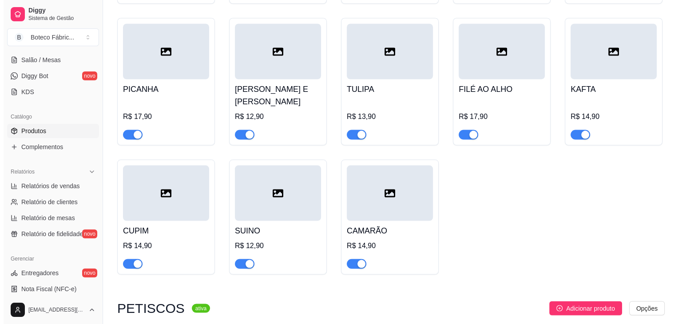
scroll to position [1724, 0]
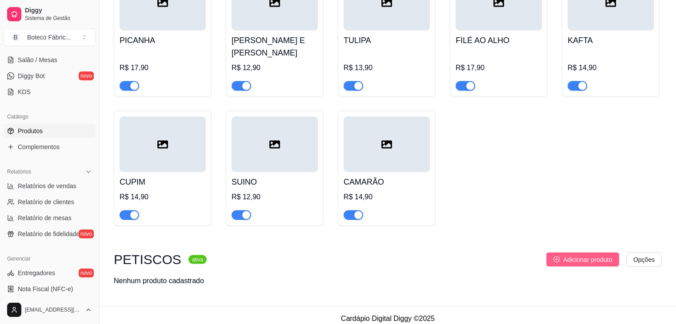
click at [578, 255] on span "Adicionar produto" at bounding box center [587, 260] width 49 height 10
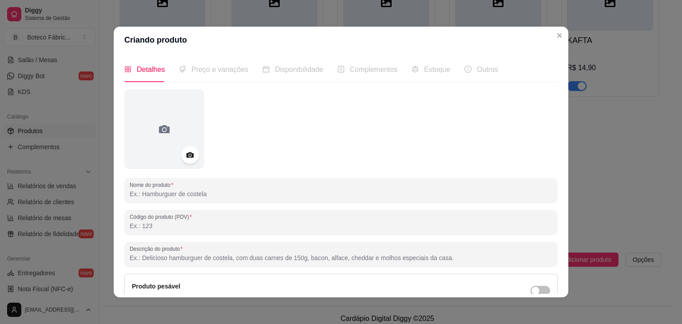
click at [286, 192] on input "Nome do produto" at bounding box center [341, 194] width 423 height 9
type input "SARAPATEL"
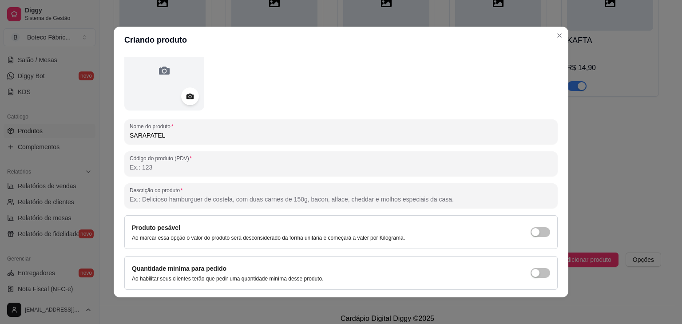
scroll to position [87, 0]
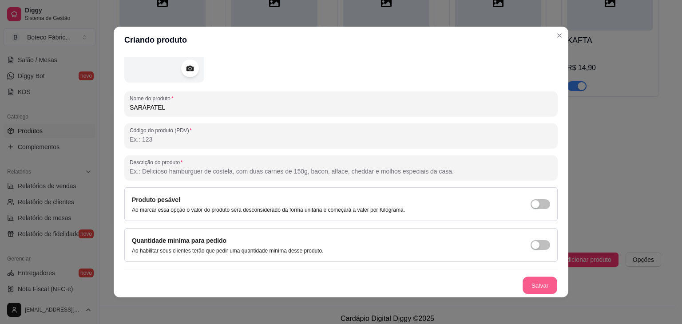
click at [524, 280] on button "Salvar" at bounding box center [540, 285] width 35 height 17
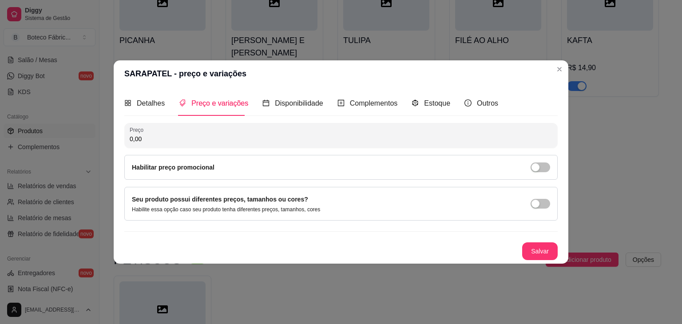
scroll to position [0, 0]
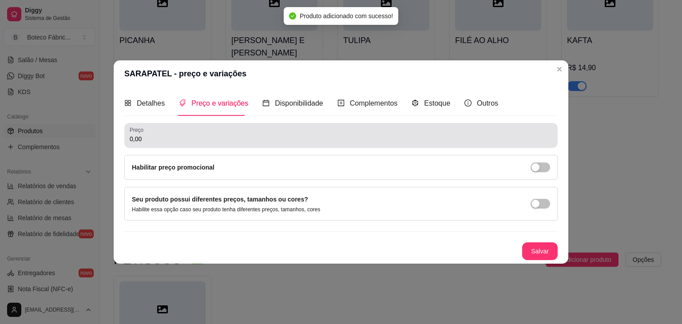
click at [282, 138] on input "0,00" at bounding box center [341, 139] width 423 height 9
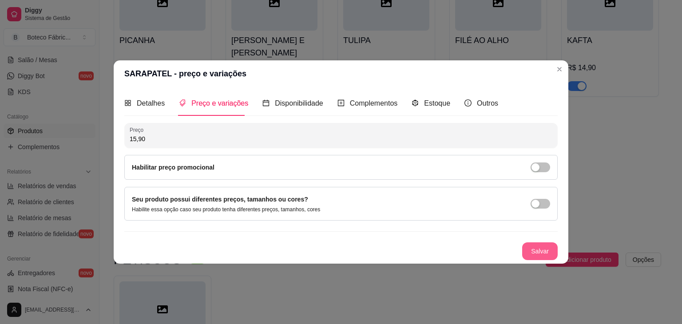
type input "15,90"
click at [547, 249] on button "Salvar" at bounding box center [540, 251] width 35 height 17
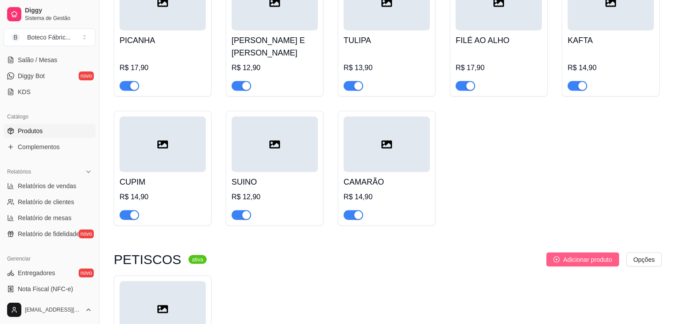
click at [590, 255] on span "Adicionar produto" at bounding box center [587, 260] width 49 height 10
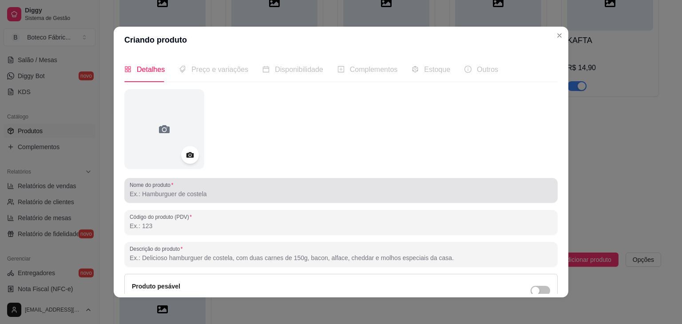
click at [346, 198] on input "Nome do produto" at bounding box center [341, 194] width 423 height 9
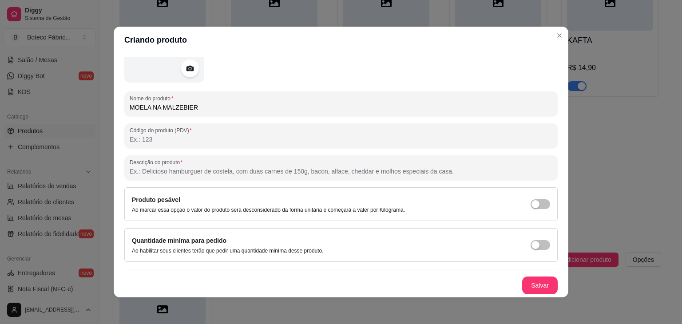
scroll to position [82, 0]
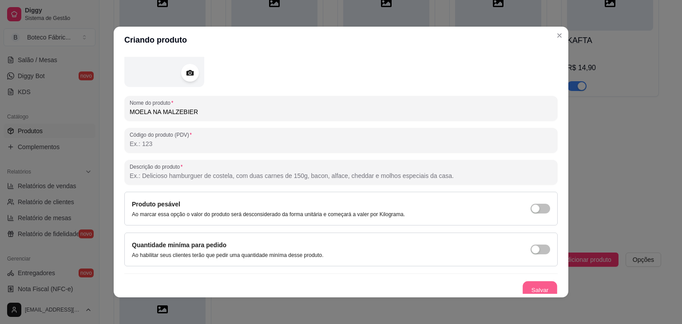
click at [531, 282] on button "Salvar" at bounding box center [540, 290] width 35 height 17
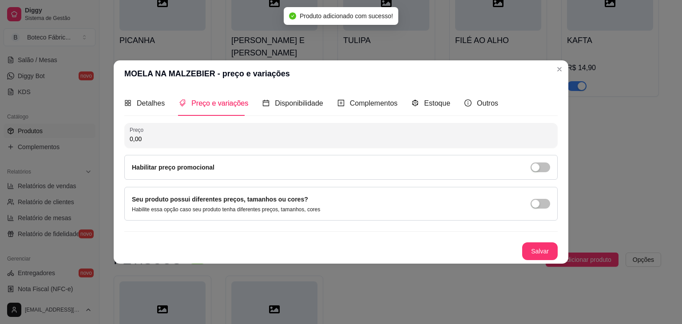
scroll to position [0, 0]
click at [224, 136] on input "0,00" at bounding box center [341, 139] width 423 height 9
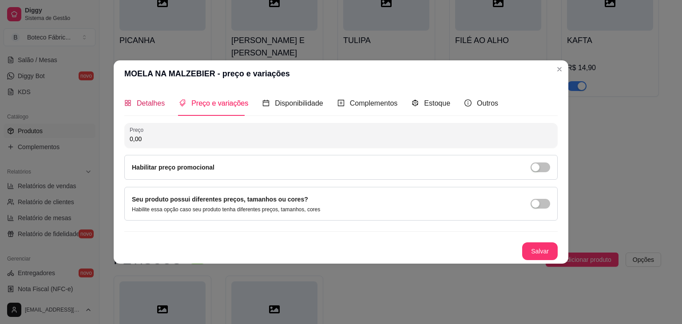
click at [147, 102] on span "Detalhes" at bounding box center [151, 104] width 28 height 8
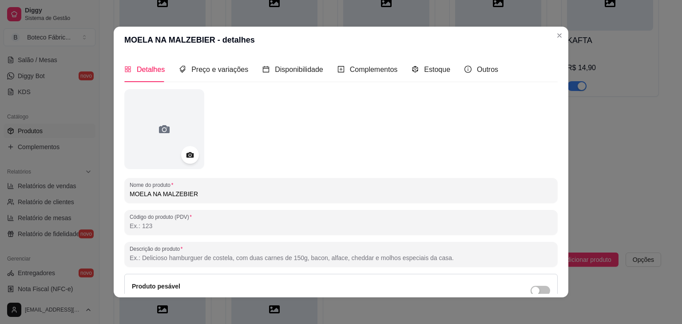
click at [220, 194] on input "MOELA NA MALZEBIER" at bounding box center [341, 194] width 423 height 9
type input "MOELA NA MALZEBIER COM TORRADAS"
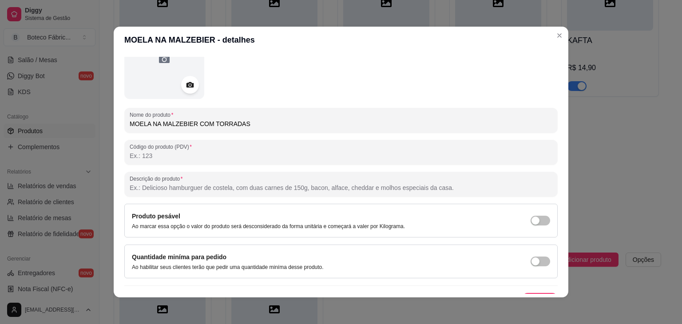
scroll to position [87, 0]
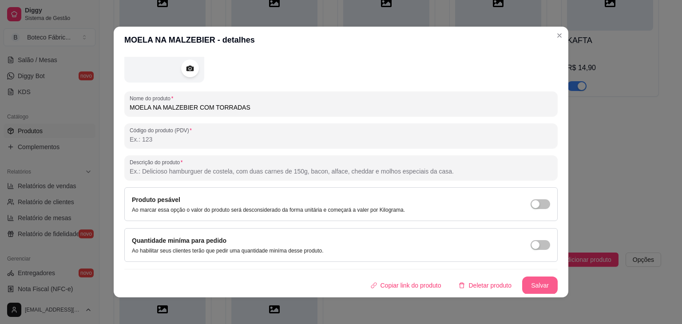
click at [533, 283] on button "Salvar" at bounding box center [541, 286] width 36 height 18
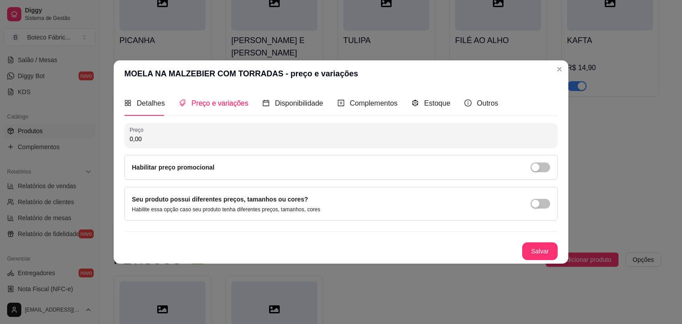
scroll to position [0, 0]
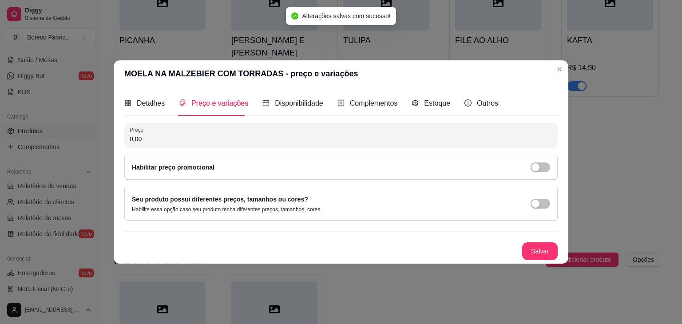
click at [252, 140] on input "0,00" at bounding box center [341, 139] width 423 height 9
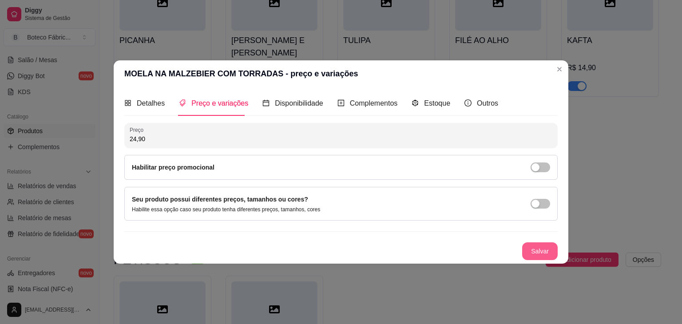
type input "24,90"
click at [538, 251] on button "Salvar" at bounding box center [540, 251] width 35 height 17
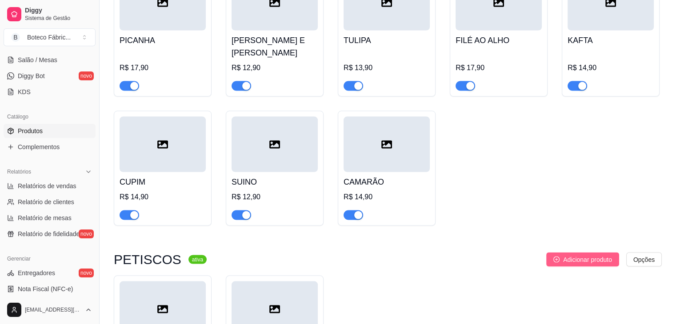
click at [579, 253] on button "Adicionar produto" at bounding box center [582, 260] width 73 height 14
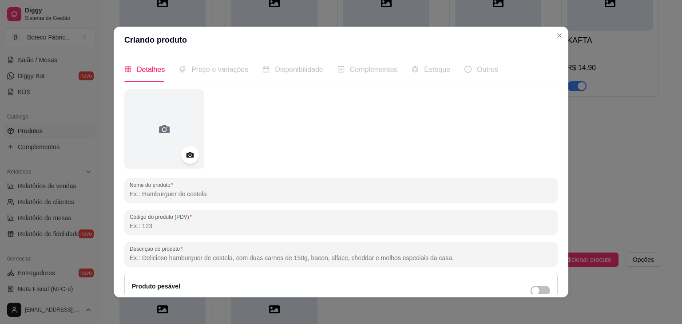
click at [198, 194] on input "Nome do produto" at bounding box center [341, 194] width 423 height 9
click at [271, 195] on input "FIGADO ACEBOLADO" at bounding box center [341, 194] width 423 height 9
type input "FIGADO ACEBOLADO (VINAGRETE E FAROFA)"
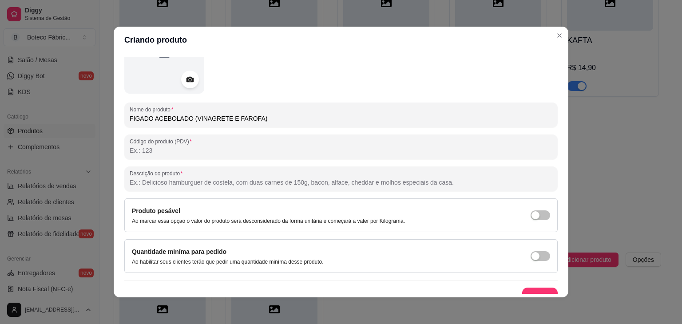
scroll to position [87, 0]
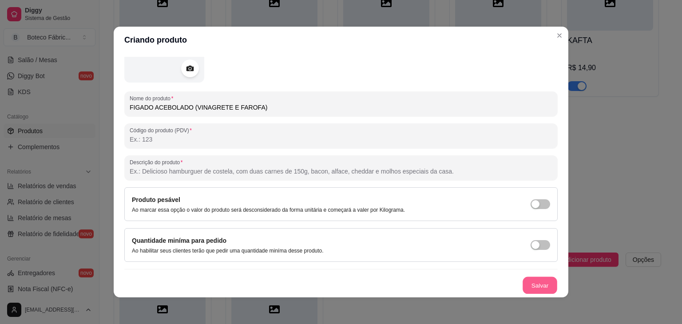
click at [524, 281] on button "Salvar" at bounding box center [540, 285] width 35 height 17
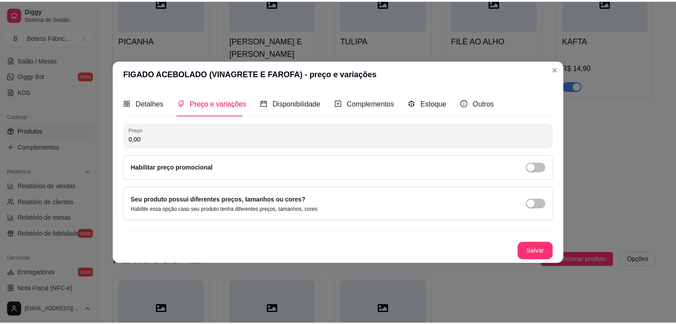
scroll to position [0, 0]
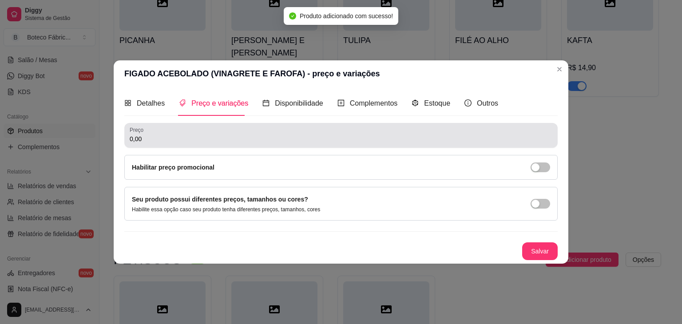
click at [238, 134] on div "0,00" at bounding box center [341, 136] width 423 height 18
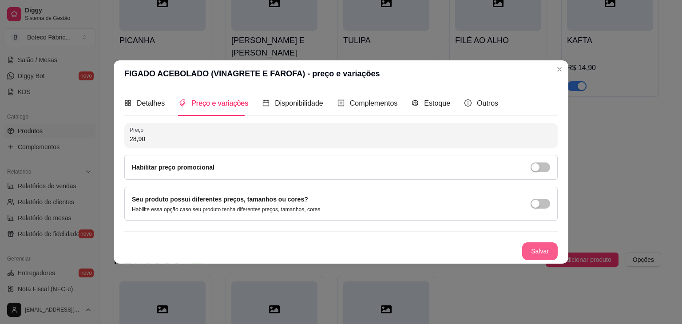
type input "28,90"
click at [541, 254] on button "Salvar" at bounding box center [540, 251] width 35 height 17
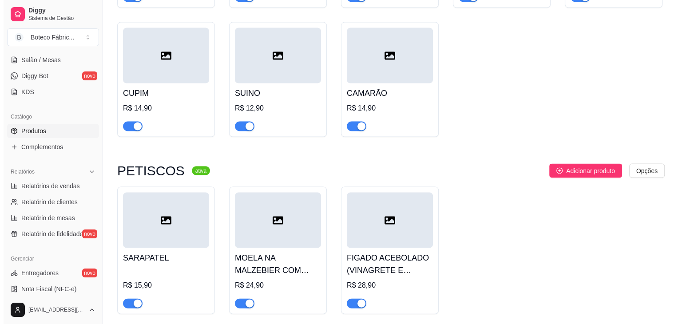
scroll to position [1830, 0]
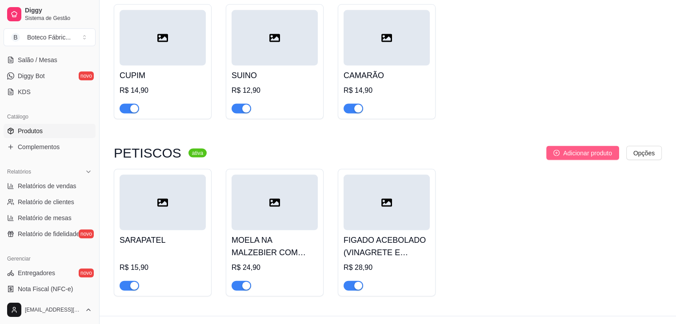
click at [582, 148] on span "Adicionar produto" at bounding box center [587, 153] width 49 height 10
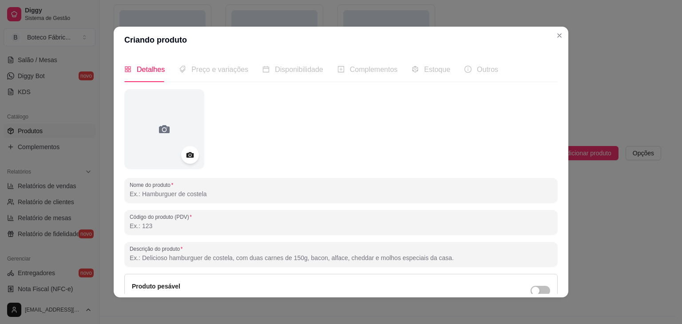
click at [248, 196] on input "Nome do produto" at bounding box center [341, 194] width 423 height 9
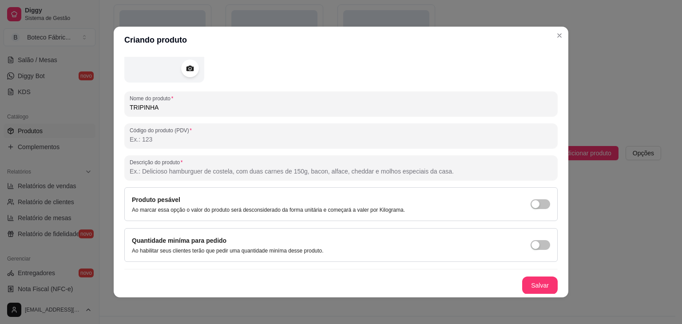
click at [266, 108] on input "TRIPINHA" at bounding box center [341, 107] width 423 height 9
type input "TRIPINHA (VINAGRETE E FAROFA)"
click at [524, 283] on button "Salvar" at bounding box center [540, 285] width 35 height 17
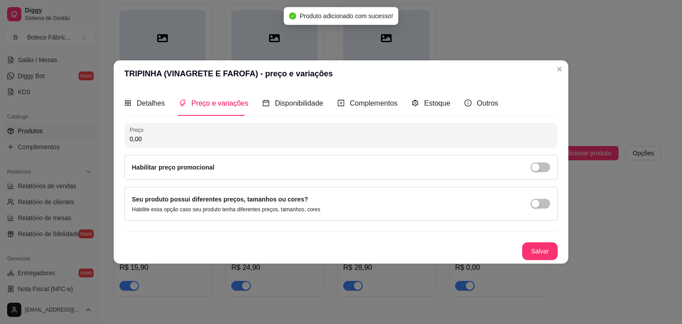
scroll to position [0, 0]
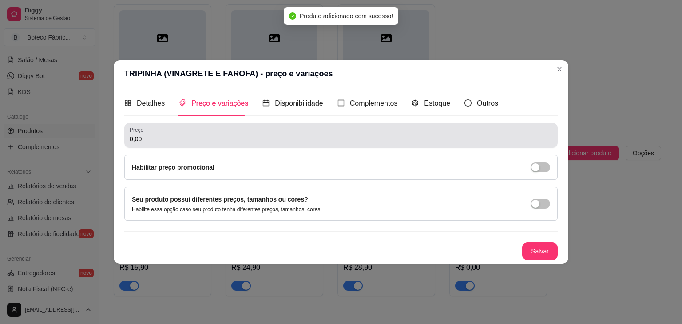
click at [218, 132] on div "0,00" at bounding box center [341, 136] width 423 height 18
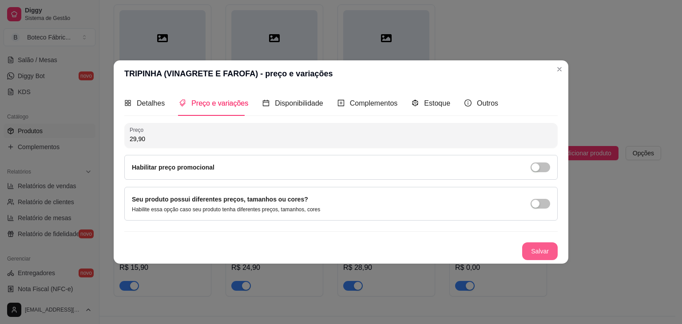
type input "29,90"
click at [540, 246] on button "Salvar" at bounding box center [540, 251] width 35 height 17
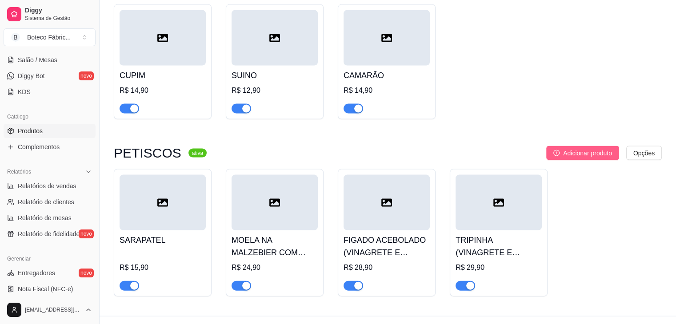
click at [576, 148] on span "Adicionar produto" at bounding box center [587, 153] width 49 height 10
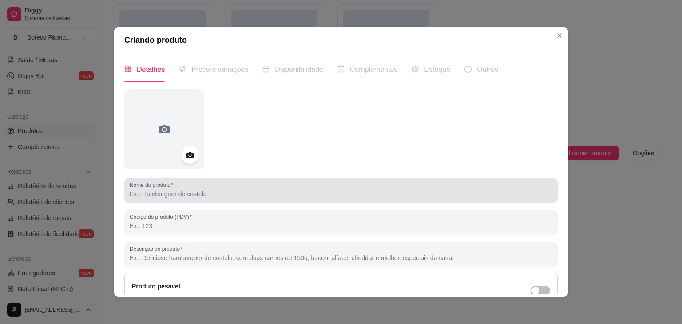
click at [293, 195] on input "Nome do produto" at bounding box center [341, 194] width 423 height 9
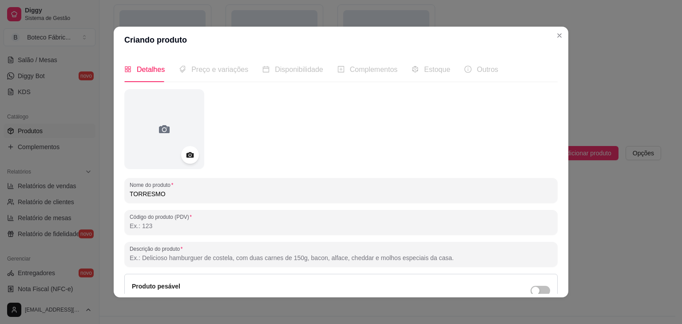
type input "TORRESMO"
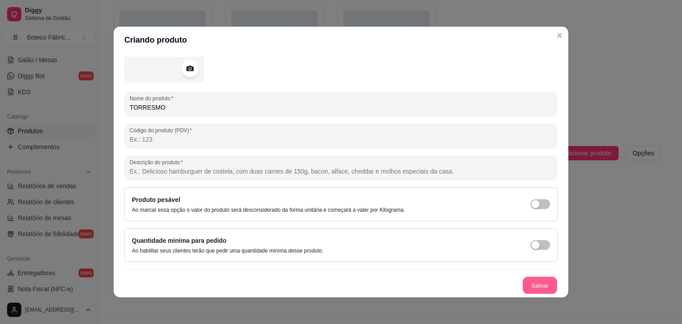
click at [531, 285] on button "Salvar" at bounding box center [540, 285] width 35 height 17
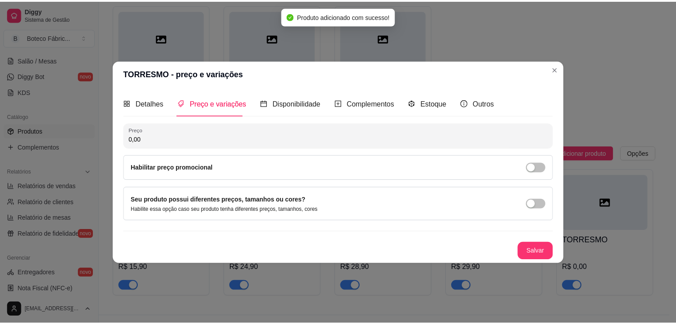
scroll to position [0, 0]
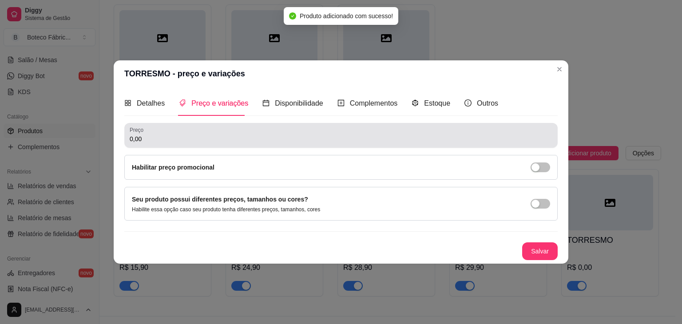
click at [265, 133] on div "0,00" at bounding box center [341, 136] width 423 height 18
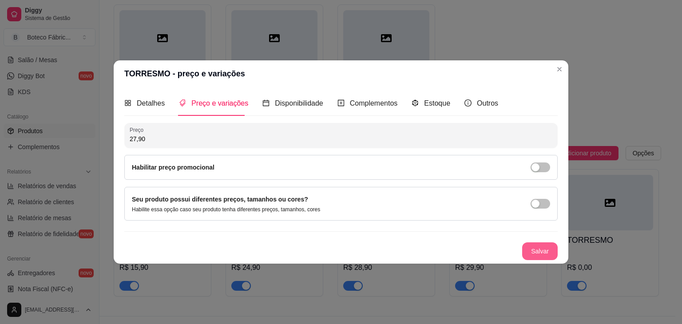
type input "27,90"
click at [547, 250] on button "Salvar" at bounding box center [540, 251] width 35 height 17
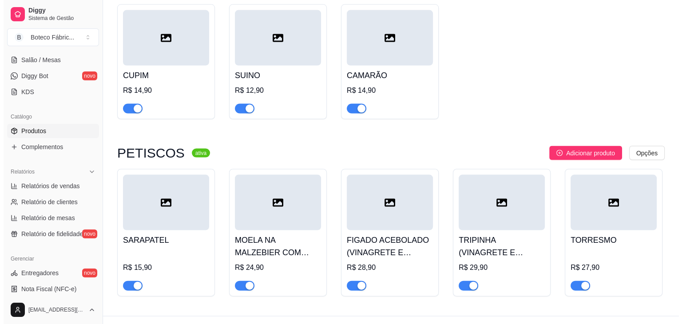
scroll to position [1841, 0]
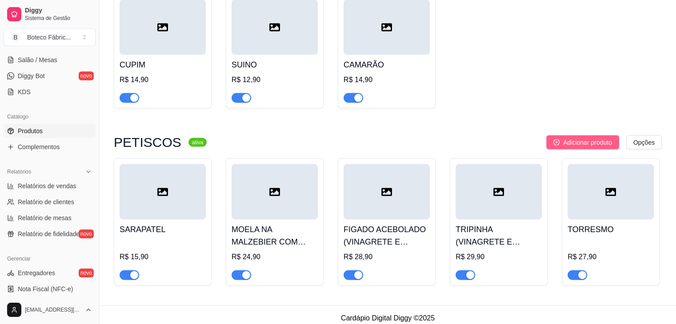
click at [587, 138] on span "Adicionar produto" at bounding box center [587, 143] width 49 height 10
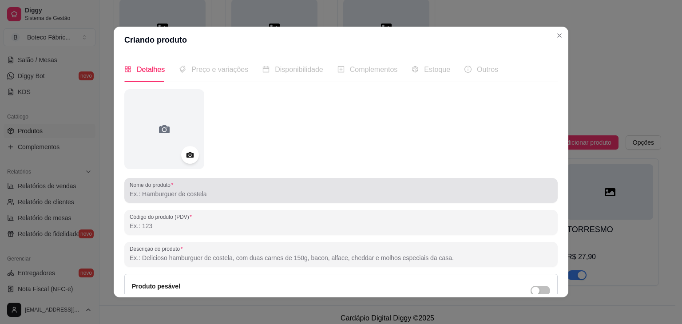
click at [261, 200] on div "Nome do produto" at bounding box center [341, 190] width 434 height 25
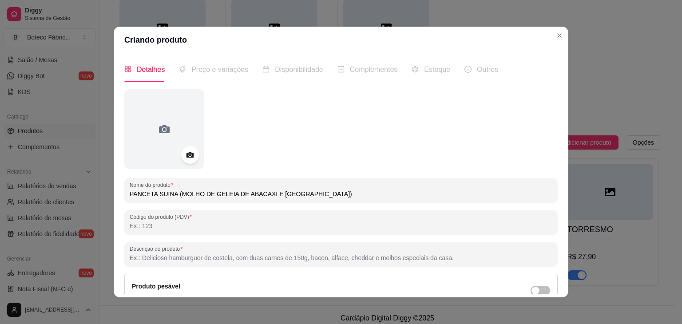
type input "PANCETA SUINA (MOLHO DE GELEIA DE ABACAXI E [GEOGRAPHIC_DATA])"
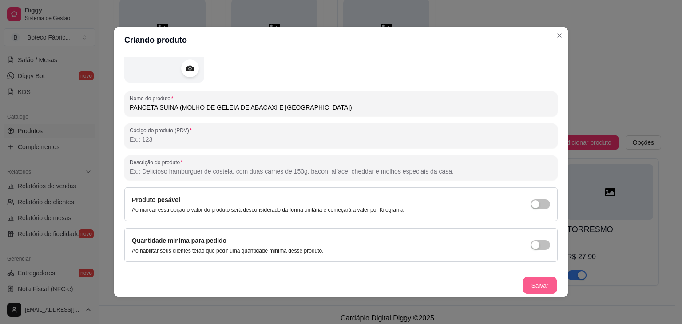
click at [531, 285] on button "Salvar" at bounding box center [540, 285] width 35 height 17
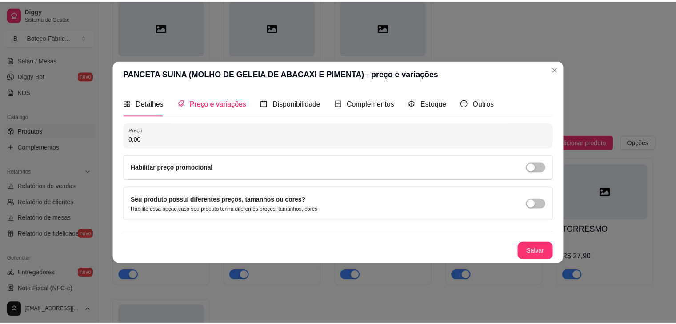
scroll to position [0, 0]
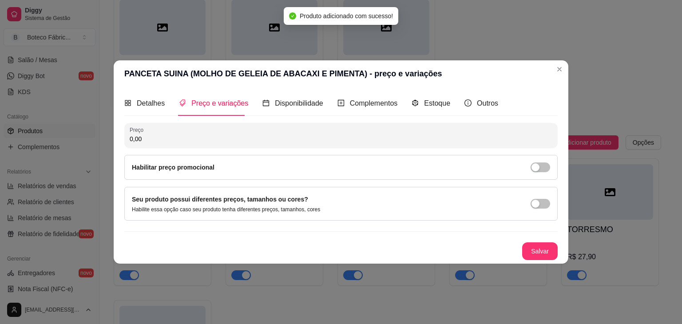
click at [277, 140] on input "0,00" at bounding box center [341, 139] width 423 height 9
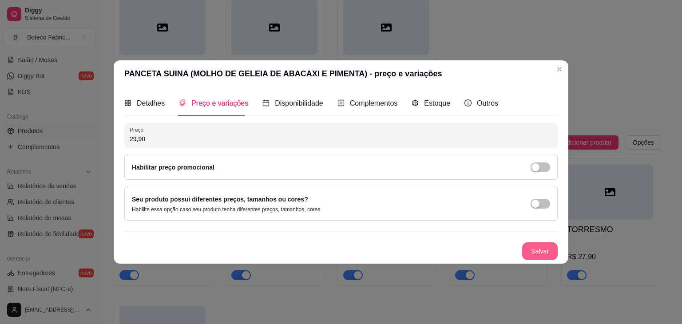
type input "29,90"
click at [535, 251] on button "Salvar" at bounding box center [540, 251] width 35 height 17
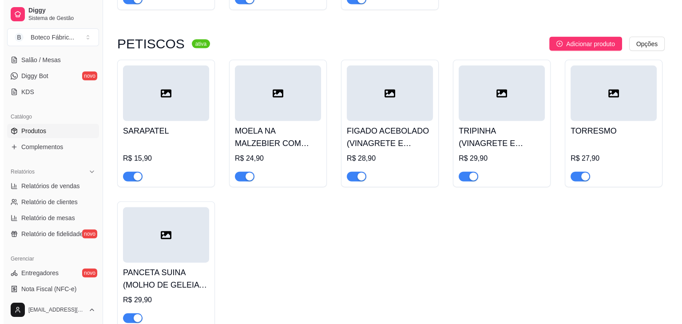
scroll to position [1947, 0]
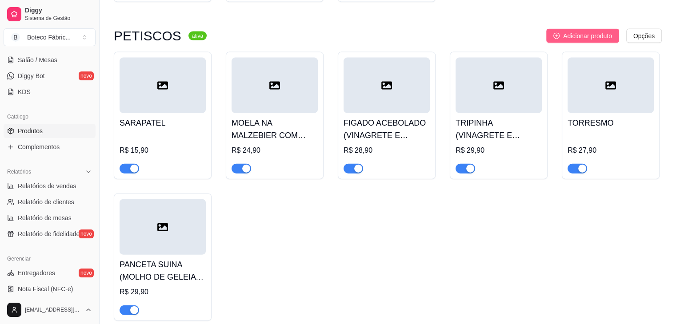
click at [583, 31] on span "Adicionar produto" at bounding box center [587, 36] width 49 height 10
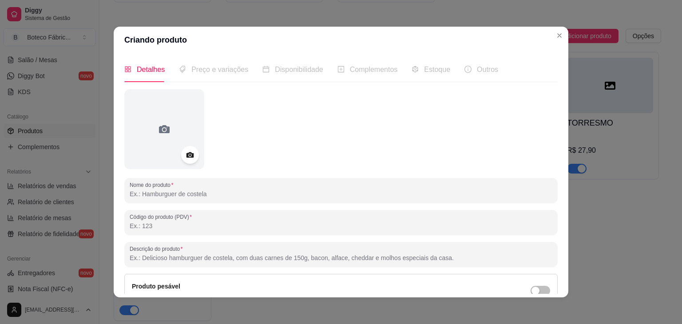
click at [196, 196] on input "Nome do produto" at bounding box center [341, 194] width 423 height 9
type input "FILÉ AO MOLHO GORGONZOLA E TORRADAS"
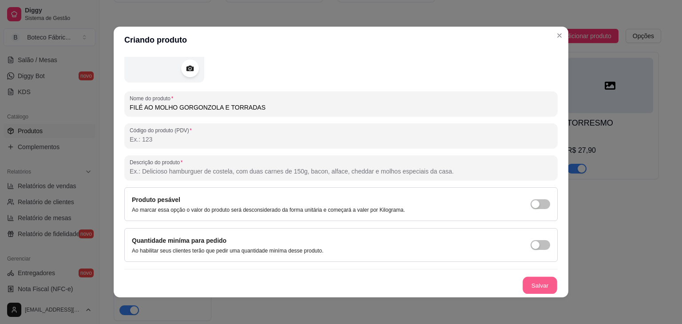
click at [531, 285] on button "Salvar" at bounding box center [540, 285] width 35 height 17
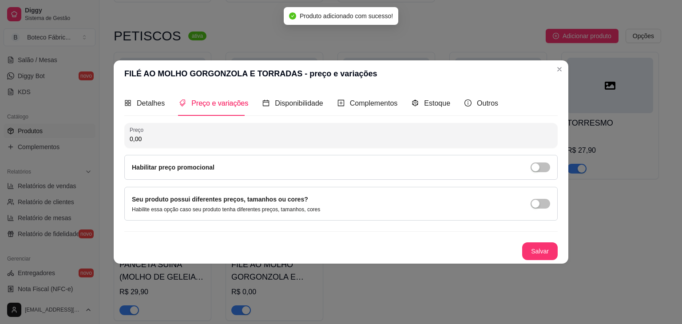
scroll to position [0, 0]
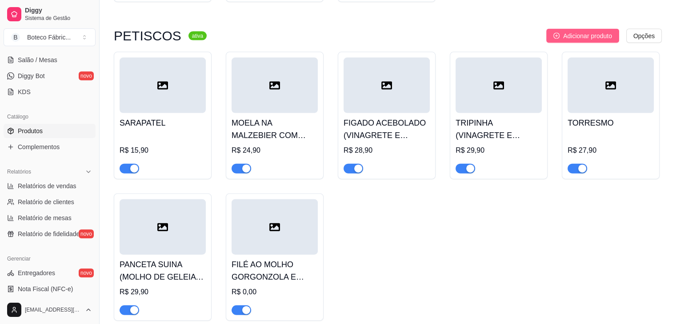
click at [594, 31] on span "Adicionar produto" at bounding box center [587, 36] width 49 height 10
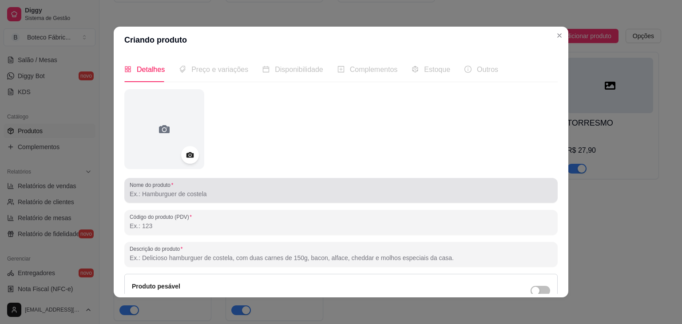
click at [266, 200] on div "Nome do produto" at bounding box center [341, 190] width 434 height 25
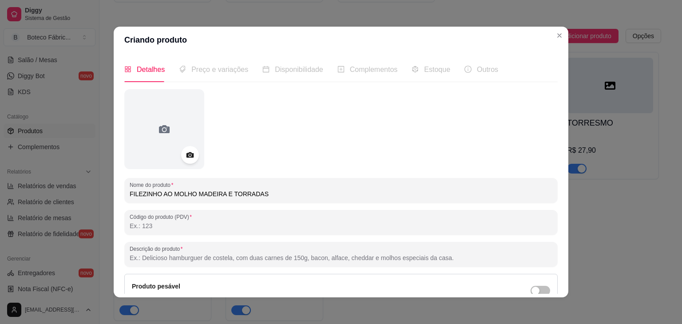
type input "FILEZINHO AO MOLHO MADEIRA E TORRADAS"
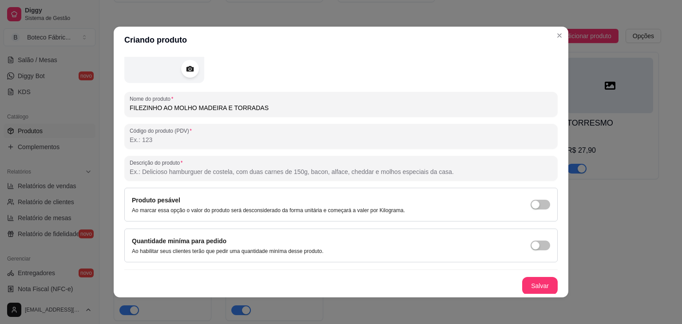
scroll to position [87, 0]
click at [535, 287] on button "Salvar" at bounding box center [540, 285] width 35 height 17
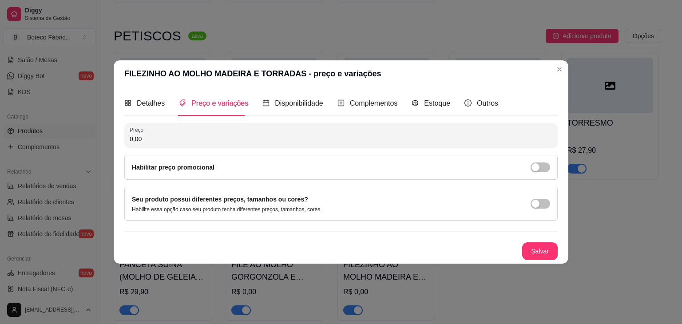
scroll to position [0, 0]
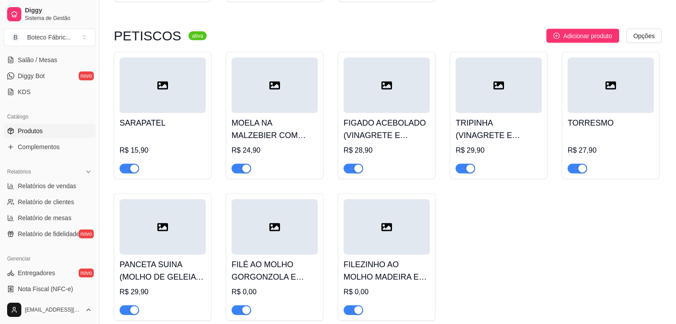
click at [274, 261] on h4 "FILÉ AO MOLHO GORGONZOLA E TORRADAS" at bounding box center [274, 271] width 86 height 25
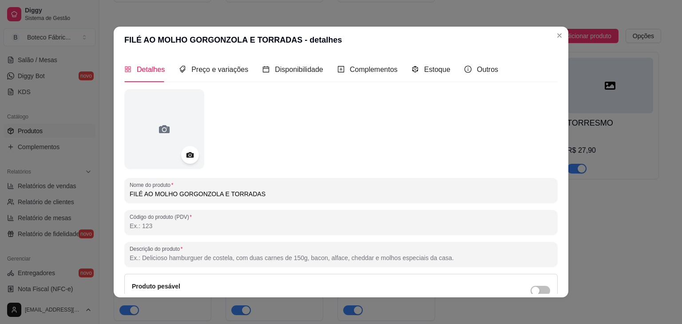
click at [139, 194] on input "FILÉ AO MOLHO GORGONZOLA E TORRADAS" at bounding box center [341, 194] width 423 height 9
click at [137, 195] on input "FILÉ AO MOLHO GORGONZOLA E TORRADAS" at bounding box center [341, 194] width 423 height 9
type input "FILEZINHO AO MOLHO GORGONZOLA E TORRADAS"
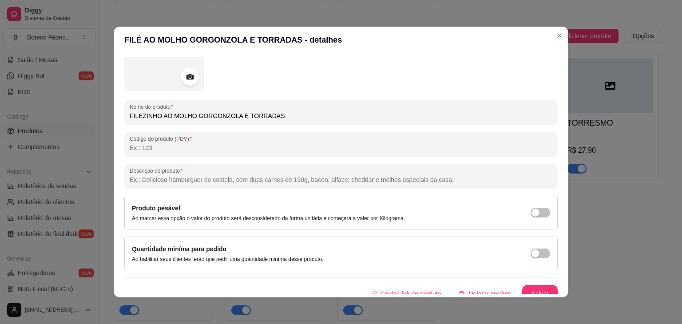
scroll to position [87, 0]
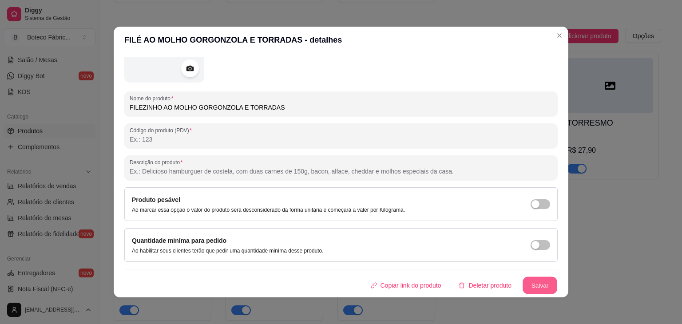
click at [528, 283] on button "Salvar" at bounding box center [540, 285] width 35 height 17
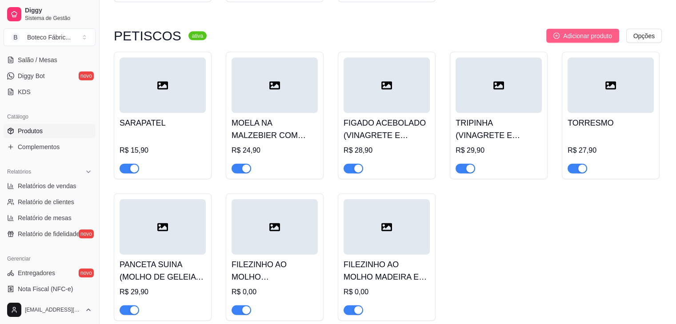
click at [582, 31] on span "Adicionar produto" at bounding box center [587, 36] width 49 height 10
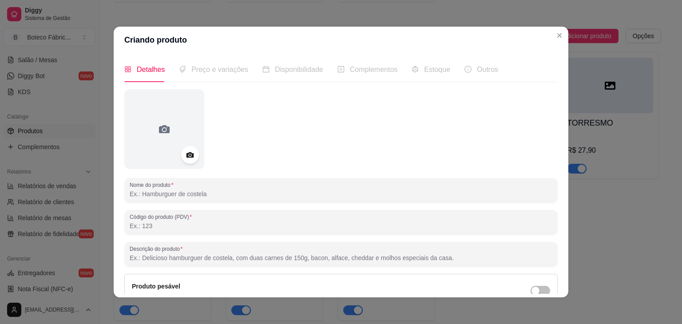
click at [170, 197] on input "Nome do produto" at bounding box center [341, 194] width 423 height 9
click at [138, 193] on input "FILÉCOM FRITAS" at bounding box center [341, 194] width 423 height 9
type input "FILÉ COM [PERSON_NAME]"
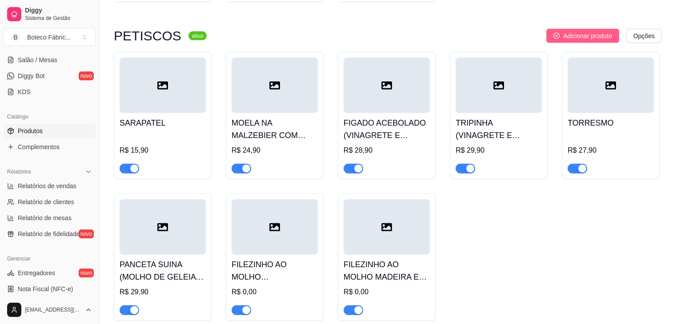
click at [595, 29] on button "Adicionar produto" at bounding box center [582, 36] width 73 height 14
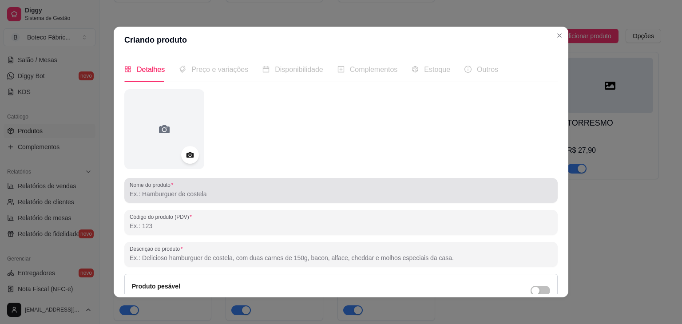
click at [298, 185] on div at bounding box center [341, 191] width 423 height 18
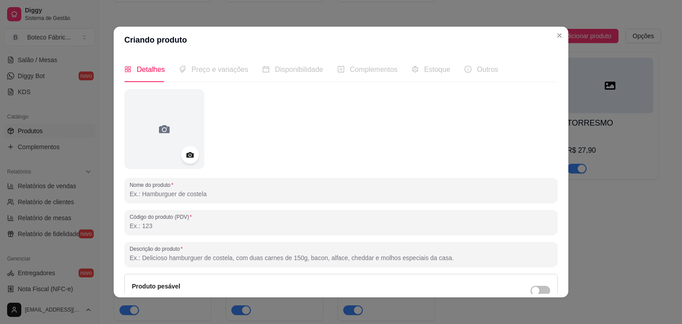
type input "A"
type input "CARNE DO SOL COM QUEIJO COALHO"
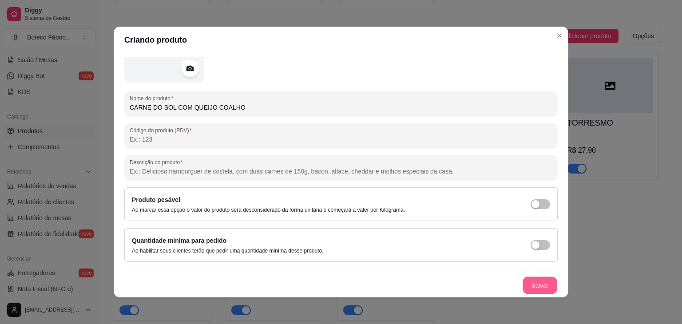
click at [532, 283] on button "Salvar" at bounding box center [540, 285] width 35 height 17
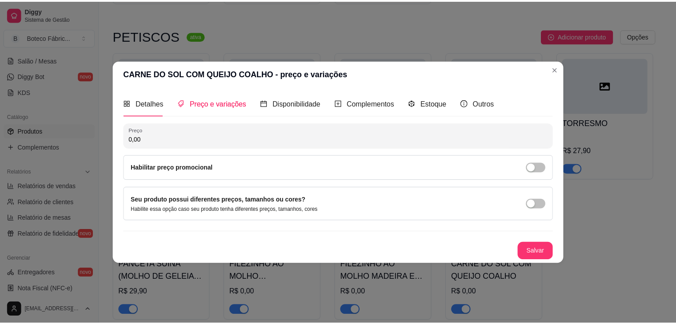
scroll to position [0, 0]
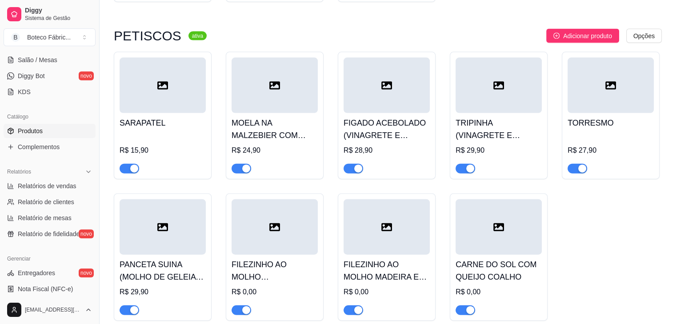
click at [171, 262] on h4 "PANCETA SUINA (MOLHO DE GELEIA DE ABACAXI E [GEOGRAPHIC_DATA])" at bounding box center [163, 271] width 86 height 25
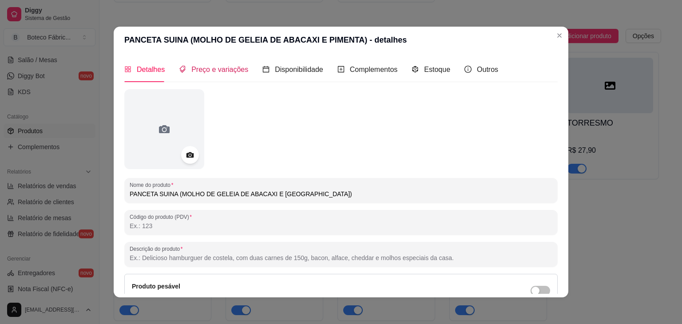
click at [227, 68] on span "Preço e variações" at bounding box center [220, 70] width 57 height 8
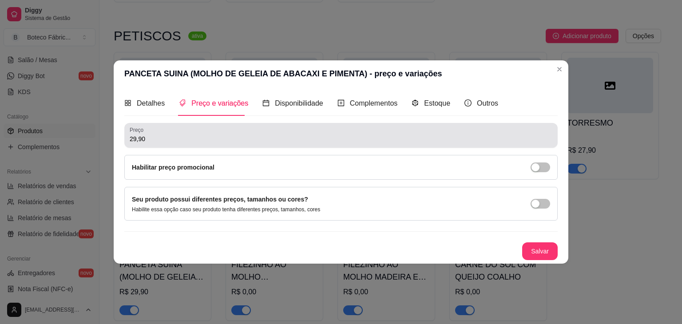
click at [165, 144] on div "Preço 29,90" at bounding box center [341, 135] width 434 height 25
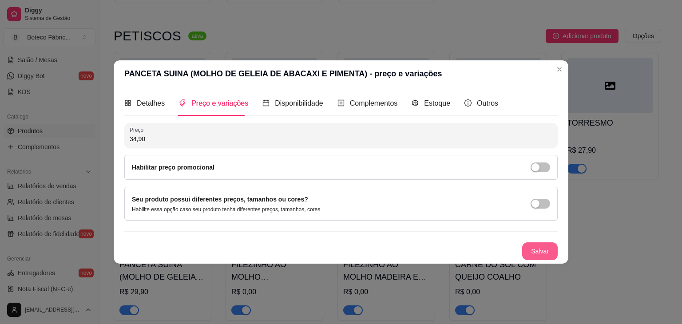
type input "34,90"
click at [548, 255] on button "Salvar" at bounding box center [540, 251] width 35 height 17
click at [546, 254] on button "Salvar" at bounding box center [540, 251] width 35 height 17
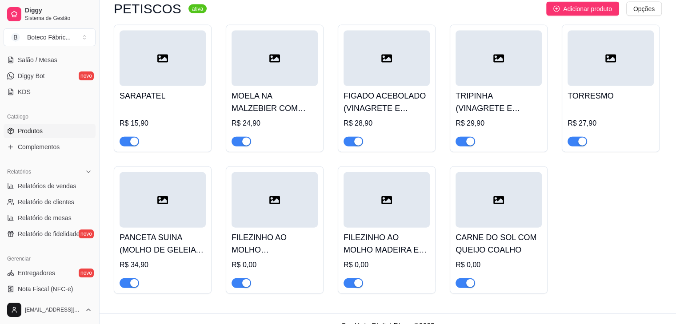
scroll to position [1983, 0]
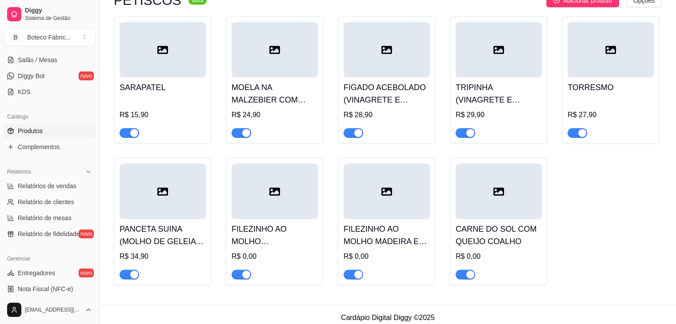
click at [271, 210] on div at bounding box center [274, 192] width 86 height 56
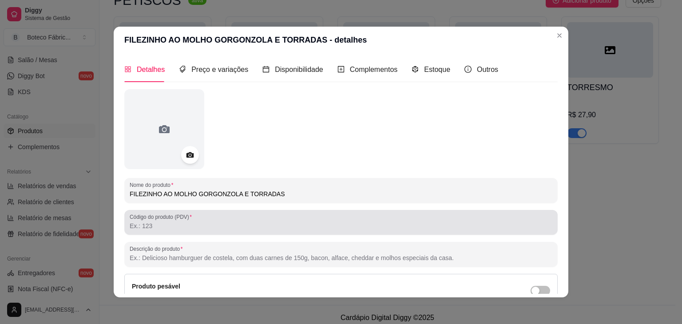
click at [220, 216] on div at bounding box center [341, 223] width 423 height 18
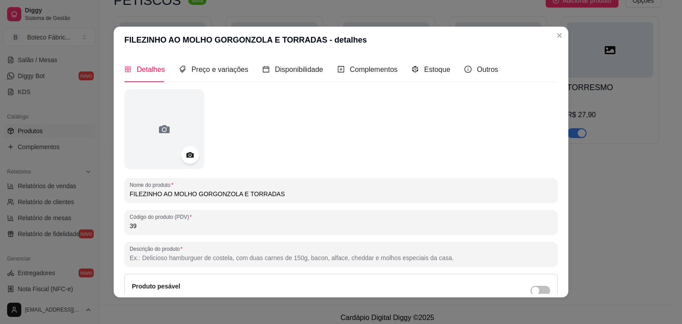
type input "3"
click at [203, 66] on span "Preço e variações" at bounding box center [220, 70] width 57 height 8
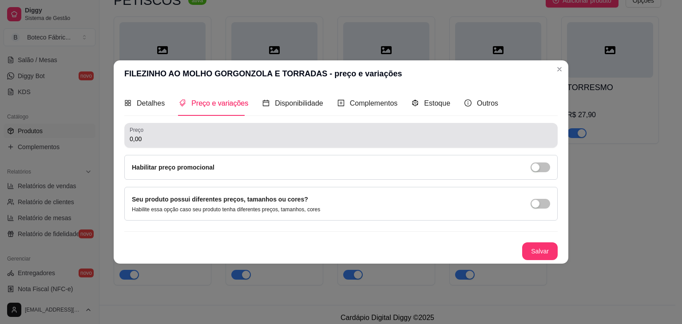
click at [178, 133] on div "0,00" at bounding box center [341, 136] width 423 height 18
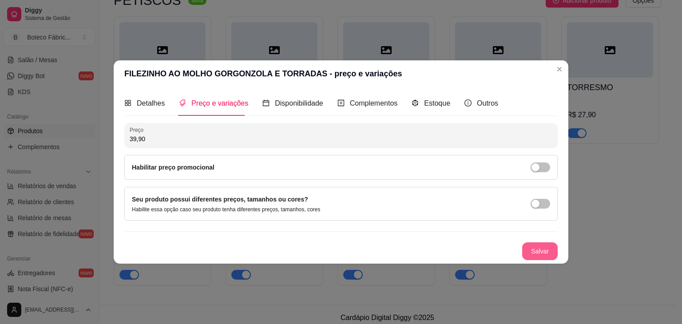
type input "39,90"
click at [538, 251] on button "Salvar" at bounding box center [540, 251] width 35 height 17
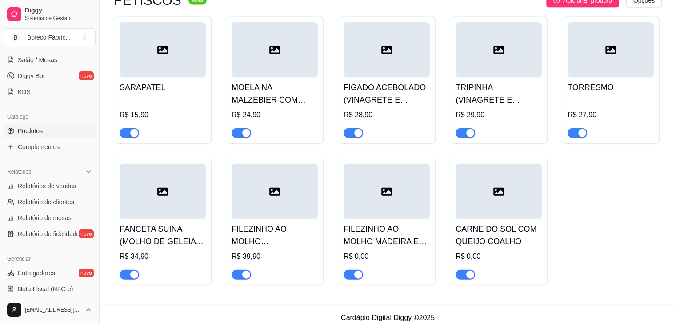
click at [373, 223] on h4 "FILEZINHO AO MOLHO MADEIRA E TORRADAS" at bounding box center [386, 235] width 86 height 25
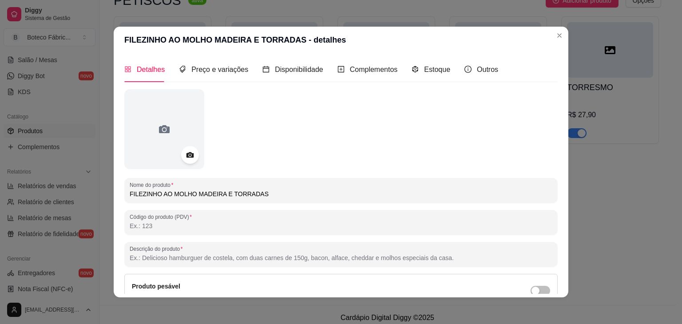
click at [305, 224] on input "Código do produto (PDV)" at bounding box center [341, 226] width 423 height 9
click at [246, 228] on input "Código do produto (PDV)" at bounding box center [341, 226] width 423 height 9
click at [237, 70] on span "Preço e variações" at bounding box center [220, 70] width 57 height 8
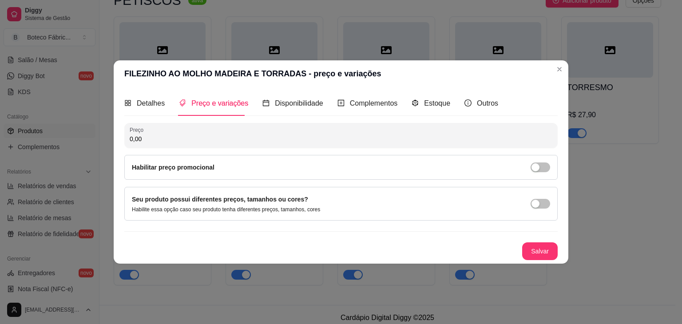
click at [190, 136] on input "0,00" at bounding box center [341, 139] width 423 height 9
type input "39,90"
click at [541, 256] on button "Salvar" at bounding box center [540, 251] width 35 height 17
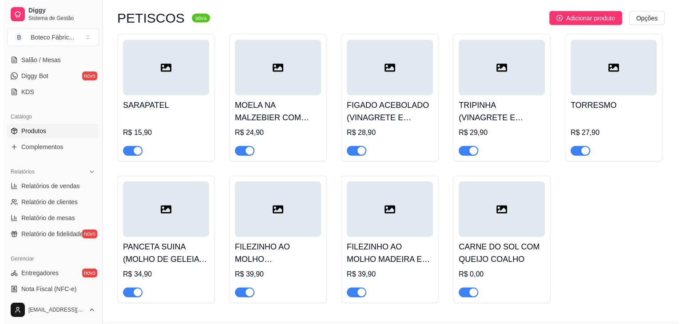
scroll to position [1947, 0]
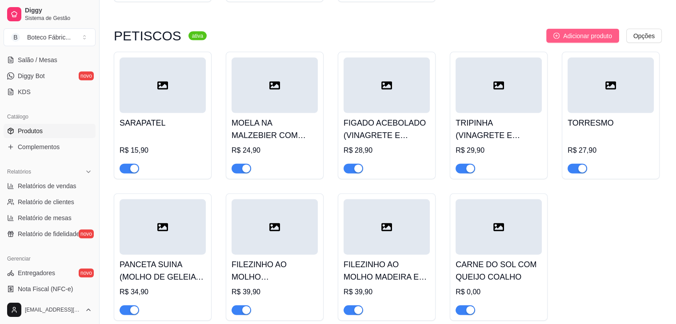
click at [583, 32] on span "Adicionar produto" at bounding box center [587, 36] width 49 height 10
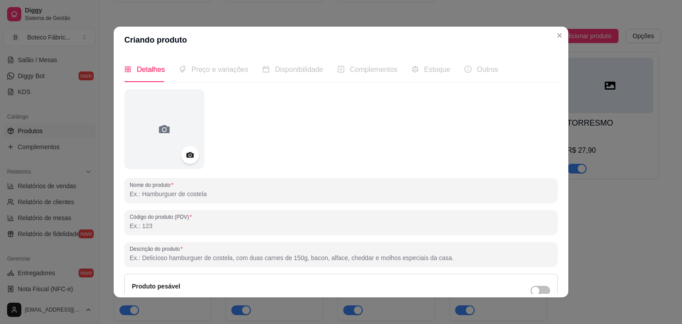
click at [220, 192] on input "Nome do produto" at bounding box center [341, 194] width 423 height 9
type input "FILÉ COM FRITAS (VINAGRETE E FOROFA)"
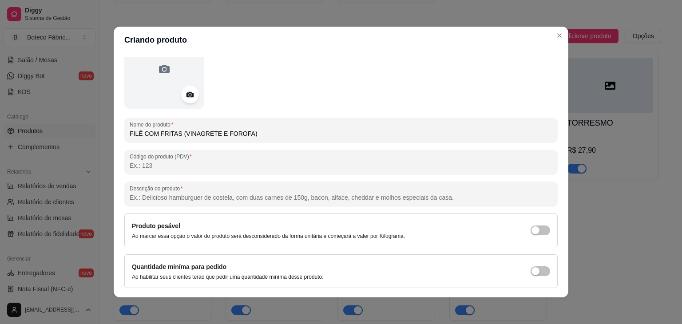
scroll to position [87, 0]
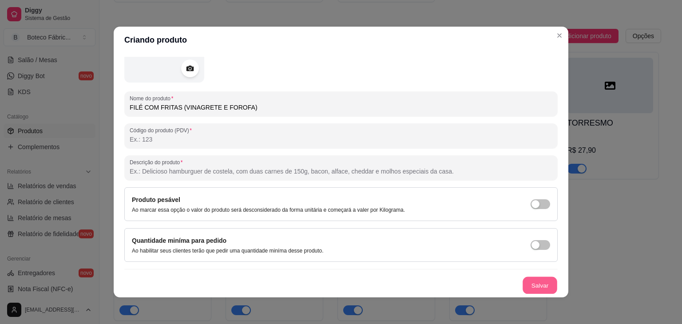
click at [524, 279] on button "Salvar" at bounding box center [540, 285] width 35 height 17
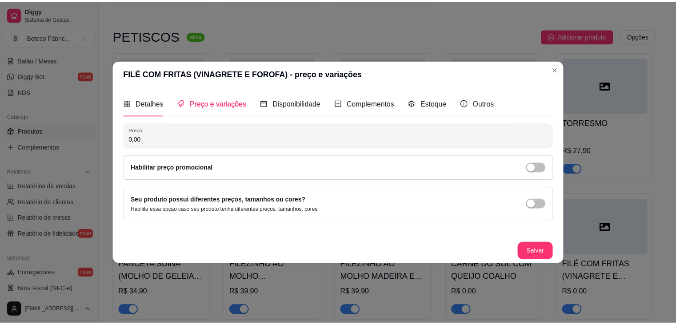
scroll to position [0, 0]
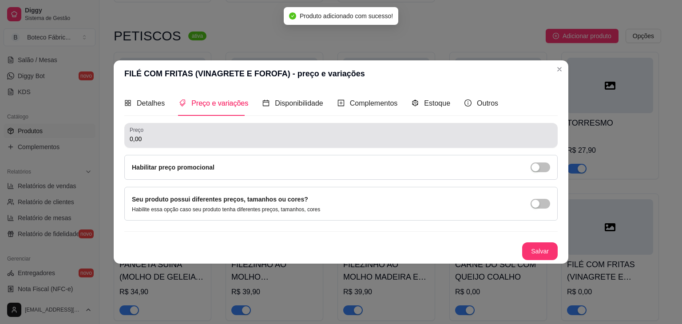
click at [195, 144] on div "Preço 0,00" at bounding box center [341, 135] width 434 height 25
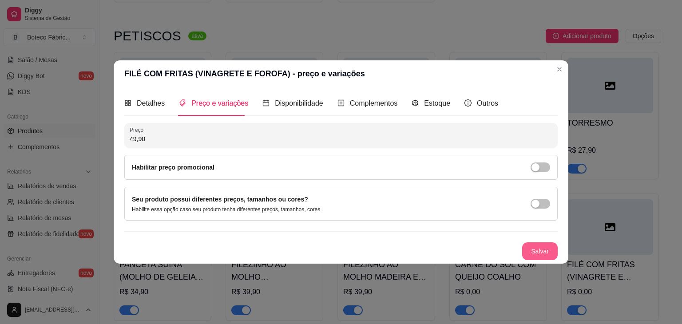
type input "49,90"
click at [538, 254] on button "Salvar" at bounding box center [540, 251] width 35 height 17
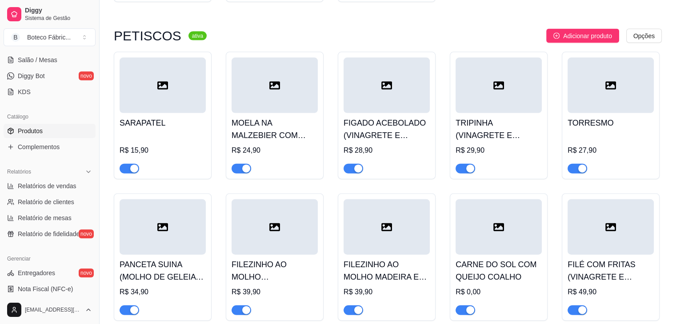
click at [504, 261] on h4 "CARNE DO SOL COM QUEIJO COALHO" at bounding box center [498, 271] width 86 height 25
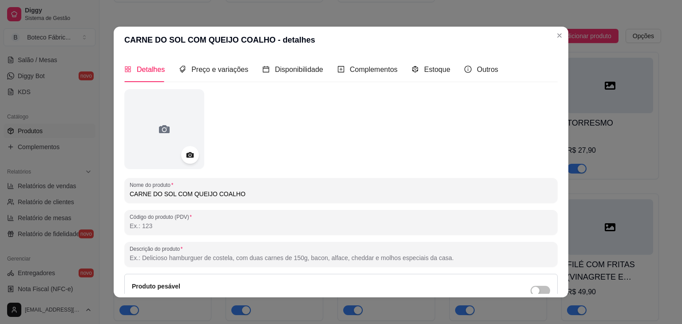
click at [331, 194] on input "CARNE DO SOL COM QUEIJO COALHO" at bounding box center [341, 194] width 423 height 9
click at [219, 68] on span "Preço e variações" at bounding box center [220, 70] width 57 height 8
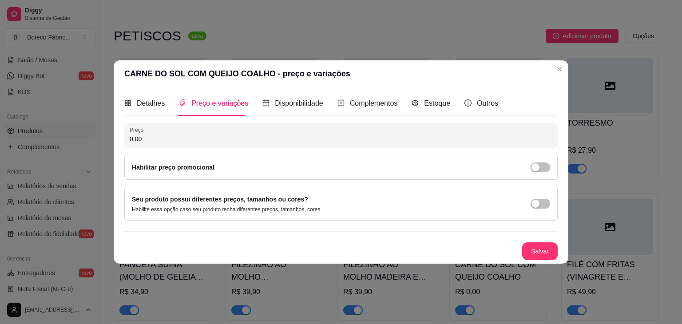
click at [211, 141] on input "0,00" at bounding box center [341, 139] width 423 height 9
type input "39,90"
click at [543, 247] on button "Salvar" at bounding box center [540, 251] width 35 height 17
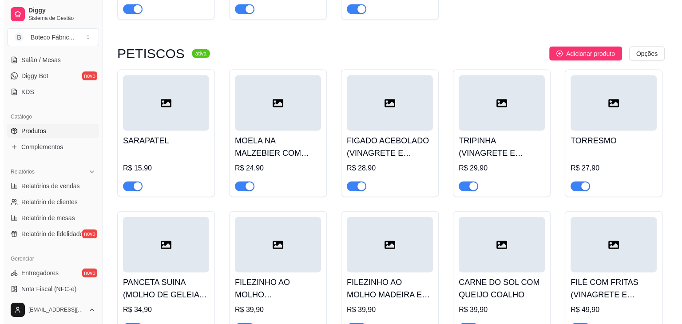
scroll to position [1924, 0]
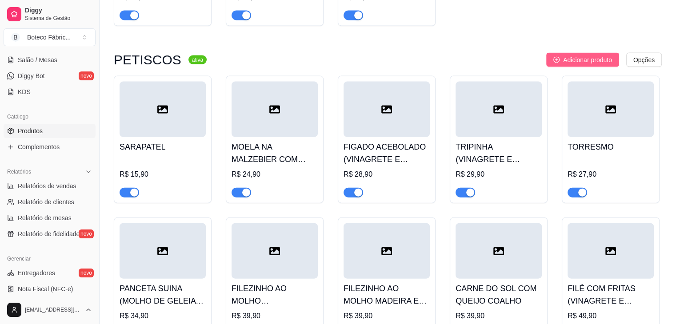
click at [585, 53] on button "Adicionar produto" at bounding box center [582, 60] width 73 height 14
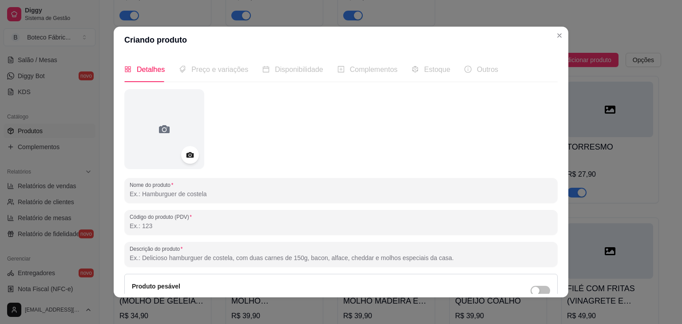
click at [281, 197] on input "Nome do produto" at bounding box center [341, 194] width 423 height 9
type input "FRANGO A PASSARINHA"
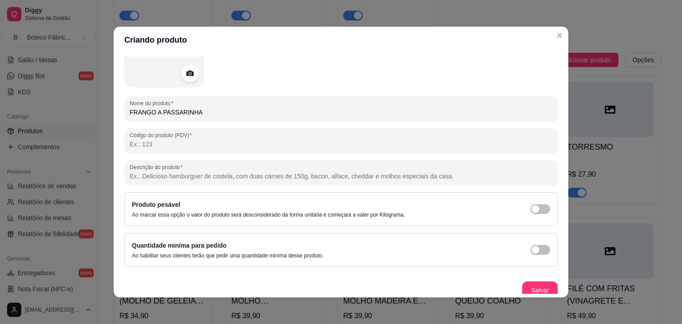
scroll to position [87, 0]
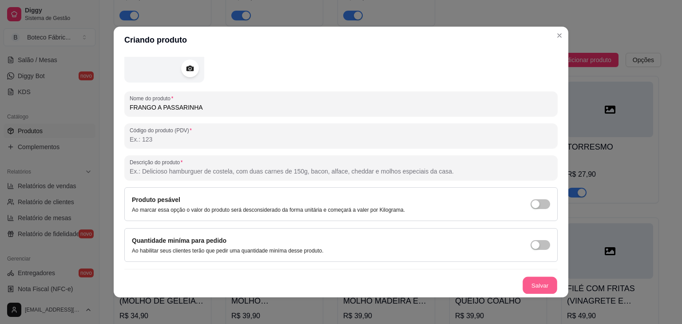
click at [539, 282] on button "Salvar" at bounding box center [540, 285] width 35 height 17
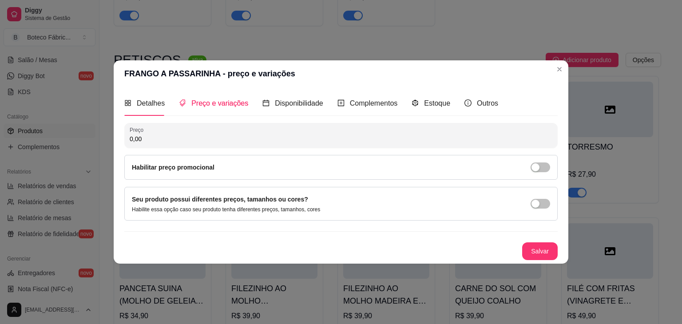
scroll to position [0, 0]
click at [319, 136] on input "0,00" at bounding box center [341, 139] width 423 height 9
type input "29,90"
click at [539, 247] on button "Salvar" at bounding box center [540, 251] width 35 height 17
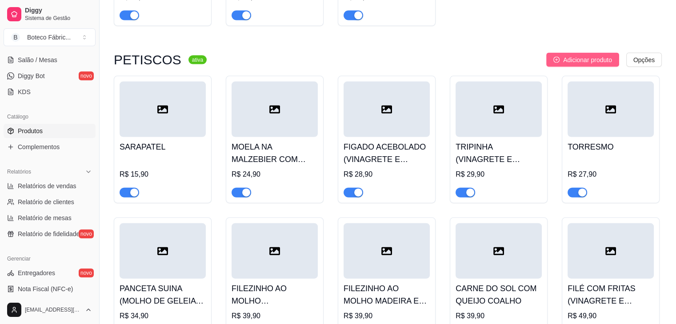
click at [604, 55] on span "Adicionar produto" at bounding box center [587, 60] width 49 height 10
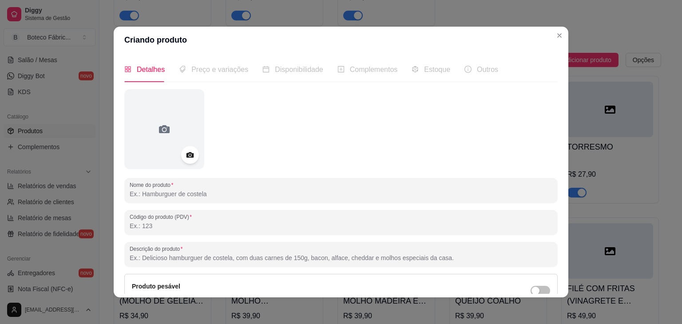
click at [235, 193] on input "Nome do produto" at bounding box center [341, 194] width 423 height 9
click at [276, 193] on input "LINGUIÇA DE COSTELA MATURATTA (FAROFA E VIGARETE" at bounding box center [341, 194] width 423 height 9
click at [228, 196] on input "LINGUIÇA DE [PERSON_NAME] (FAROFA E VIGRETE" at bounding box center [341, 194] width 423 height 9
click at [369, 197] on input "LINGUIÇA DE COSTELA MATURATTA COM QUEIJO MAÇARICADO (FAROFA E VIGRETE" at bounding box center [341, 194] width 423 height 9
type input "LINGUIÇA DE COSTELA MATURATTA COM QUEIJO MAÇARICADO (FAROFA E VIGRETE)"
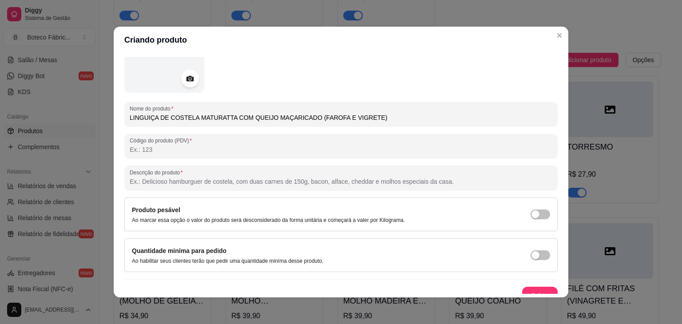
scroll to position [87, 0]
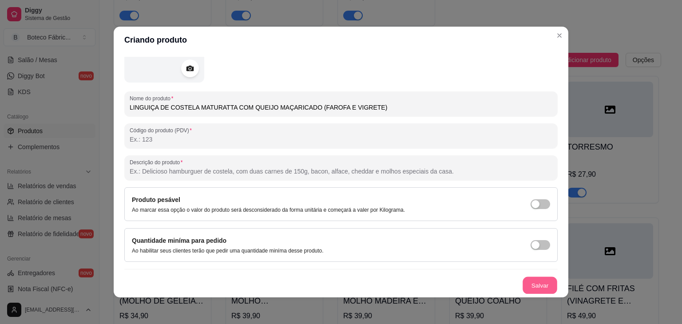
click at [529, 283] on button "Salvar" at bounding box center [540, 285] width 35 height 17
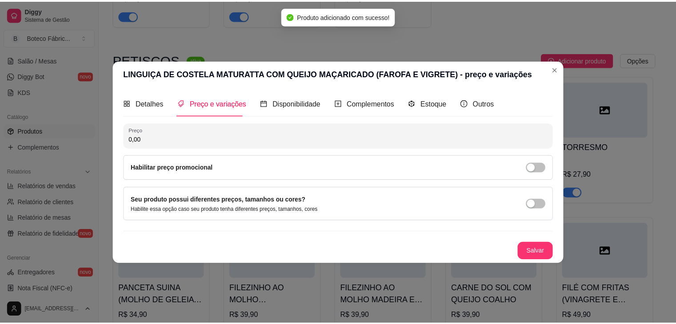
scroll to position [0, 0]
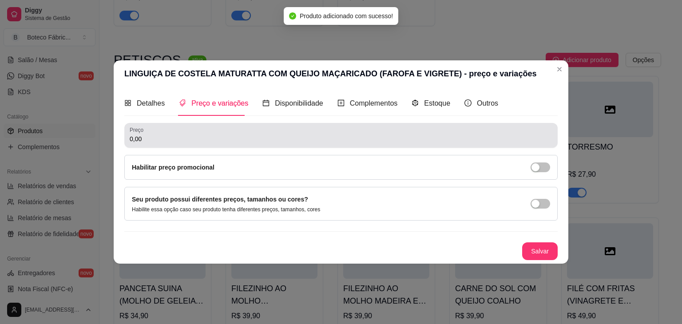
click at [280, 132] on div "0,00" at bounding box center [341, 136] width 423 height 18
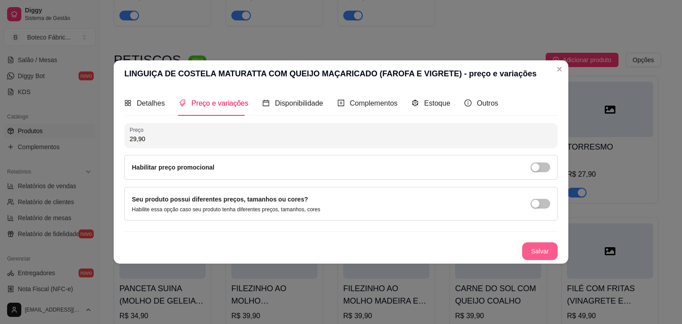
type input "29,90"
click at [540, 249] on button "Salvar" at bounding box center [540, 251] width 35 height 17
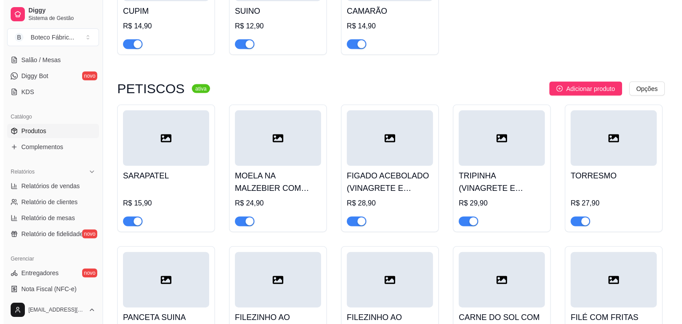
scroll to position [1894, 0]
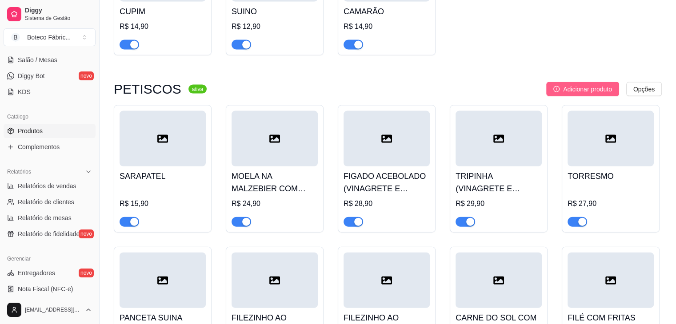
click at [560, 85] on button "Adicionar produto" at bounding box center [582, 89] width 73 height 14
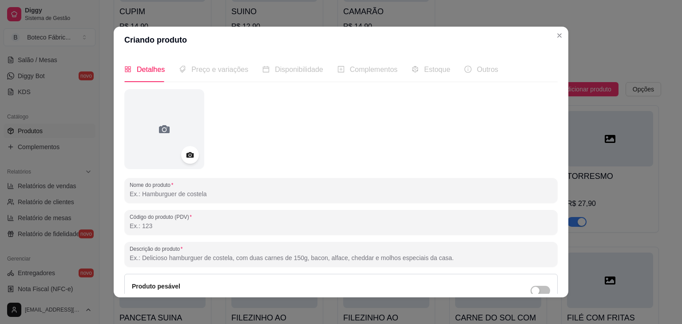
click at [249, 196] on input "Nome do produto" at bounding box center [341, 194] width 423 height 9
type input "DADINHO DE TAPIOCA COM KETCHUP DE GOIABADA"
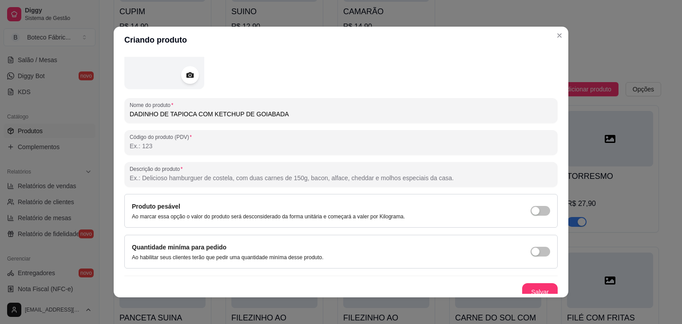
scroll to position [87, 0]
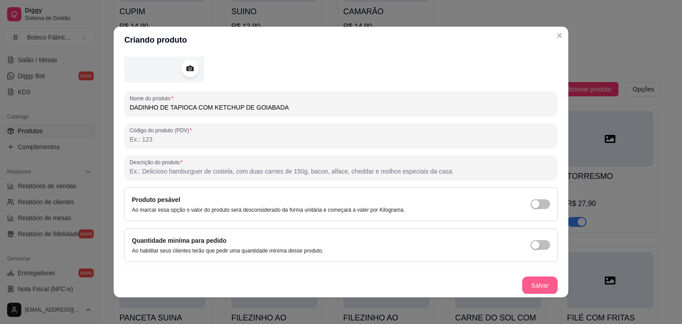
click at [526, 283] on button "Salvar" at bounding box center [541, 286] width 36 height 18
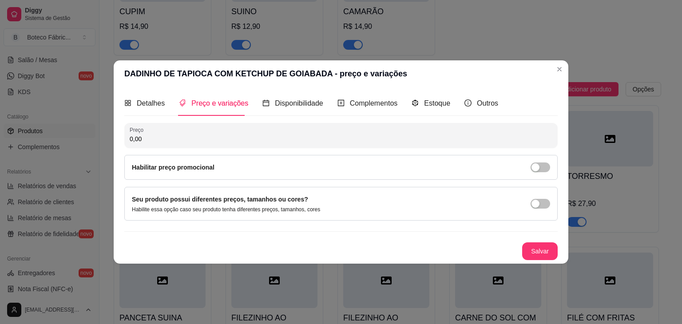
scroll to position [0, 0]
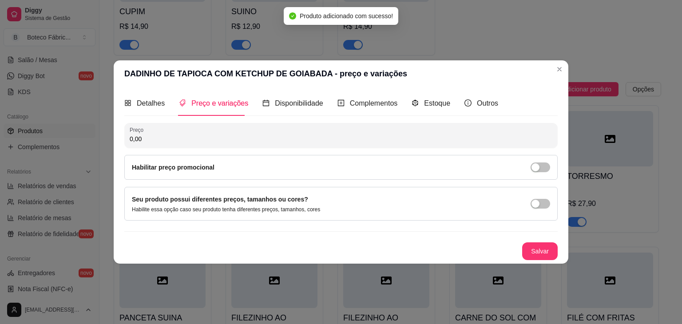
click at [210, 143] on input "0,00" at bounding box center [341, 139] width 423 height 9
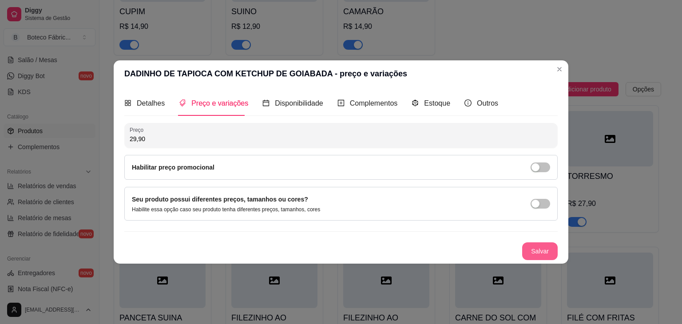
type input "29,90"
click at [539, 255] on button "Salvar" at bounding box center [540, 251] width 35 height 17
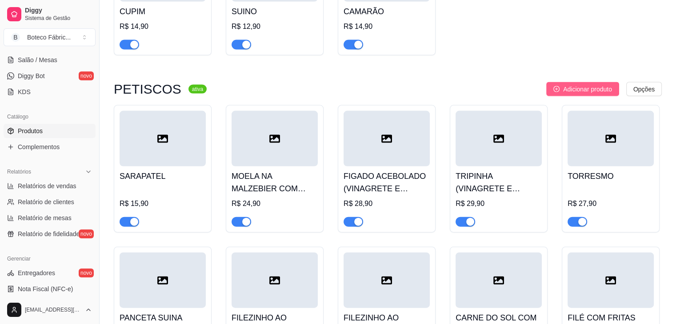
click at [595, 84] on span "Adicionar produto" at bounding box center [587, 89] width 49 height 10
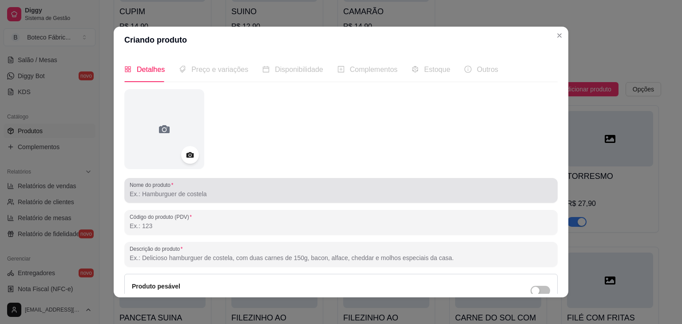
click at [404, 196] on input "Nome do produto" at bounding box center [341, 194] width 423 height 9
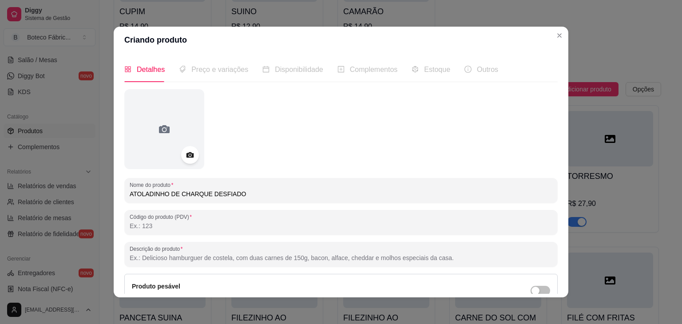
type input "ATOLADINHO DE CHARQUE DESFIADO"
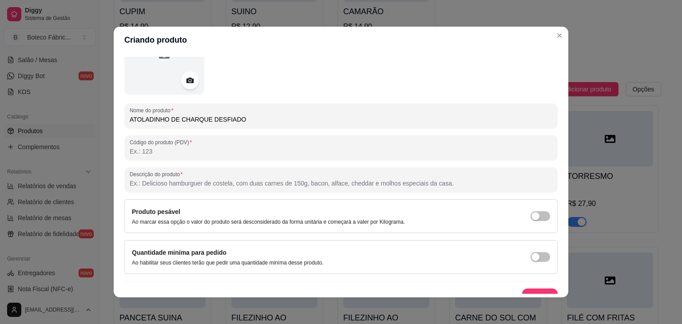
scroll to position [87, 0]
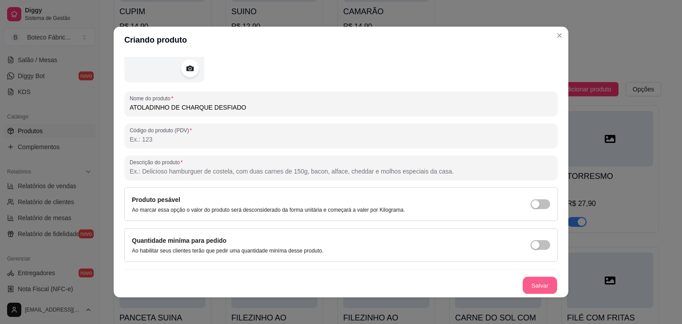
click at [528, 289] on button "Salvar" at bounding box center [540, 285] width 35 height 17
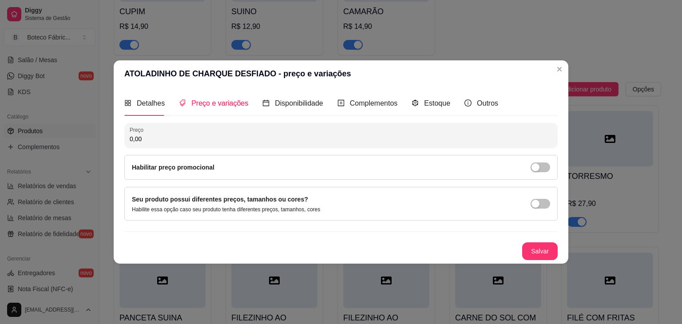
scroll to position [0, 0]
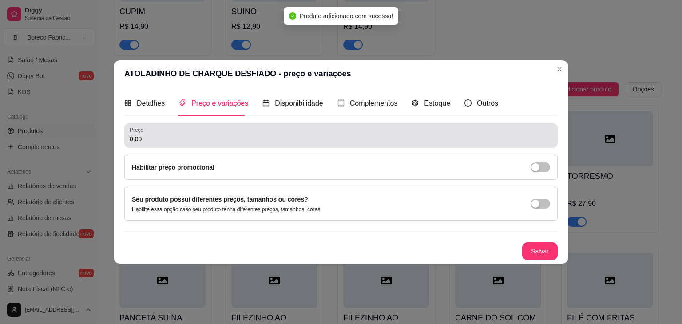
click at [177, 148] on div "Preço 0,00" at bounding box center [341, 135] width 434 height 25
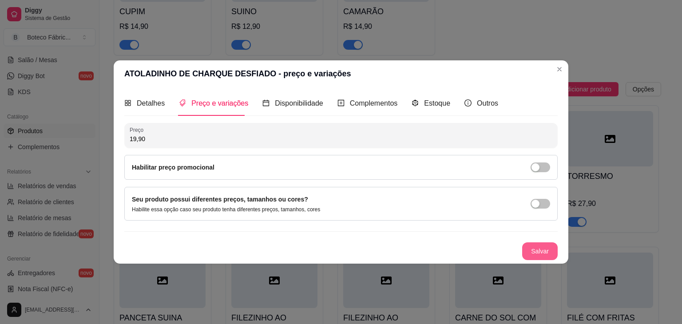
type input "19,90"
click at [540, 249] on button "Salvar" at bounding box center [540, 251] width 35 height 17
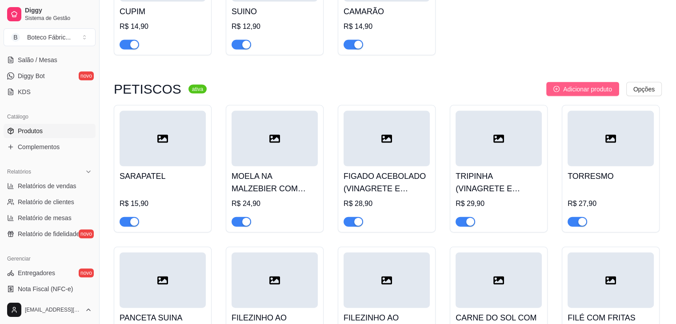
click at [573, 87] on span "Adicionar produto" at bounding box center [587, 89] width 49 height 10
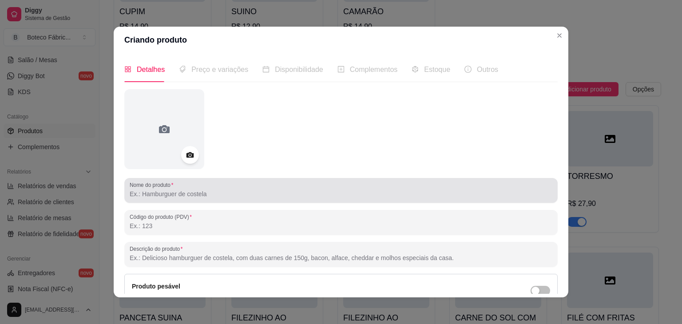
click at [263, 189] on div at bounding box center [341, 191] width 423 height 18
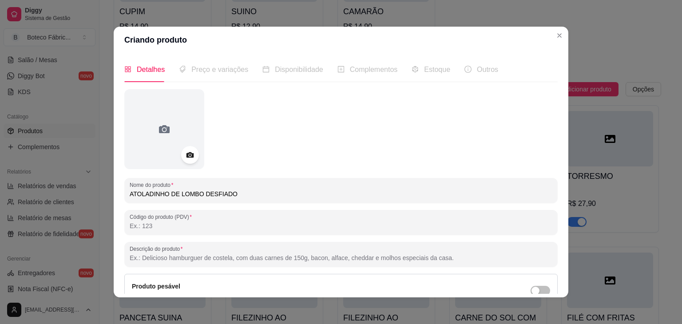
type input "ATOLADINHO DE LOMBO DESFIADO"
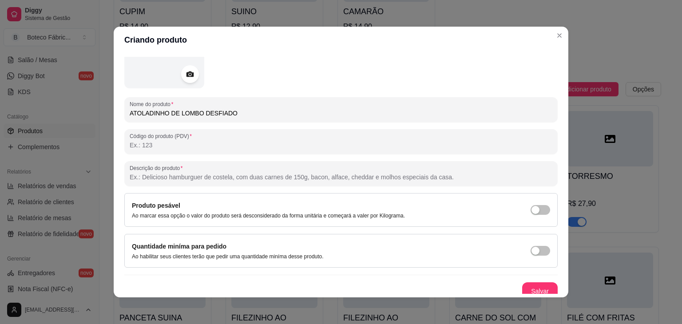
scroll to position [87, 0]
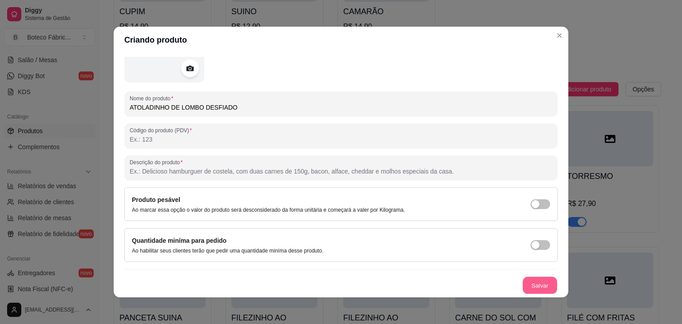
click at [529, 287] on button "Salvar" at bounding box center [540, 285] width 35 height 17
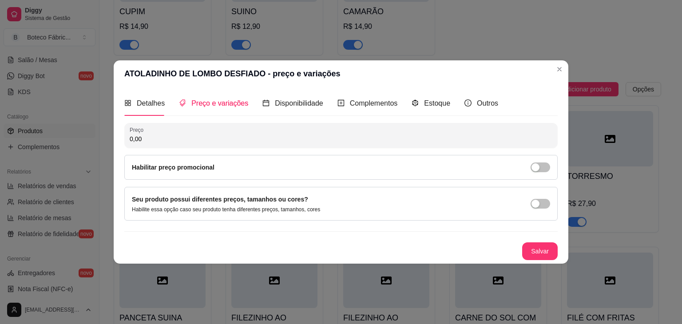
scroll to position [0, 0]
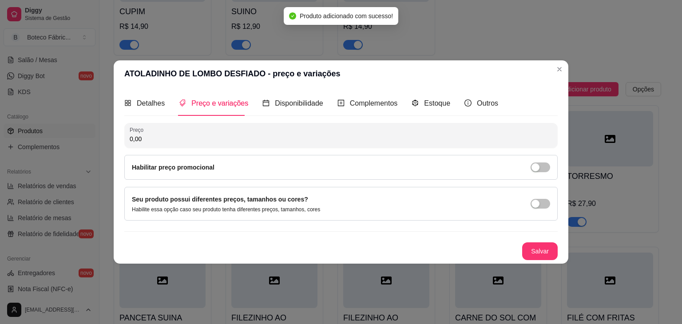
click at [192, 142] on input "0,00" at bounding box center [341, 139] width 423 height 9
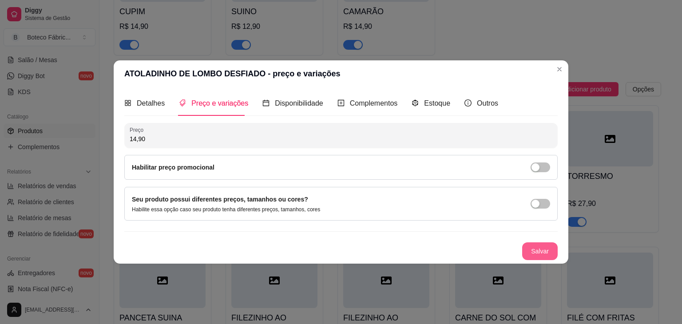
type input "14,90"
click at [535, 249] on button "Salvar" at bounding box center [540, 251] width 35 height 17
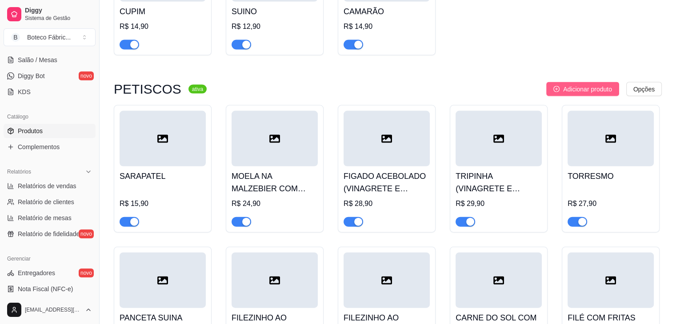
click at [587, 84] on span "Adicionar produto" at bounding box center [587, 89] width 49 height 10
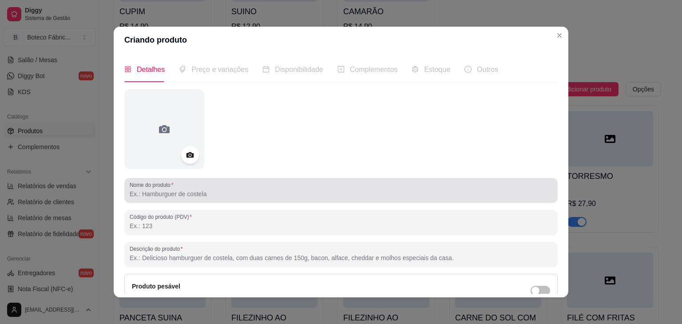
click at [386, 183] on div at bounding box center [341, 191] width 423 height 18
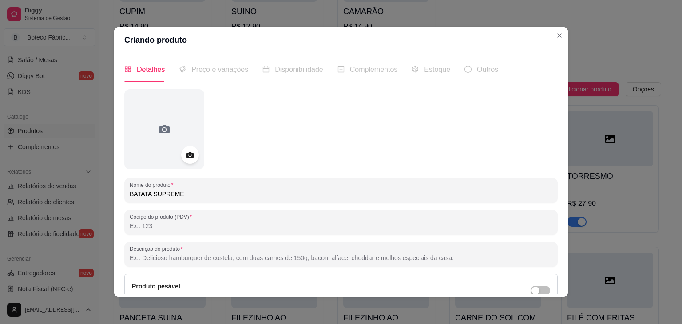
type input "BATATA SUPREME"
click at [555, 292] on div "Detalhes Preço e variações Disponibilidade Complementos Estoque Outros Nome do …" at bounding box center [341, 175] width 434 height 237
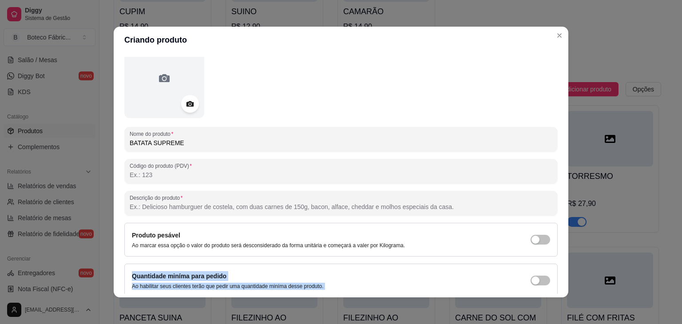
drag, startPoint x: 555, startPoint y: 292, endPoint x: 551, endPoint y: 288, distance: 5.7
click at [551, 288] on div "Detalhes Preço e variações Disponibilidade Complementos Estoque Outros Nome do …" at bounding box center [341, 175] width 434 height 237
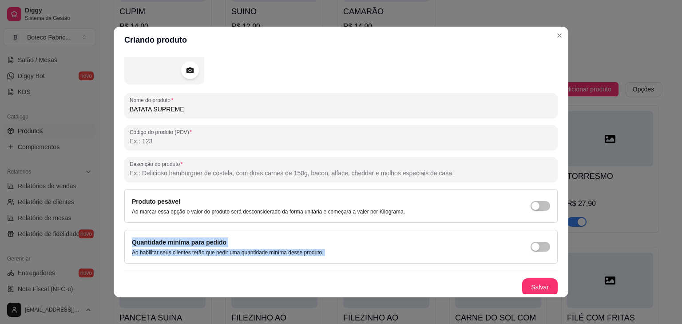
scroll to position [87, 0]
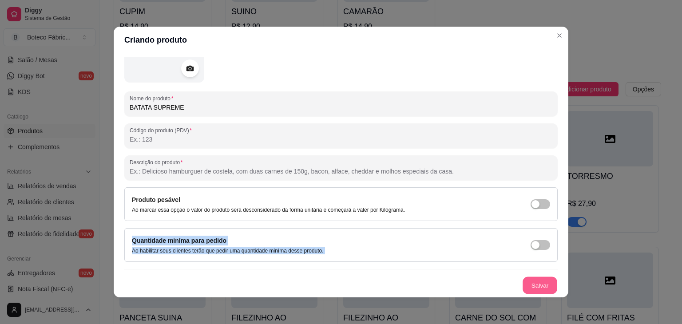
click at [532, 284] on button "Salvar" at bounding box center [540, 285] width 35 height 17
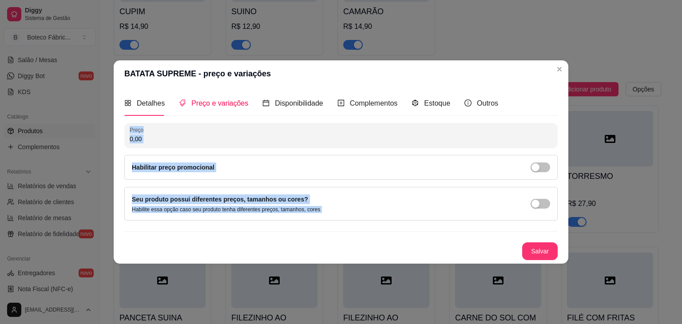
scroll to position [0, 0]
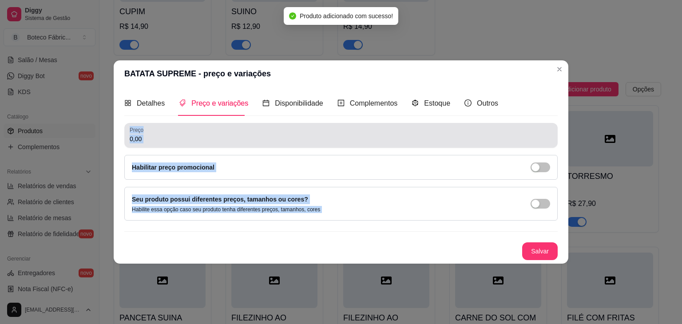
click at [257, 144] on div "0,00" at bounding box center [341, 136] width 423 height 18
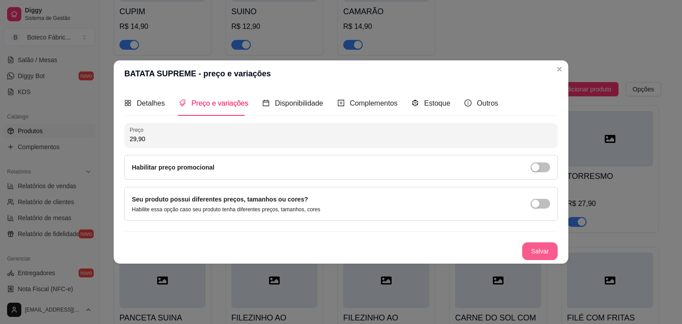
type input "29,90"
click at [544, 253] on button "Salvar" at bounding box center [540, 251] width 35 height 17
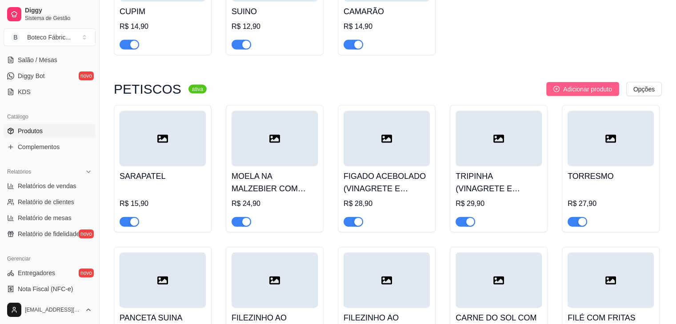
click at [571, 84] on span "Adicionar produto" at bounding box center [587, 89] width 49 height 10
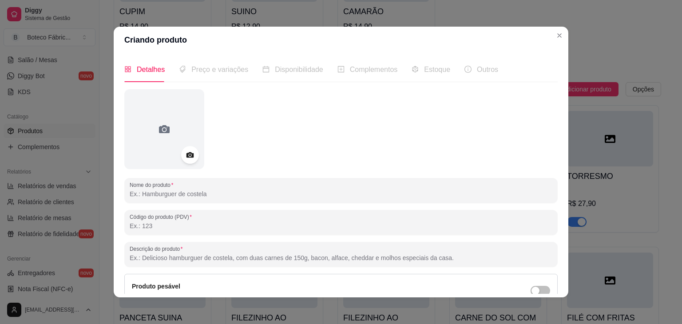
click at [338, 196] on input "Nome do produto" at bounding box center [341, 194] width 423 height 9
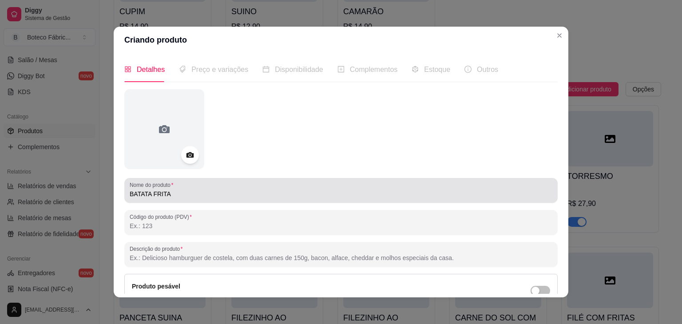
click at [180, 189] on div "BATATA FRITA" at bounding box center [341, 191] width 423 height 18
click at [126, 197] on div "Nome do produto BATATA FRITA (300g)" at bounding box center [341, 190] width 434 height 25
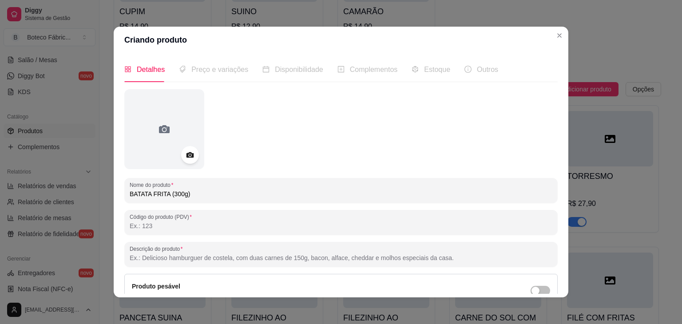
click at [130, 194] on input "BATATA FRITA (300g)" at bounding box center [341, 194] width 423 height 9
type input "PORÇÃO BATATA FRITA (300g)"
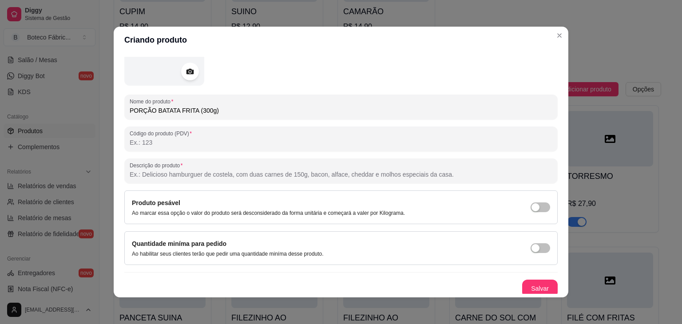
scroll to position [87, 0]
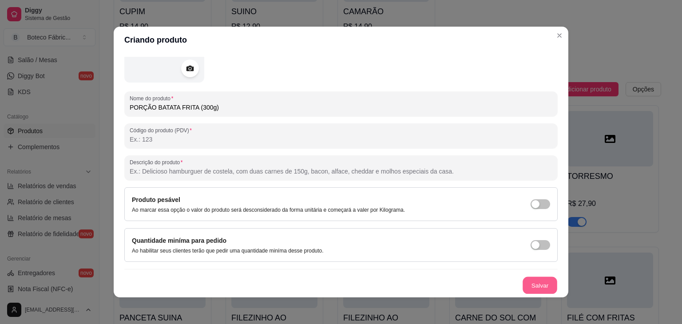
click at [523, 285] on button "Salvar" at bounding box center [540, 285] width 35 height 17
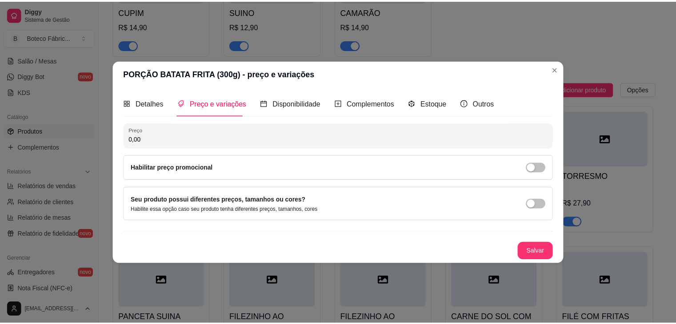
scroll to position [0, 0]
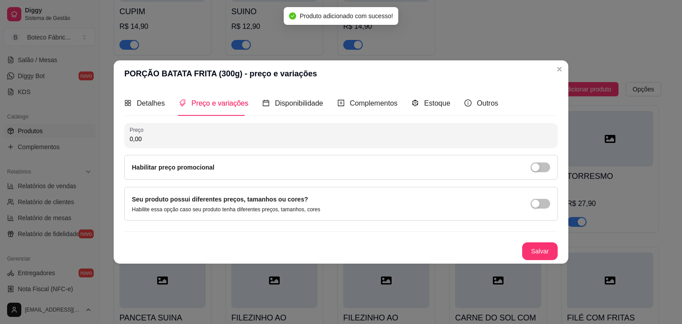
click at [232, 143] on input "0,00" at bounding box center [341, 139] width 423 height 9
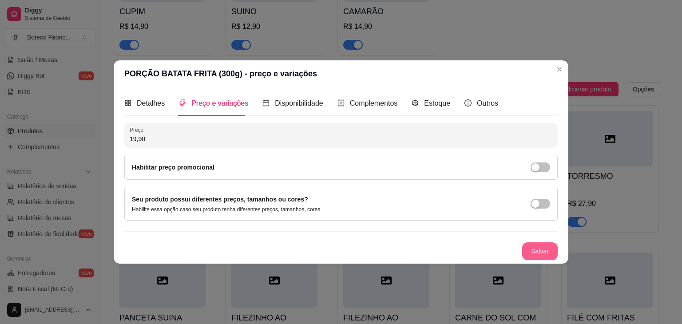
type input "19,90"
click at [546, 251] on button "Salvar" at bounding box center [540, 251] width 35 height 17
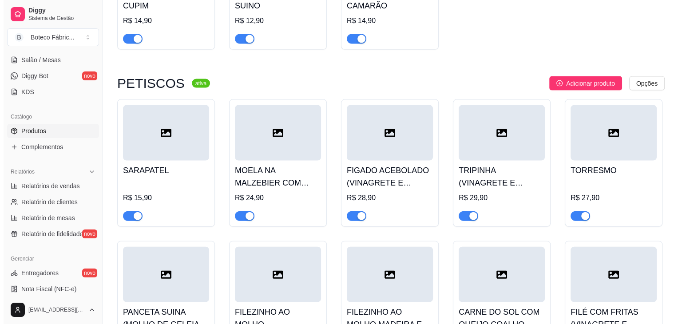
scroll to position [1882, 0]
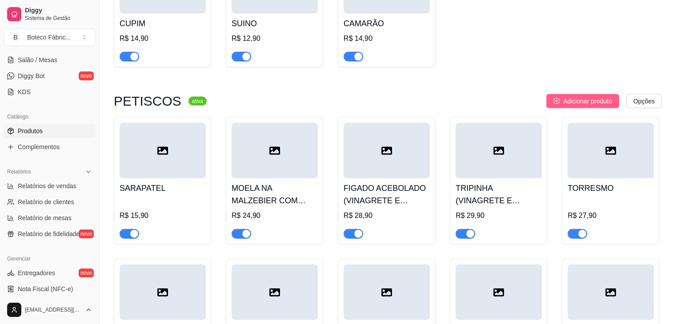
click at [583, 96] on span "Adicionar produto" at bounding box center [587, 101] width 49 height 10
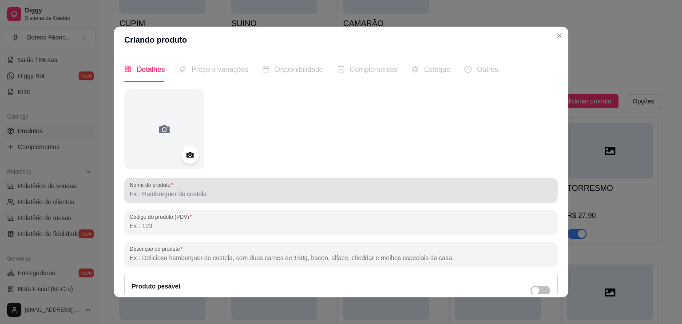
click at [407, 188] on div at bounding box center [341, 191] width 423 height 18
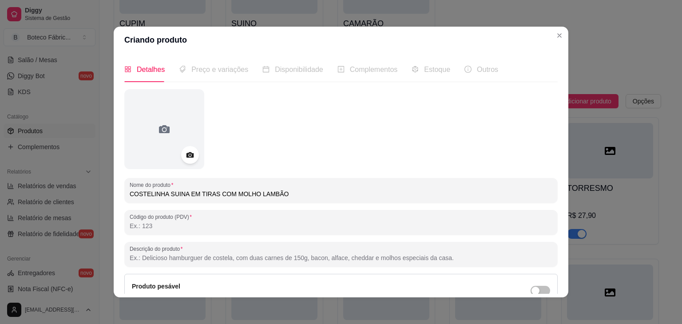
type input "COSTELINHA SUINA EM TIRAS COM MOLHO LAMBÃO"
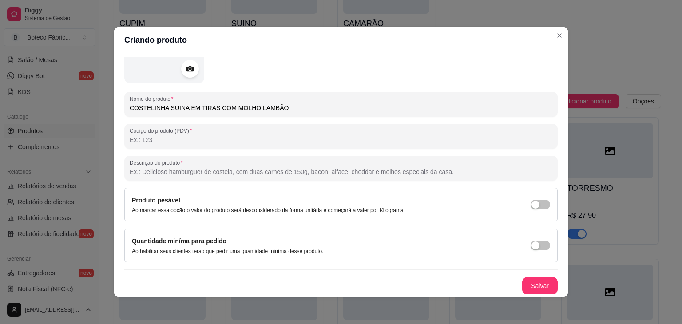
scroll to position [87, 0]
click at [532, 279] on button "Salvar" at bounding box center [540, 285] width 35 height 17
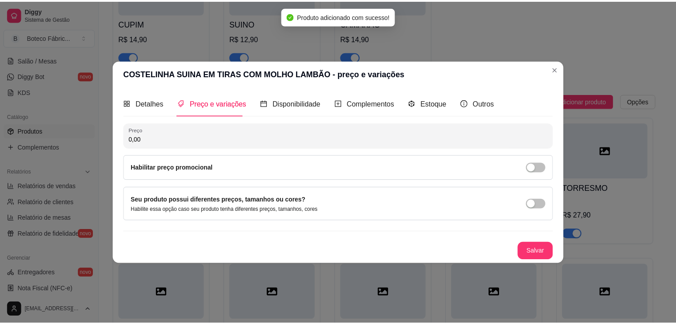
scroll to position [0, 0]
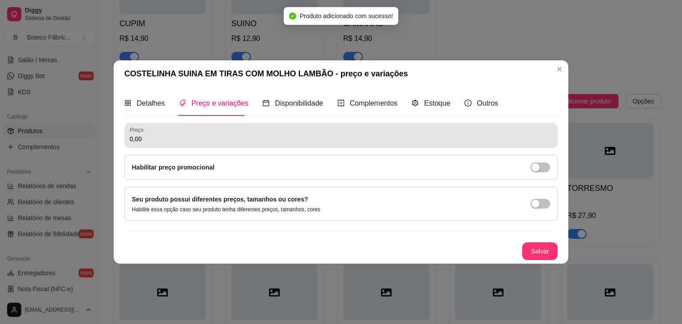
click at [222, 132] on div "0,00" at bounding box center [341, 136] width 423 height 18
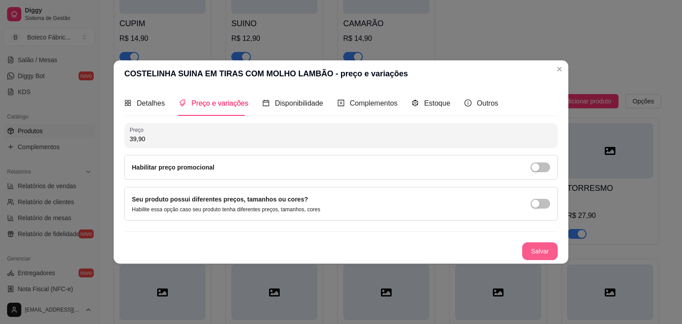
type input "39,90"
click at [548, 248] on button "Salvar" at bounding box center [540, 251] width 35 height 17
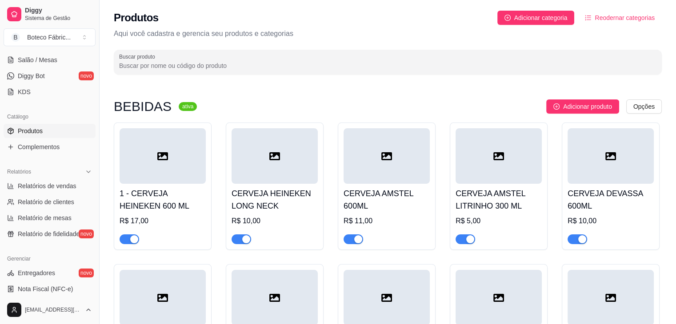
click at [186, 173] on div at bounding box center [163, 156] width 86 height 56
click at [274, 195] on h4 "CERVEJA HEINEKEN LONG NECK" at bounding box center [274, 200] width 86 height 25
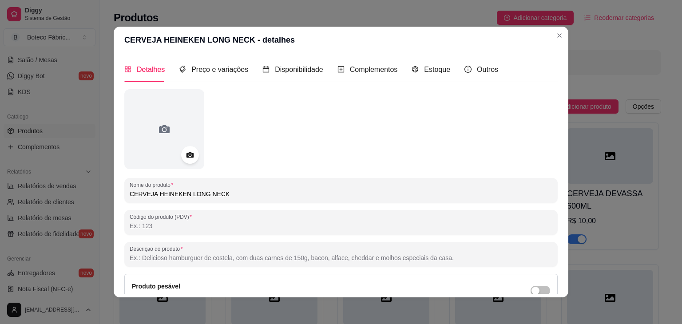
click at [130, 198] on input "CERVEJA HEINEKEN LONG NECK" at bounding box center [341, 194] width 423 height 9
type input "CERVEJA HEINEKEN LONG NECK"
click at [147, 228] on input "Código do produto (PDV)" at bounding box center [341, 226] width 423 height 9
type input "2"
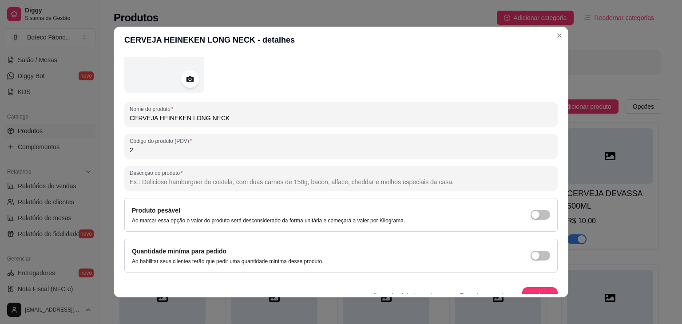
scroll to position [87, 0]
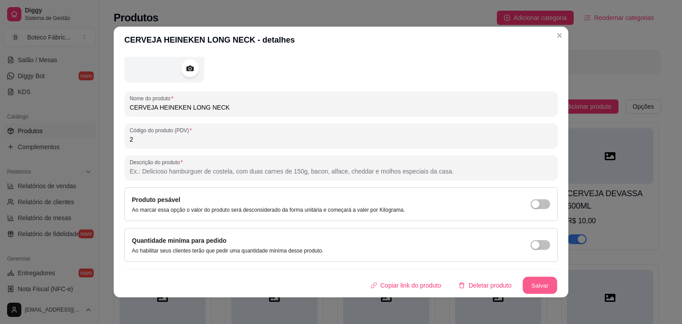
click at [533, 288] on button "Salvar" at bounding box center [540, 285] width 35 height 17
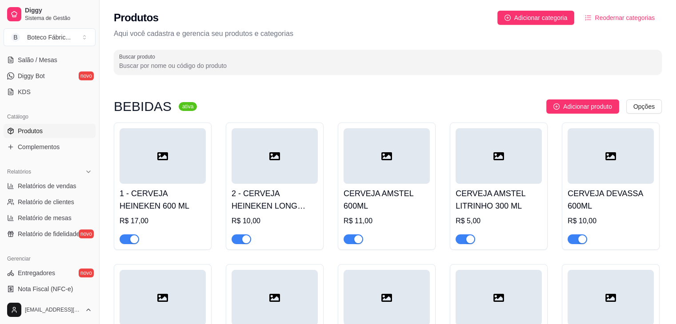
click at [368, 203] on h4 "CERVEJA AMSTEL 600ML" at bounding box center [386, 200] width 86 height 25
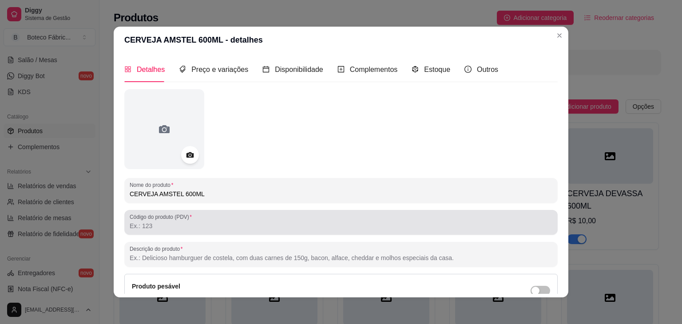
click at [268, 231] on div at bounding box center [341, 223] width 423 height 18
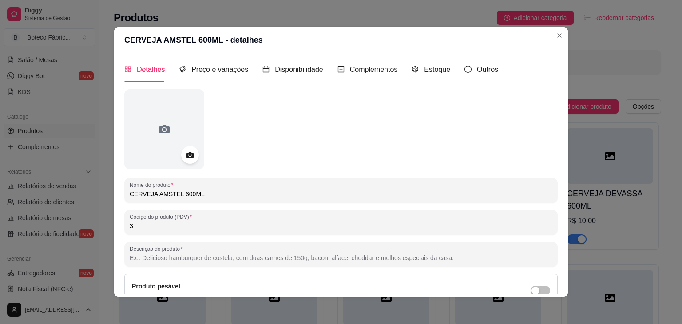
type input "3"
click at [555, 290] on div "Detalhes Preço e variações Disponibilidade Complementos Estoque Outros Nome do …" at bounding box center [341, 175] width 455 height 244
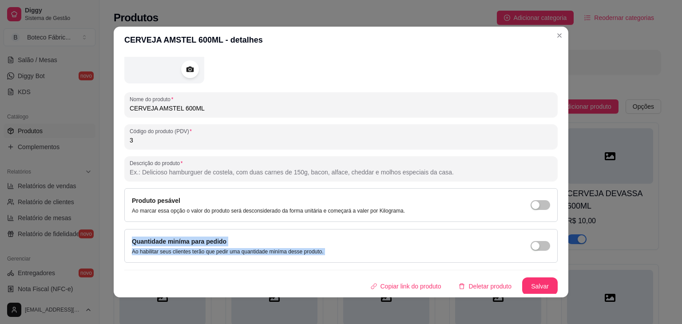
click at [553, 290] on div "Detalhes Preço e variações Disponibilidade Complementos Estoque Outros Nome do …" at bounding box center [341, 175] width 455 height 244
click at [535, 287] on button "Salvar" at bounding box center [540, 285] width 35 height 17
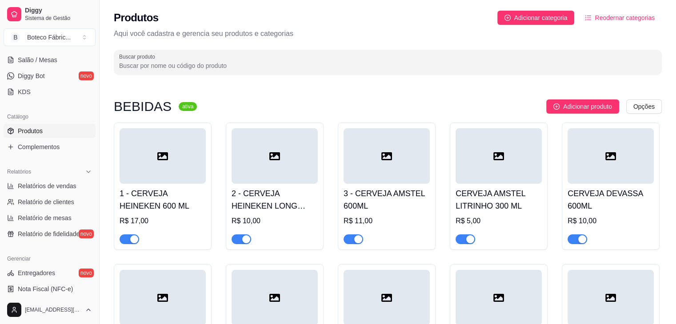
click at [494, 197] on h4 "CERVEJA AMSTEL LITRINHO 300 ML" at bounding box center [498, 200] width 86 height 25
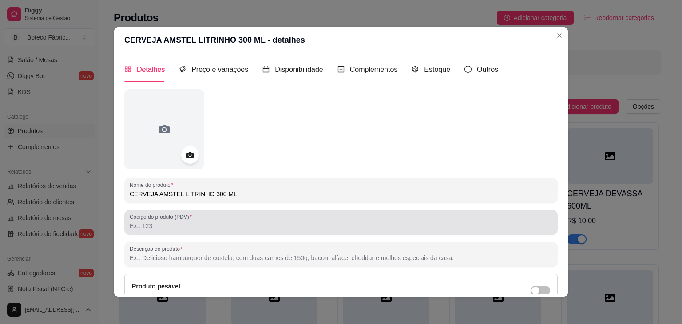
click at [415, 220] on div at bounding box center [341, 223] width 423 height 18
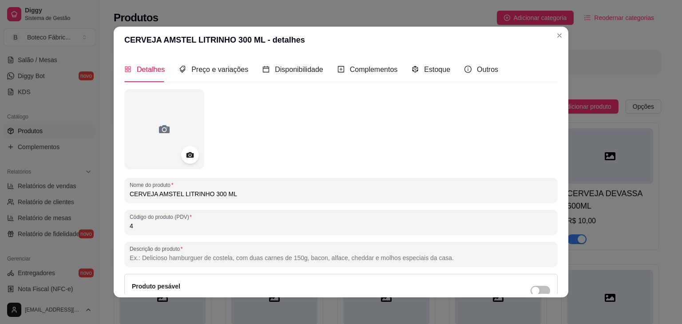
type input "4"
click at [555, 279] on div "Detalhes Preço e variações Disponibilidade Complementos Estoque Outros Nome do …" at bounding box center [341, 175] width 455 height 244
click at [552, 280] on div "Detalhes Preço e variações Disponibilidade Complementos Estoque Outros Nome do …" at bounding box center [341, 175] width 455 height 244
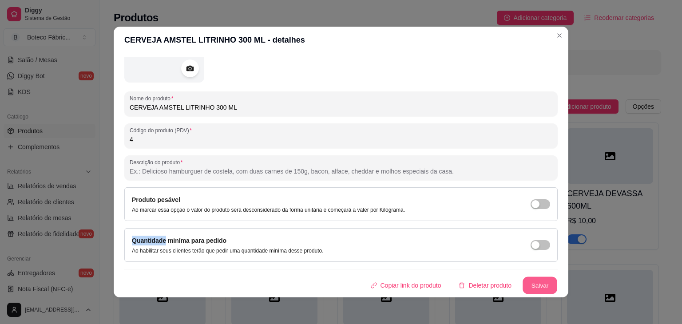
click at [523, 285] on button "Salvar" at bounding box center [540, 285] width 35 height 17
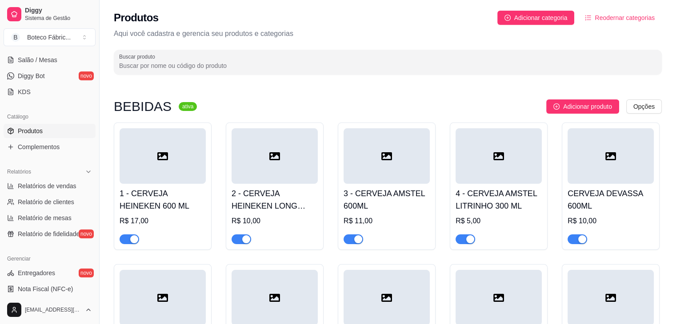
click at [585, 198] on h4 "CERVEJA DEVASSA 600ML" at bounding box center [610, 200] width 86 height 25
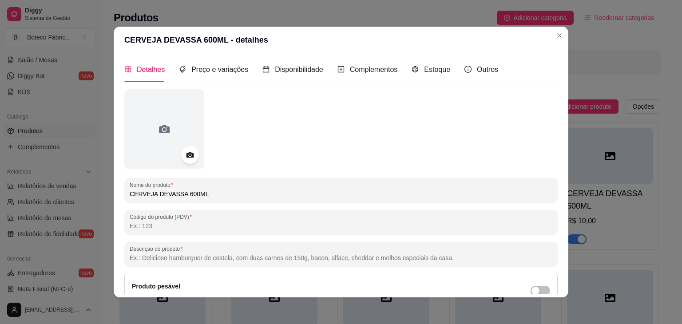
click at [289, 230] on input "Código do produto (PDV)" at bounding box center [341, 226] width 423 height 9
type input "5"
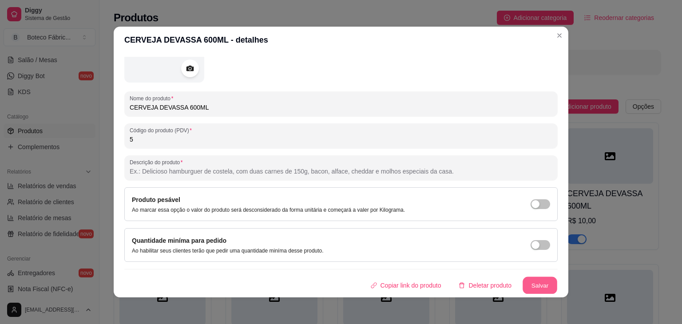
click at [541, 282] on button "Salvar" at bounding box center [540, 285] width 35 height 17
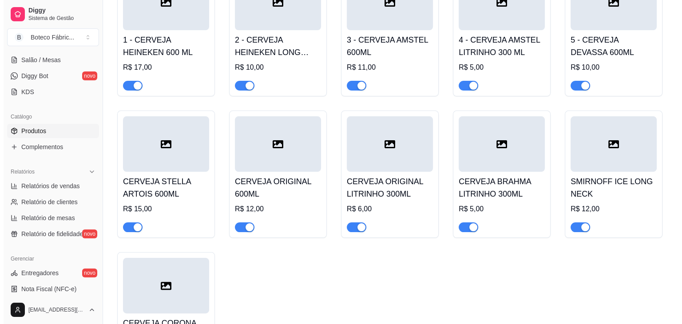
scroll to position [160, 0]
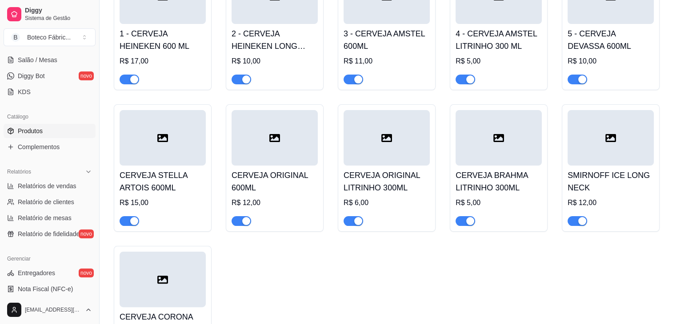
click at [136, 142] on div at bounding box center [163, 138] width 86 height 56
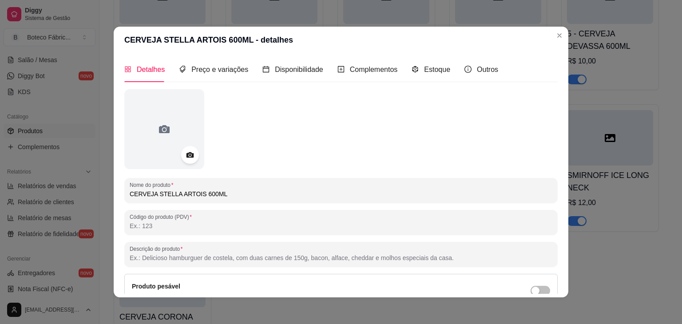
click at [174, 229] on input "Código do produto (PDV)" at bounding box center [341, 226] width 423 height 9
type input "6"
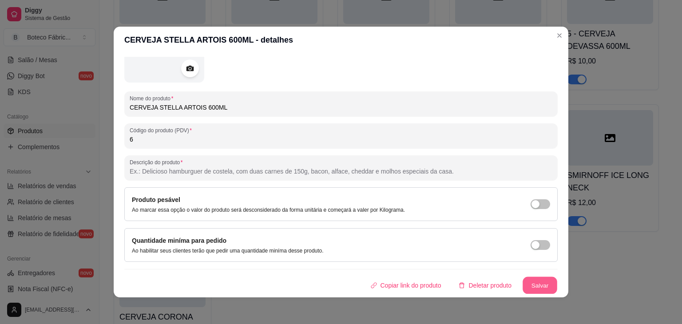
click at [526, 283] on button "Salvar" at bounding box center [540, 285] width 35 height 17
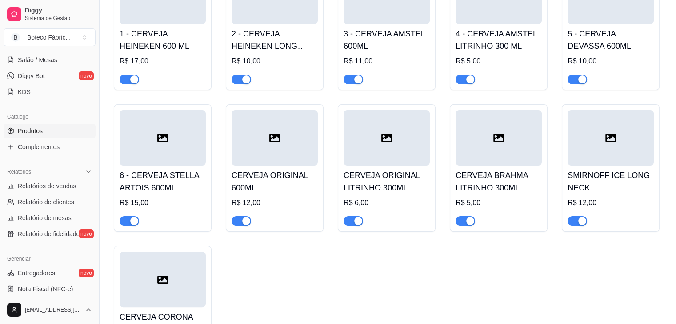
click at [293, 169] on h4 "CERVEJA ORIGINAL 600ML" at bounding box center [274, 181] width 86 height 25
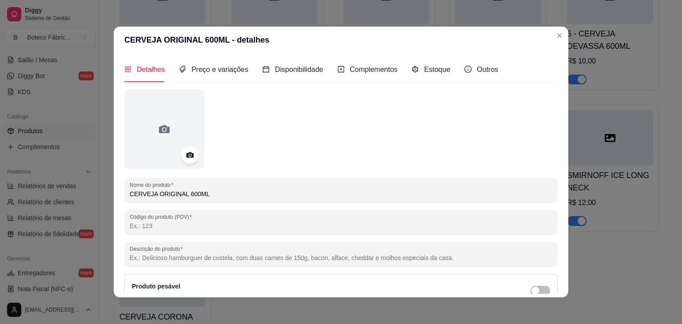
click at [240, 228] on input "Código do produto (PDV)" at bounding box center [341, 226] width 423 height 9
type input "7"
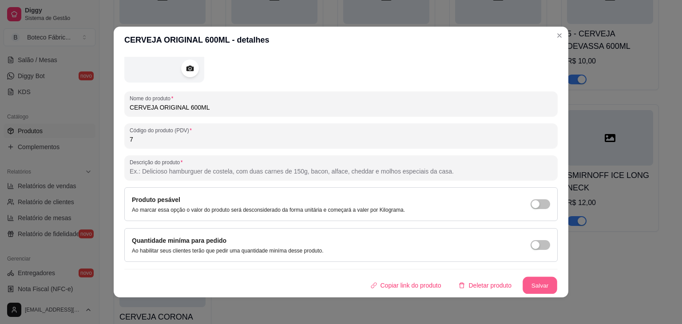
click at [540, 282] on button "Salvar" at bounding box center [540, 285] width 35 height 17
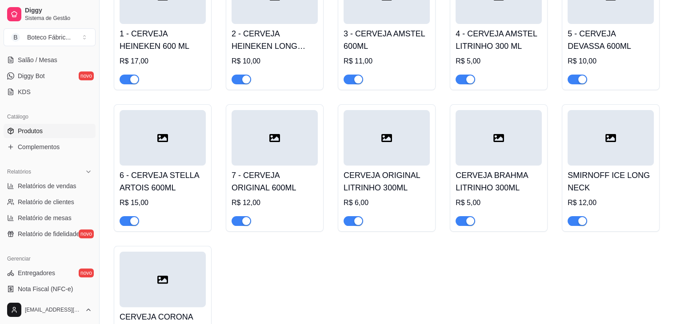
click at [404, 198] on div "R$ 6,00" at bounding box center [386, 203] width 86 height 11
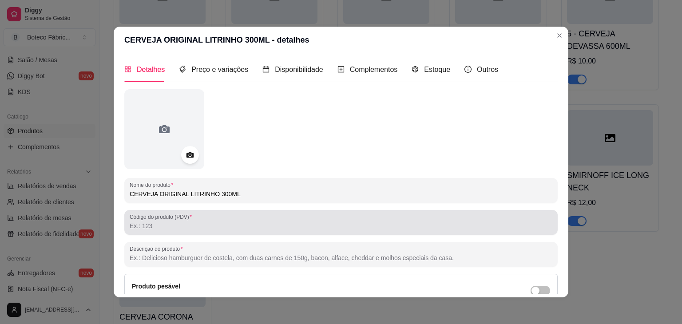
click at [323, 231] on div at bounding box center [341, 223] width 423 height 18
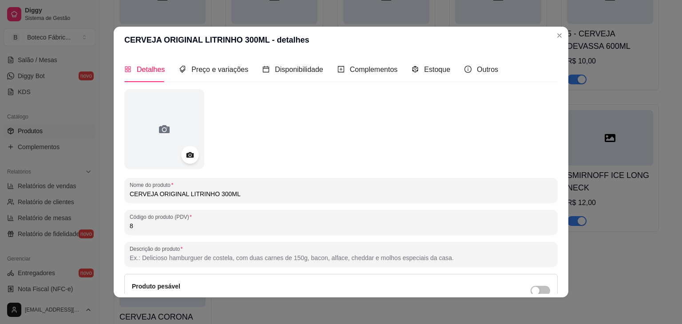
type input "8"
click at [555, 267] on div "Detalhes Preço e variações Disponibilidade Complementos Estoque Outros Nome do …" at bounding box center [341, 175] width 455 height 244
drag, startPoint x: 555, startPoint y: 267, endPoint x: 549, endPoint y: 272, distance: 7.2
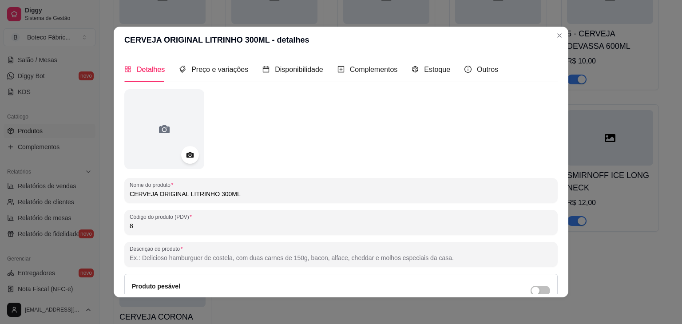
click at [549, 272] on div "Detalhes Preço e variações Disponibilidade Complementos Estoque Outros Nome do …" at bounding box center [341, 175] width 455 height 244
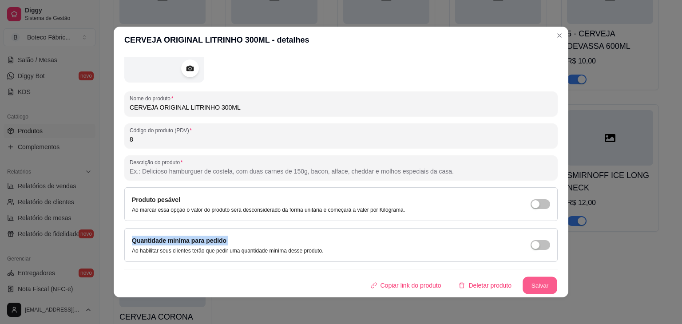
click at [530, 283] on button "Salvar" at bounding box center [540, 285] width 35 height 17
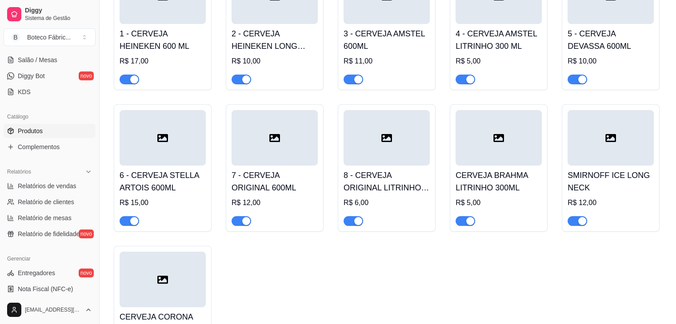
click at [507, 174] on h4 "CERVEJA BRAHMA LITRINHO 300ML" at bounding box center [498, 181] width 86 height 25
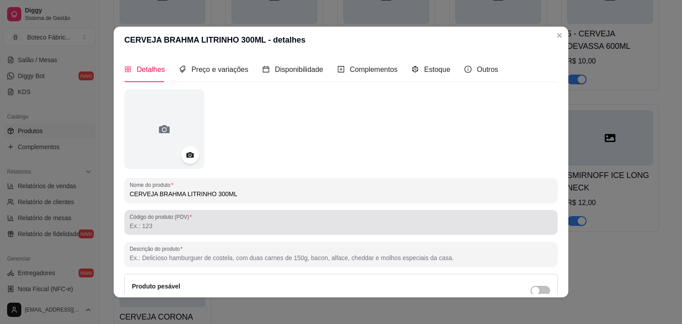
click at [288, 233] on div "Código do produto (PDV)" at bounding box center [341, 222] width 434 height 25
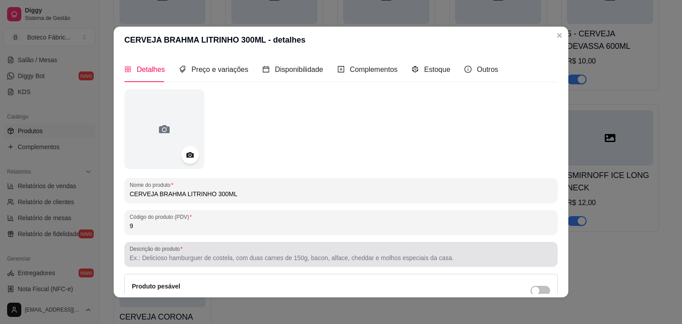
type input "9"
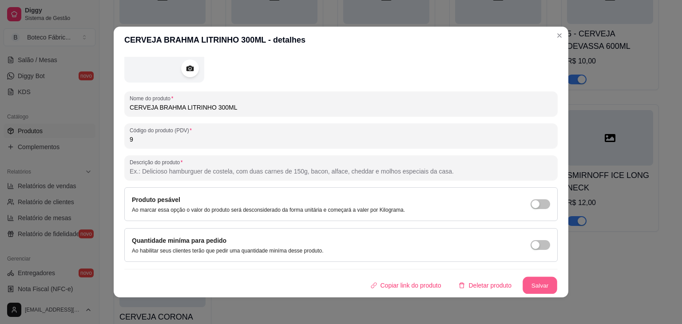
click at [528, 282] on button "Salvar" at bounding box center [540, 285] width 35 height 17
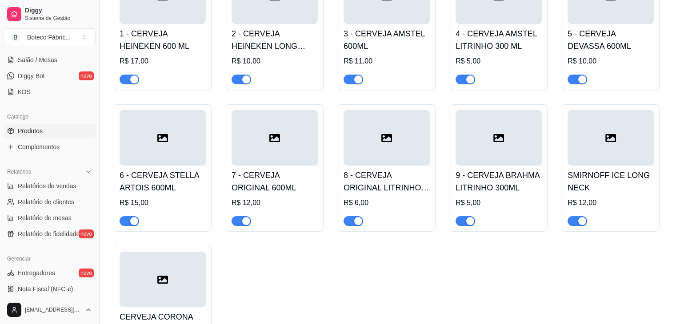
click at [599, 187] on h4 "SMIRNOFF ICE LONG NECK" at bounding box center [610, 181] width 86 height 25
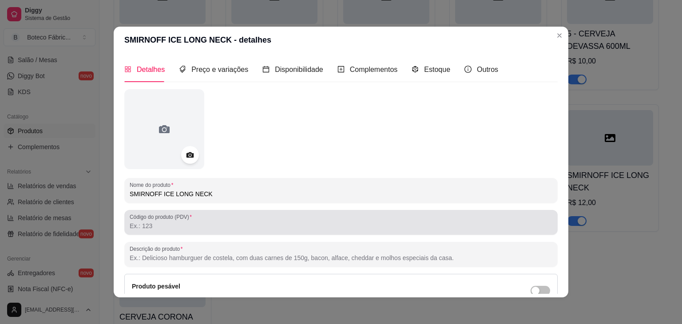
click at [324, 219] on div at bounding box center [341, 223] width 423 height 18
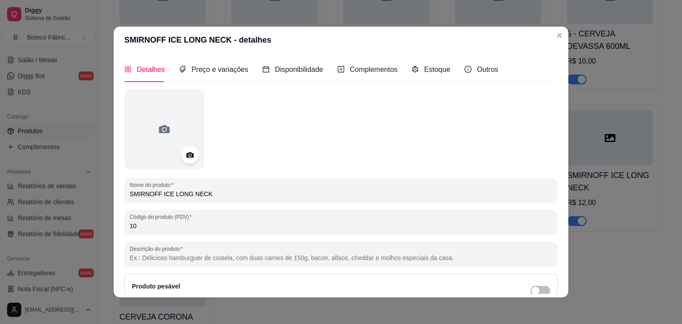
type input "10"
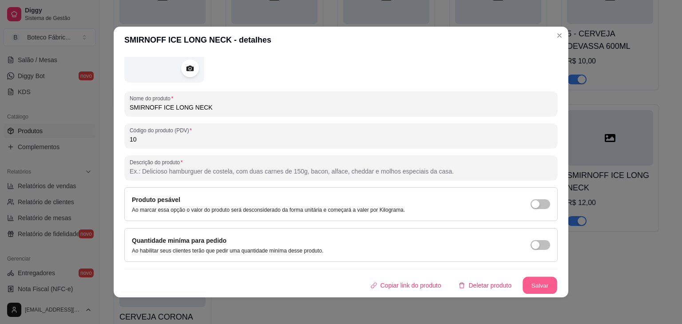
click at [527, 281] on button "Salvar" at bounding box center [540, 285] width 35 height 17
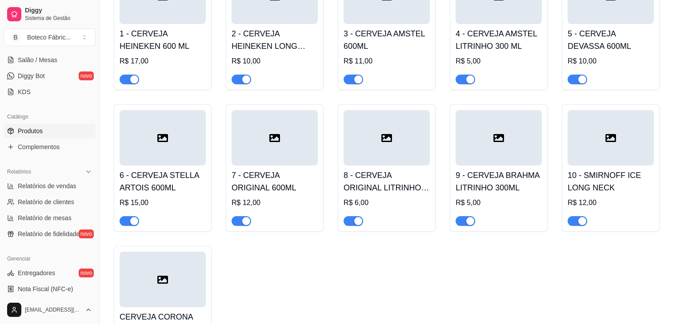
click at [156, 293] on div at bounding box center [163, 280] width 86 height 56
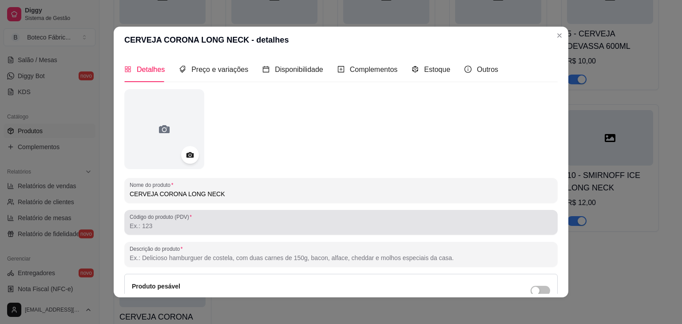
click at [167, 232] on div "Código do produto (PDV)" at bounding box center [341, 222] width 434 height 25
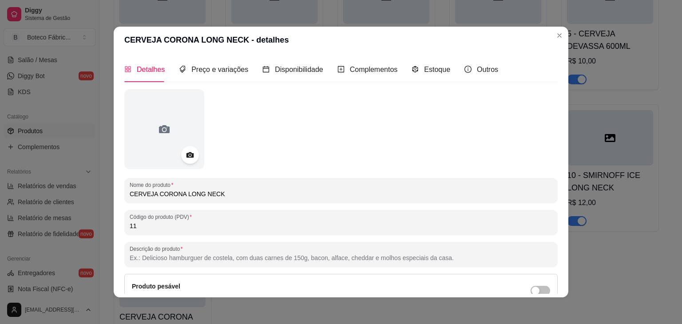
type input "11"
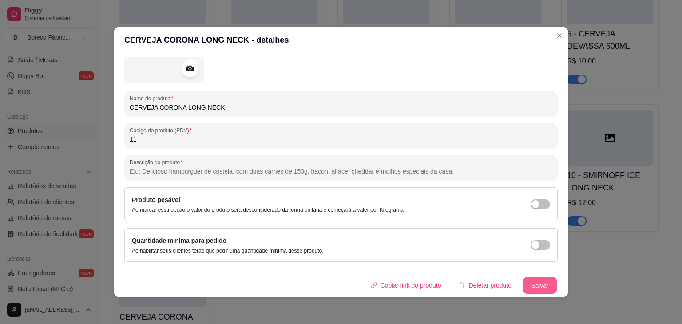
click at [523, 282] on button "Salvar" at bounding box center [540, 285] width 35 height 17
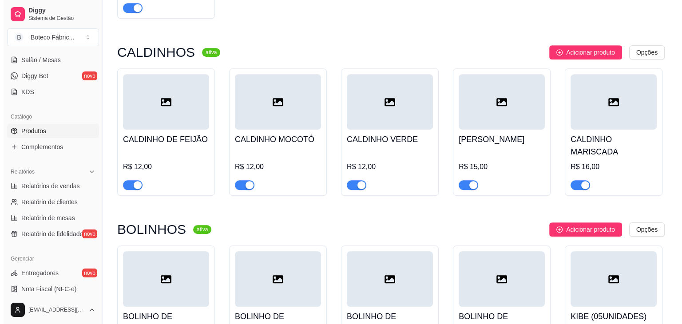
scroll to position [515, 0]
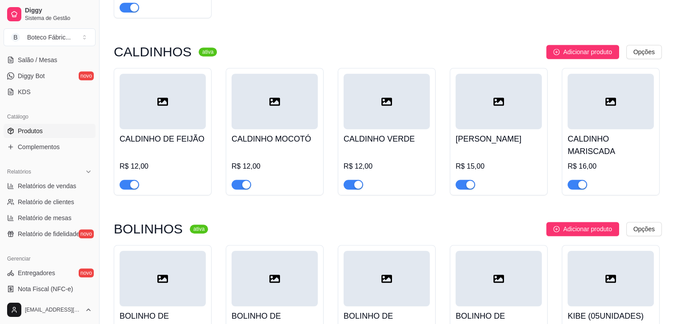
click at [174, 117] on div at bounding box center [163, 102] width 86 height 56
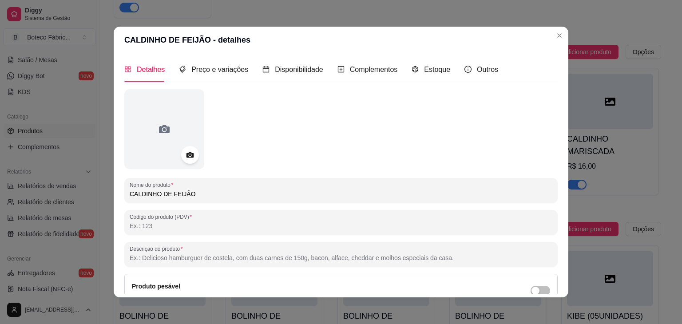
click at [161, 224] on input "Código do produto (PDV)" at bounding box center [341, 226] width 423 height 9
type input "12"
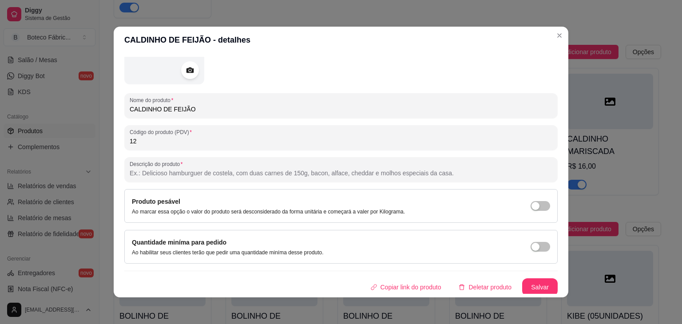
scroll to position [87, 0]
click at [519, 275] on div "Nome do produto CALDINHO DE FEIJÃO Código do produto (PDV) 12 Descrição do prod…" at bounding box center [341, 149] width 434 height 292
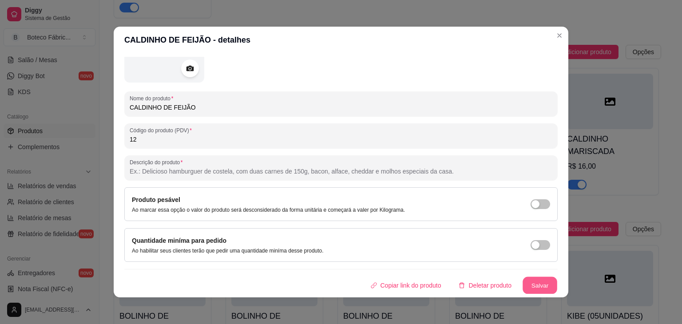
click at [523, 283] on button "Salvar" at bounding box center [540, 285] width 35 height 17
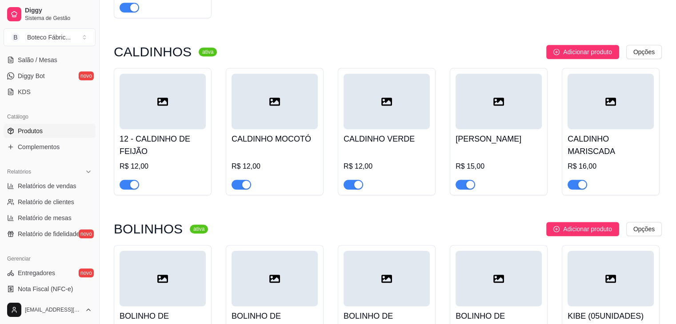
click at [268, 128] on div at bounding box center [274, 102] width 86 height 56
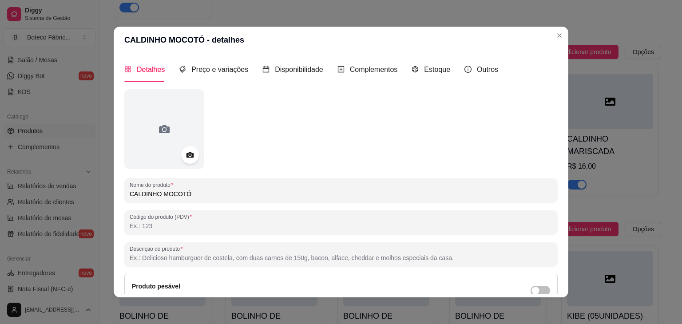
click at [232, 225] on input "Código do produto (PDV)" at bounding box center [341, 226] width 423 height 9
type input "13"
click at [556, 264] on div "Detalhes Preço e variações Disponibilidade Complementos Estoque Outros Nome do …" at bounding box center [341, 175] width 455 height 244
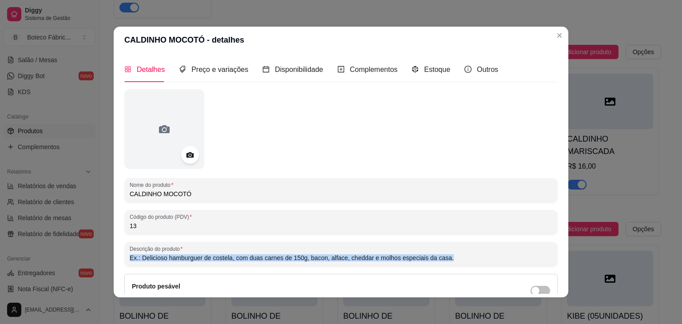
click at [556, 264] on div "Detalhes Preço e variações Disponibilidade Complementos Estoque Outros Nome do …" at bounding box center [341, 175] width 455 height 244
click at [553, 265] on div "Detalhes Preço e variações Disponibilidade Complementos Estoque Outros Nome do …" at bounding box center [341, 175] width 455 height 244
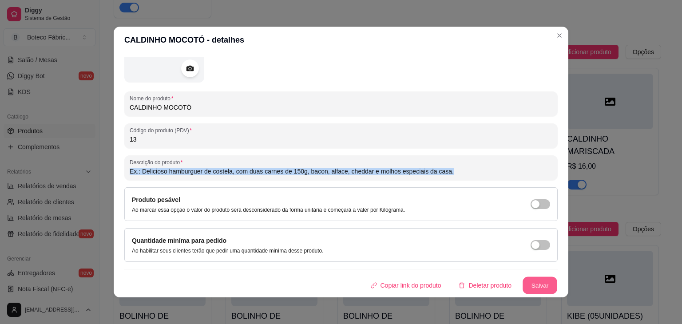
click at [535, 281] on button "Salvar" at bounding box center [540, 285] width 35 height 17
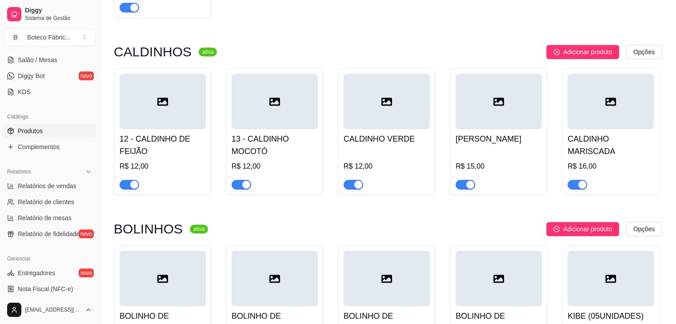
click at [376, 139] on h4 "CALDINHO VERDE" at bounding box center [386, 139] width 86 height 12
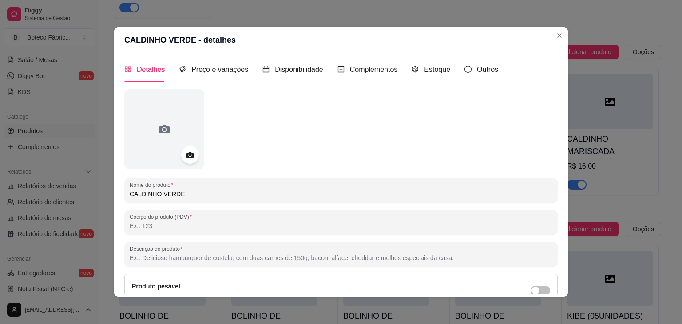
click at [263, 226] on input "Código do produto (PDV)" at bounding box center [341, 226] width 423 height 9
type input "14"
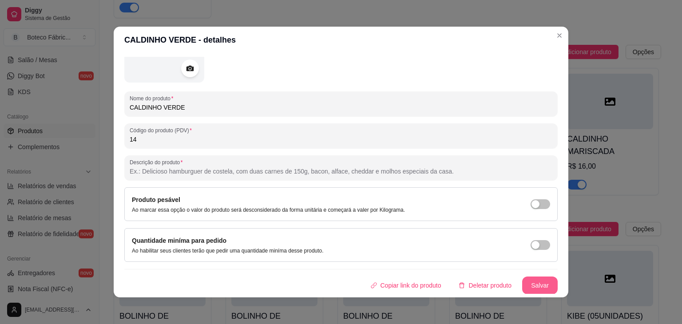
click at [534, 281] on button "Salvar" at bounding box center [541, 286] width 36 height 18
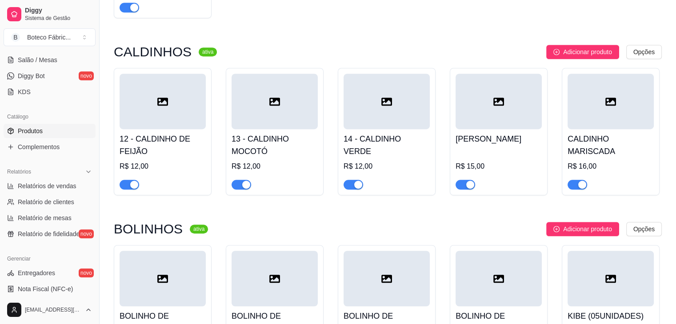
click at [496, 136] on h4 "[PERSON_NAME]" at bounding box center [498, 139] width 86 height 12
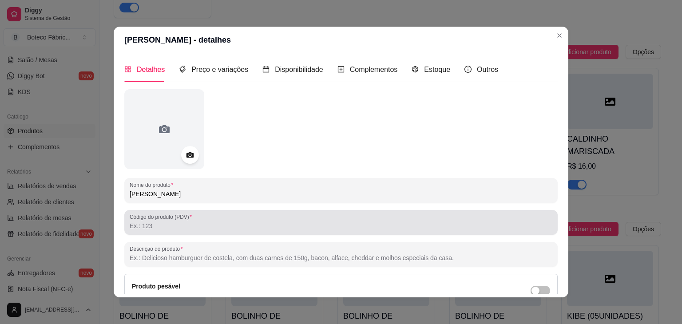
click at [213, 219] on div at bounding box center [341, 223] width 423 height 18
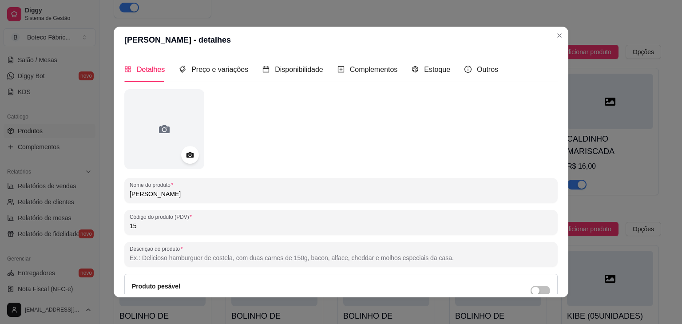
type input "15"
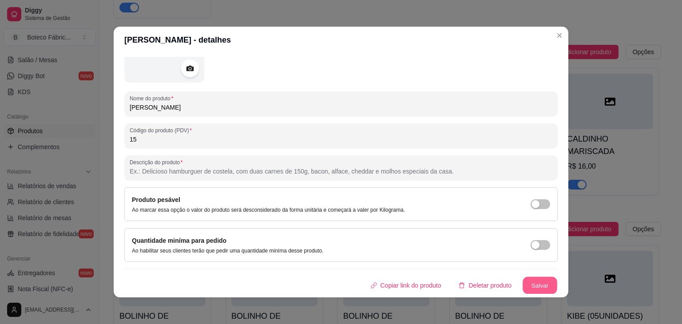
click at [533, 279] on button "Salvar" at bounding box center [540, 285] width 35 height 17
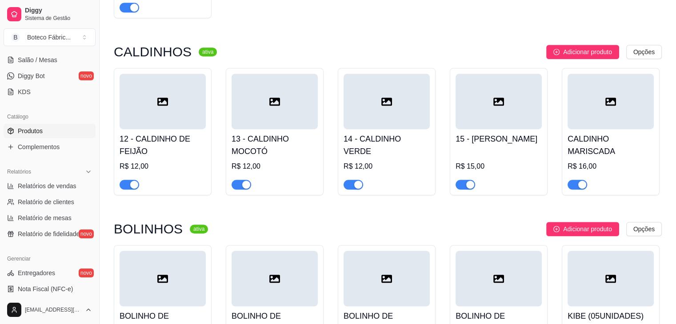
click at [583, 156] on h4 "CALDINHO MARISCADA" at bounding box center [610, 145] width 86 height 25
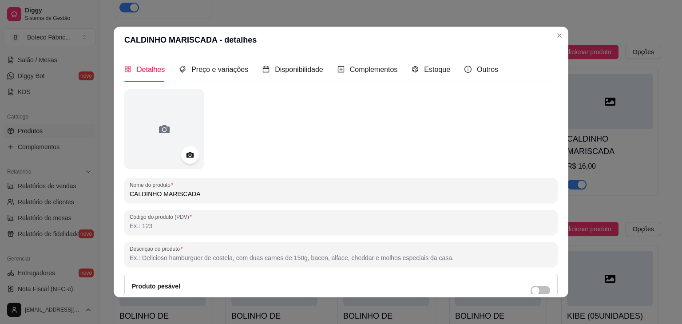
click at [299, 223] on input "Código do produto (PDV)" at bounding box center [341, 226] width 423 height 9
type input "16"
click at [555, 276] on div "Detalhes Preço e variações Disponibilidade Complementos Estoque Outros Nome do …" at bounding box center [341, 175] width 455 height 244
click at [552, 276] on div "Detalhes Preço e variações Disponibilidade Complementos Estoque Outros Nome do …" at bounding box center [341, 175] width 455 height 244
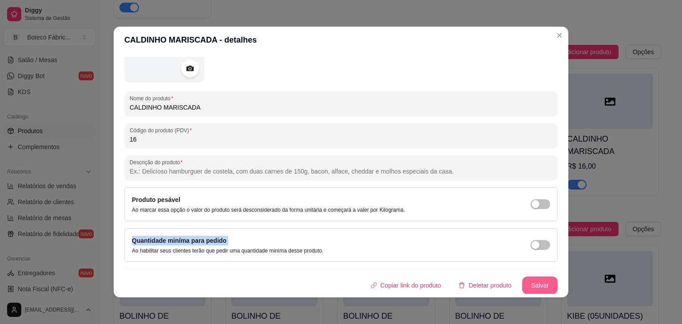
click at [531, 281] on button "Salvar" at bounding box center [541, 286] width 36 height 18
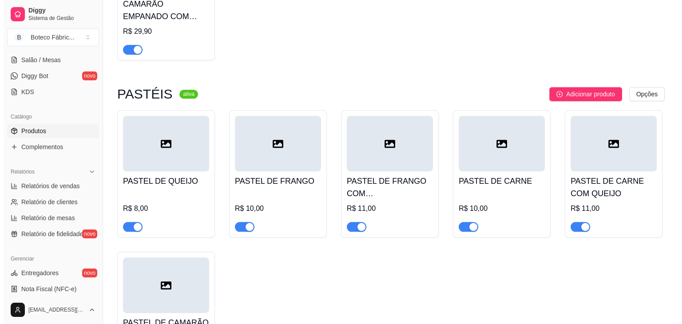
scroll to position [978, 0]
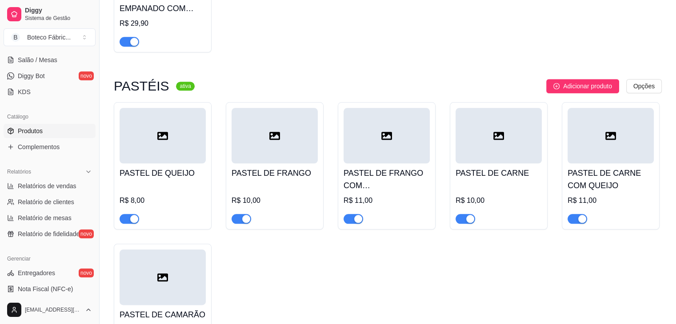
click at [168, 190] on div "R$ 8,00" at bounding box center [163, 203] width 86 height 41
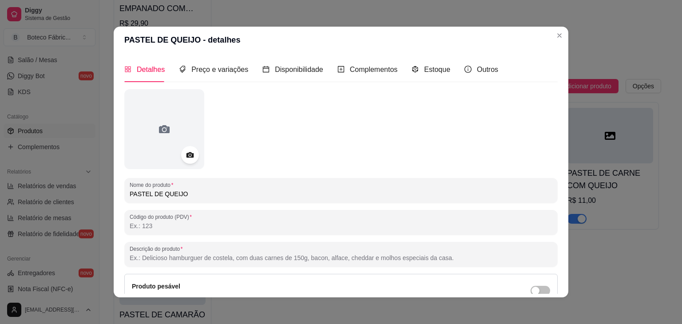
click at [173, 230] on input "Código do produto (PDV)" at bounding box center [341, 226] width 423 height 9
type input "17"
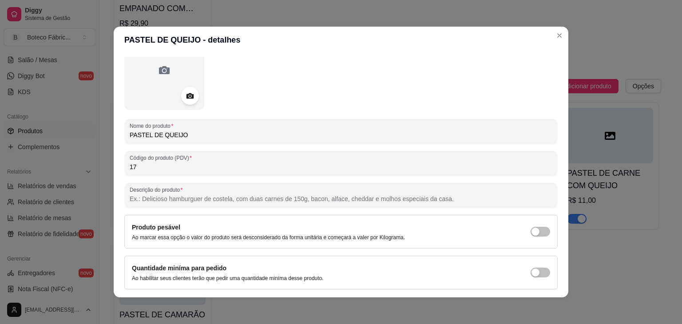
scroll to position [87, 0]
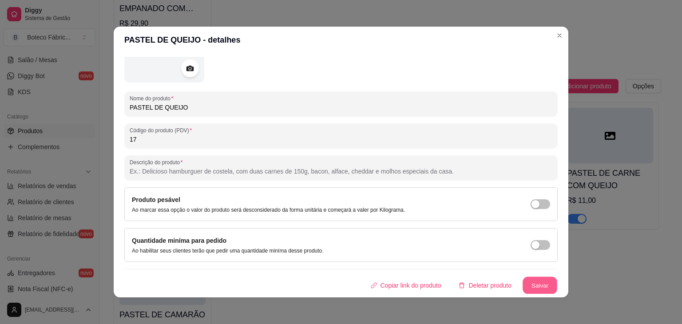
click at [529, 287] on button "Salvar" at bounding box center [540, 285] width 35 height 17
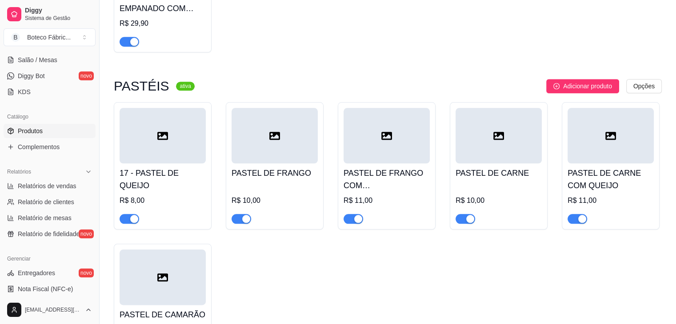
click at [292, 172] on h4 "PASTEL DE FRANGO" at bounding box center [274, 173] width 86 height 12
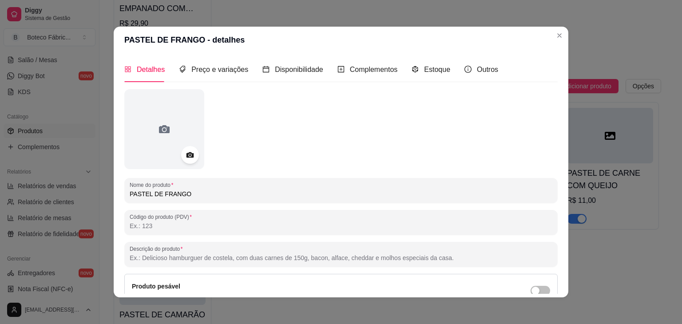
click at [256, 229] on input "Código do produto (PDV)" at bounding box center [341, 226] width 423 height 9
type input "18"
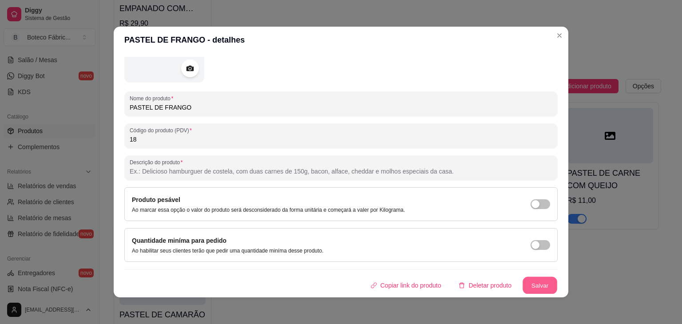
click at [534, 278] on button "Salvar" at bounding box center [540, 285] width 35 height 17
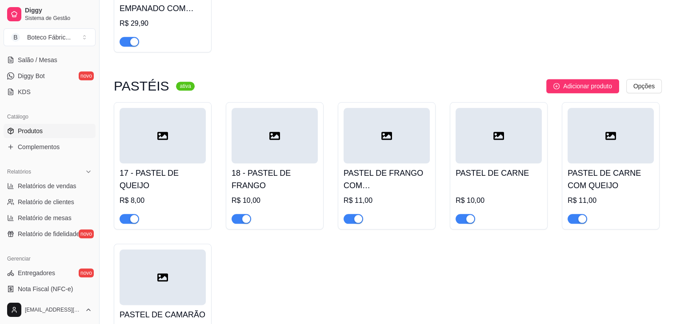
click at [419, 166] on div "PASTEL DE FRANGO COM QUEIJO R$ 11,00" at bounding box center [386, 194] width 86 height 60
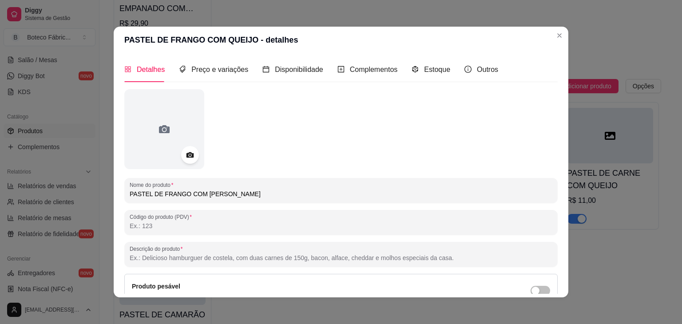
click at [318, 225] on input "Código do produto (PDV)" at bounding box center [341, 226] width 423 height 9
type input "19"
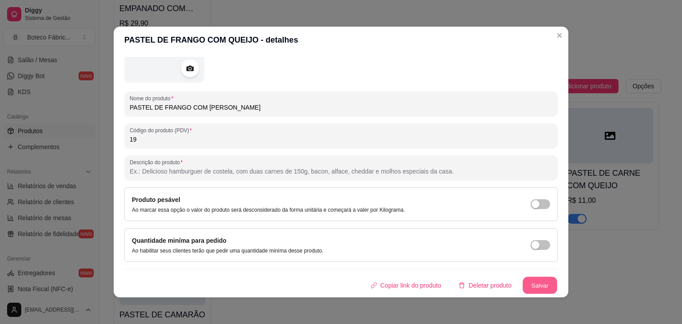
click at [535, 286] on button "Salvar" at bounding box center [540, 285] width 35 height 17
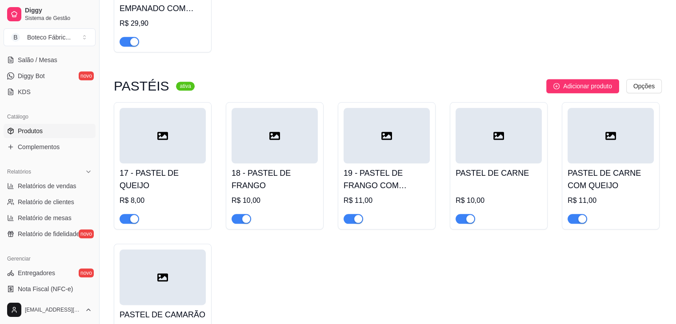
click at [503, 192] on div "R$ 10,00" at bounding box center [498, 203] width 86 height 41
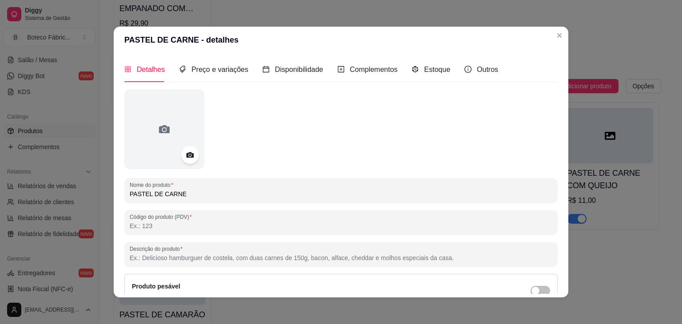
click at [378, 227] on input "Código do produto (PDV)" at bounding box center [341, 226] width 423 height 9
type input "20"
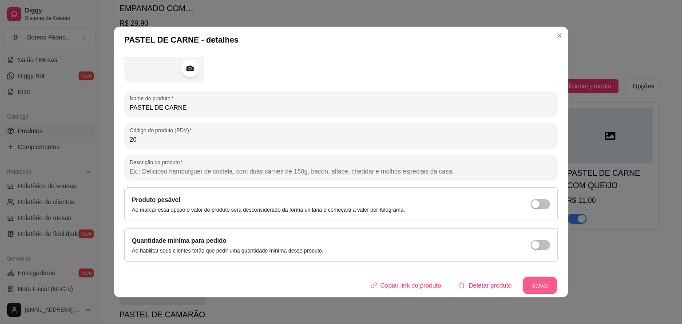
click at [528, 292] on button "Salvar" at bounding box center [540, 285] width 35 height 17
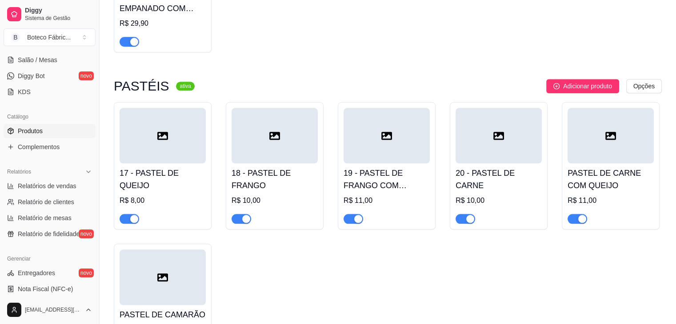
click at [604, 164] on div at bounding box center [610, 136] width 86 height 56
click at [598, 178] on h4 "PASTEL DE CARNE COM QUEIJO" at bounding box center [610, 179] width 86 height 25
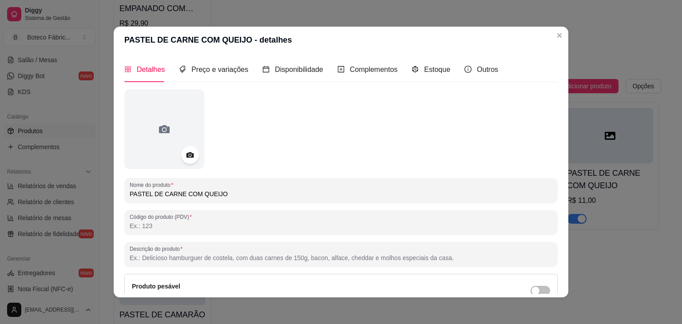
click at [281, 227] on input "Código do produto (PDV)" at bounding box center [341, 226] width 423 height 9
type input "21"
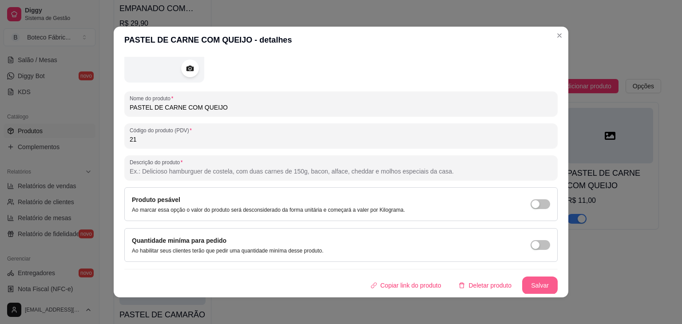
click at [524, 279] on button "Salvar" at bounding box center [541, 286] width 36 height 18
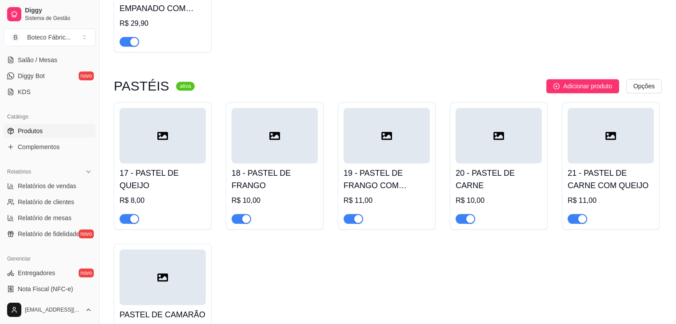
click at [194, 272] on div at bounding box center [163, 278] width 86 height 56
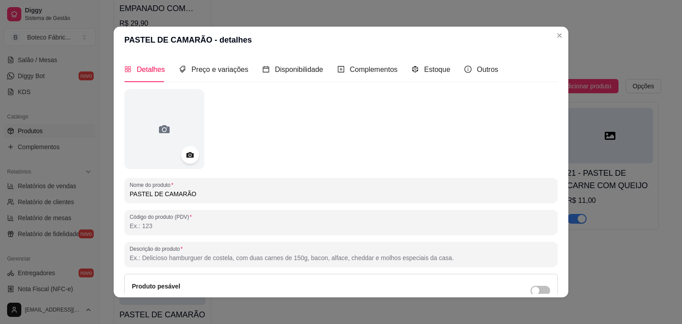
click at [210, 230] on input "Código do produto (PDV)" at bounding box center [341, 226] width 423 height 9
type input "22"
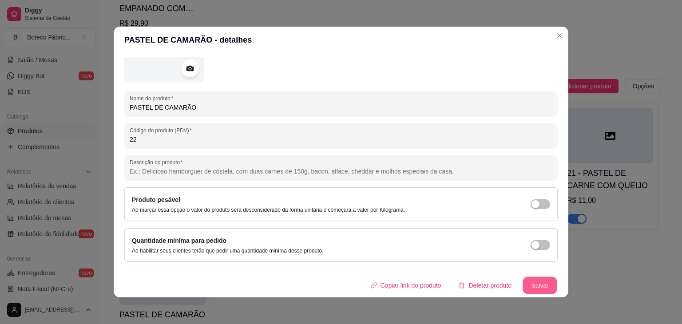
click at [537, 282] on button "Salvar" at bounding box center [540, 285] width 35 height 17
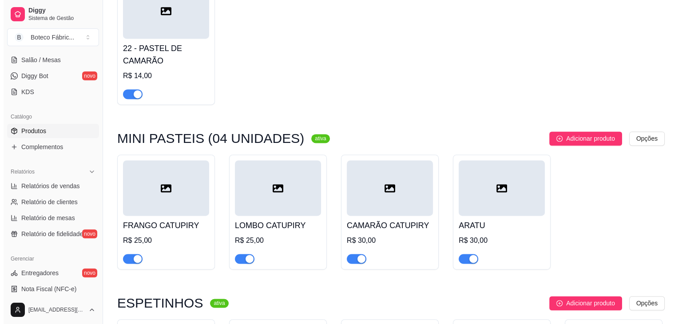
scroll to position [1262, 0]
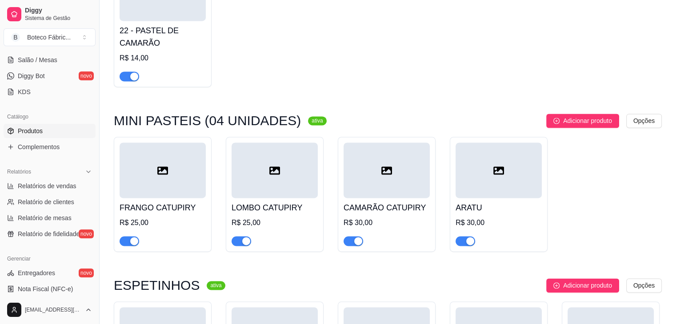
click at [158, 180] on div at bounding box center [163, 171] width 86 height 56
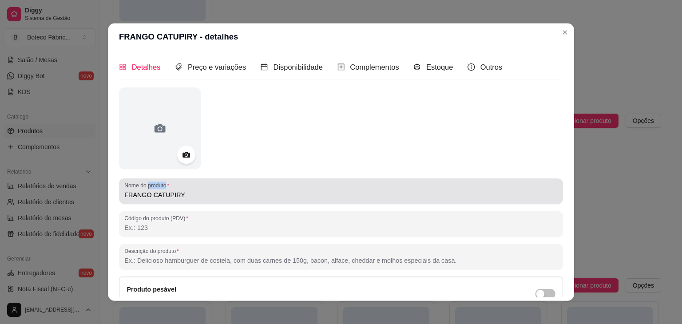
click at [158, 180] on div "Nome do produto FRANGO CATUPIRY" at bounding box center [341, 191] width 444 height 25
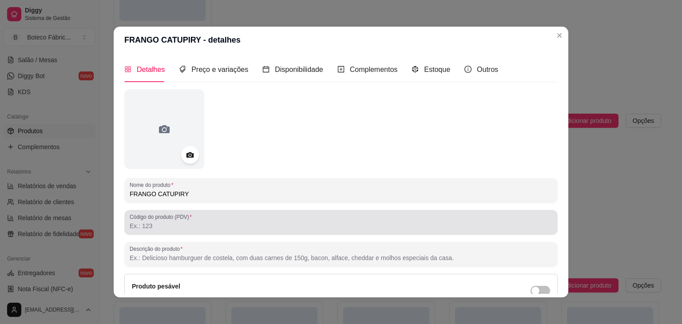
click at [166, 232] on div "Código do produto (PDV)" at bounding box center [341, 222] width 434 height 25
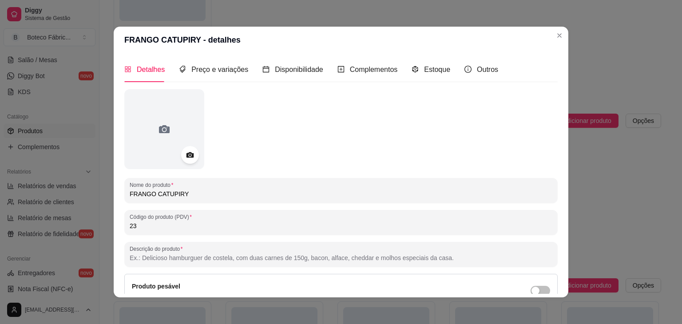
type input "23"
click at [556, 276] on div "Detalhes Preço e variações Disponibilidade Complementos Estoque Outros Nome do …" at bounding box center [341, 175] width 455 height 244
drag, startPoint x: 556, startPoint y: 276, endPoint x: 550, endPoint y: 274, distance: 7.0
click at [550, 274] on div "Detalhes Preço e variações Disponibilidade Complementos Estoque Outros Nome do …" at bounding box center [341, 175] width 455 height 244
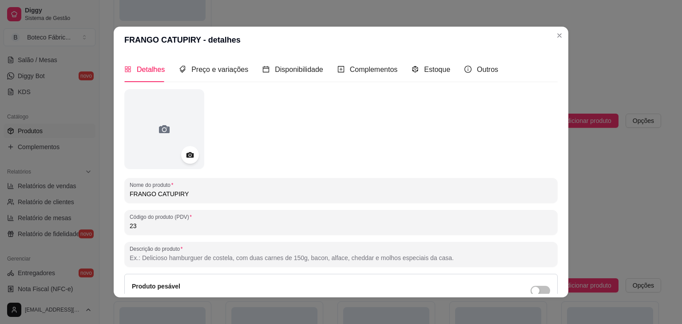
scroll to position [87, 0]
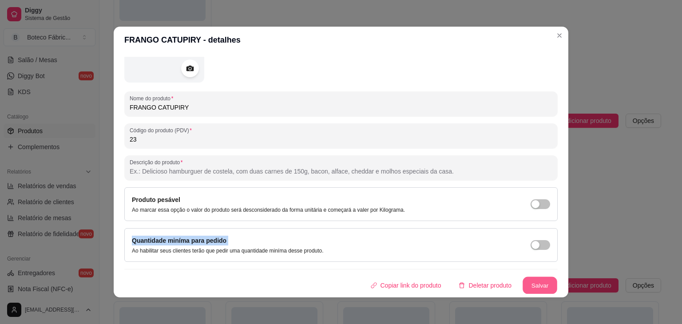
click at [531, 279] on button "Salvar" at bounding box center [540, 285] width 35 height 17
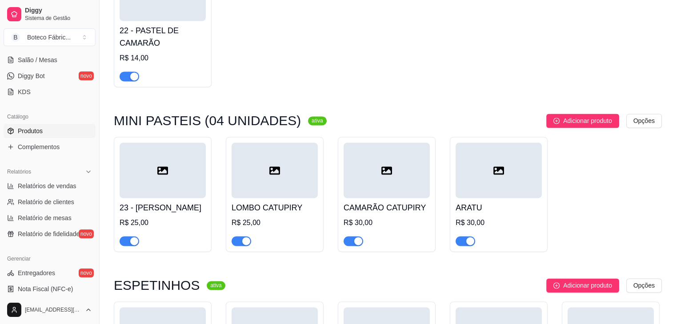
click at [298, 207] on h4 "LOMBO CATUPIRY" at bounding box center [274, 208] width 86 height 12
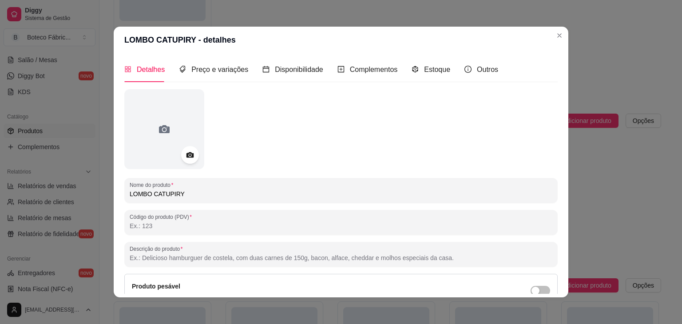
click at [264, 223] on input "Código do produto (PDV)" at bounding box center [341, 226] width 423 height 9
type input "24"
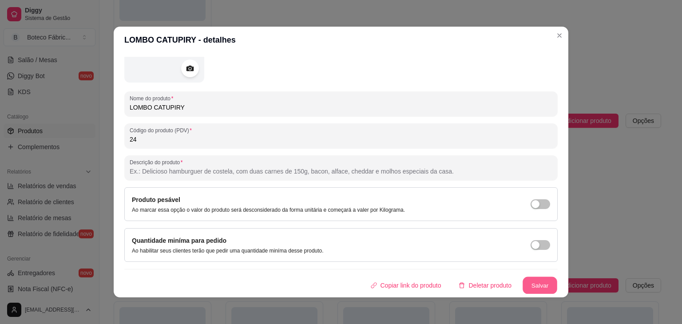
click at [532, 285] on button "Salvar" at bounding box center [540, 285] width 35 height 17
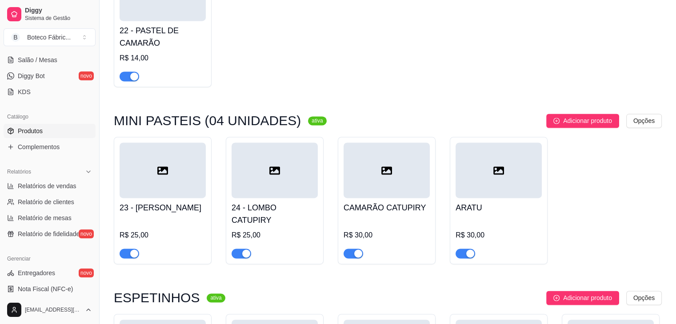
click at [395, 220] on div "CAMARÃO CATUPIRY R$ 30,00" at bounding box center [386, 228] width 86 height 60
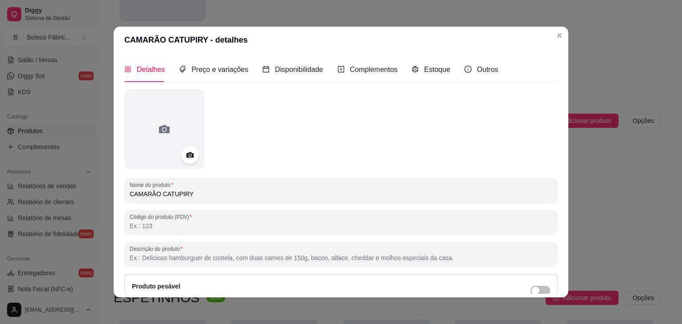
click at [361, 230] on input "Código do produto (PDV)" at bounding box center [341, 226] width 423 height 9
type input "25"
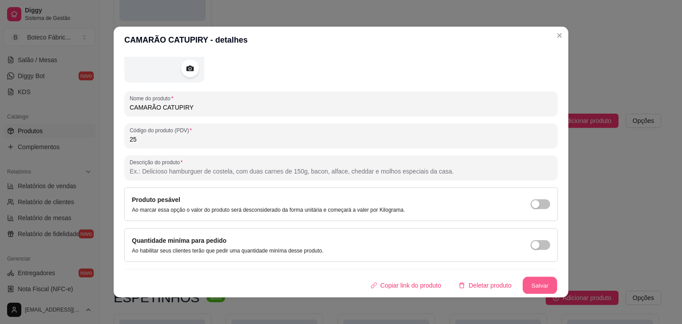
click at [537, 281] on button "Salvar" at bounding box center [540, 285] width 35 height 17
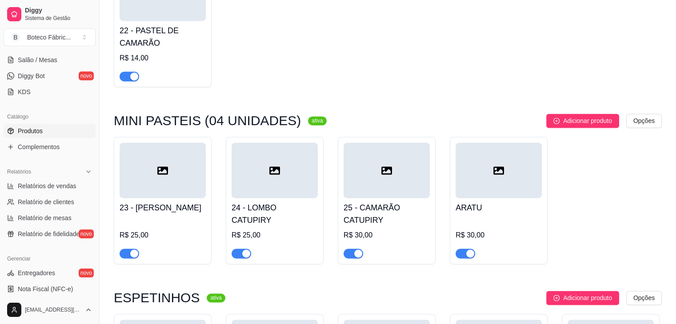
click at [483, 188] on div at bounding box center [498, 171] width 86 height 56
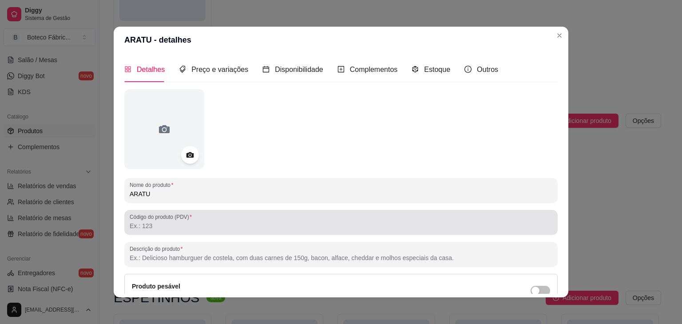
click at [363, 231] on div at bounding box center [341, 223] width 423 height 18
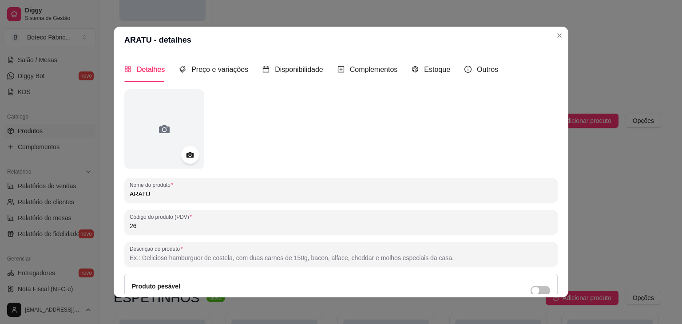
type input "26"
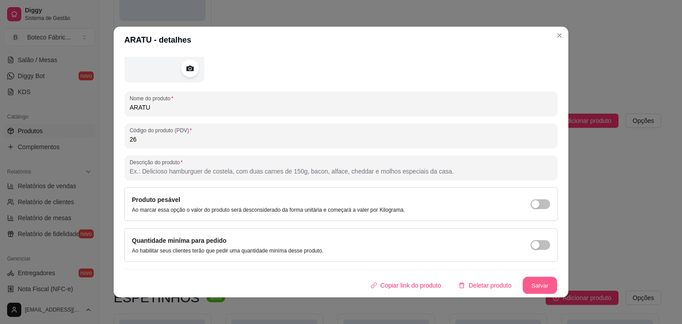
click at [535, 285] on button "Salvar" at bounding box center [540, 285] width 35 height 17
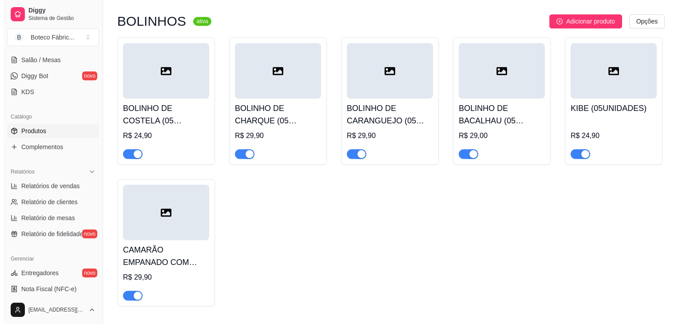
scroll to position [694, 0]
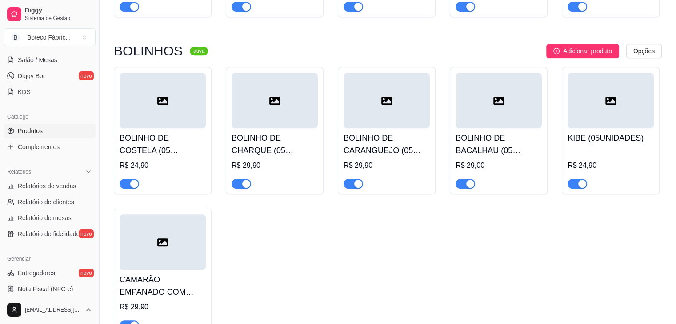
click at [166, 141] on h4 "BOLINHO DE COSTELA (05 UNIDADES)" at bounding box center [163, 144] width 86 height 25
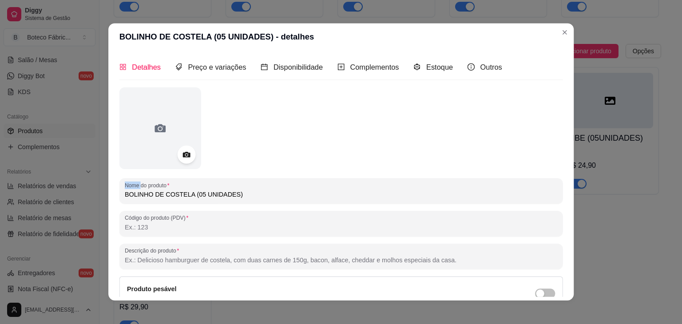
click at [166, 141] on div at bounding box center [160, 129] width 82 height 82
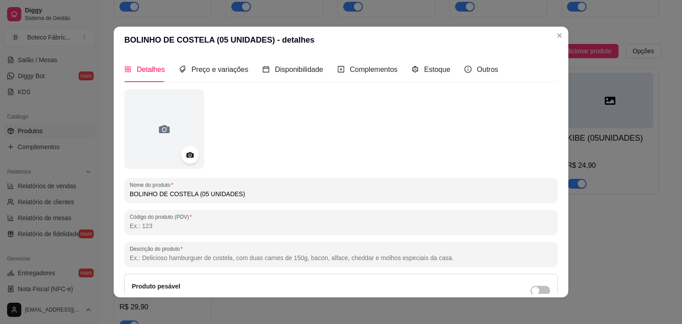
click at [164, 223] on input "Código do produto (PDV)" at bounding box center [341, 226] width 423 height 9
type input "27"
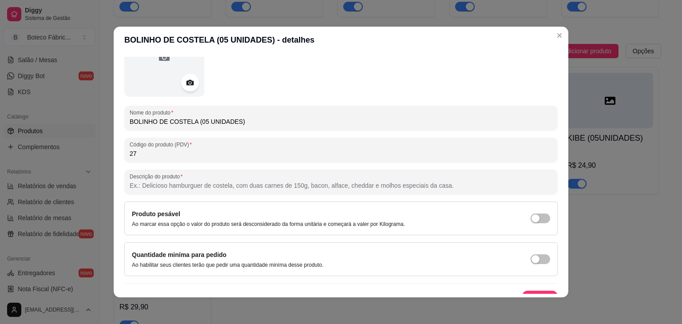
scroll to position [87, 0]
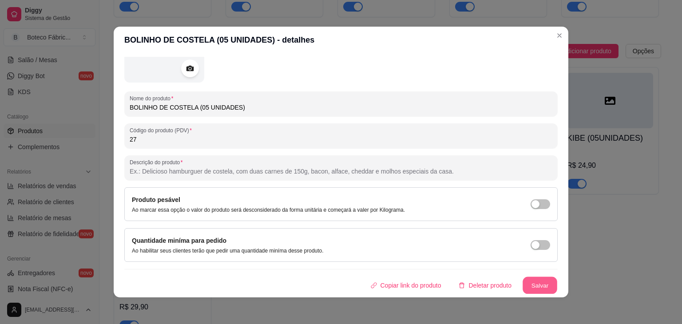
click at [526, 283] on button "Salvar" at bounding box center [540, 285] width 35 height 17
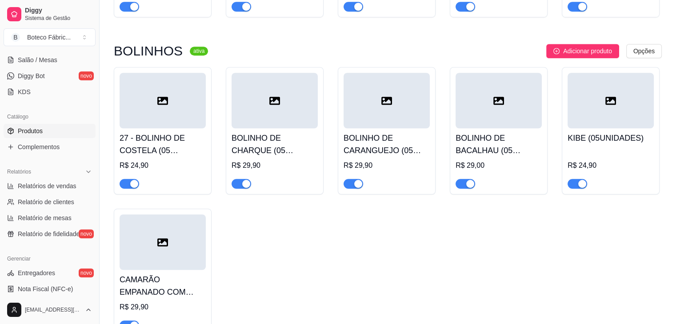
click at [315, 125] on div at bounding box center [274, 101] width 86 height 56
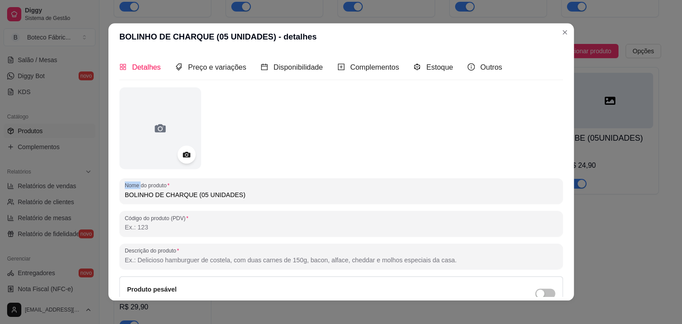
click at [315, 125] on div at bounding box center [341, 129] width 444 height 82
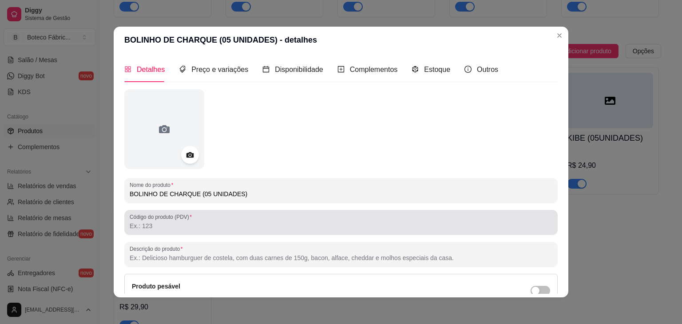
click at [219, 231] on div at bounding box center [341, 223] width 423 height 18
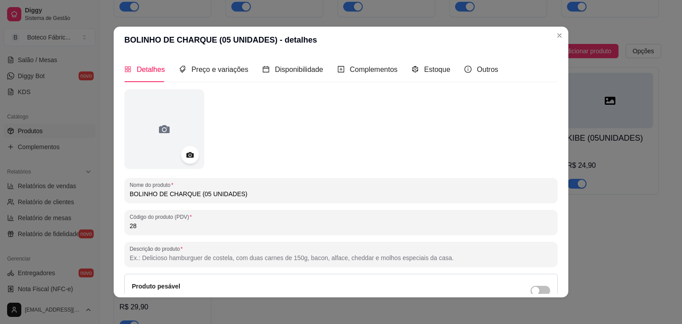
type input "28"
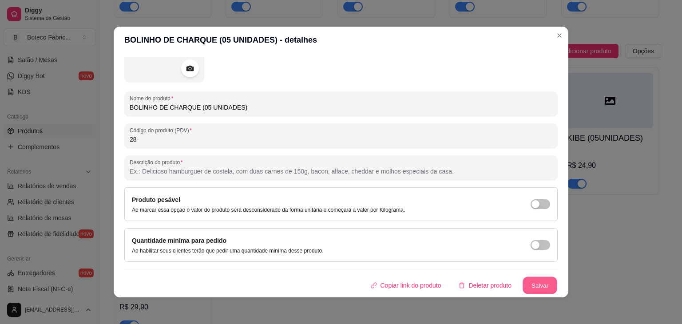
click at [523, 282] on button "Salvar" at bounding box center [540, 285] width 35 height 17
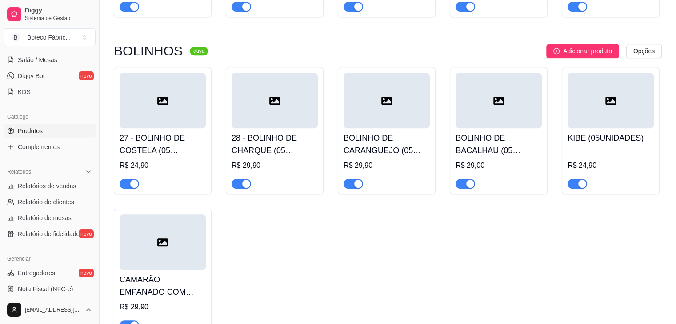
click at [361, 137] on h4 "BOLINHO DE CARANGUEJO (05 UNIDADES)" at bounding box center [386, 144] width 86 height 25
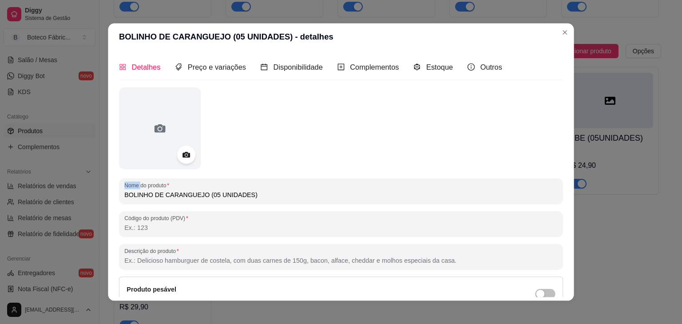
click at [361, 137] on div at bounding box center [341, 129] width 444 height 82
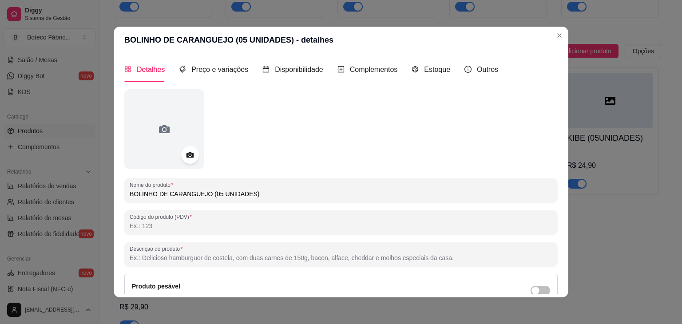
click at [280, 224] on input "Código do produto (PDV)" at bounding box center [341, 226] width 423 height 9
type input "29"
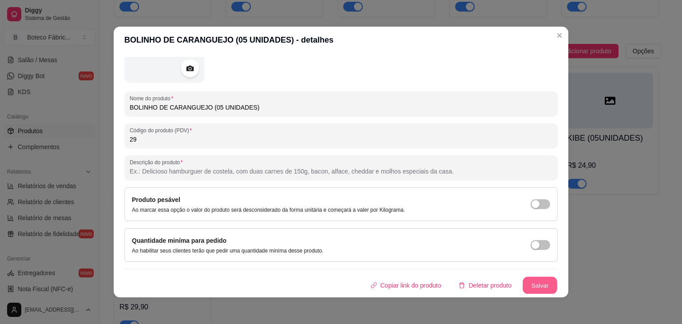
click at [527, 281] on button "Salvar" at bounding box center [540, 285] width 35 height 17
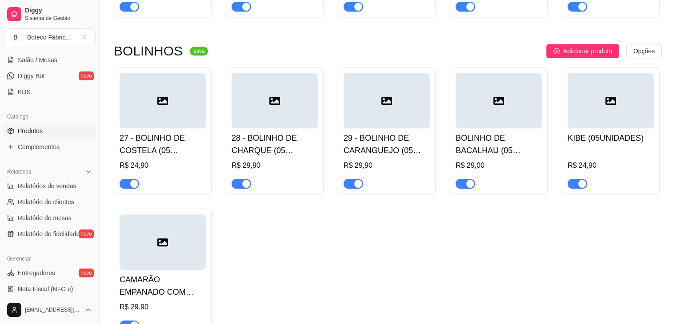
click at [600, 146] on div "KIBE (05UNIDADES) R$ 24,90" at bounding box center [610, 158] width 86 height 60
click at [601, 140] on h4 "KIBE (05UNIDADES)" at bounding box center [610, 138] width 86 height 12
click at [490, 143] on h4 "BOLINHO DE BACALHAU (05 UNIDADES)" at bounding box center [498, 144] width 86 height 25
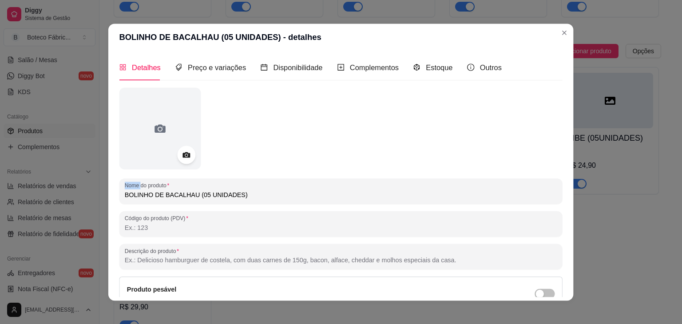
click at [490, 143] on div at bounding box center [341, 129] width 443 height 82
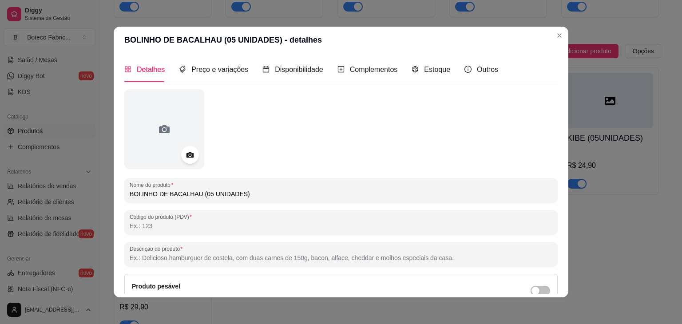
click at [304, 225] on input "Código do produto (PDV)" at bounding box center [341, 226] width 423 height 9
type input "30"
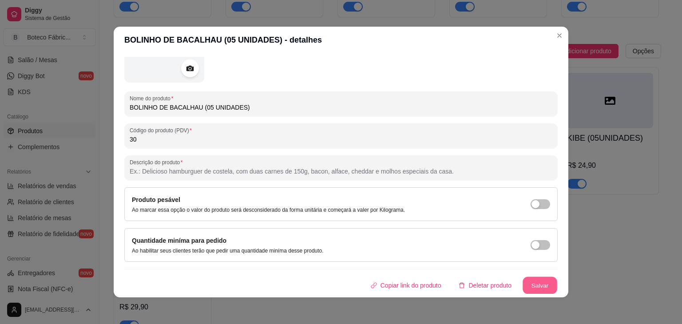
click at [535, 283] on button "Salvar" at bounding box center [540, 285] width 35 height 17
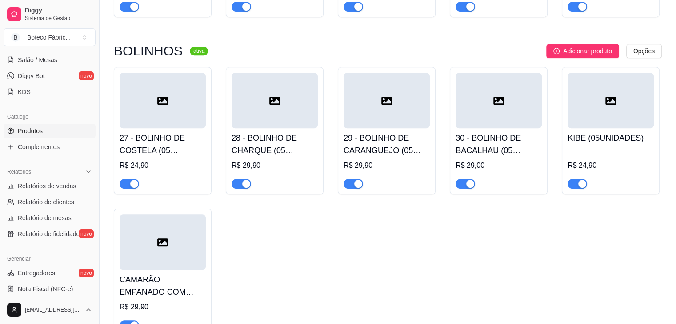
click at [598, 151] on div "R$ 24,90" at bounding box center [610, 168] width 86 height 41
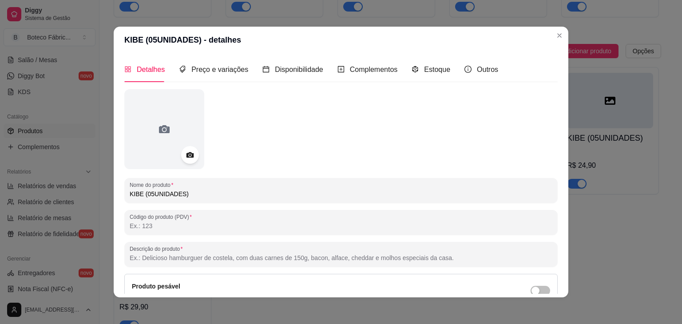
click at [391, 235] on div "Nome do produto KIBE (05UNIDADES) Código do produto (PDV) Descrição do produto …" at bounding box center [341, 235] width 434 height 292
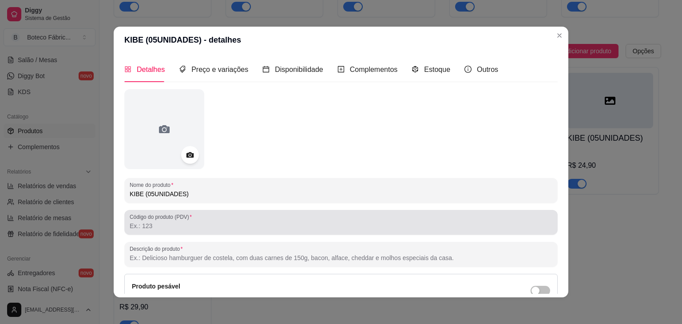
click at [391, 233] on div "Código do produto (PDV)" at bounding box center [341, 222] width 434 height 25
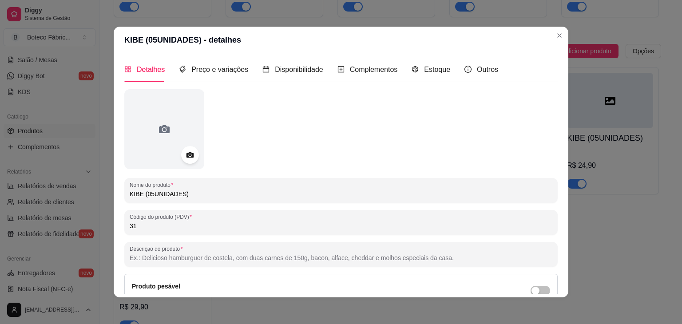
type input "31"
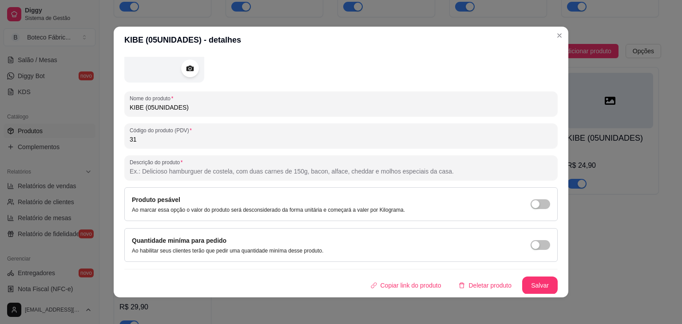
scroll to position [84, 0]
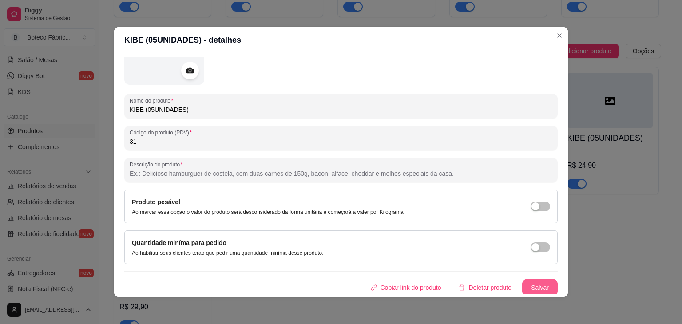
click at [541, 282] on button "Salvar" at bounding box center [541, 288] width 36 height 18
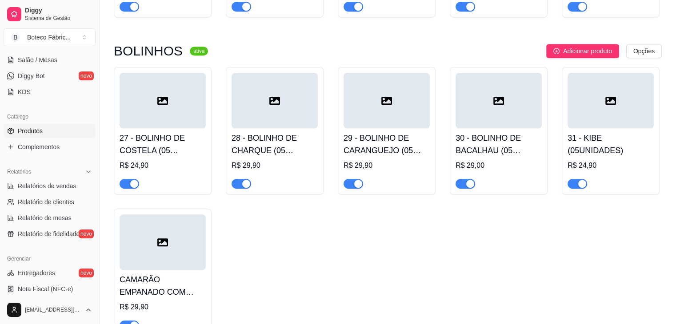
click at [197, 255] on div at bounding box center [163, 243] width 86 height 56
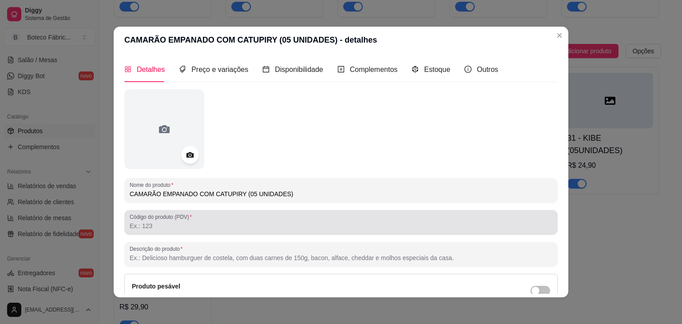
click at [211, 233] on div "Código do produto (PDV)" at bounding box center [341, 222] width 434 height 25
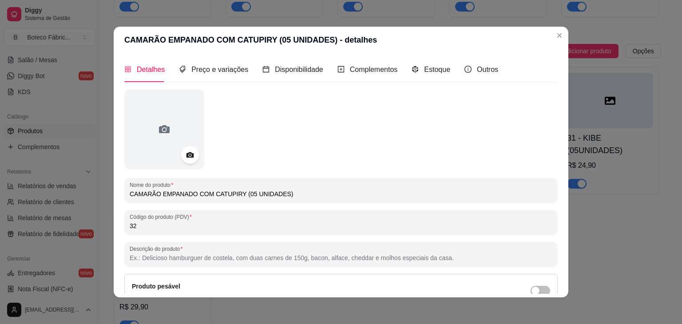
type input "32"
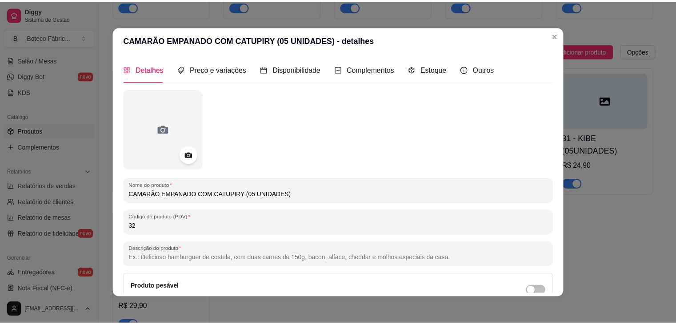
scroll to position [87, 0]
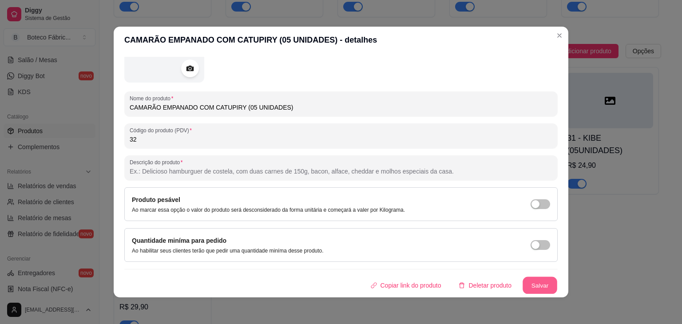
click at [525, 284] on button "Salvar" at bounding box center [540, 285] width 35 height 17
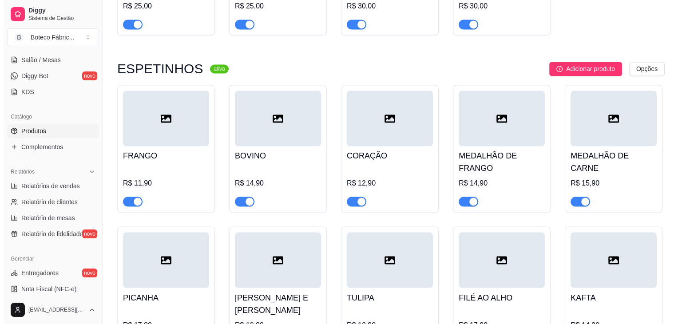
scroll to position [1511, 0]
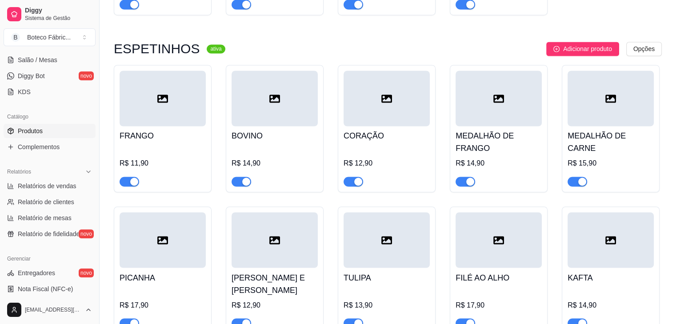
click at [155, 104] on div at bounding box center [163, 99] width 86 height 56
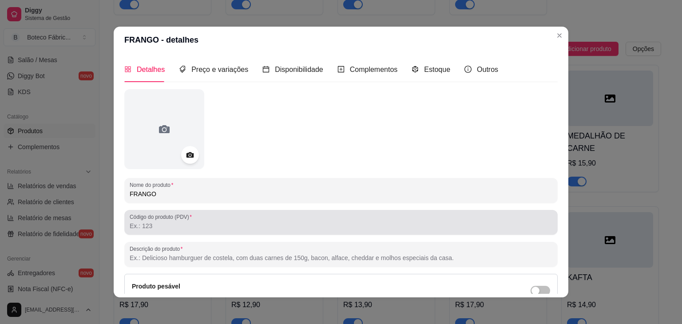
click at [201, 231] on div at bounding box center [341, 223] width 423 height 18
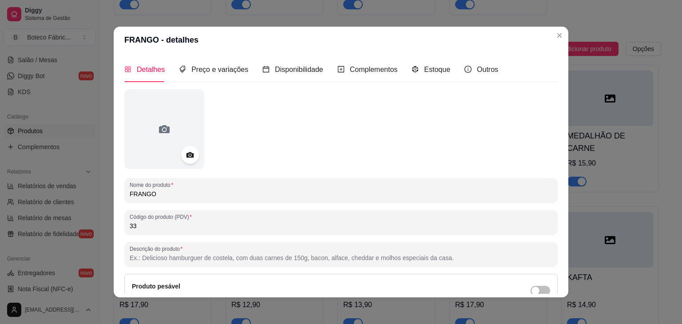
type input "33"
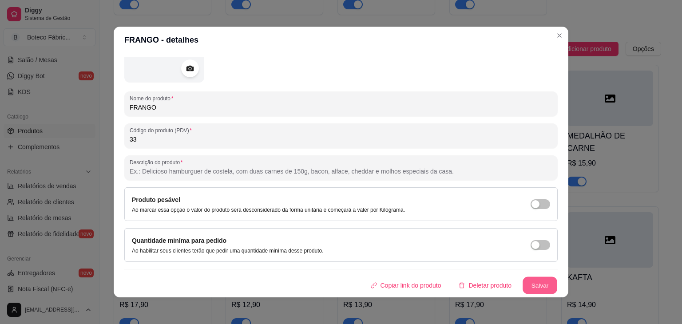
click at [531, 281] on button "Salvar" at bounding box center [540, 285] width 35 height 17
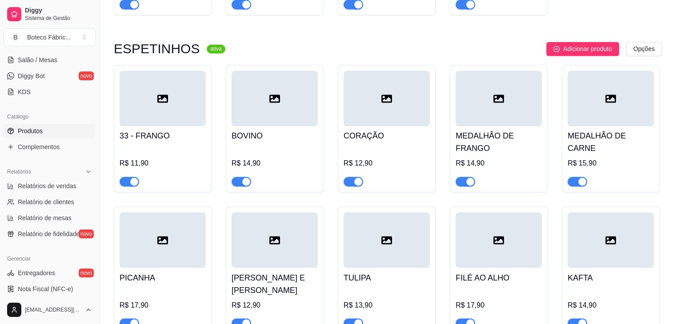
click at [271, 120] on div at bounding box center [274, 99] width 86 height 56
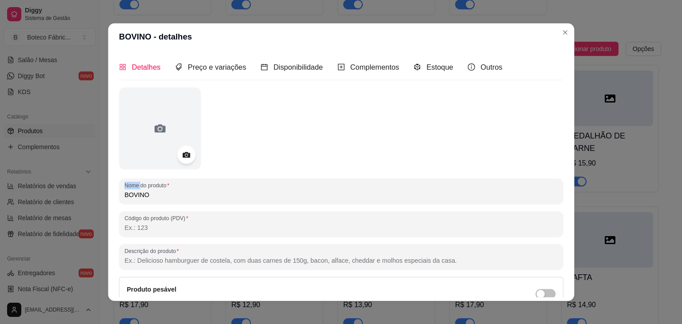
click at [271, 120] on div at bounding box center [341, 129] width 445 height 82
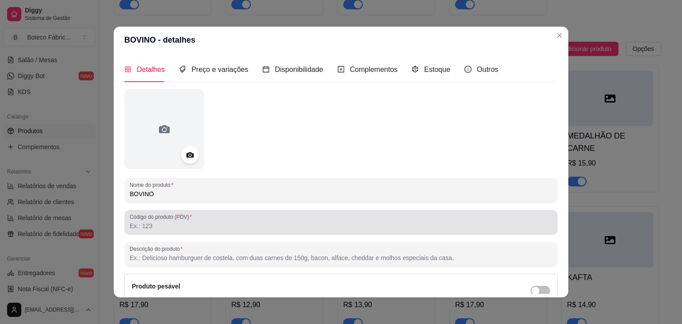
click at [227, 225] on input "Código do produto (PDV)" at bounding box center [341, 226] width 423 height 9
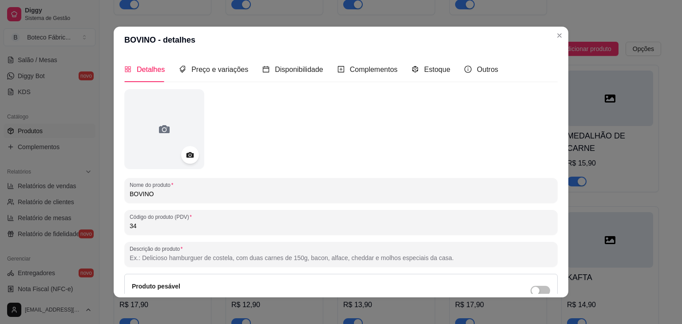
type input "34"
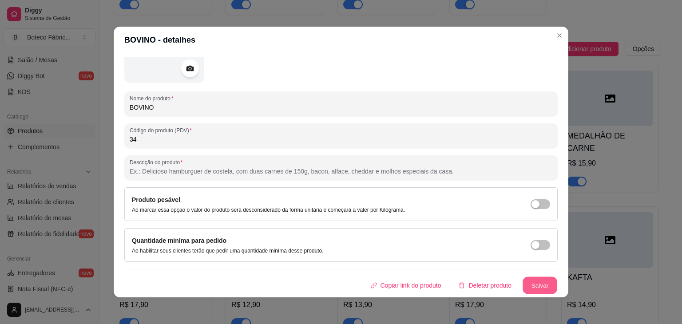
click at [532, 290] on button "Salvar" at bounding box center [540, 285] width 35 height 17
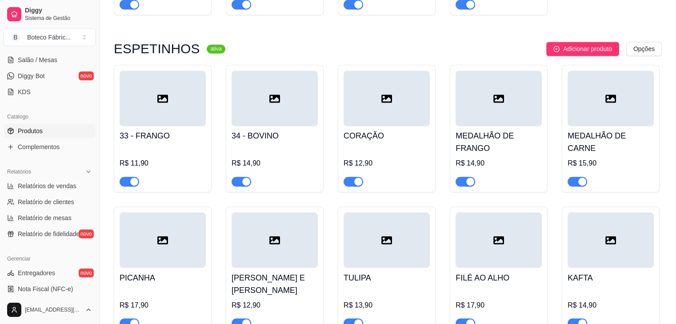
click at [395, 156] on div "R$ 12,90" at bounding box center [386, 166] width 86 height 41
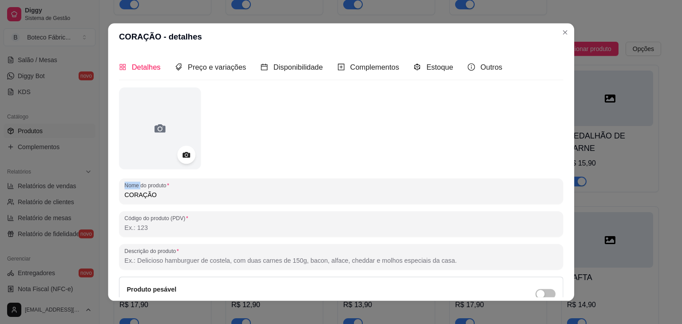
click at [395, 156] on div at bounding box center [341, 129] width 445 height 82
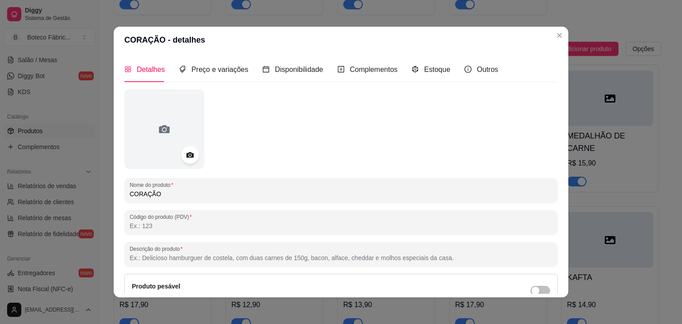
click at [315, 224] on input "Código do produto (PDV)" at bounding box center [341, 226] width 423 height 9
type input "35"
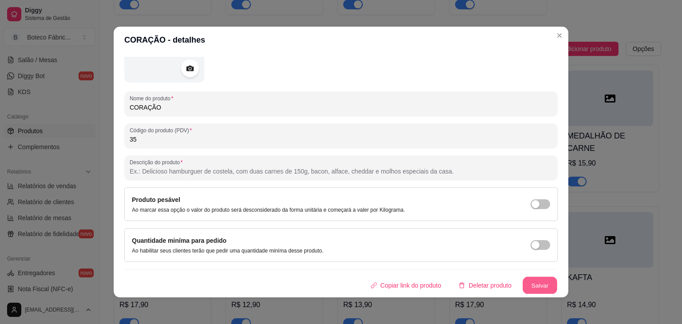
click at [533, 280] on button "Salvar" at bounding box center [540, 285] width 35 height 17
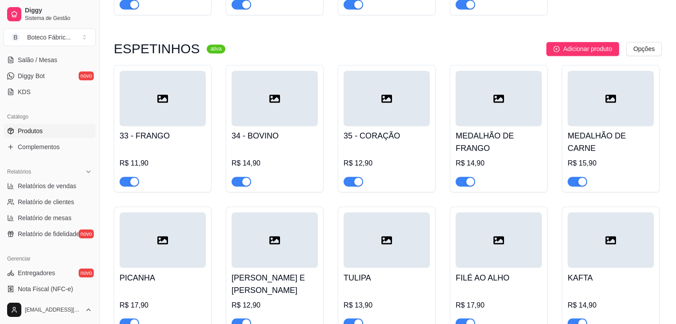
click at [509, 151] on h4 "MEDALHÃO DE FRANGO" at bounding box center [498, 142] width 86 height 25
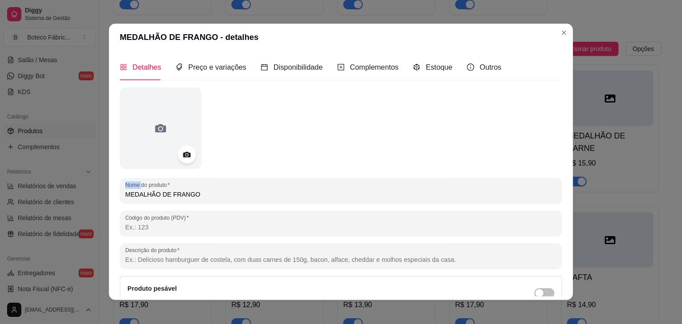
click at [509, 151] on div at bounding box center [341, 129] width 443 height 82
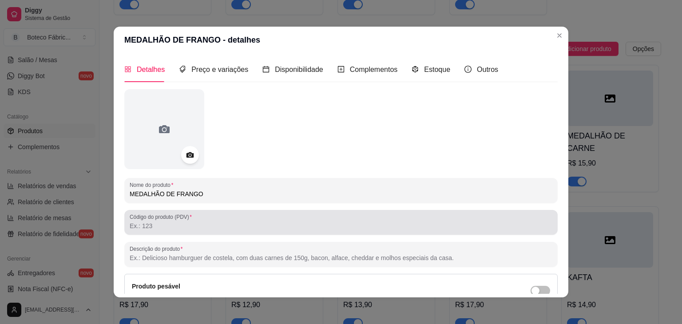
click at [268, 217] on div at bounding box center [341, 223] width 423 height 18
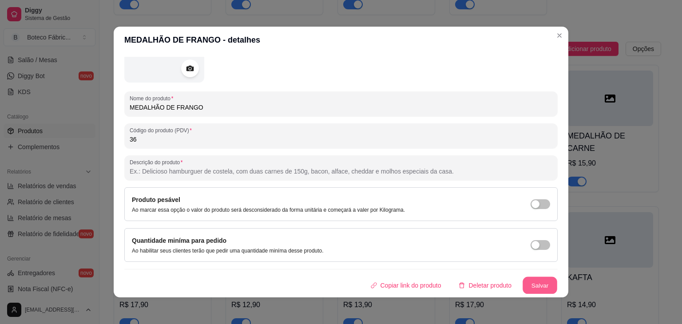
click at [537, 283] on button "Salvar" at bounding box center [540, 285] width 35 height 17
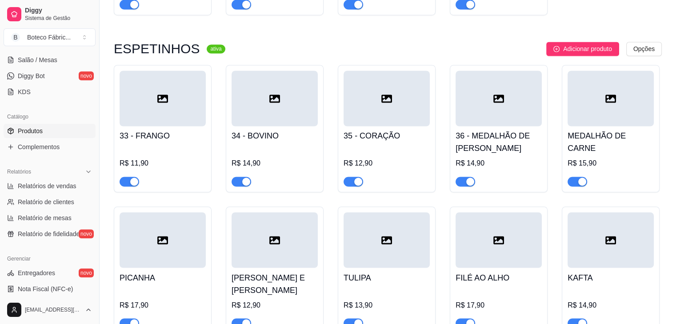
click at [622, 131] on div "MEDALHÃO DE CARNE R$ 15,90" at bounding box center [610, 156] width 86 height 60
click at [596, 134] on h4 "MEDALHÃO DE CARNE" at bounding box center [610, 142] width 86 height 25
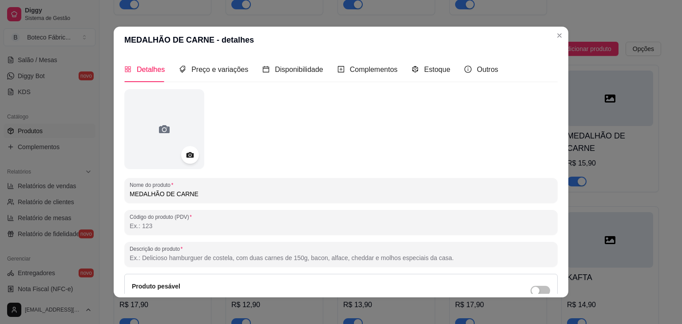
click at [260, 192] on input "MEDALHÃO DE CARNE" at bounding box center [341, 194] width 423 height 9
click at [164, 235] on div "Nome do produto MEDALHÃO DE BOVINO Código do produto (PDV) Descrição do produto…" at bounding box center [341, 235] width 434 height 292
click at [166, 227] on input "Código do produto (PDV)" at bounding box center [341, 226] width 423 height 9
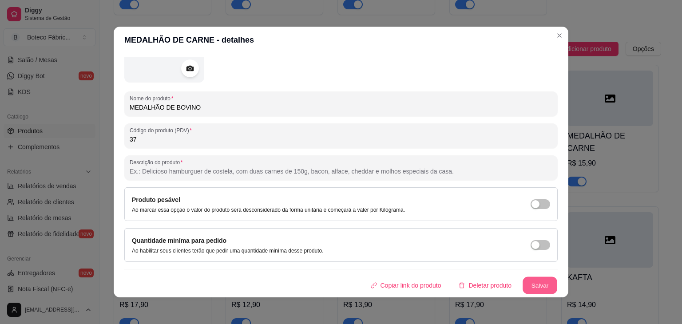
click at [539, 281] on button "Salvar" at bounding box center [540, 285] width 35 height 17
drag, startPoint x: 539, startPoint y: 281, endPoint x: 515, endPoint y: 138, distance: 145.1
click at [515, 138] on div "Nome do produto MEDALHÃO DE BOVINO Código do produto (PDV) 37 Descrição do prod…" at bounding box center [341, 149] width 434 height 292
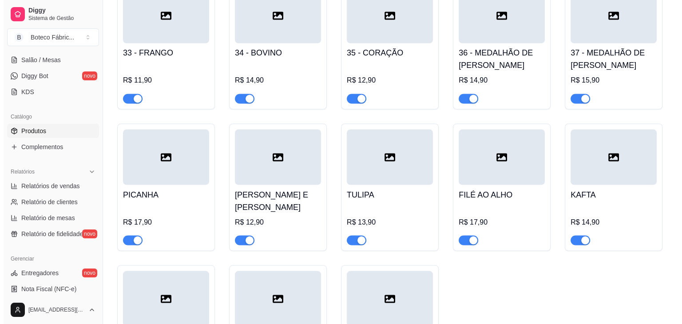
scroll to position [1600, 0]
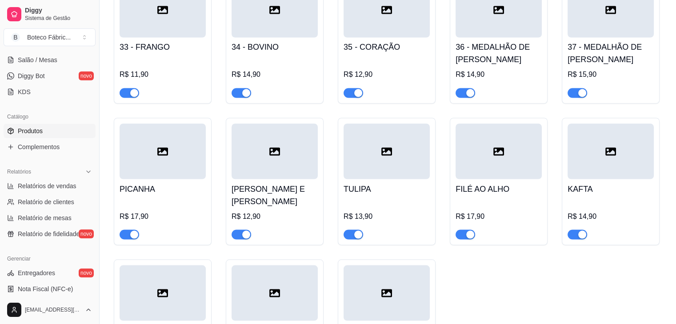
click at [296, 301] on div at bounding box center [274, 293] width 86 height 56
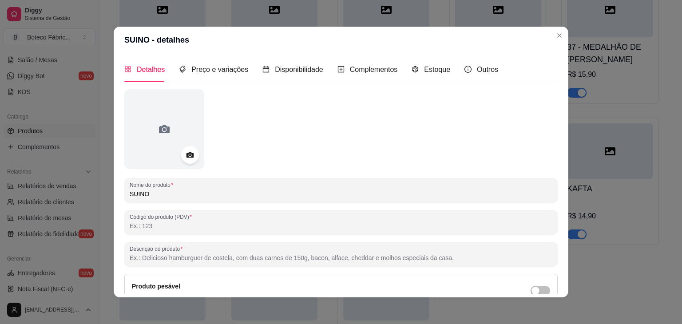
click at [251, 198] on input "SUINO" at bounding box center [341, 194] width 423 height 9
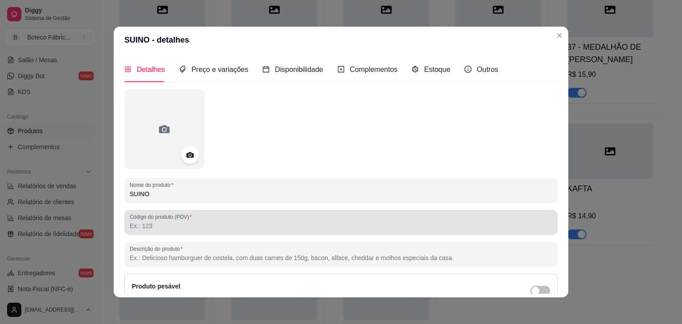
click at [248, 215] on div at bounding box center [341, 223] width 423 height 18
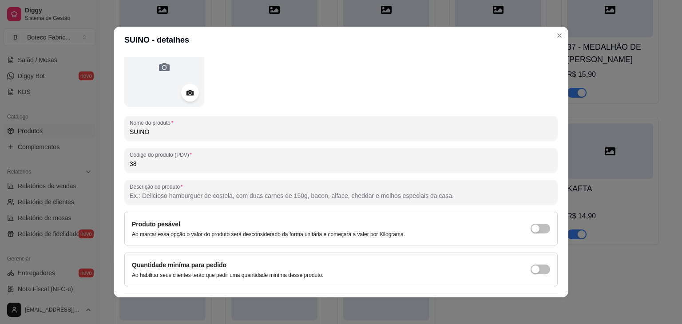
scroll to position [87, 0]
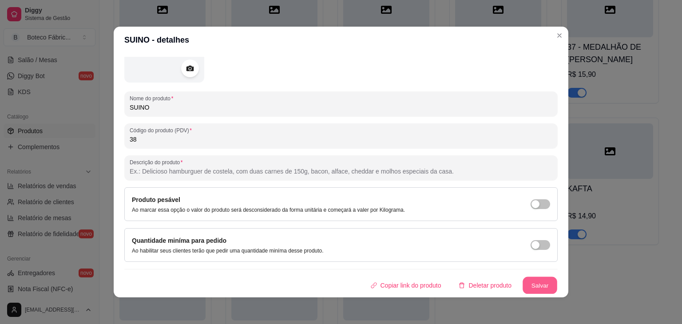
click at [533, 281] on button "Salvar" at bounding box center [540, 285] width 35 height 17
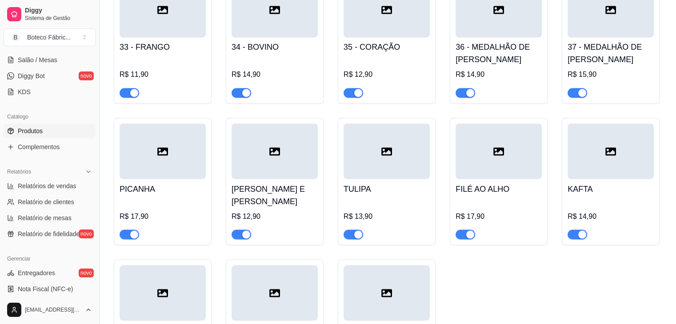
click at [409, 184] on div "TULIPA R$ 13,90" at bounding box center [386, 209] width 86 height 60
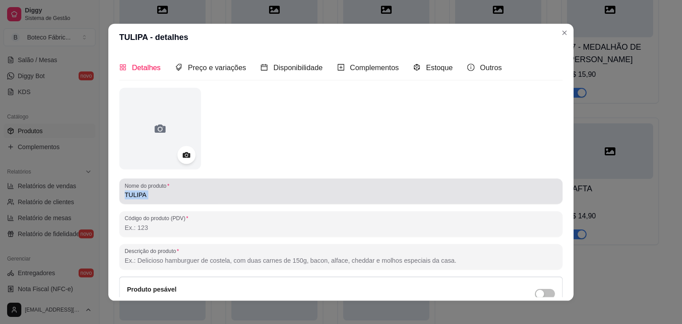
click at [409, 184] on div "TULIPA" at bounding box center [341, 191] width 433 height 18
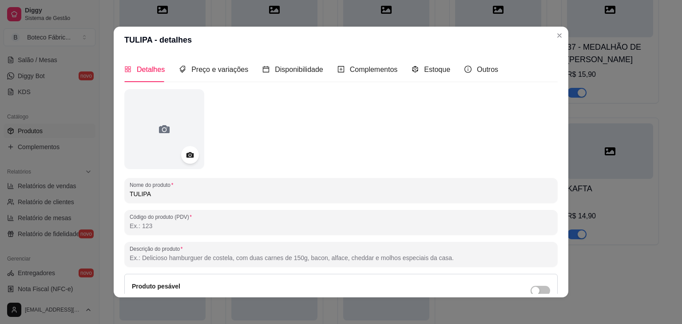
click at [317, 227] on input "Código do produto (PDV)" at bounding box center [341, 226] width 423 height 9
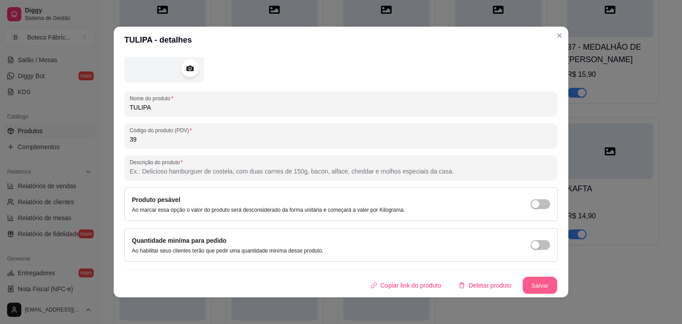
click at [534, 281] on button "Salvar" at bounding box center [540, 285] width 35 height 17
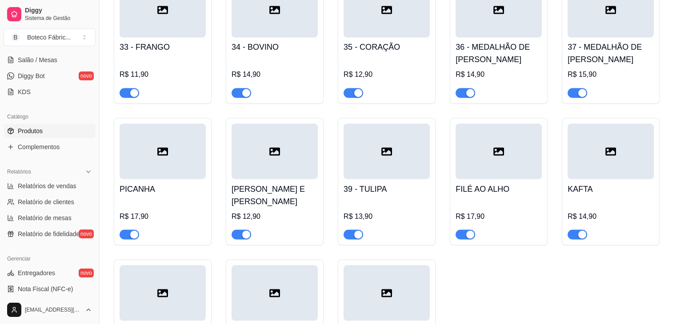
click at [177, 185] on div "PICANHA R$ 17,90" at bounding box center [163, 209] width 86 height 60
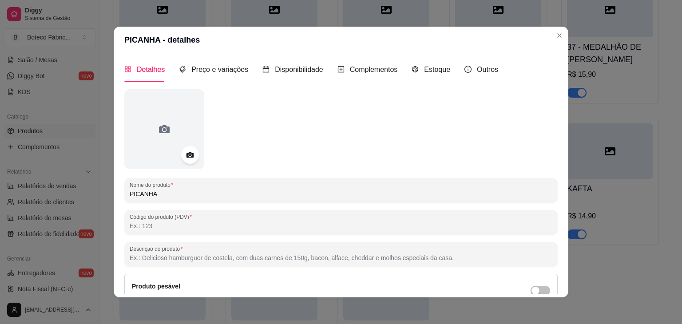
click at [186, 225] on input "Código do produto (PDV)" at bounding box center [341, 226] width 423 height 9
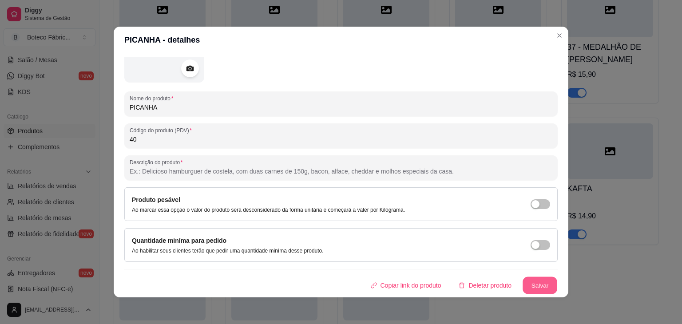
click at [537, 284] on button "Salvar" at bounding box center [540, 285] width 35 height 17
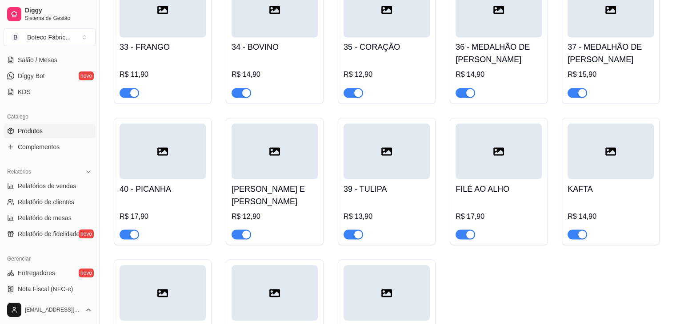
click at [186, 281] on div at bounding box center [163, 293] width 86 height 56
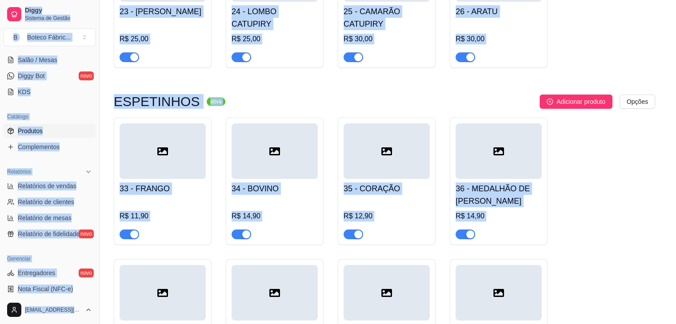
click at [186, 281] on div "Produto pesável Ao marcar essa opção o valor do produto será desconsiderado da …" at bounding box center [337, 293] width 443 height 35
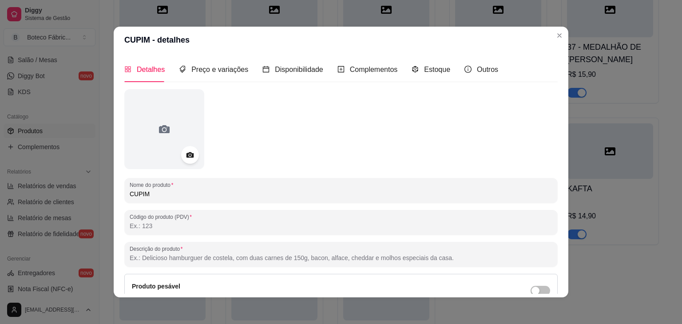
click at [212, 223] on input "Código do produto (PDV)" at bounding box center [341, 226] width 423 height 9
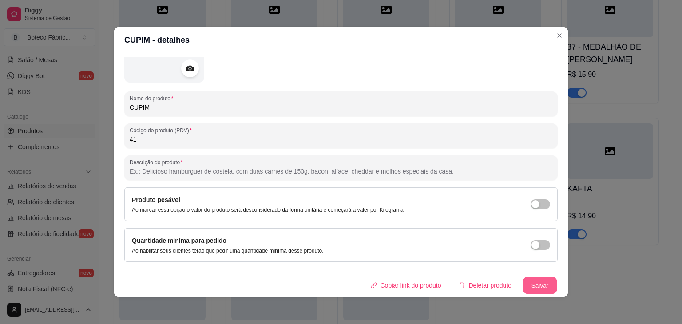
click at [528, 281] on button "Salvar" at bounding box center [540, 285] width 35 height 17
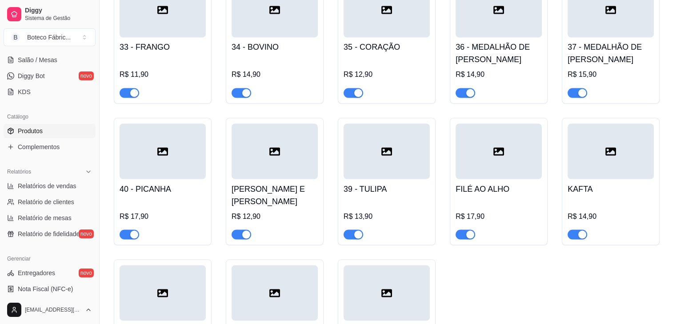
click at [595, 179] on div at bounding box center [610, 152] width 86 height 56
click at [607, 165] on div at bounding box center [610, 152] width 86 height 56
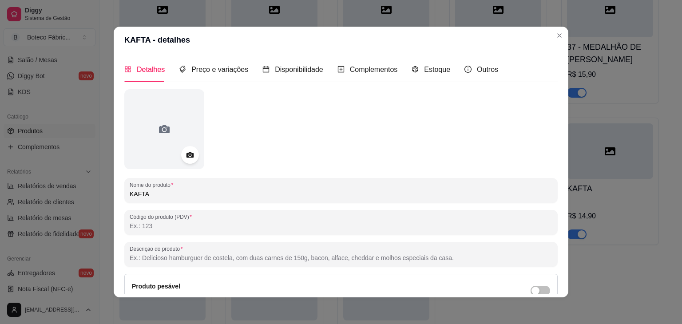
click at [302, 225] on input "Código do produto (PDV)" at bounding box center [341, 226] width 423 height 9
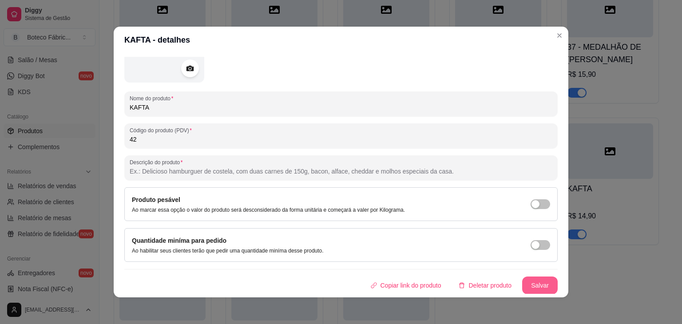
click at [527, 282] on button "Salvar" at bounding box center [541, 286] width 36 height 18
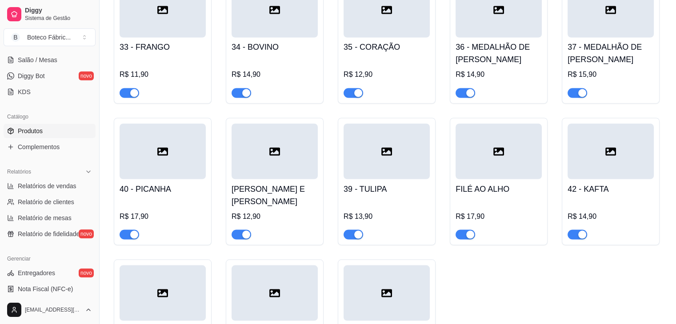
click at [489, 188] on h4 "FILÉ AO ALHO" at bounding box center [498, 189] width 86 height 12
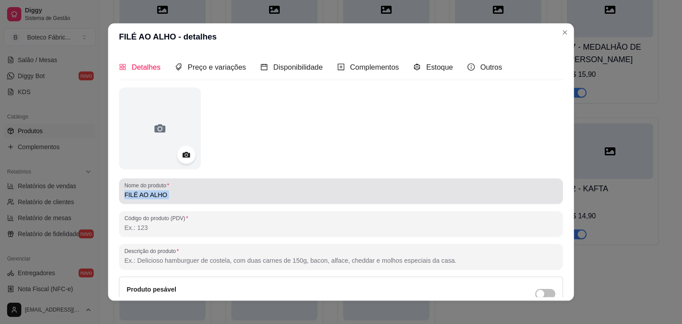
click at [489, 188] on div "FILÉ AO ALHO" at bounding box center [341, 191] width 434 height 18
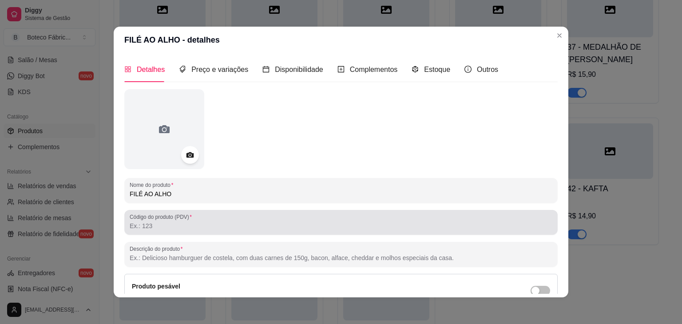
click at [449, 221] on div at bounding box center [341, 223] width 423 height 18
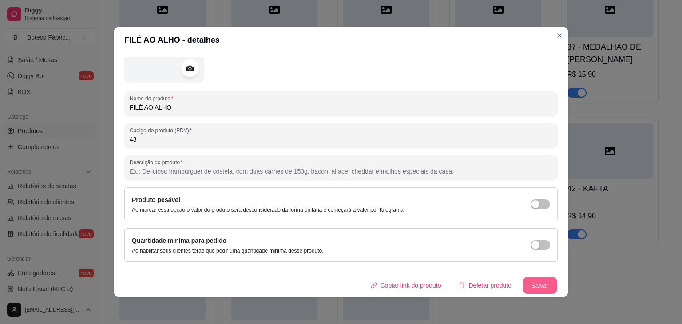
click at [523, 283] on button "Salvar" at bounding box center [540, 285] width 35 height 17
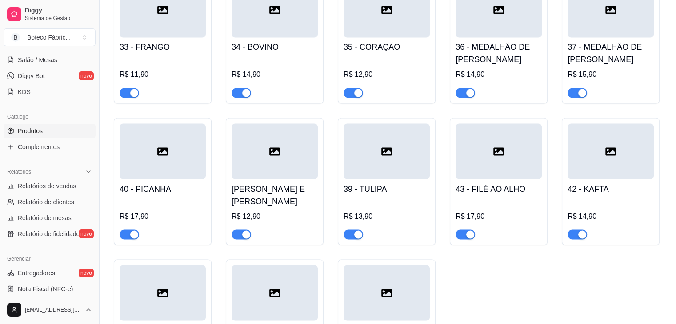
click at [402, 289] on div at bounding box center [386, 293] width 86 height 56
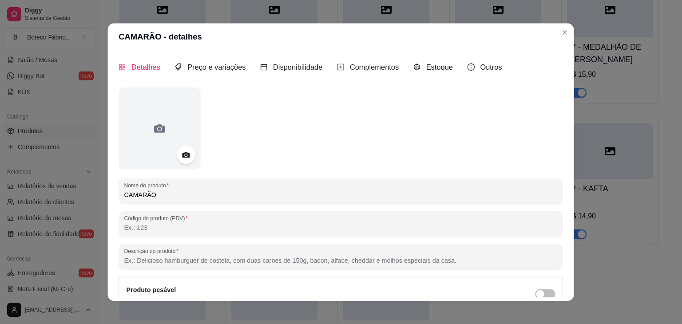
click at [402, 289] on div "Produto pesável Ao marcar essa opção o valor do produto será desconsiderado da …" at bounding box center [341, 294] width 429 height 19
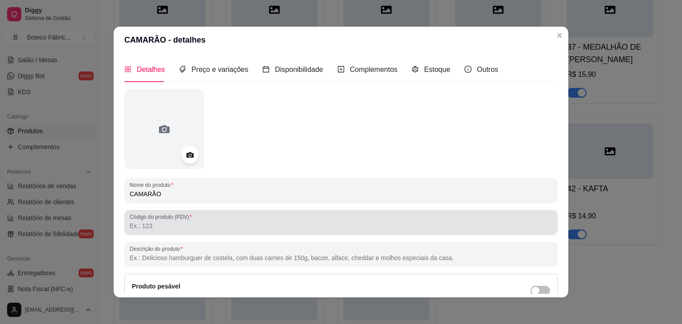
click at [281, 219] on div at bounding box center [341, 223] width 423 height 18
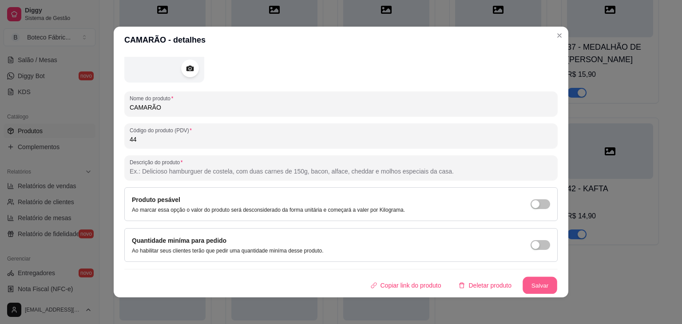
click at [533, 285] on button "Salvar" at bounding box center [540, 285] width 35 height 17
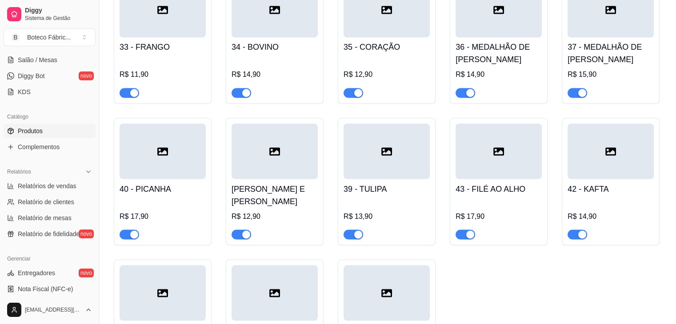
click at [292, 169] on div at bounding box center [274, 152] width 86 height 56
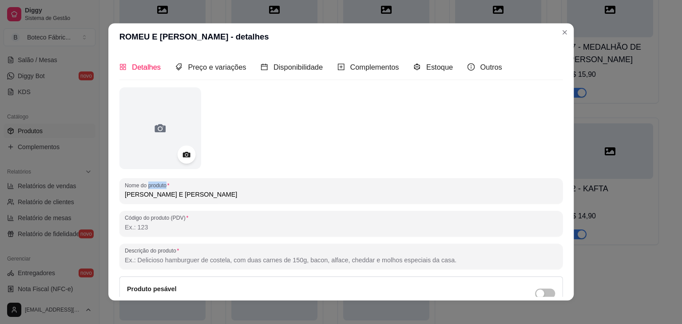
click at [292, 169] on div "Nome do produto ROMEU E [PERSON_NAME] Código do produto (PDV) Descrição do prod…" at bounding box center [341, 237] width 444 height 299
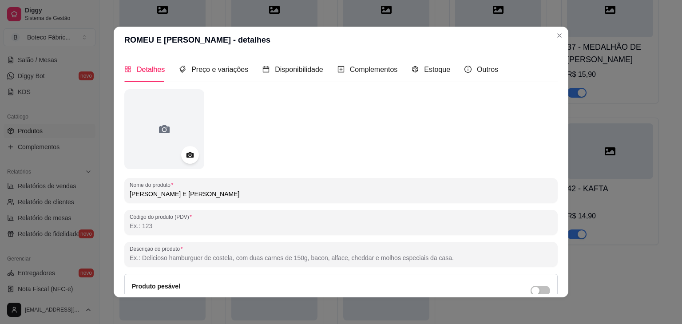
click at [284, 227] on input "Código do produto (PDV)" at bounding box center [341, 226] width 423 height 9
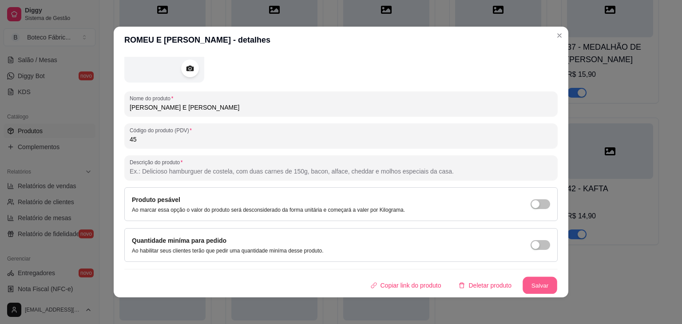
click at [524, 288] on button "Salvar" at bounding box center [540, 285] width 35 height 17
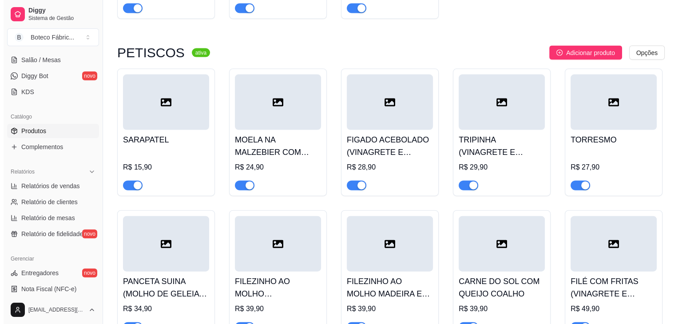
scroll to position [1973, 0]
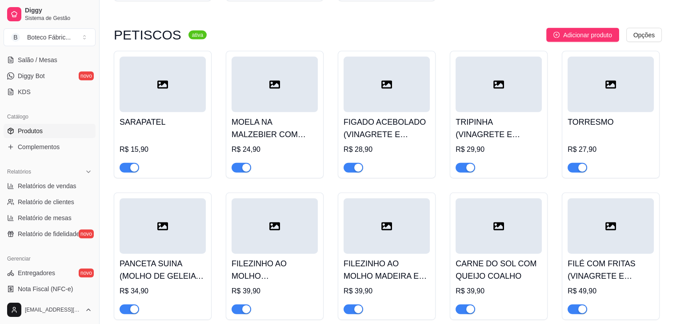
click at [145, 123] on div "SARAPATEL R$ 15,90" at bounding box center [163, 142] width 86 height 60
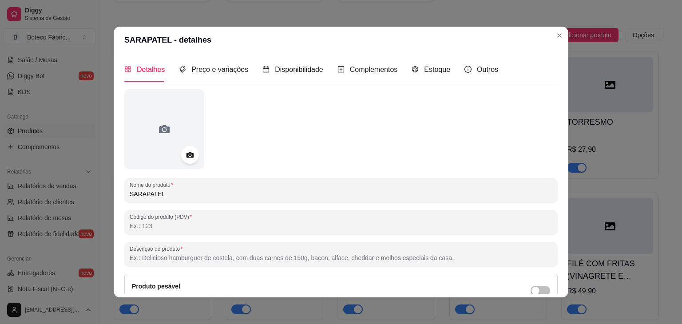
click at [198, 226] on input "Código do produto (PDV)" at bounding box center [341, 226] width 423 height 9
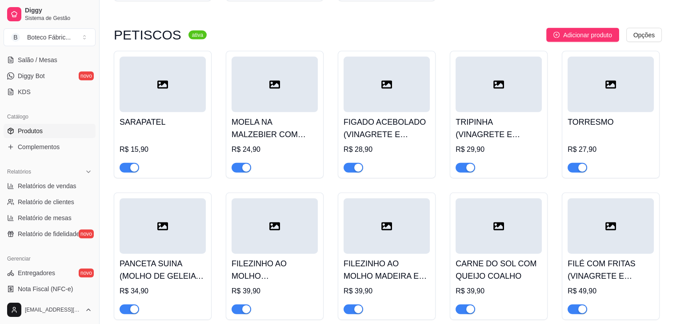
click at [286, 116] on h4 "MOELA NA MALZEBIER COM TORRADAS" at bounding box center [274, 128] width 86 height 25
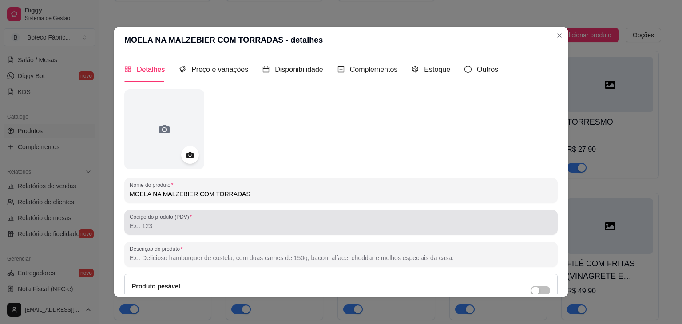
click at [215, 231] on div "Código do produto (PDV)" at bounding box center [341, 222] width 434 height 25
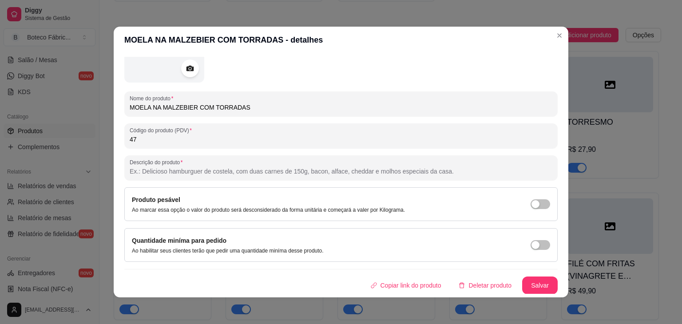
scroll to position [87, 0]
click at [534, 284] on button "Salvar" at bounding box center [541, 286] width 36 height 18
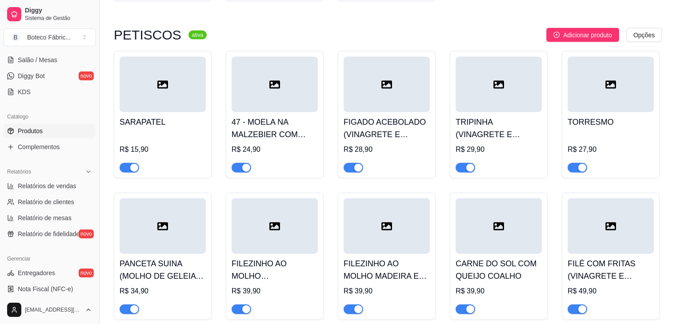
click at [393, 120] on h4 "FIGADO ACEBOLADO (VINAGRETE E FAROFA)" at bounding box center [386, 128] width 86 height 25
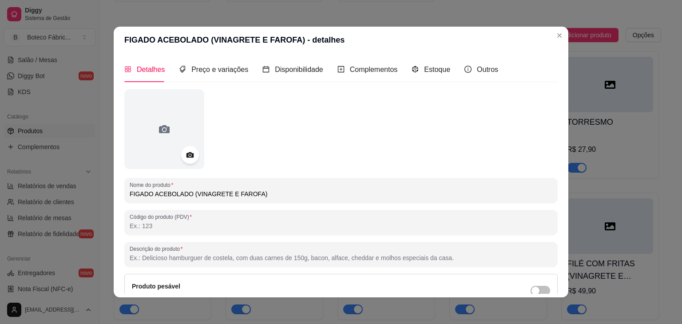
click at [249, 230] on input "Código do produto (PDV)" at bounding box center [341, 226] width 423 height 9
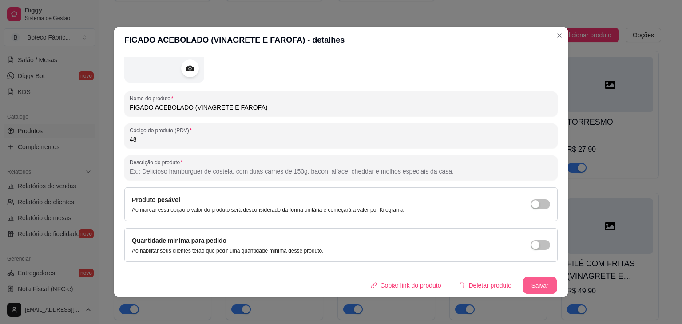
click at [539, 279] on button "Salvar" at bounding box center [540, 285] width 35 height 17
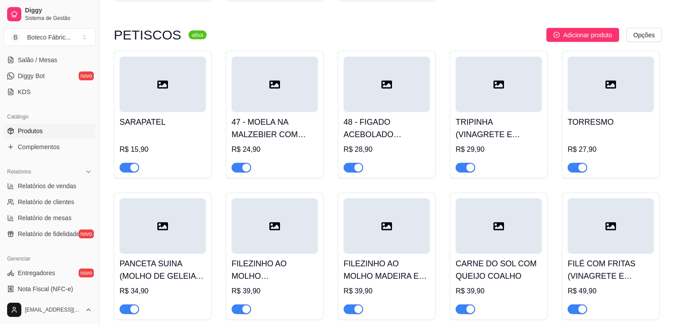
click at [489, 116] on h4 "TRIPINHA (VINAGRETE E FAROFA)" at bounding box center [498, 128] width 86 height 25
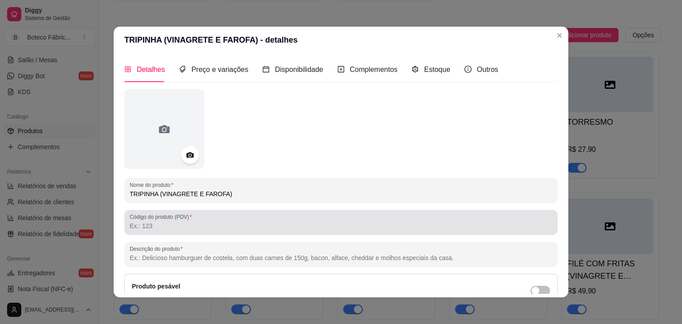
click at [364, 222] on input "Código do produto (PDV)" at bounding box center [341, 226] width 423 height 9
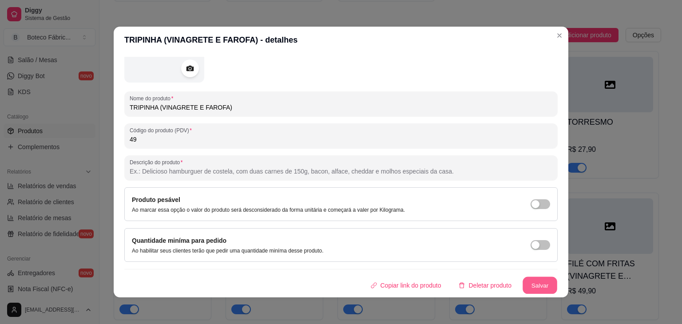
click at [533, 283] on button "Salvar" at bounding box center [540, 285] width 35 height 17
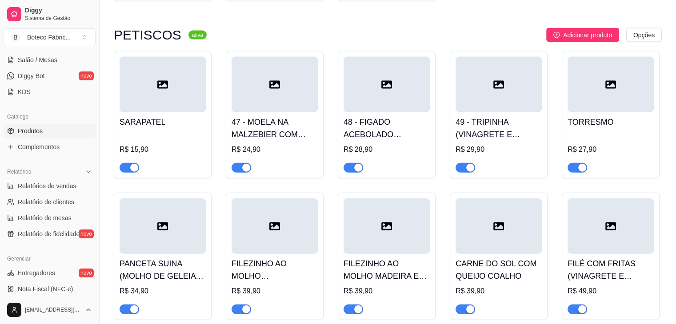
click at [599, 123] on div "TORRESMO R$ 27,90" at bounding box center [610, 142] width 86 height 60
click at [579, 122] on div "TORRESMO R$ 27,90" at bounding box center [610, 142] width 86 height 60
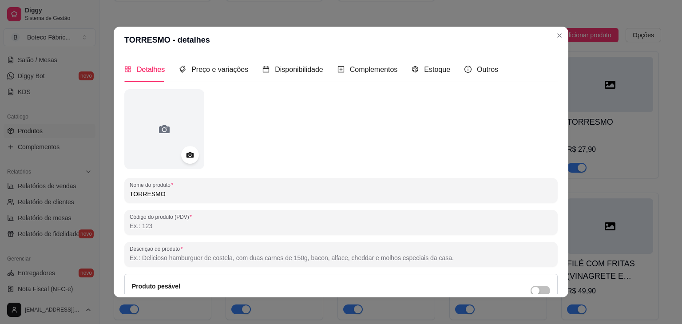
click at [297, 223] on input "Código do produto (PDV)" at bounding box center [341, 226] width 423 height 9
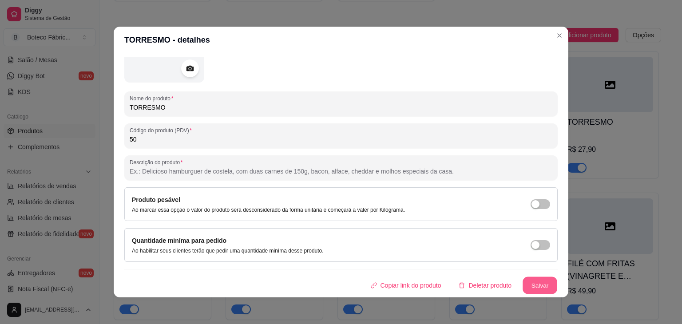
click at [523, 285] on button "Salvar" at bounding box center [540, 285] width 35 height 17
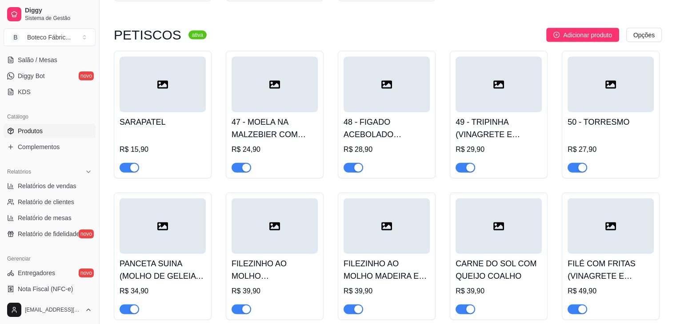
click at [172, 218] on div at bounding box center [163, 227] width 86 height 56
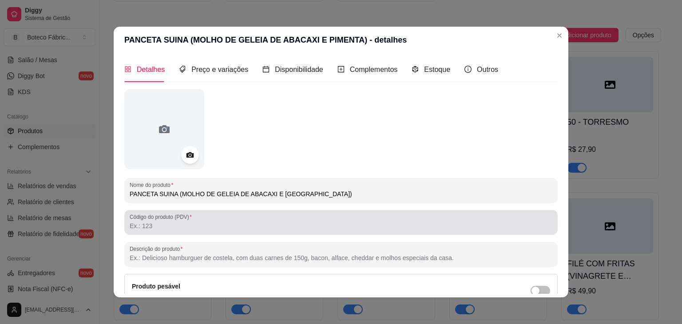
click at [168, 233] on div "Código do produto (PDV)" at bounding box center [341, 222] width 434 height 25
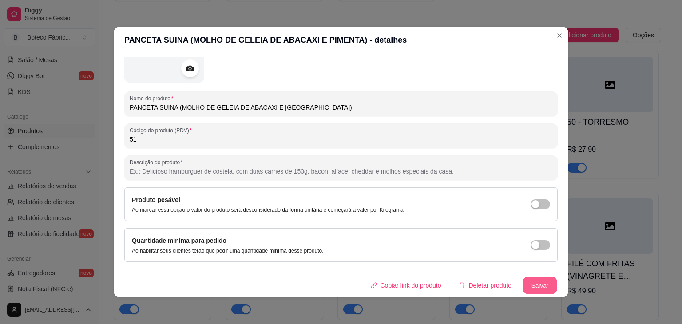
click at [535, 285] on button "Salvar" at bounding box center [540, 285] width 35 height 17
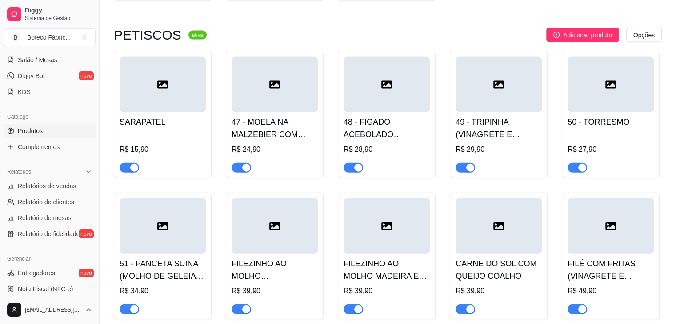
click at [291, 226] on div at bounding box center [274, 227] width 86 height 56
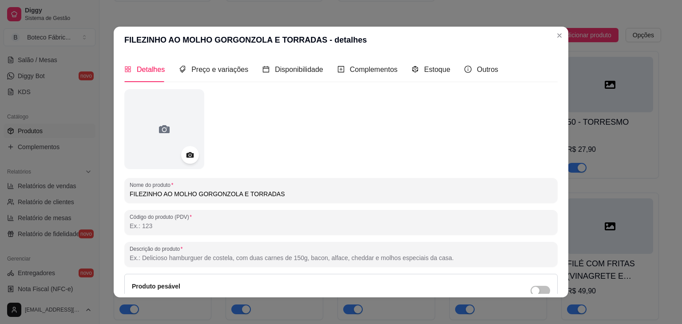
click at [228, 223] on input "Código do produto (PDV)" at bounding box center [341, 226] width 423 height 9
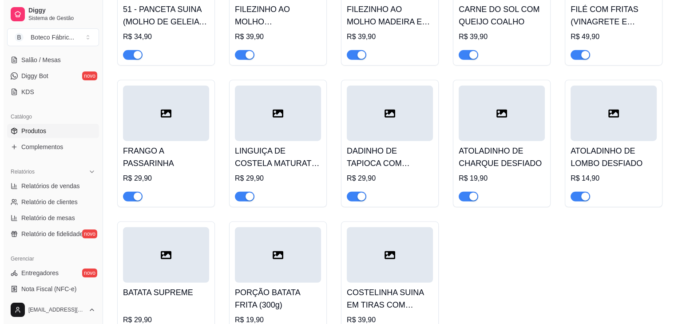
scroll to position [2246, 0]
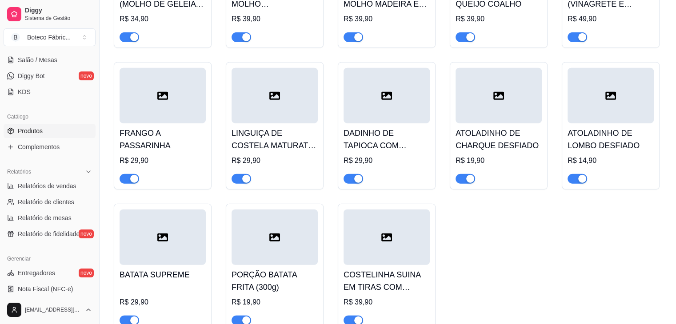
click at [393, 241] on div at bounding box center [386, 238] width 86 height 56
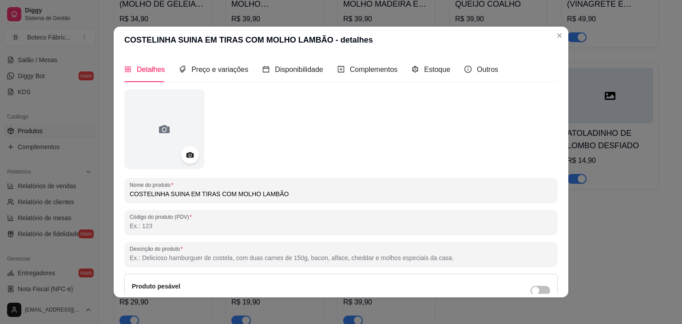
click at [361, 226] on input "Código do produto (PDV)" at bounding box center [341, 226] width 423 height 9
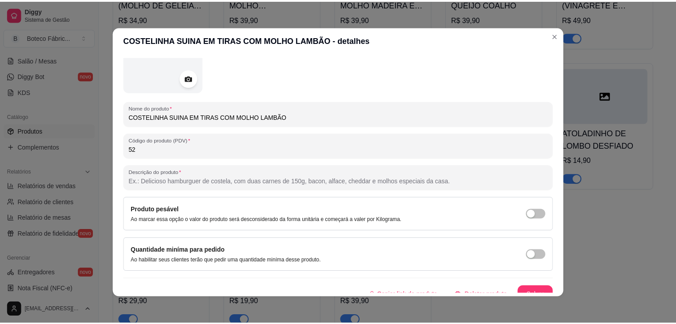
scroll to position [87, 0]
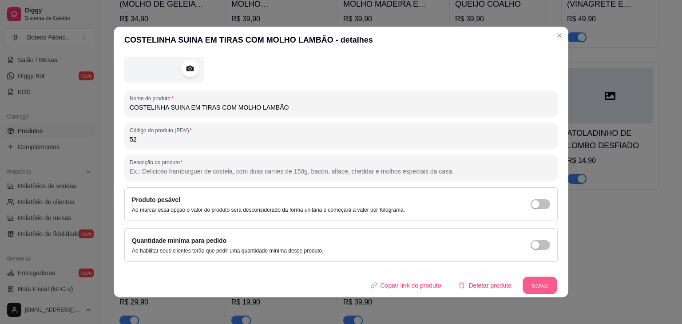
click at [533, 284] on button "Salvar" at bounding box center [540, 285] width 35 height 17
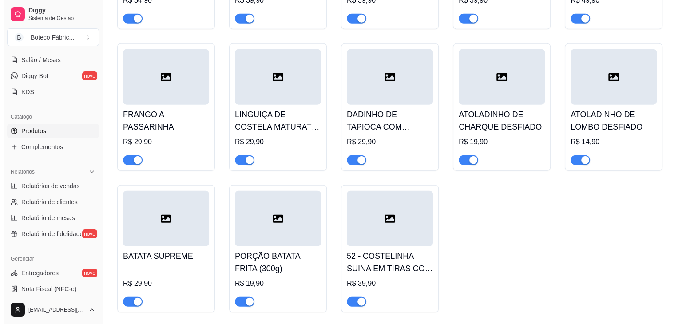
scroll to position [2281, 0]
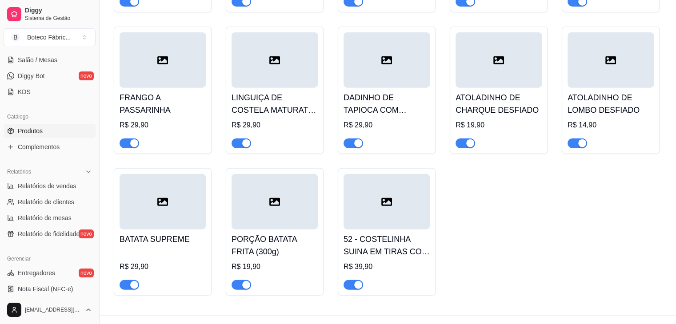
click at [383, 98] on h4 "DADINHO DE TAPIOCA COM KETCHUP DE GOIABADA" at bounding box center [386, 104] width 86 height 25
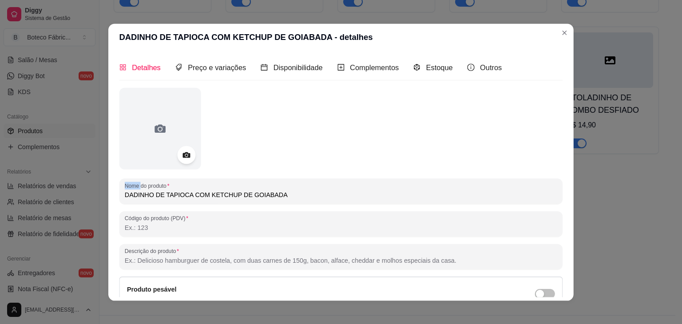
click at [383, 98] on div at bounding box center [342, 129] width 444 height 82
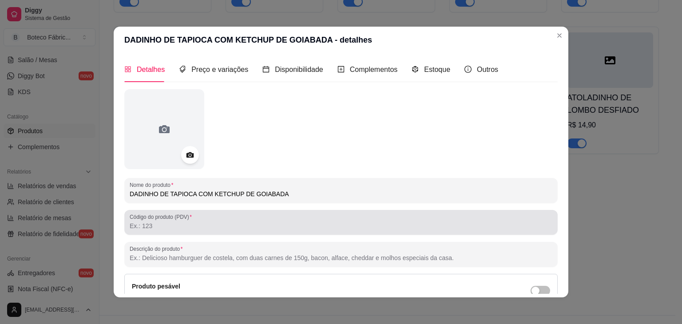
click at [217, 231] on div "Código do produto (PDV)" at bounding box center [341, 222] width 434 height 25
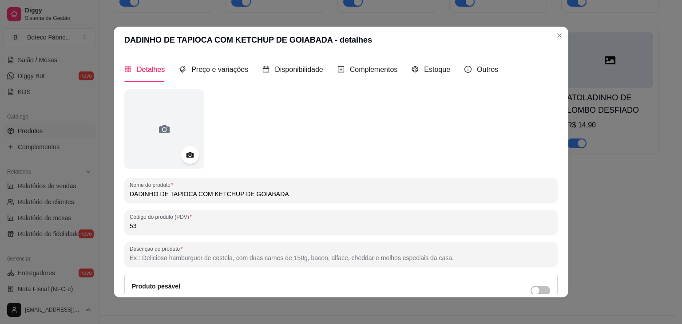
scroll to position [87, 0]
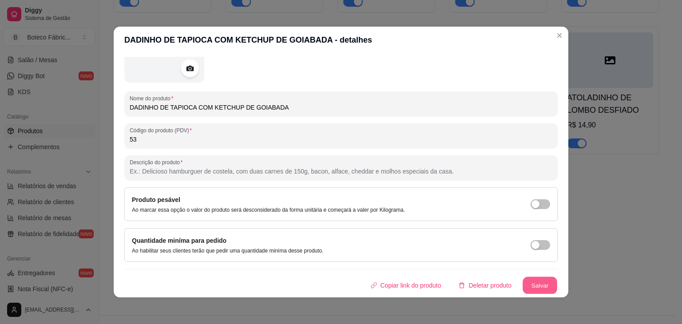
click at [533, 285] on button "Salvar" at bounding box center [540, 285] width 35 height 17
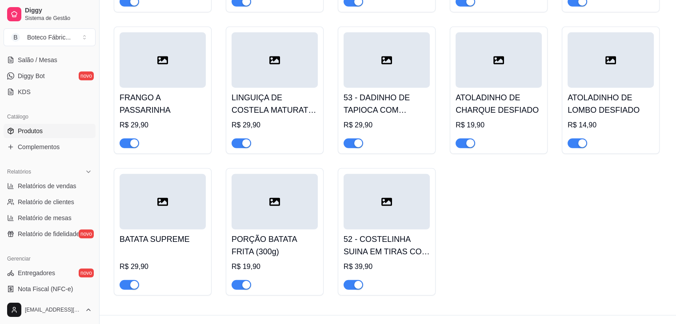
click at [494, 92] on h4 "ATOLADINHO DE CHARQUE DESFIADO" at bounding box center [498, 104] width 86 height 25
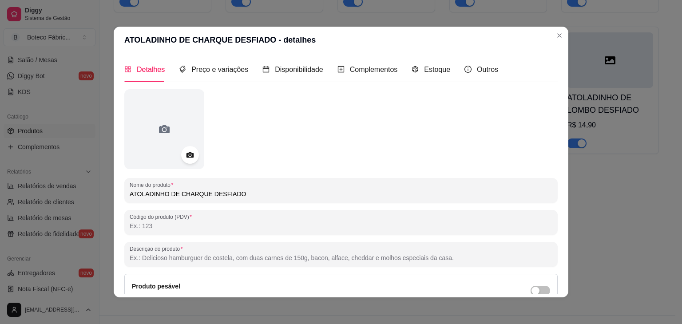
click at [272, 227] on input "Código do produto (PDV)" at bounding box center [341, 226] width 423 height 9
click at [547, 277] on div "Produto pesável Ao marcar essa opção o valor do produto será desconsiderado da …" at bounding box center [341, 291] width 434 height 34
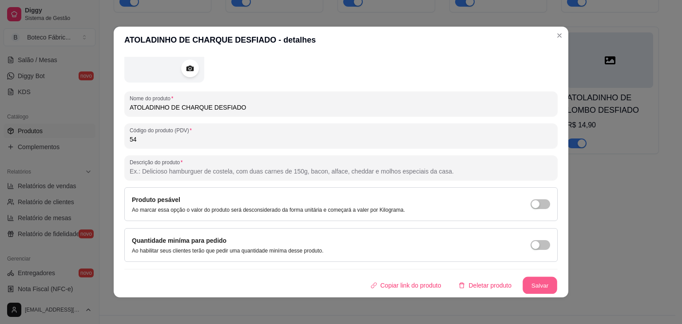
click at [523, 281] on button "Salvar" at bounding box center [540, 285] width 35 height 17
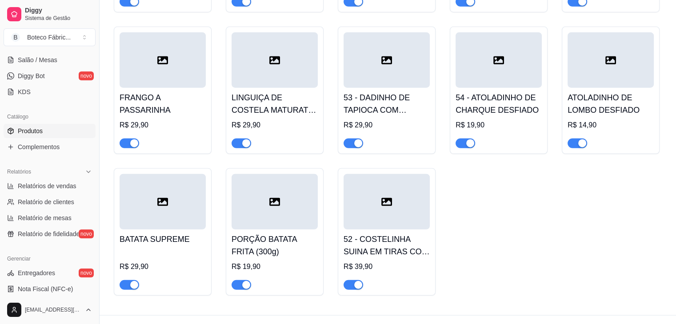
click at [604, 94] on h4 "ATOLADINHO DE LOMBO DESFIADO" at bounding box center [610, 104] width 86 height 25
click at [596, 98] on h4 "ATOLADINHO DE LOMBO DESFIADO" at bounding box center [610, 104] width 86 height 25
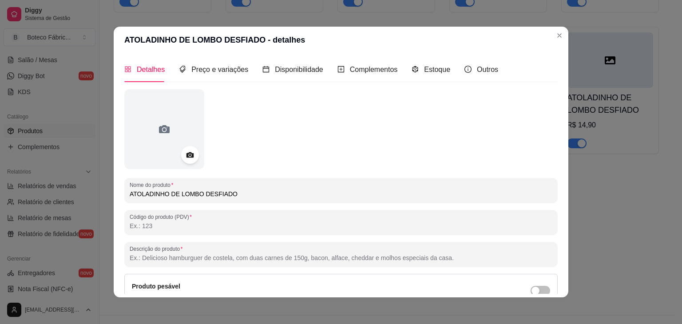
click at [264, 229] on input "Código do produto (PDV)" at bounding box center [341, 226] width 423 height 9
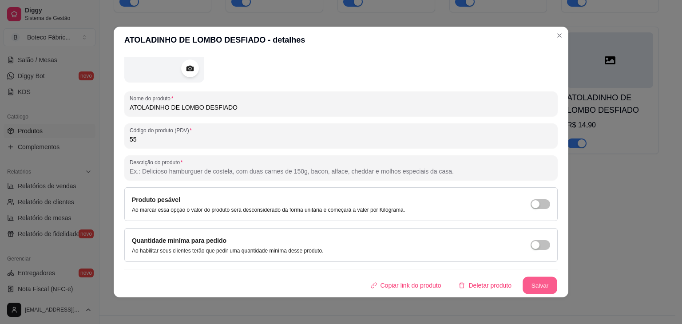
click at [543, 283] on button "Salvar" at bounding box center [540, 285] width 35 height 17
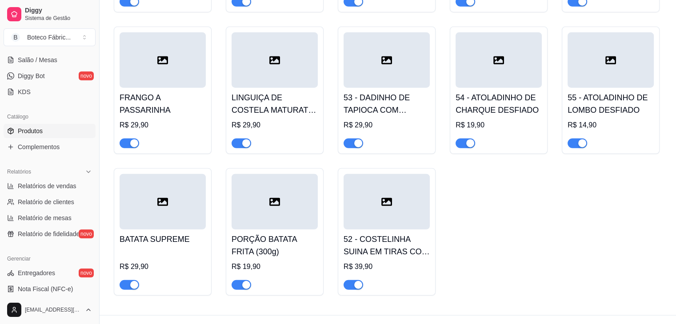
click at [271, 73] on div at bounding box center [274, 60] width 86 height 56
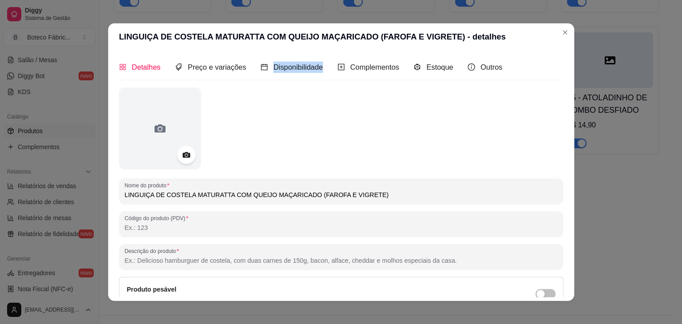
click at [271, 73] on div "Disponibilidade" at bounding box center [292, 67] width 62 height 26
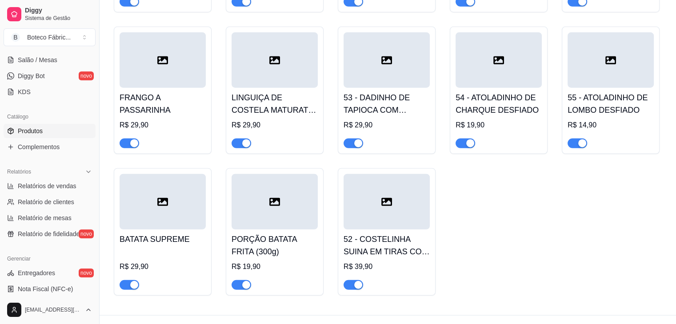
click at [296, 120] on div "R$ 29,90" at bounding box center [274, 125] width 86 height 11
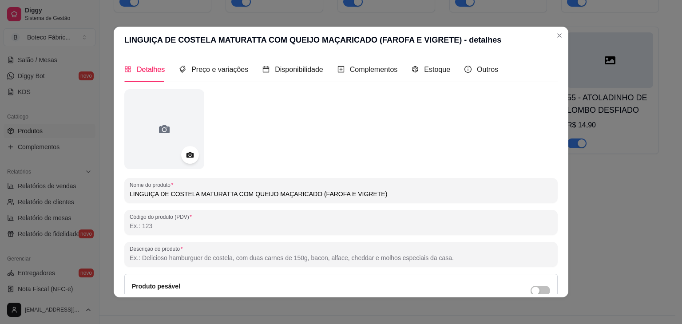
click at [201, 227] on input "Código do produto (PDV)" at bounding box center [341, 226] width 423 height 9
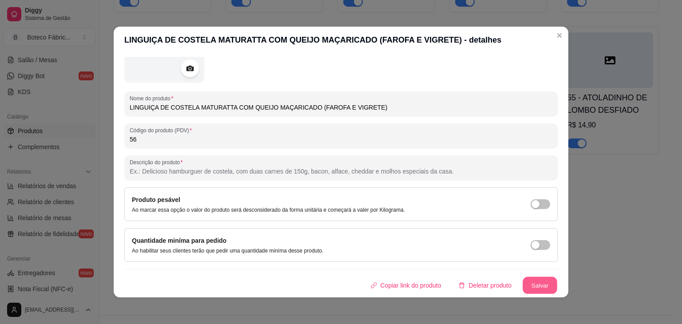
click at [531, 285] on button "Salvar" at bounding box center [540, 285] width 35 height 17
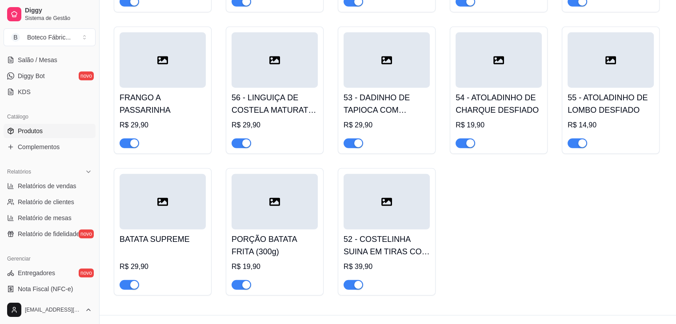
click at [181, 92] on h4 "FRANGO A PASSARINHA" at bounding box center [163, 104] width 86 height 25
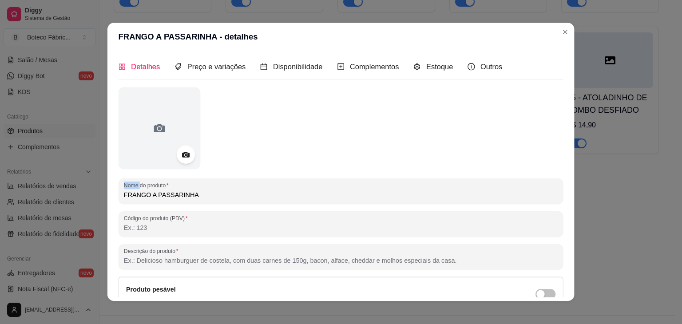
click at [181, 86] on div "Detalhes Preço e variações Disponibilidade Complementos Estoque Outros Nome do …" at bounding box center [341, 175] width 445 height 243
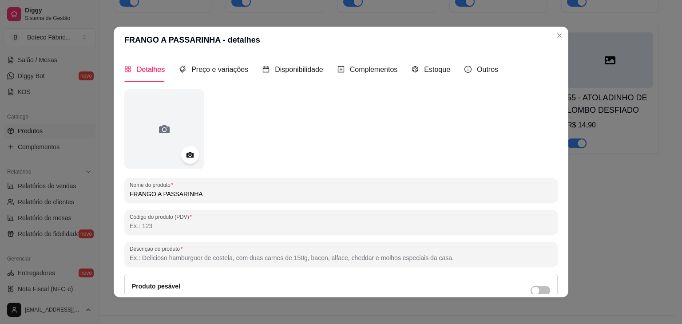
click at [183, 228] on input "Código do produto (PDV)" at bounding box center [341, 226] width 423 height 9
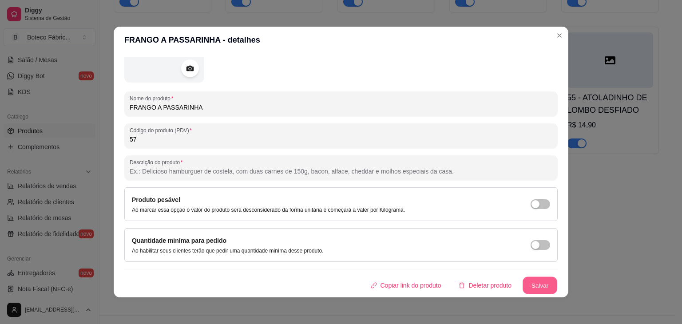
click at [537, 283] on button "Salvar" at bounding box center [540, 285] width 35 height 17
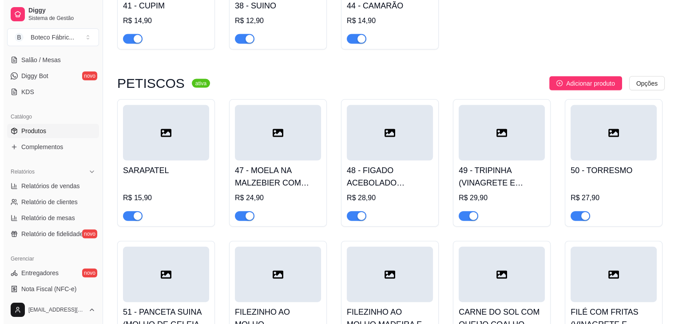
scroll to position [1908, 0]
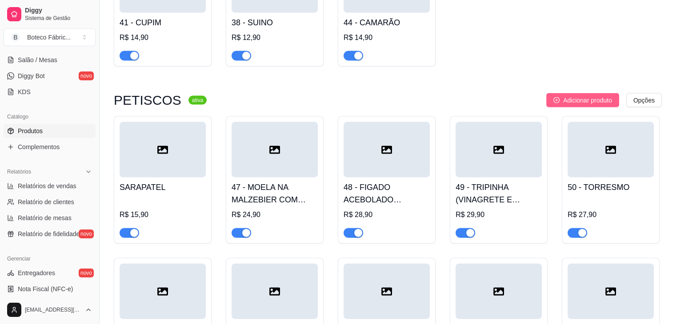
click at [593, 97] on span "Adicionar produto" at bounding box center [587, 101] width 49 height 10
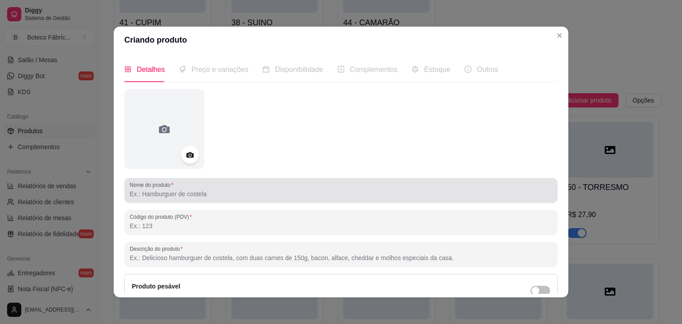
click at [293, 182] on div at bounding box center [341, 191] width 423 height 18
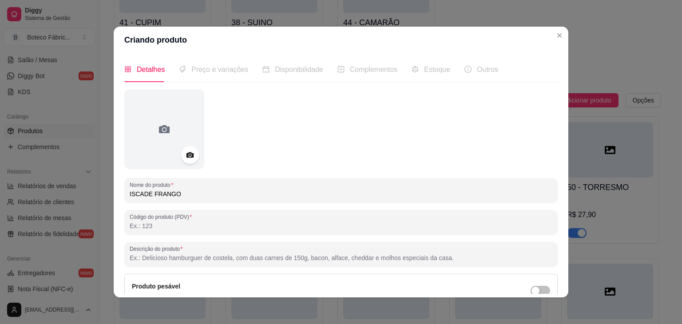
click at [250, 230] on input "Código do produto (PDV)" at bounding box center [341, 226] width 423 height 9
click at [260, 195] on input "ISCADE FRANGO" at bounding box center [341, 194] width 423 height 9
click at [138, 195] on input "ISCADE FRANGO" at bounding box center [341, 194] width 423 height 9
click at [187, 197] on input "ISCA DE FRANGO" at bounding box center [341, 194] width 423 height 9
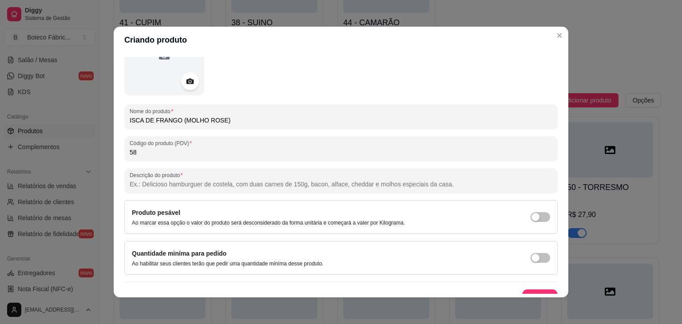
scroll to position [87, 0]
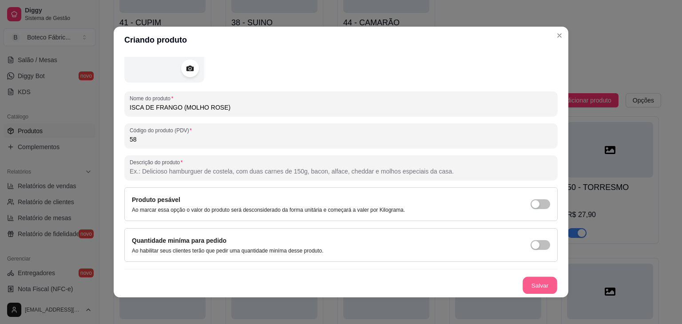
click at [542, 283] on button "Salvar" at bounding box center [540, 285] width 35 height 17
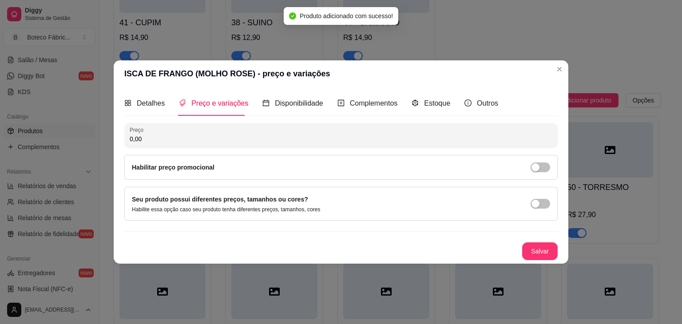
scroll to position [0, 0]
click at [210, 143] on input "0,00" at bounding box center [341, 139] width 423 height 9
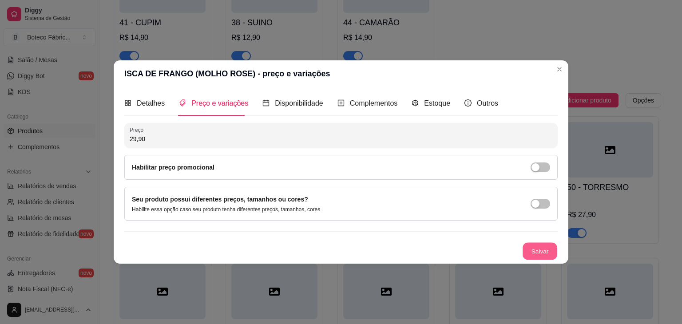
click at [535, 251] on button "Salvar" at bounding box center [540, 251] width 35 height 17
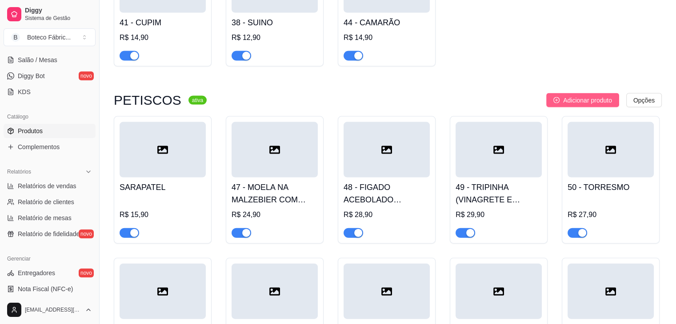
click at [579, 96] on span "Adicionar produto" at bounding box center [587, 101] width 49 height 10
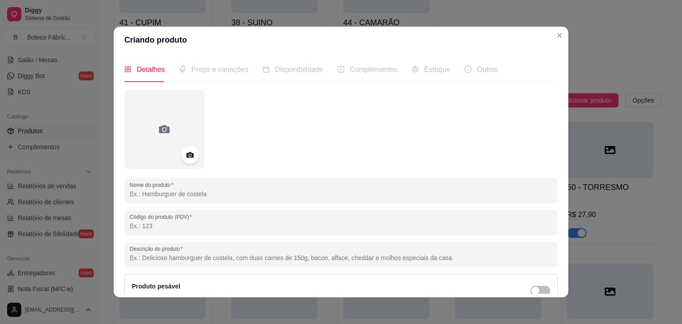
click at [371, 194] on input "Nome do produto" at bounding box center [341, 194] width 423 height 9
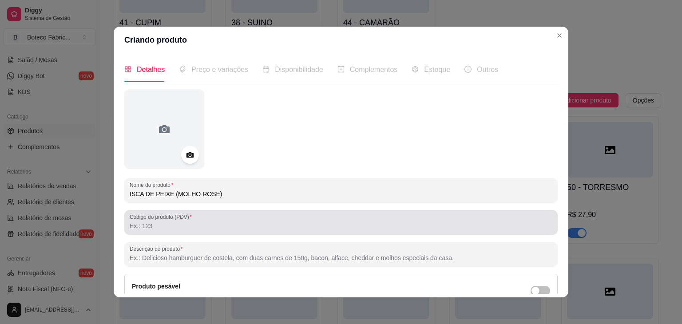
click at [331, 233] on div "Código do produto (PDV)" at bounding box center [341, 222] width 434 height 25
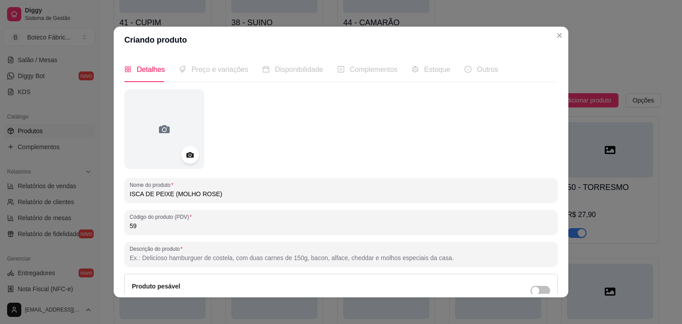
scroll to position [87, 0]
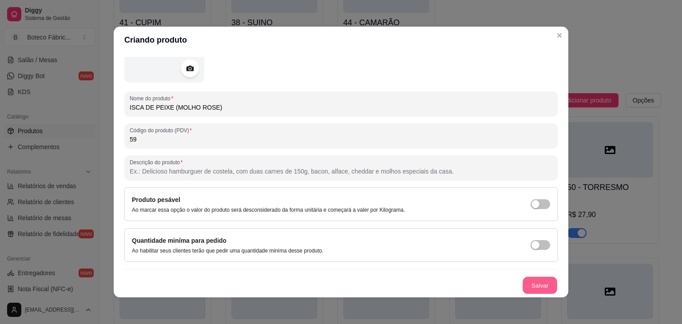
click at [540, 285] on button "Salvar" at bounding box center [540, 285] width 35 height 17
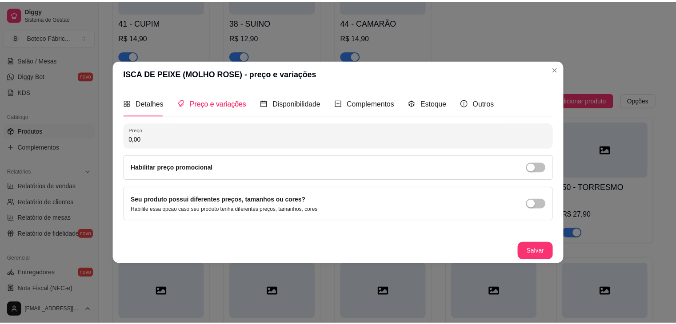
scroll to position [0, 0]
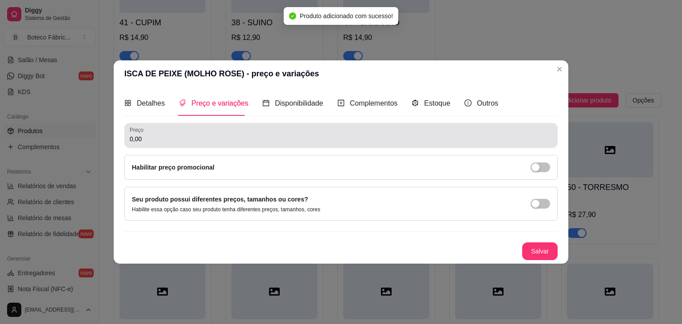
click at [402, 137] on input "0,00" at bounding box center [341, 139] width 423 height 9
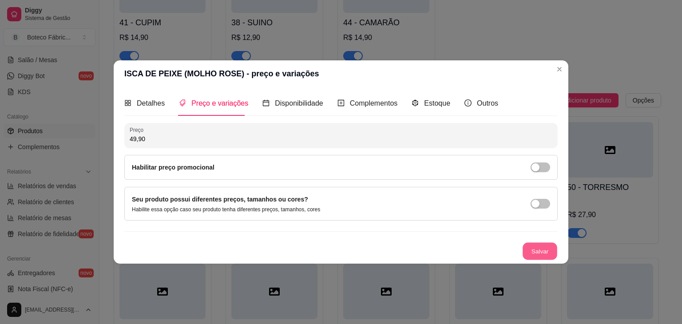
click at [539, 249] on button "Salvar" at bounding box center [540, 251] width 35 height 17
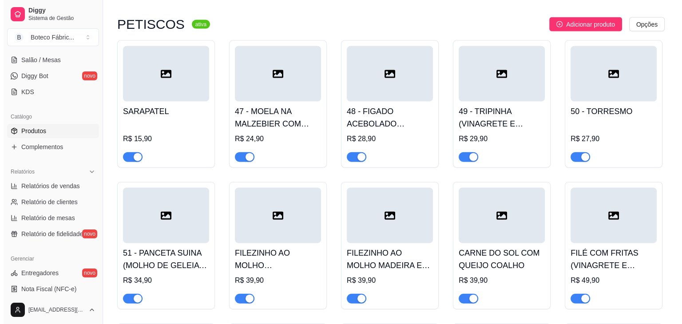
scroll to position [1997, 0]
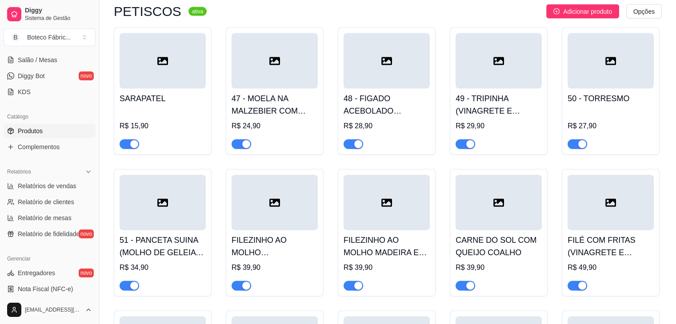
click at [291, 216] on div at bounding box center [274, 203] width 86 height 56
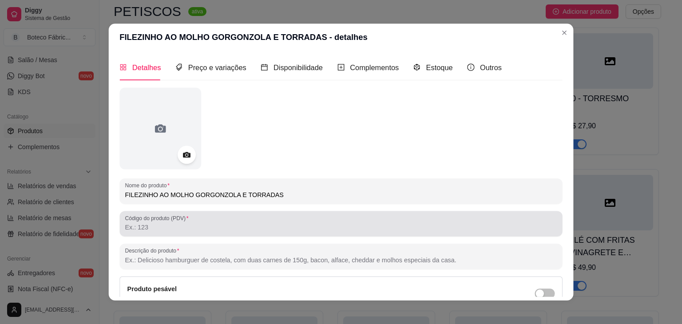
click at [291, 216] on div at bounding box center [341, 224] width 432 height 18
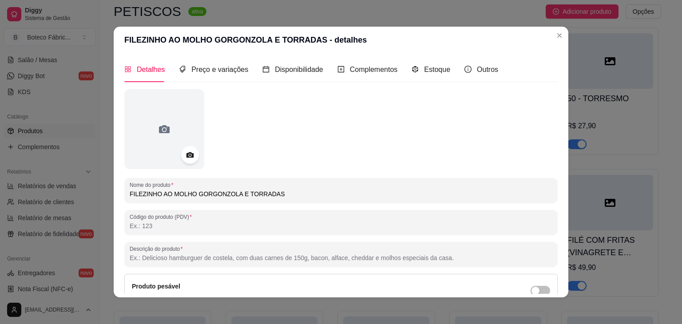
click at [250, 230] on input "Código do produto (PDV)" at bounding box center [341, 226] width 423 height 9
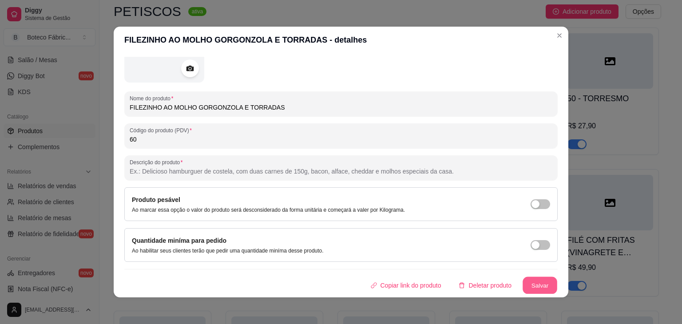
click at [528, 284] on button "Salvar" at bounding box center [540, 285] width 35 height 17
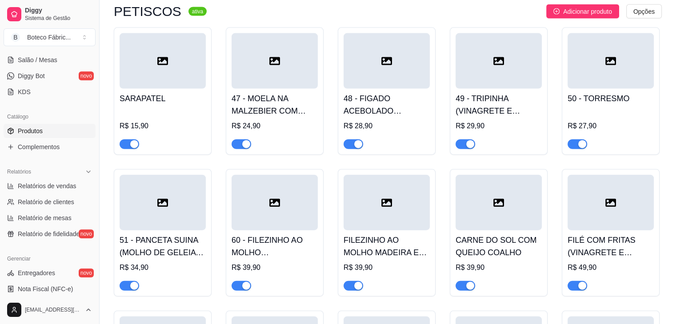
click at [405, 205] on div at bounding box center [386, 203] width 86 height 56
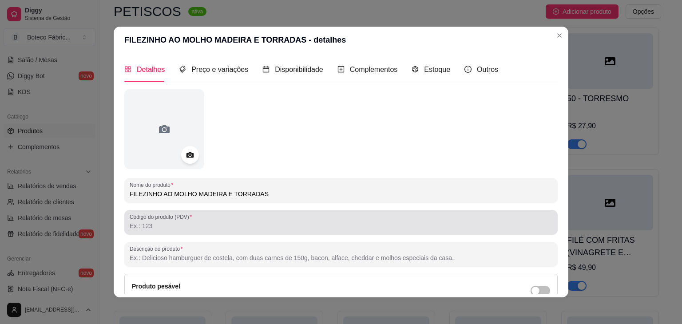
click at [315, 214] on div at bounding box center [341, 223] width 423 height 18
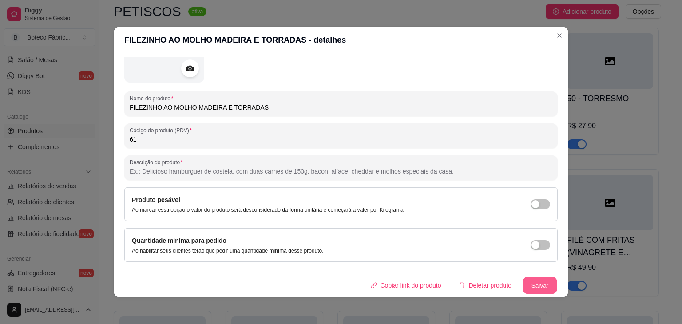
click at [528, 285] on button "Salvar" at bounding box center [540, 285] width 35 height 17
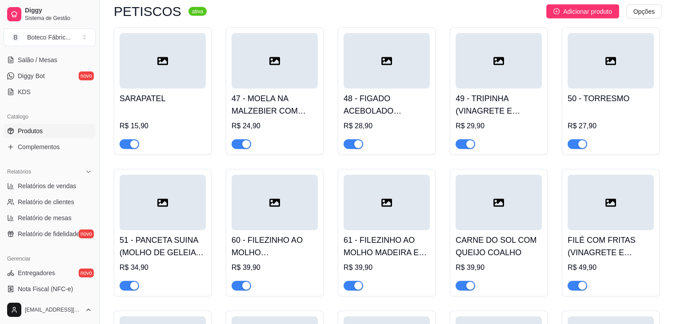
click at [595, 207] on div at bounding box center [610, 203] width 86 height 56
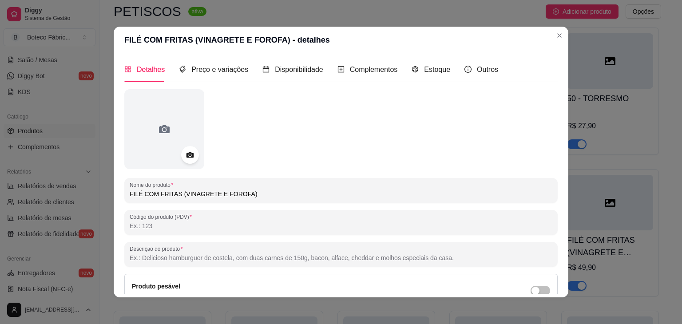
click at [435, 237] on div "Nome do produto FILÉ COM FRITAS (VINAGRETE E FOROFA) Código do produto (PDV) De…" at bounding box center [341, 235] width 434 height 292
click at [429, 225] on input "Código do produto (PDV)" at bounding box center [341, 226] width 423 height 9
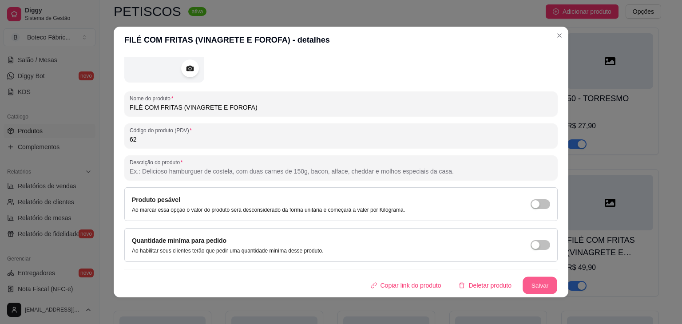
click at [530, 288] on button "Salvar" at bounding box center [540, 285] width 35 height 17
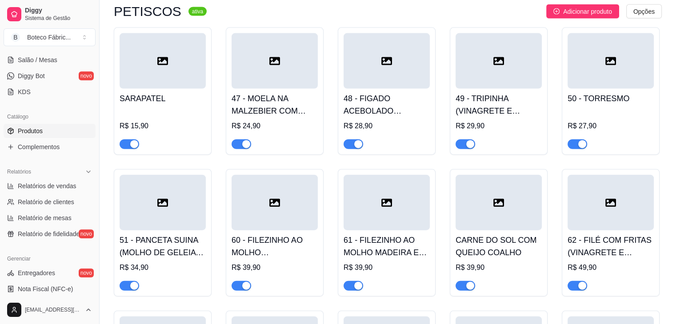
click at [487, 216] on div at bounding box center [498, 203] width 86 height 56
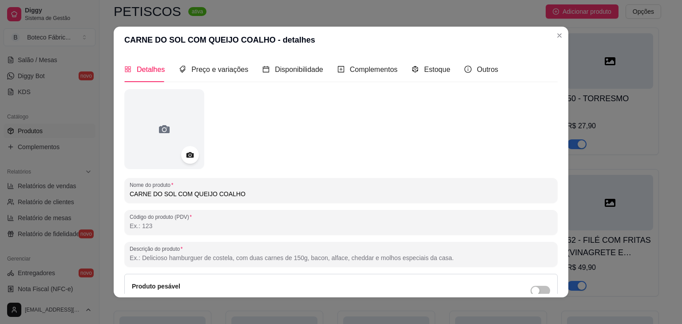
click at [458, 227] on input "Código do produto (PDV)" at bounding box center [341, 226] width 423 height 9
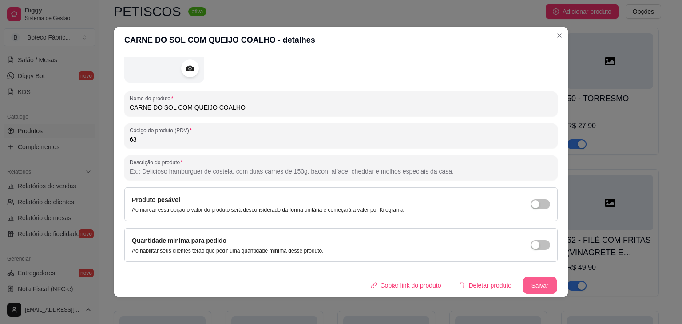
click at [528, 287] on button "Salvar" at bounding box center [540, 285] width 35 height 17
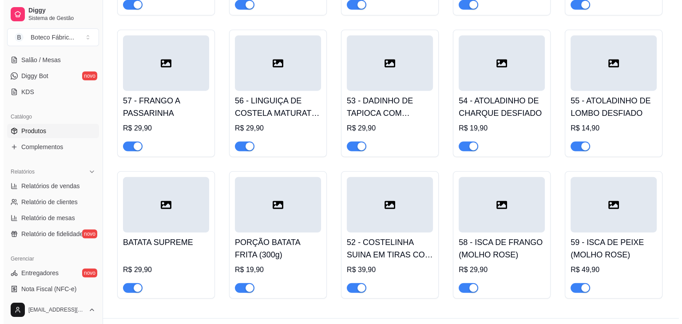
scroll to position [2281, 0]
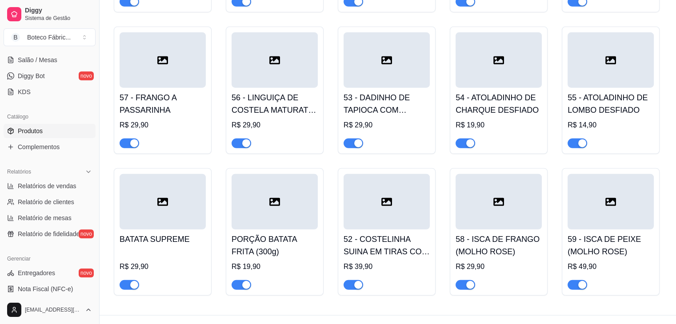
click at [165, 212] on div at bounding box center [163, 202] width 86 height 56
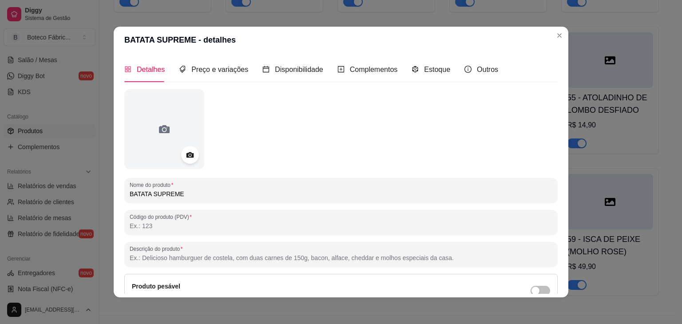
click at [160, 223] on input "Código do produto (PDV)" at bounding box center [341, 226] width 423 height 9
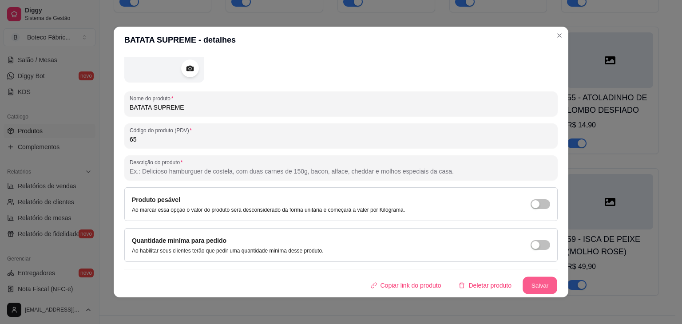
click at [532, 282] on button "Salvar" at bounding box center [540, 285] width 35 height 17
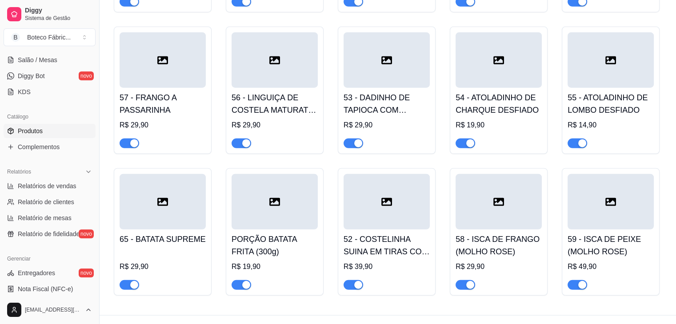
click at [299, 210] on div at bounding box center [274, 202] width 86 height 56
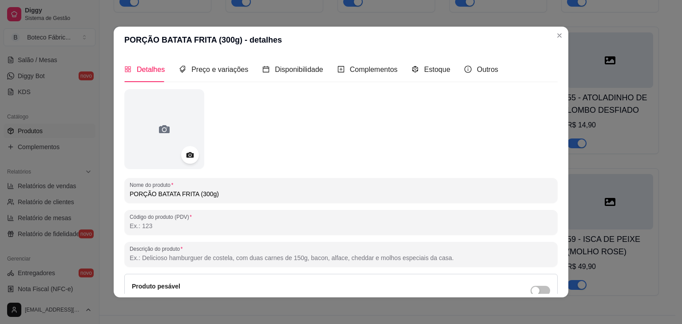
click at [303, 226] on input "Código do produto (PDV)" at bounding box center [341, 226] width 423 height 9
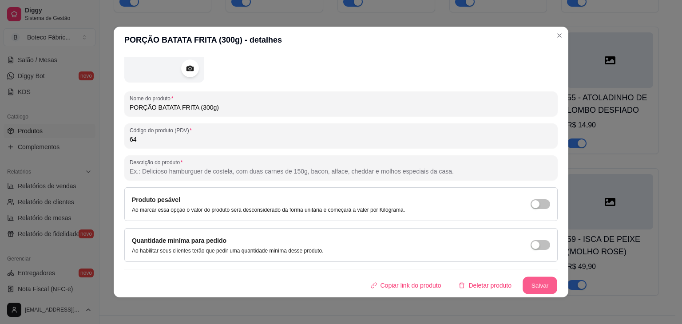
click at [535, 285] on button "Salvar" at bounding box center [540, 285] width 35 height 17
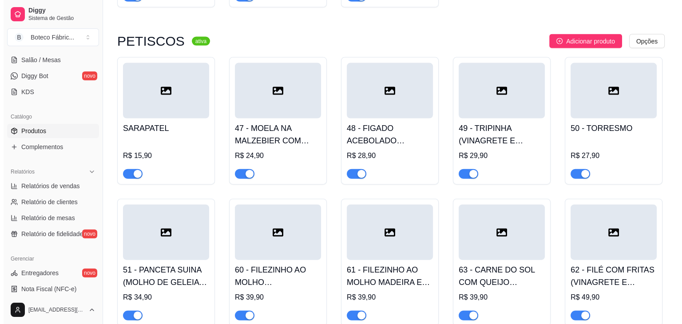
scroll to position [1961, 0]
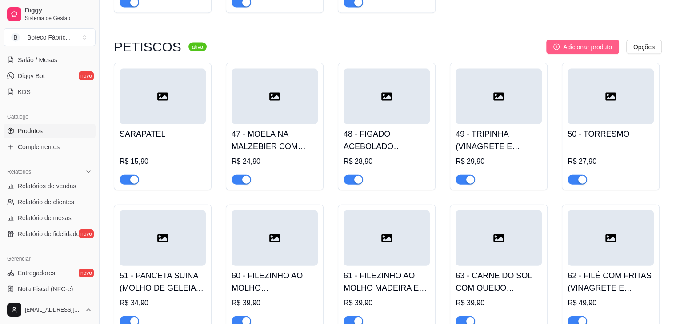
click at [579, 42] on span "Adicionar produto" at bounding box center [587, 47] width 49 height 10
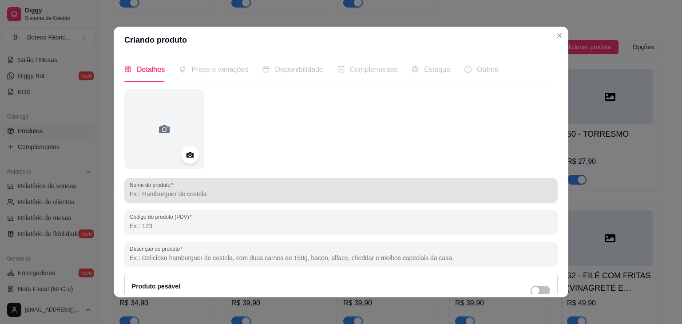
click at [453, 187] on div at bounding box center [341, 191] width 423 height 18
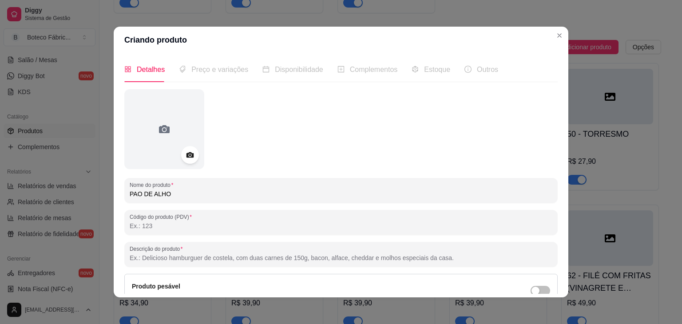
click at [345, 226] on input "Código do produto (PDV)" at bounding box center [341, 226] width 423 height 9
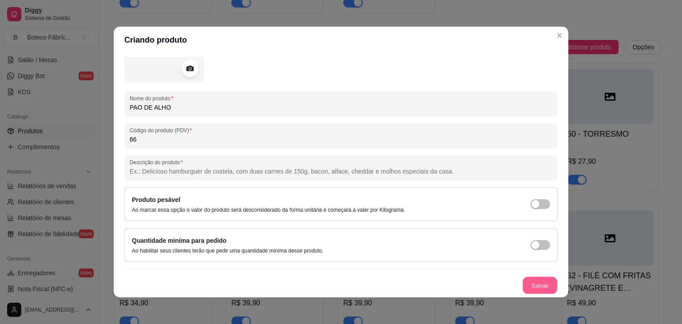
click at [533, 285] on button "Salvar" at bounding box center [540, 285] width 35 height 17
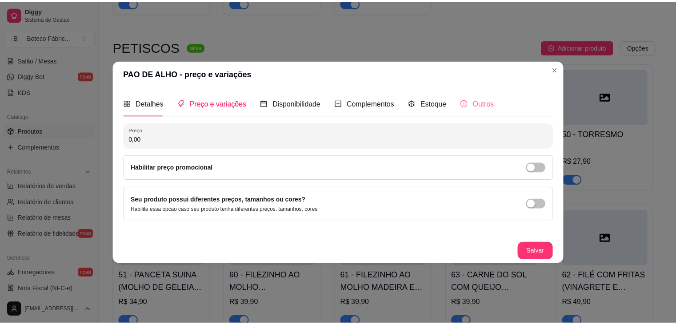
scroll to position [0, 0]
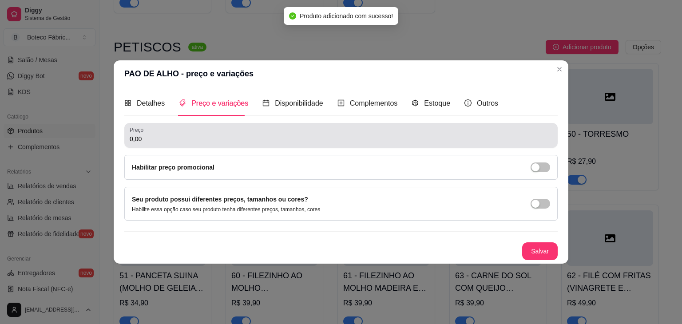
click at [340, 130] on div "0,00" at bounding box center [341, 136] width 423 height 18
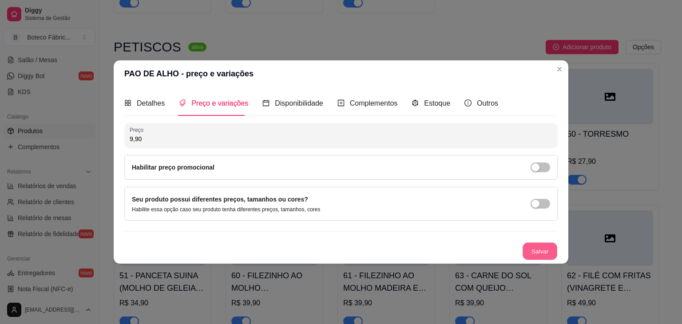
click at [548, 253] on button "Salvar" at bounding box center [540, 251] width 35 height 17
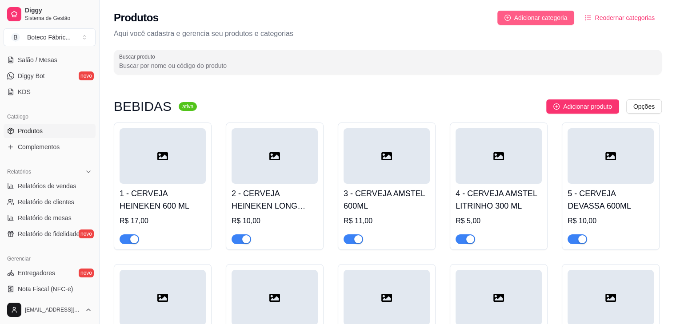
click at [531, 22] on span "Adicionar categoria" at bounding box center [540, 18] width 53 height 10
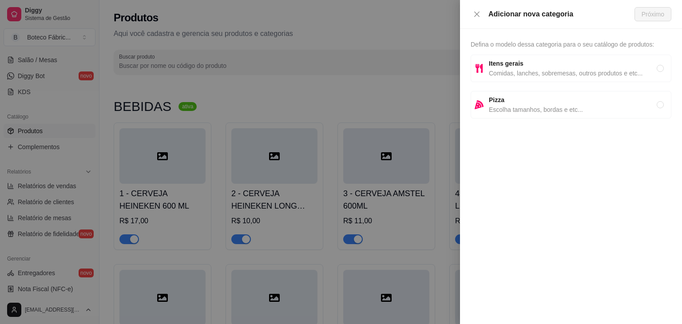
click at [521, 65] on strong "Itens gerais" at bounding box center [506, 63] width 35 height 7
click at [661, 11] on span "Próximo" at bounding box center [653, 14] width 23 height 10
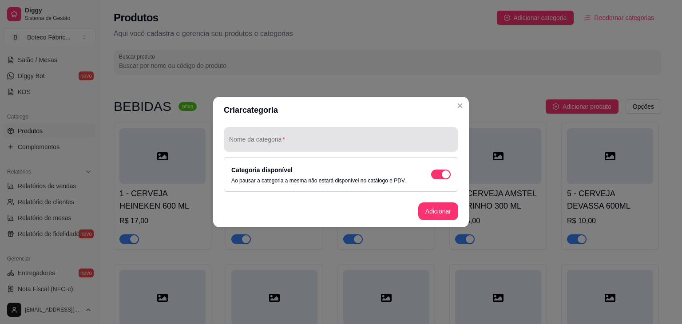
click at [375, 135] on div at bounding box center [341, 140] width 224 height 18
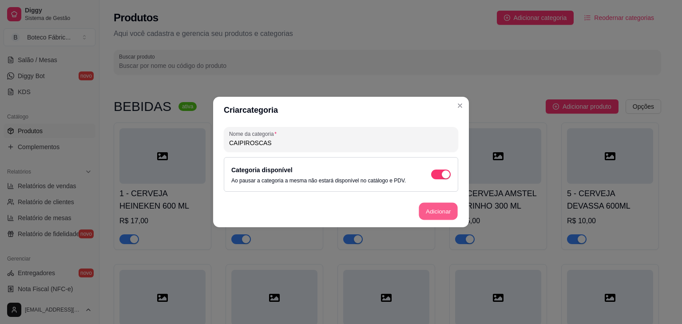
click at [439, 210] on button "Adicionar" at bounding box center [438, 211] width 39 height 17
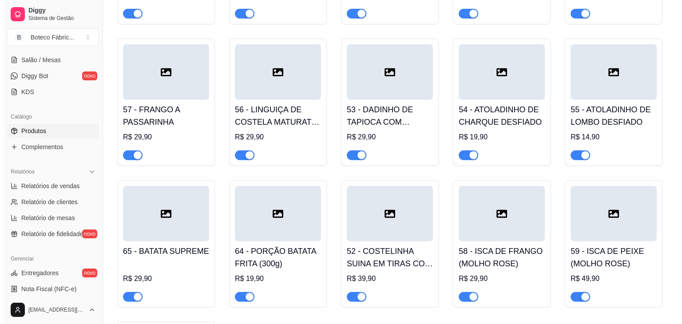
scroll to position [2482, 0]
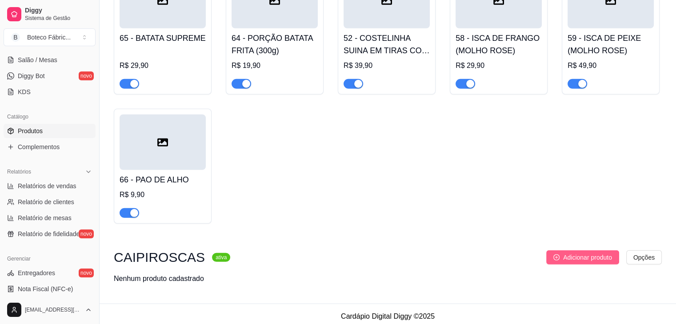
click at [579, 251] on button "Adicionar produto" at bounding box center [582, 258] width 73 height 14
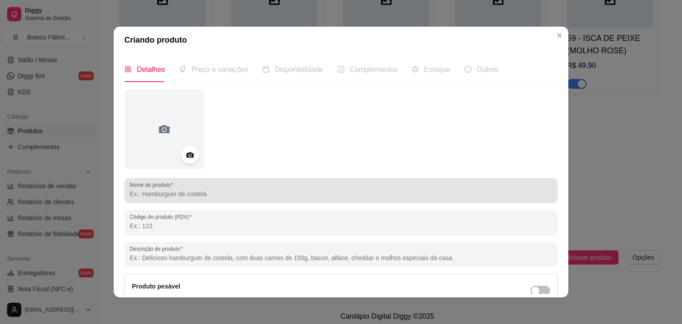
click at [331, 189] on div at bounding box center [341, 191] width 423 height 18
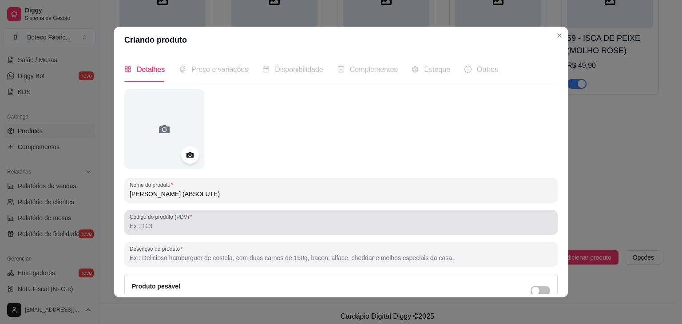
click at [243, 221] on div at bounding box center [341, 223] width 423 height 18
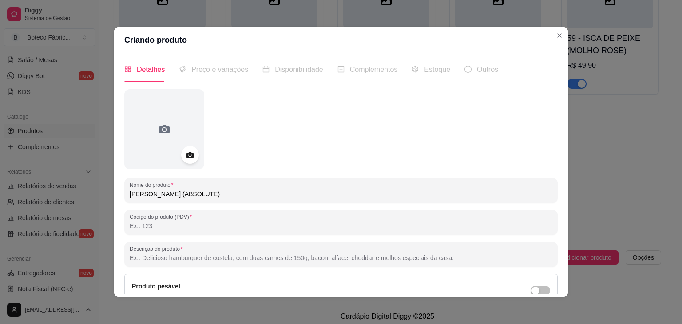
drag, startPoint x: 235, startPoint y: 192, endPoint x: 120, endPoint y: 196, distance: 114.3
click at [120, 196] on div "Detalhes Preço e variações Disponibilidade Complementos Estoque Outros Nome do …" at bounding box center [341, 175] width 455 height 244
click at [153, 230] on input "Código do produto (PDV)" at bounding box center [341, 226] width 423 height 9
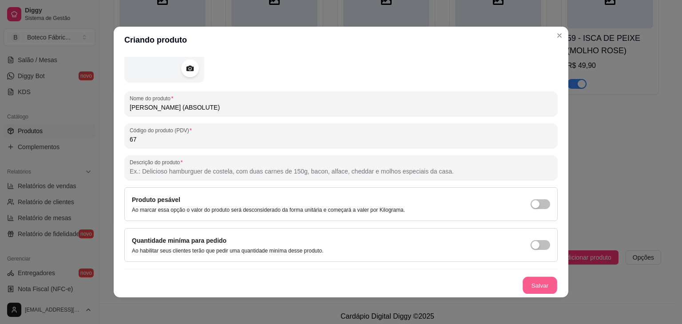
click at [533, 286] on button "Salvar" at bounding box center [540, 285] width 35 height 17
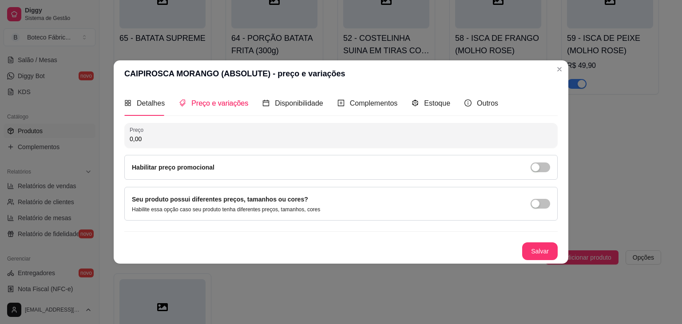
scroll to position [0, 0]
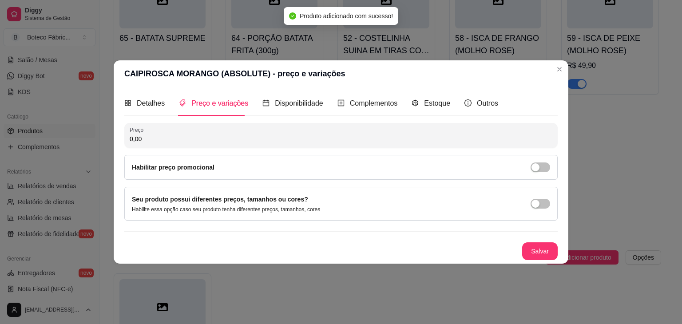
click at [210, 135] on input "0,00" at bounding box center [341, 139] width 423 height 9
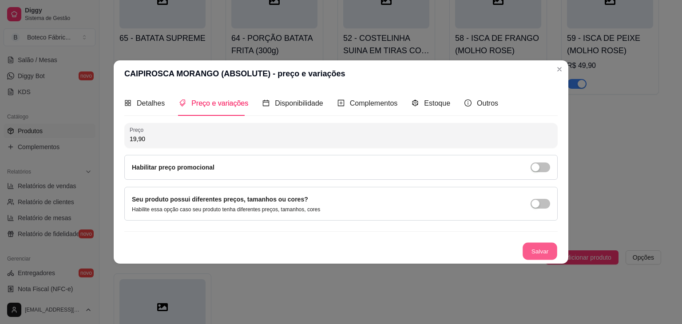
click at [542, 250] on button "Salvar" at bounding box center [540, 251] width 35 height 17
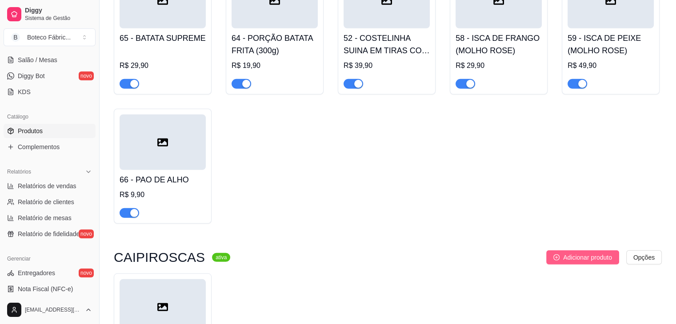
click at [563, 253] on span "Adicionar produto" at bounding box center [587, 258] width 49 height 10
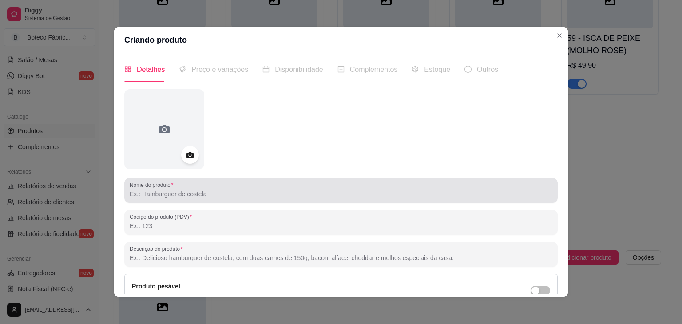
click at [352, 200] on div "Nome do produto" at bounding box center [341, 190] width 434 height 25
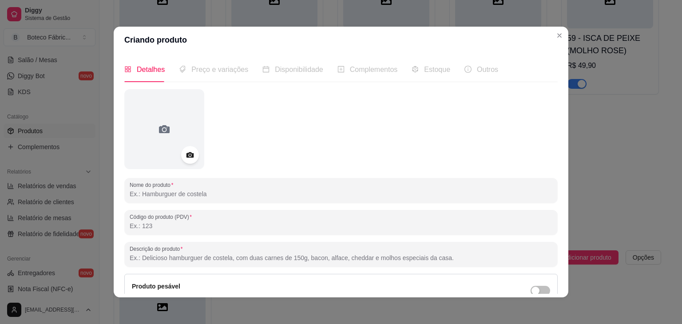
paste input "[PERSON_NAME] (ABSOLUTE)"
click at [194, 194] on input "[PERSON_NAME] (ABSOLUTE)" at bounding box center [341, 194] width 423 height 9
click at [231, 228] on input "Código do produto (PDV)" at bounding box center [341, 226] width 423 height 9
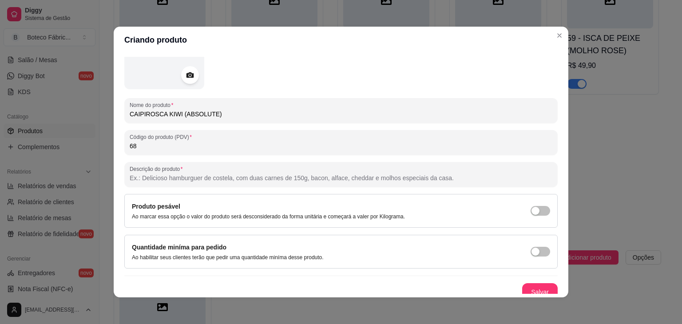
scroll to position [87, 0]
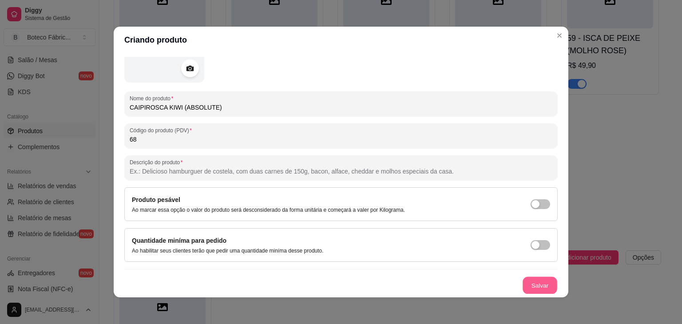
click at [535, 283] on button "Salvar" at bounding box center [540, 285] width 35 height 17
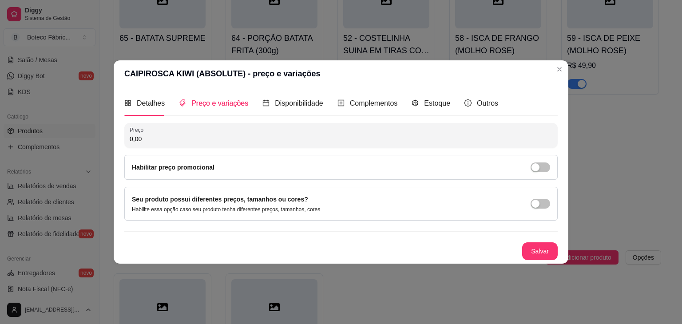
scroll to position [0, 0]
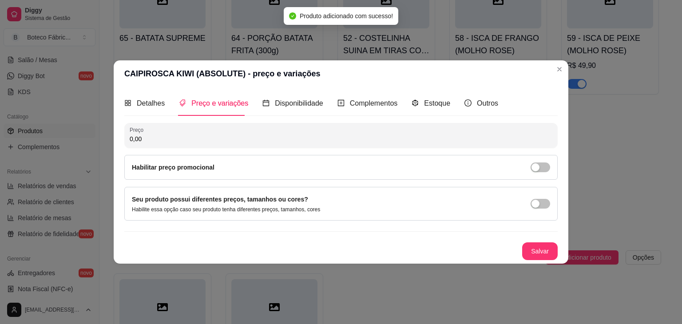
click at [439, 135] on input "0,00" at bounding box center [341, 139] width 423 height 9
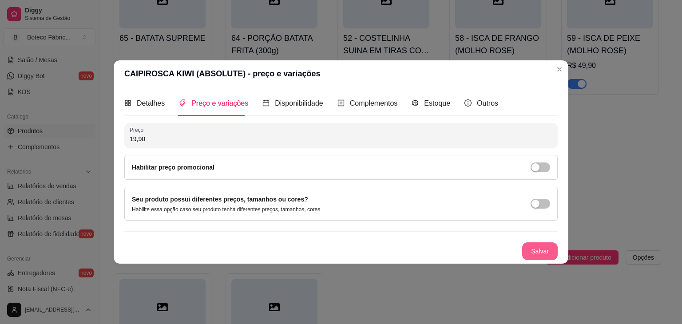
click at [535, 252] on button "Salvar" at bounding box center [541, 252] width 36 height 18
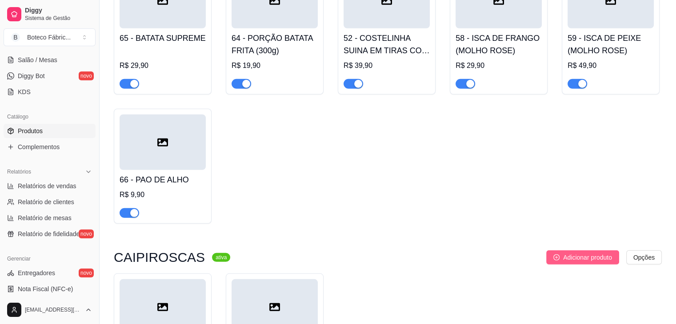
click at [572, 258] on button "Adicionar produto" at bounding box center [582, 258] width 73 height 14
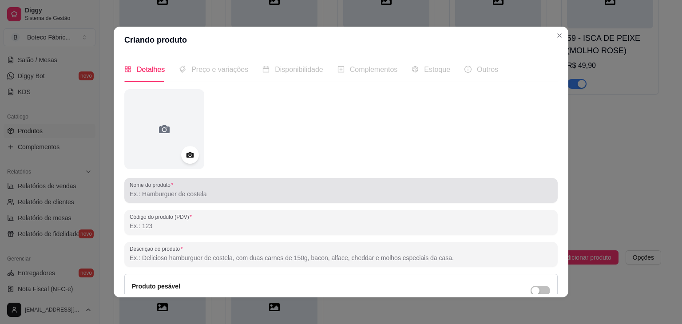
click at [291, 195] on input "Nome do produto" at bounding box center [341, 194] width 423 height 9
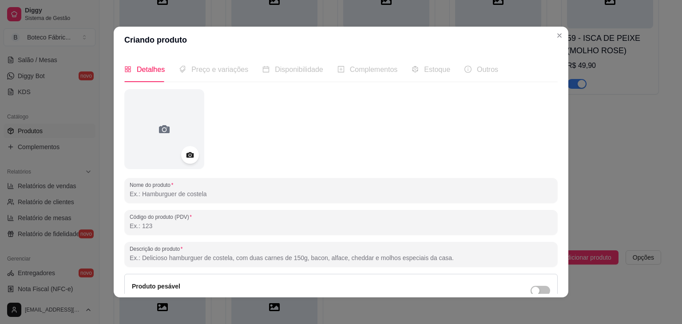
click at [280, 223] on input "Código do produto (PDV)" at bounding box center [341, 226] width 423 height 9
click at [246, 197] on input "Nome do produto" at bounding box center [341, 194] width 423 height 9
paste input "[PERSON_NAME] (ABSOLUTE)"
click at [195, 195] on input "[PERSON_NAME] (ABSOLUTE)" at bounding box center [341, 194] width 423 height 9
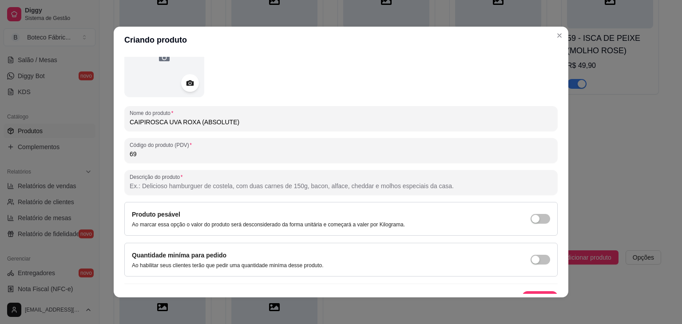
scroll to position [87, 0]
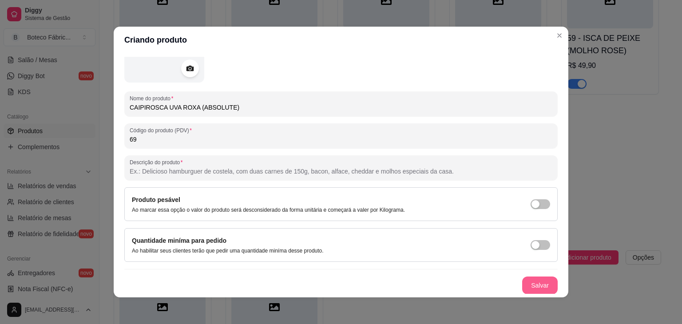
click at [531, 283] on button "Salvar" at bounding box center [541, 286] width 36 height 18
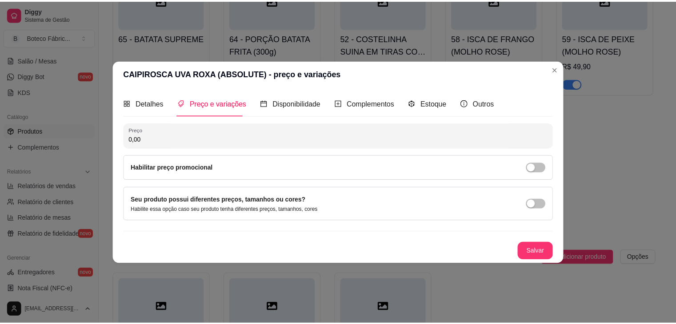
scroll to position [0, 0]
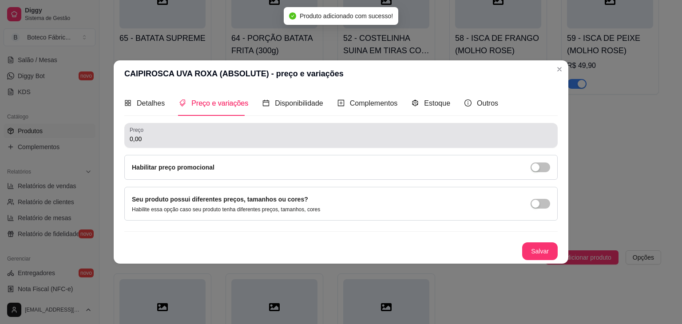
click at [347, 132] on div "0,00" at bounding box center [341, 136] width 423 height 18
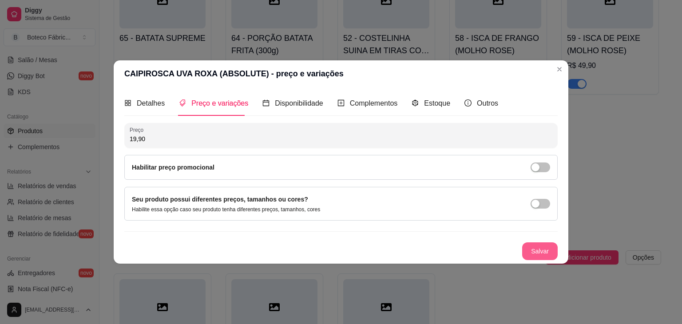
click at [537, 255] on button "Salvar" at bounding box center [541, 252] width 36 height 18
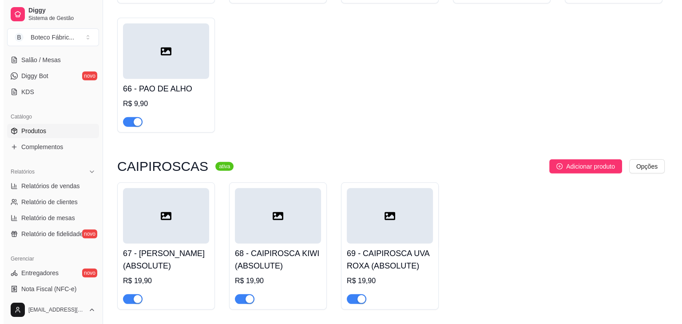
scroll to position [2589, 0]
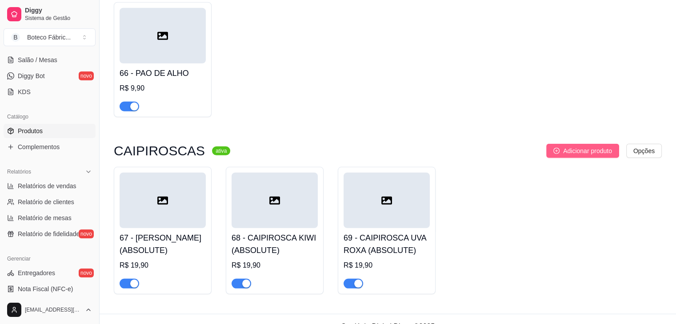
click at [564, 144] on button "Adicionar produto" at bounding box center [582, 151] width 73 height 14
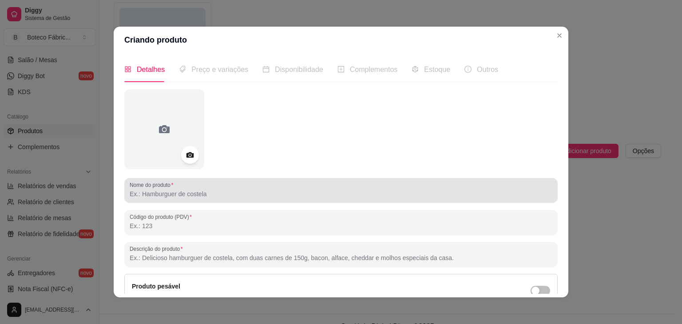
click at [263, 187] on div at bounding box center [341, 191] width 423 height 18
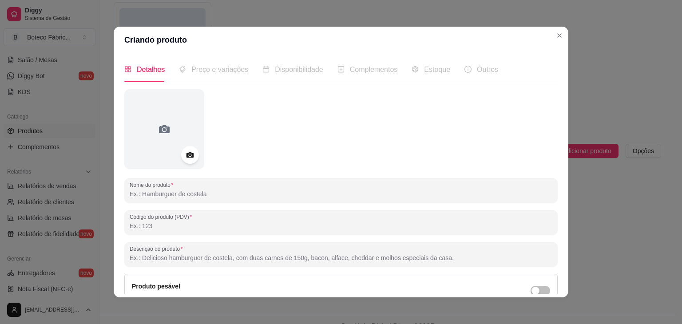
paste input "[PERSON_NAME] (ABSOLUTE)"
click at [195, 198] on input "[PERSON_NAME] (ABSOLUTE)" at bounding box center [341, 194] width 423 height 9
click at [236, 222] on input "Código do produto (PDV)" at bounding box center [341, 226] width 423 height 9
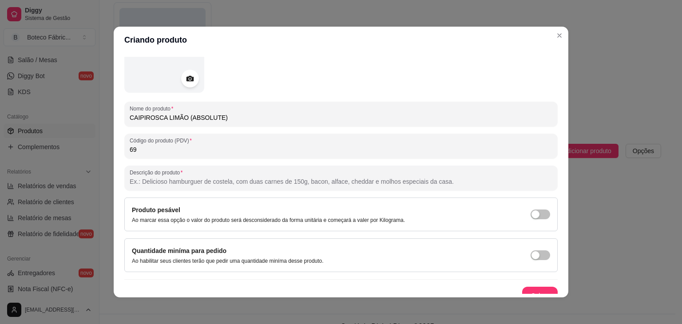
scroll to position [87, 0]
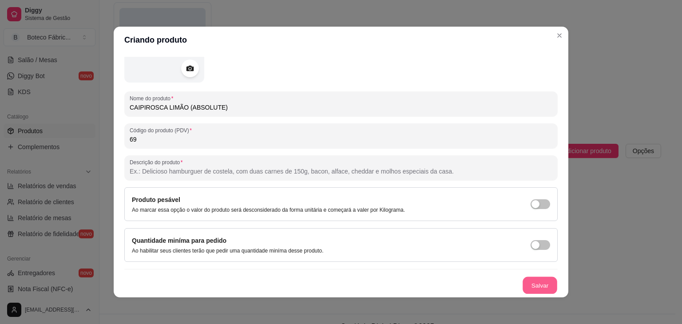
click at [523, 285] on button "Salvar" at bounding box center [540, 285] width 35 height 17
click at [523, 285] on div "Salvar" at bounding box center [341, 286] width 434 height 18
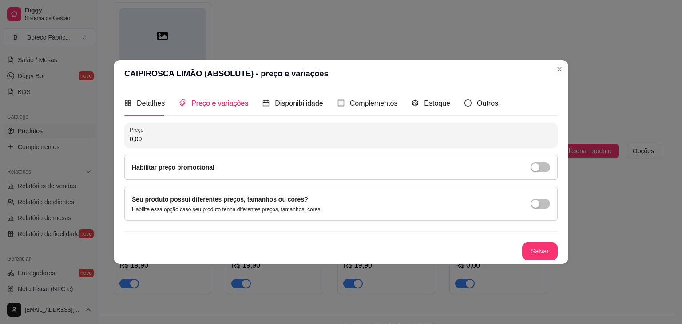
scroll to position [0, 0]
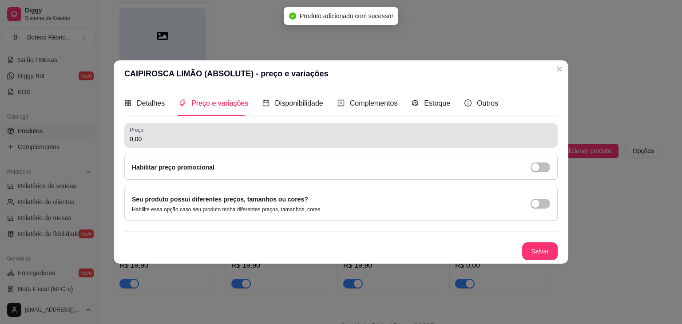
click at [444, 128] on div "0,00" at bounding box center [341, 136] width 423 height 18
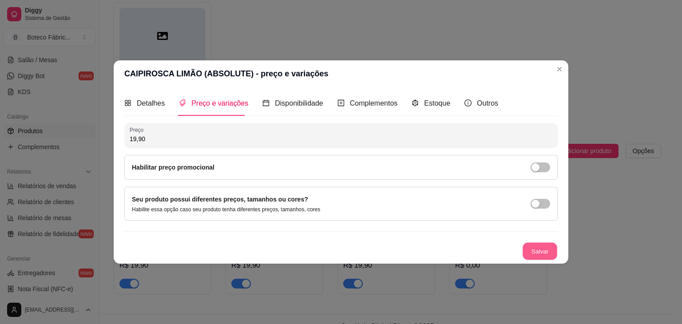
click at [538, 251] on button "Salvar" at bounding box center [540, 251] width 35 height 17
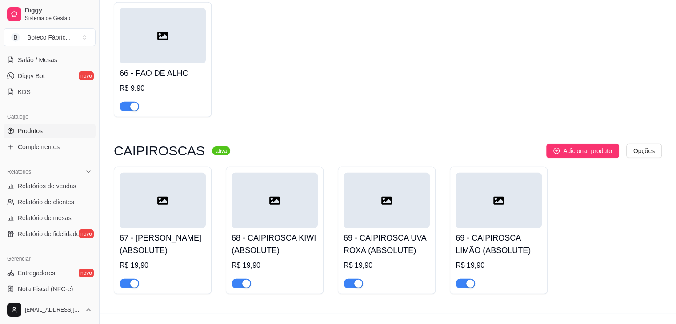
click at [375, 204] on div at bounding box center [386, 201] width 86 height 56
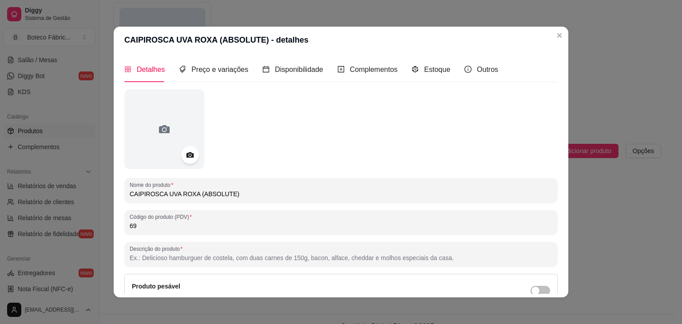
click at [288, 229] on input "69" at bounding box center [341, 226] width 423 height 9
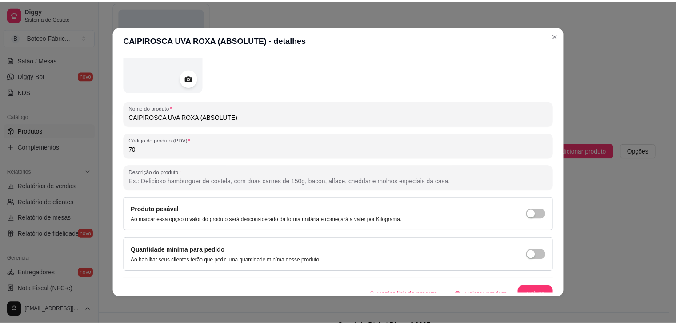
scroll to position [87, 0]
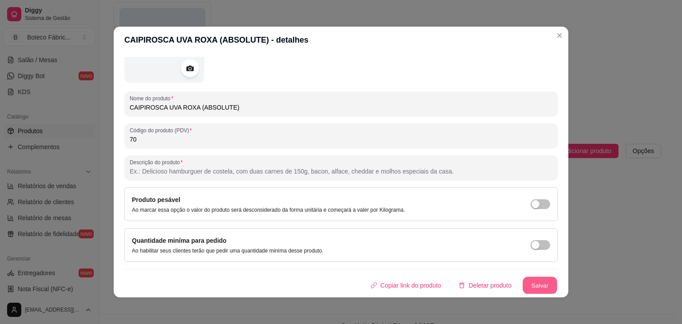
click at [528, 281] on button "Salvar" at bounding box center [540, 285] width 35 height 17
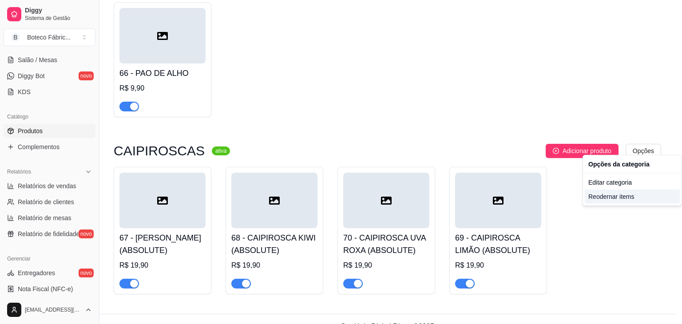
click at [605, 196] on div "Reodernar items" at bounding box center [632, 197] width 95 height 14
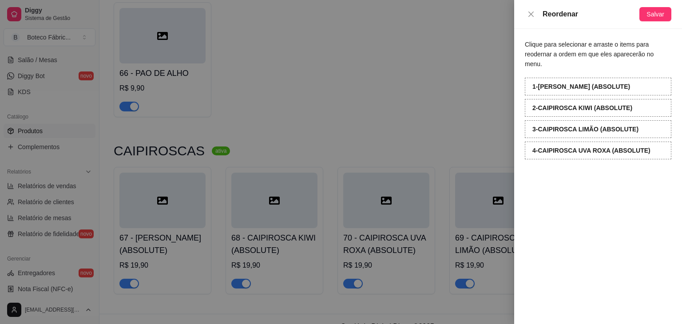
click at [586, 176] on div "Clique para selecionar e arraste o items para reodernar a ordem em que eles apa…" at bounding box center [599, 176] width 168 height 295
click at [662, 12] on span "Salvar" at bounding box center [656, 14] width 18 height 10
click at [441, 87] on div at bounding box center [341, 162] width 682 height 324
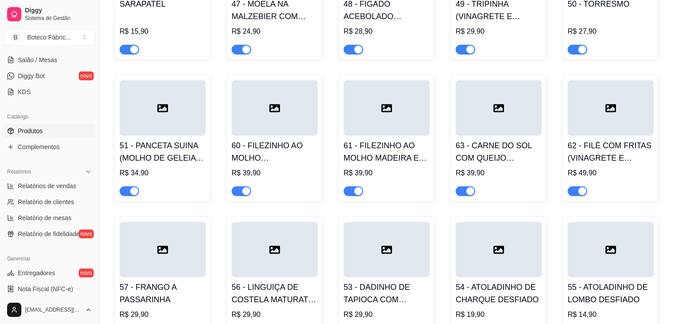
scroll to position [2074, 0]
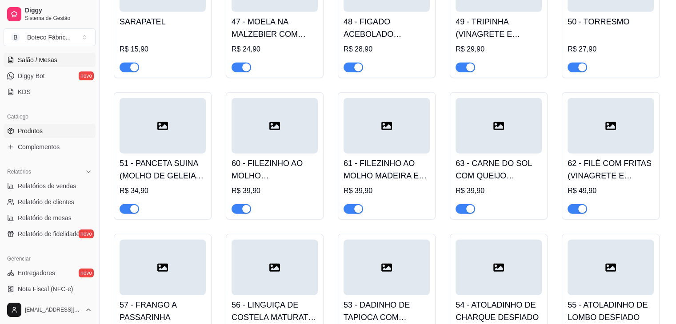
click at [46, 60] on span "Salão / Mesas" at bounding box center [38, 60] width 40 height 9
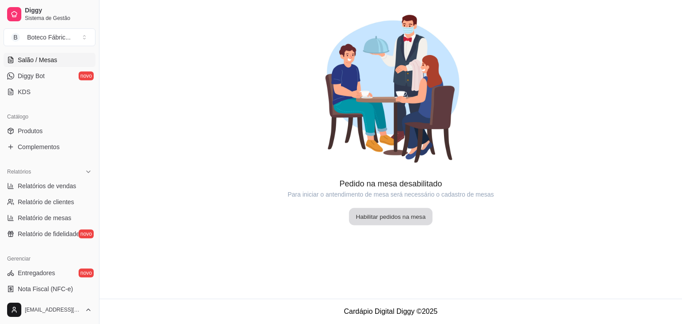
click at [388, 219] on button "Habilitar pedidos na mesa" at bounding box center [391, 216] width 84 height 17
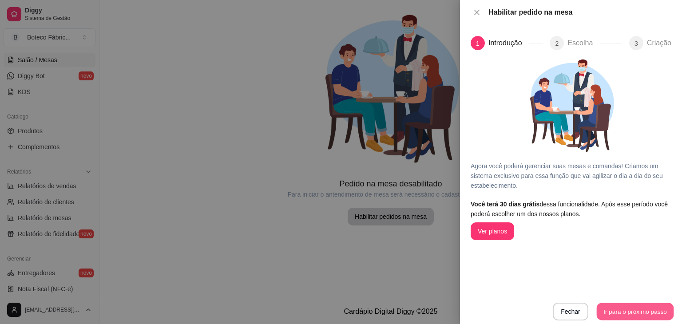
click at [627, 309] on button "Ir para o próximo passo" at bounding box center [635, 311] width 77 height 17
